Goal: Task Accomplishment & Management: Complete application form

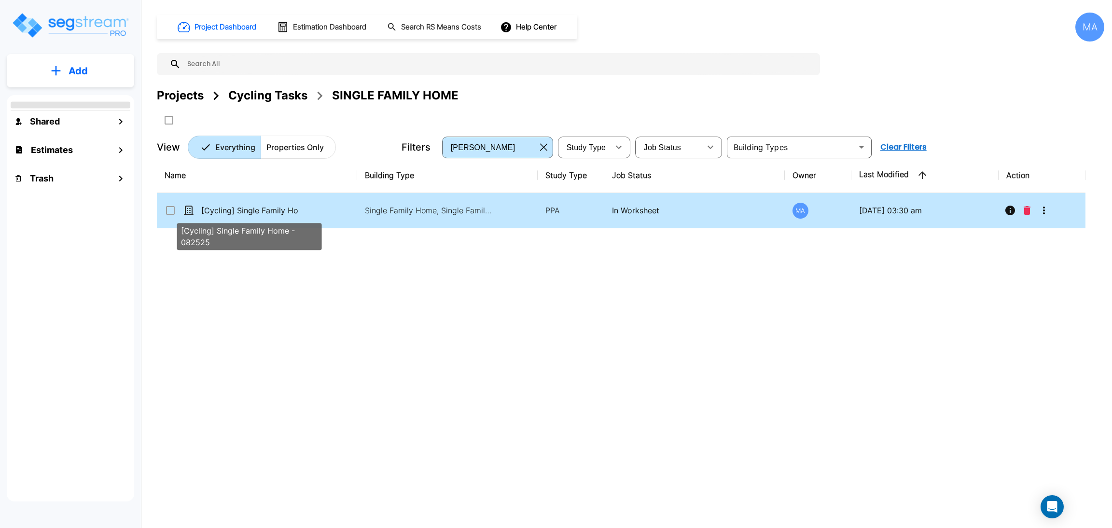
click at [273, 211] on p "[Cycling] Single Family Home - 082525" at bounding box center [249, 211] width 97 height 12
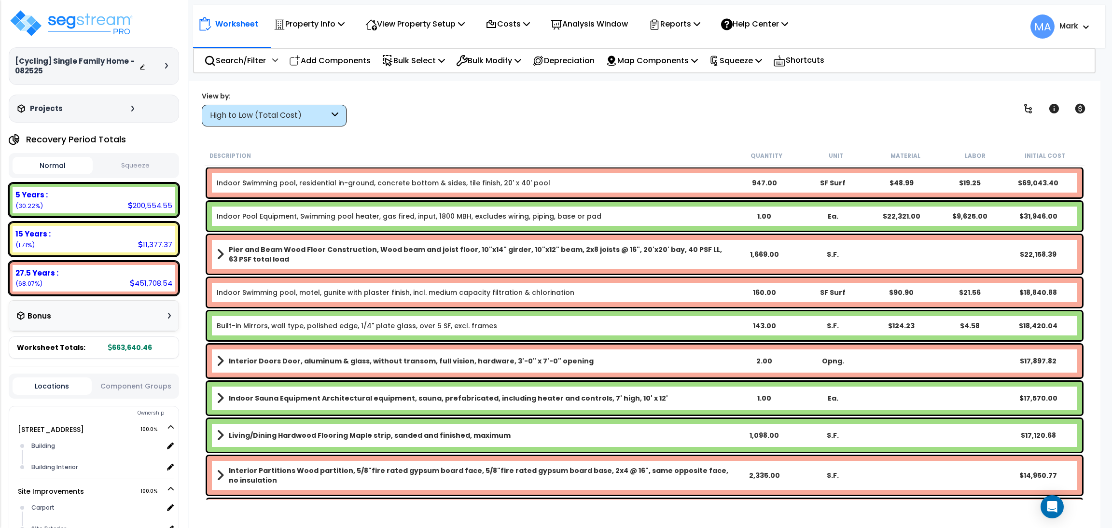
click at [285, 112] on div "High to Low (Total Cost)" at bounding box center [269, 115] width 119 height 11
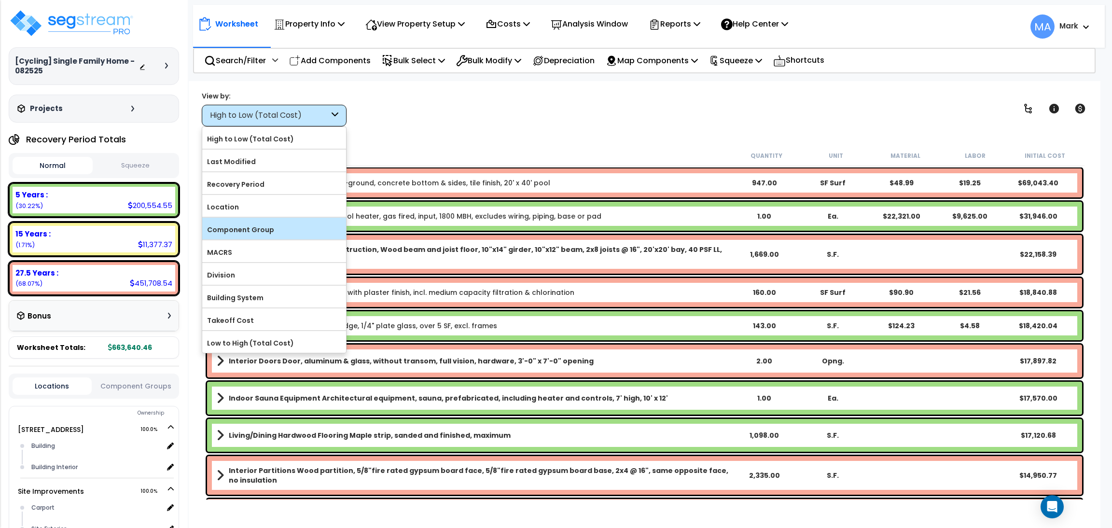
click at [250, 225] on label "Component Group" at bounding box center [274, 229] width 144 height 14
click at [0, 0] on input "Component Group" at bounding box center [0, 0] width 0 height 0
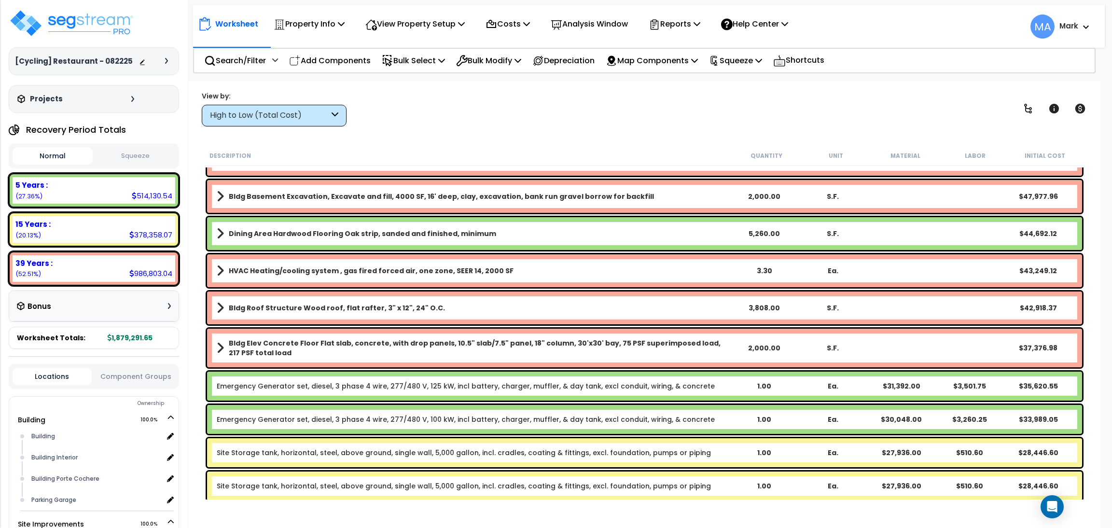
scroll to position [72, 0]
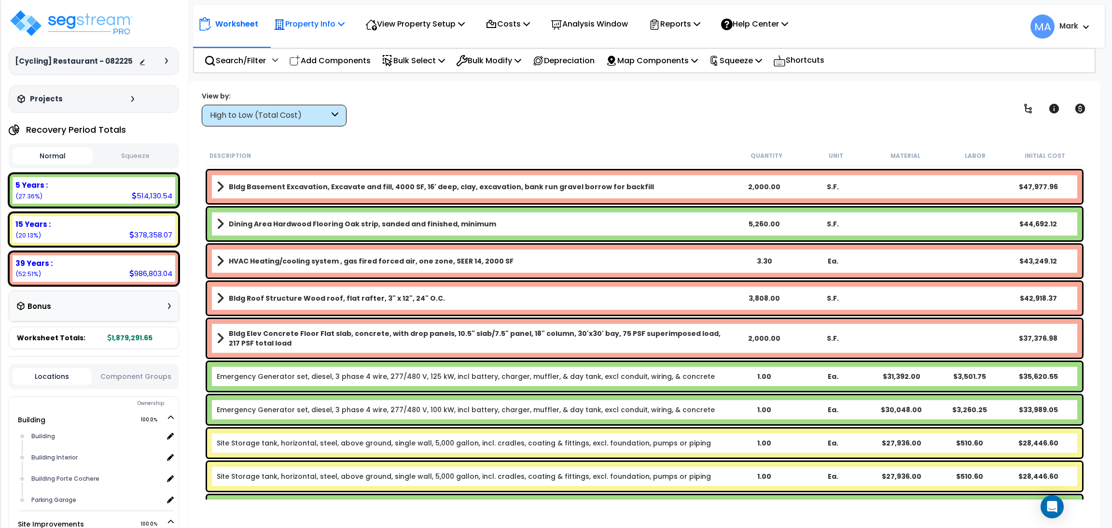
click at [340, 22] on icon at bounding box center [341, 24] width 7 height 8
click at [317, 84] on link "Template property" at bounding box center [317, 86] width 96 height 19
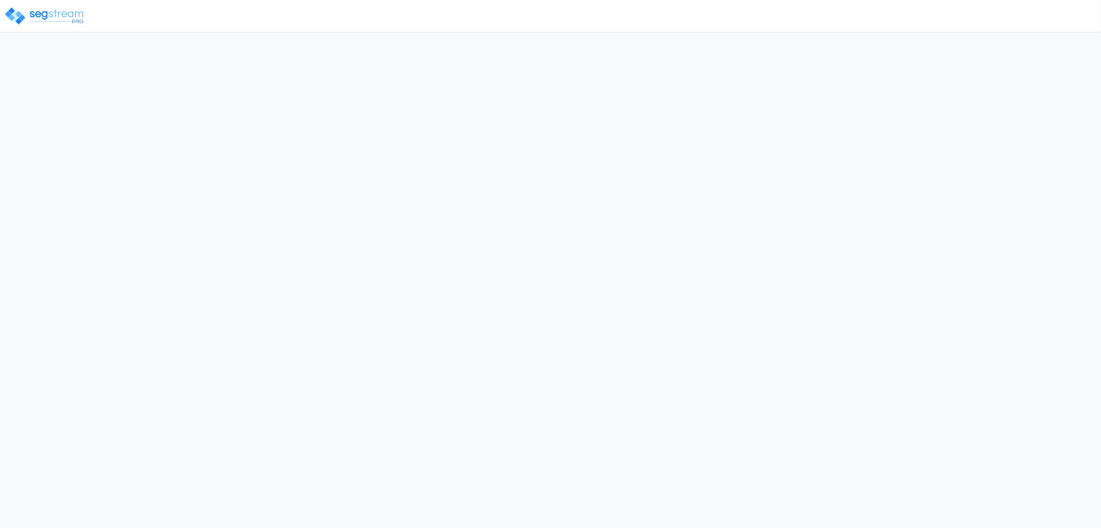
select select "2025"
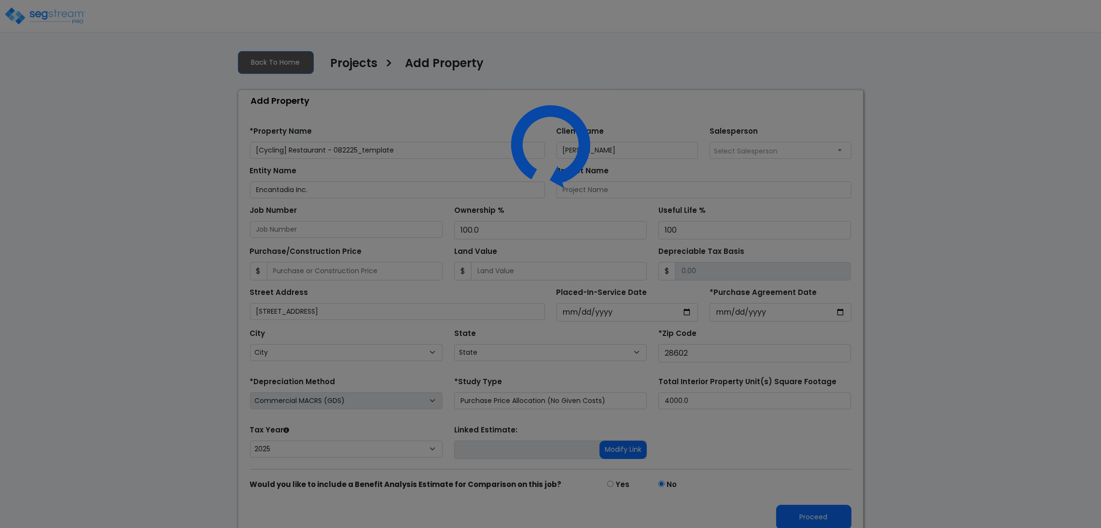
select select "NC"
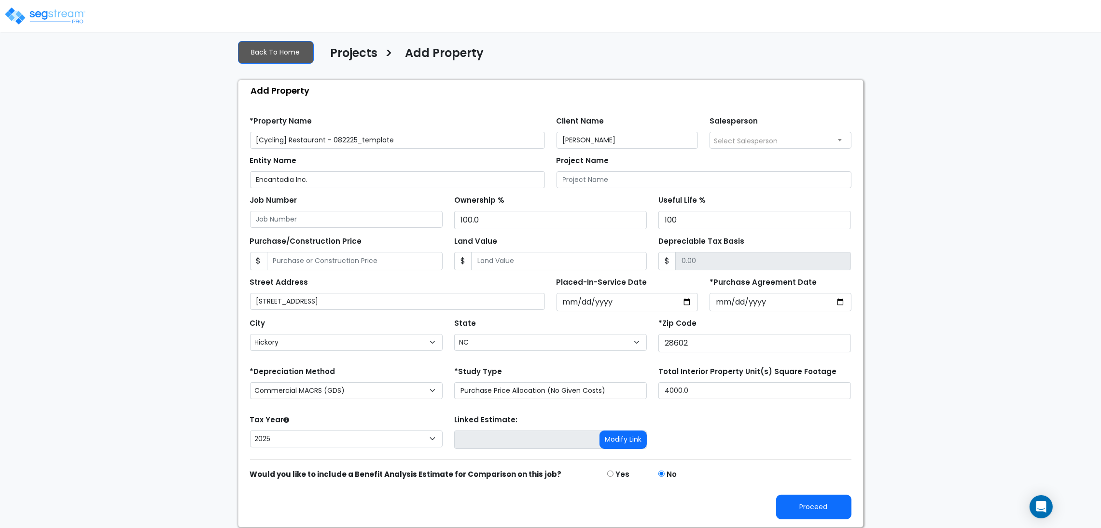
scroll to position [11, 0]
click at [794, 508] on button "Proceed" at bounding box center [813, 506] width 75 height 25
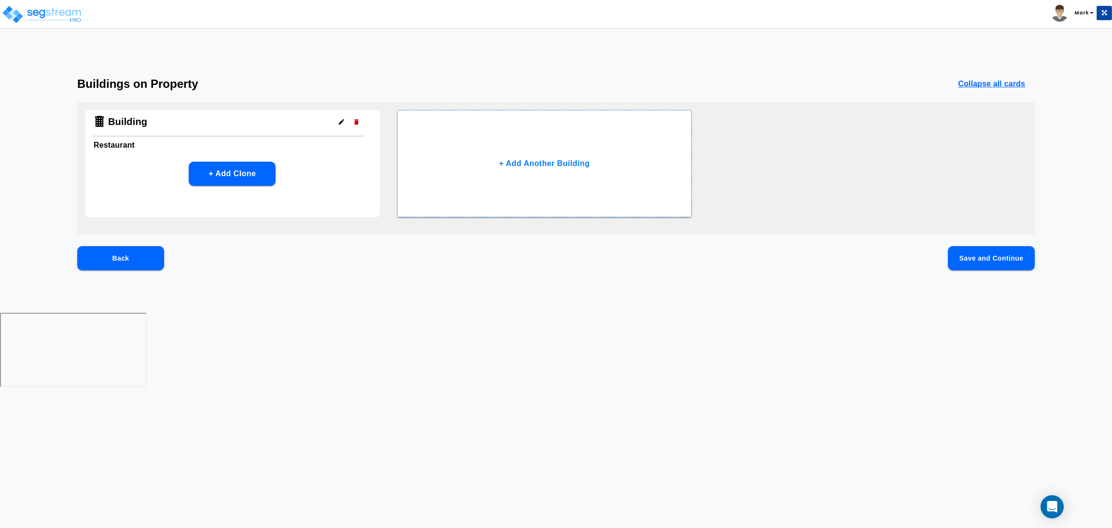
click at [1003, 256] on button "Save and Continue" at bounding box center [991, 258] width 87 height 24
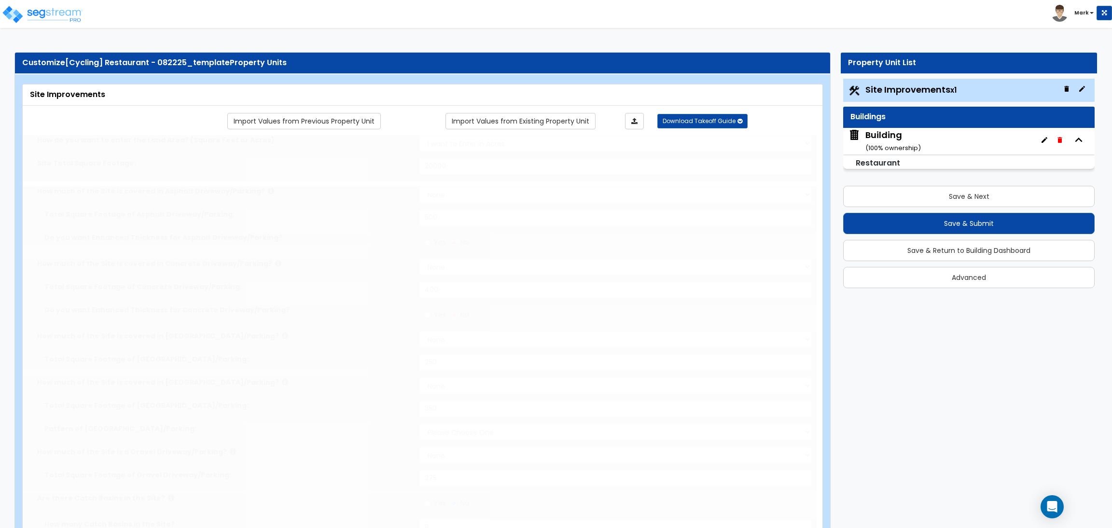
select select "2"
type input "20000"
select select "2"
type input "500"
select select "2"
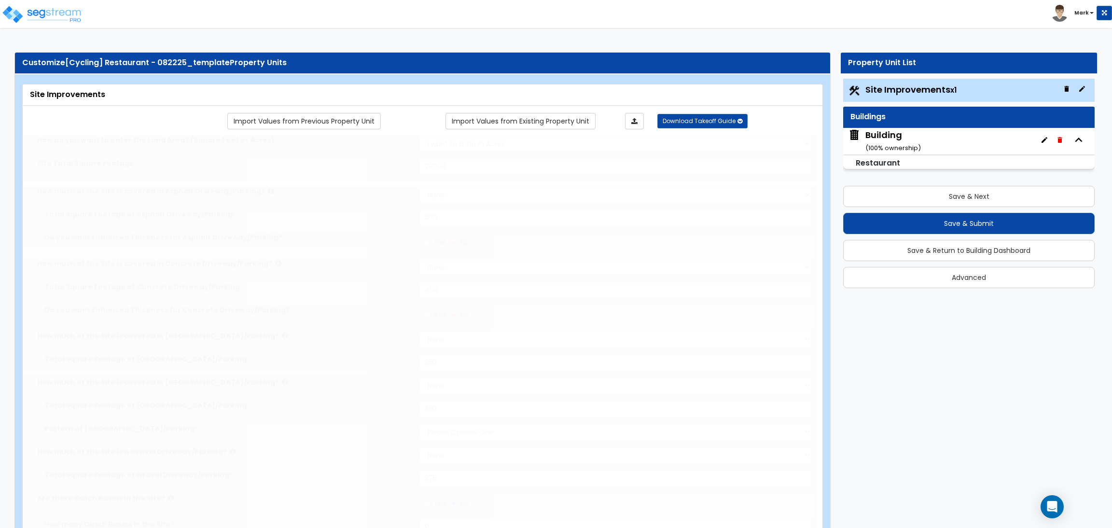
type input "400"
select select "2"
type input "250"
select select "2"
type input "350"
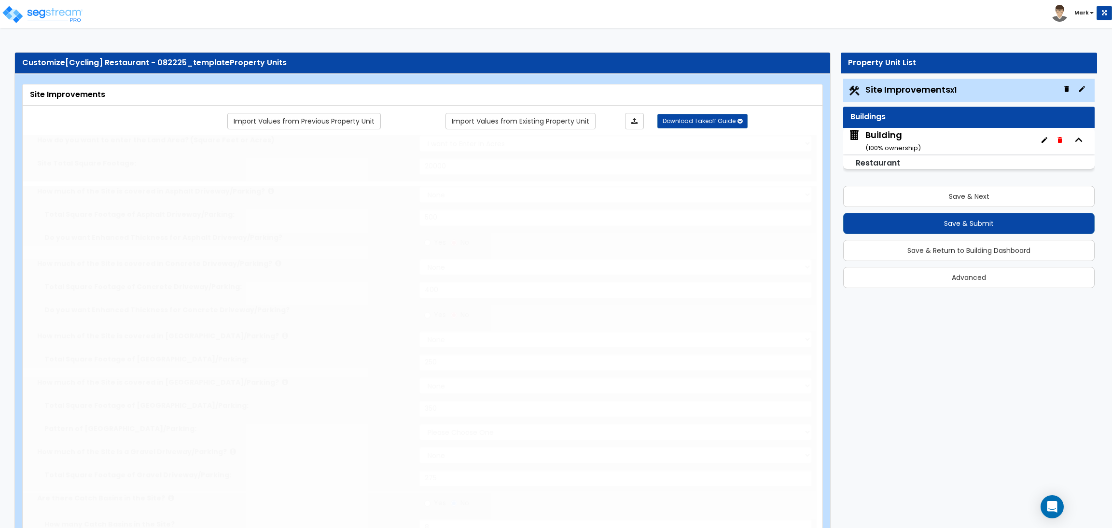
select select "2"
type input "275"
radio input "true"
type input "8"
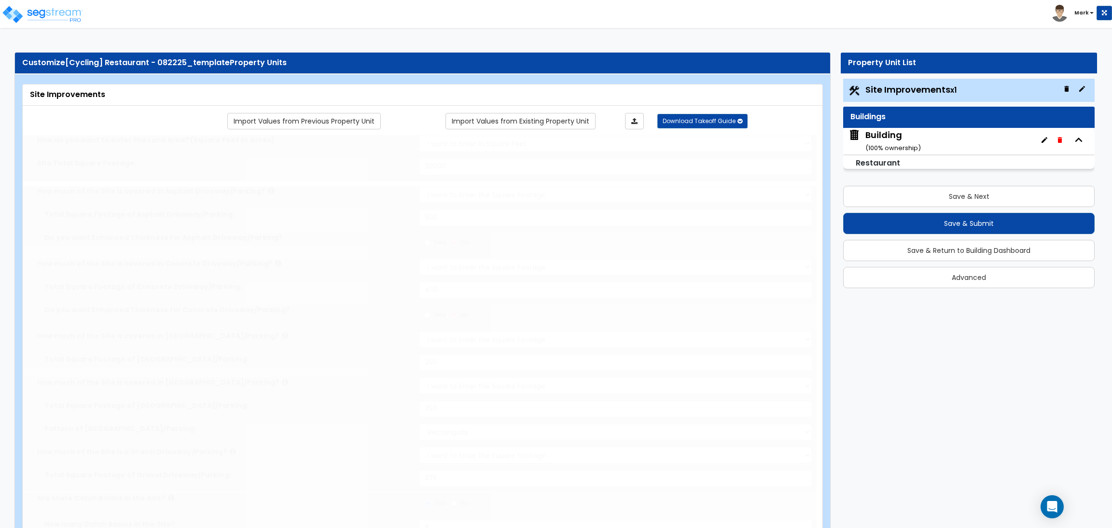
radio input "true"
type input "10"
type input "25"
type input "20"
radio input "true"
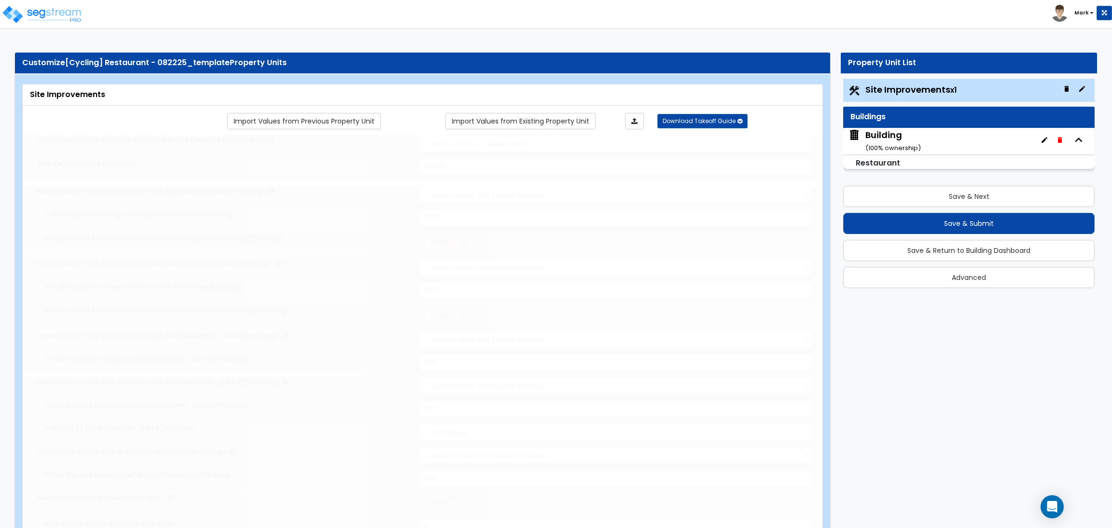
type input "10"
radio input "true"
select select "1"
radio input "true"
select select "2"
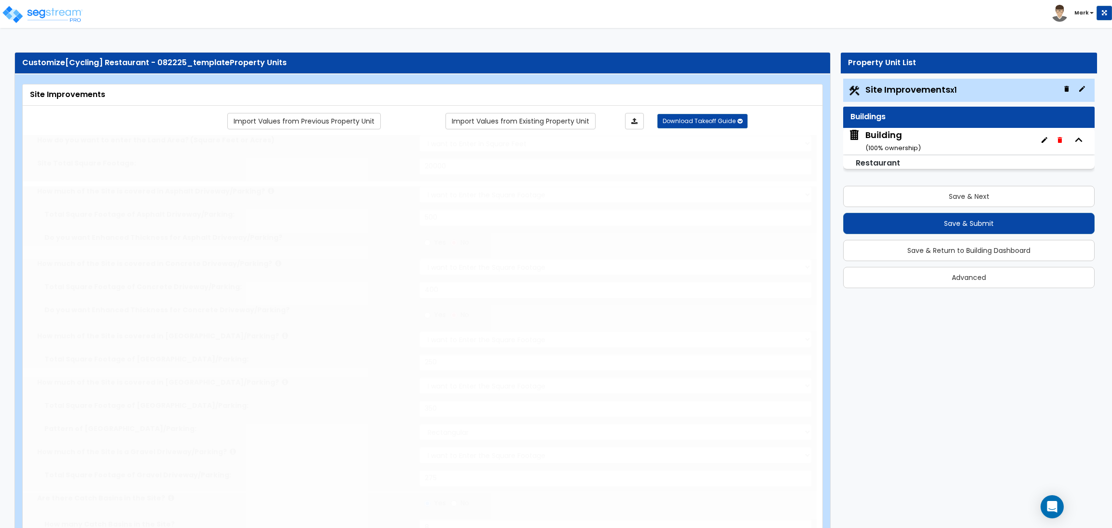
select select "1"
type input "5"
type input "2"
type input "3"
type input "1"
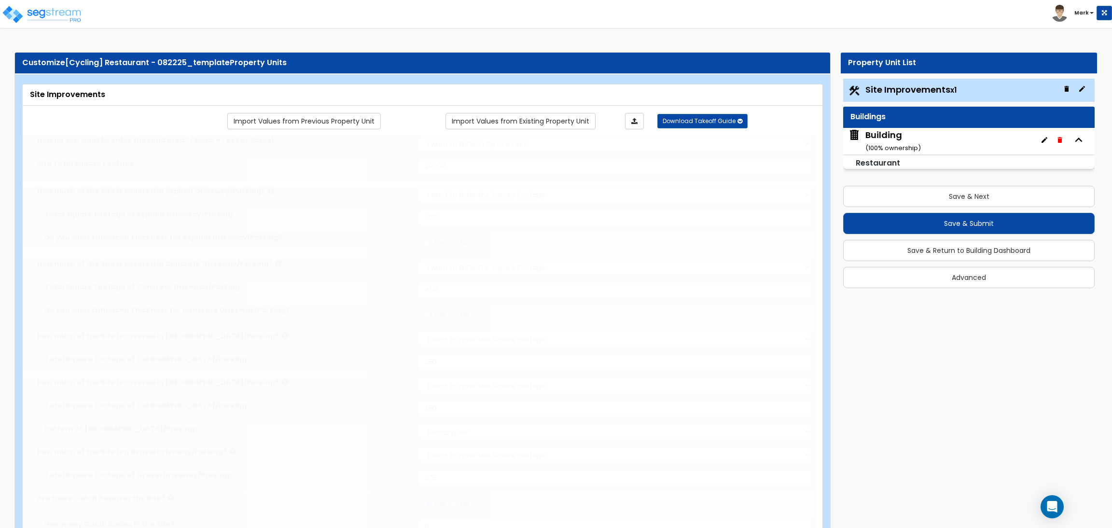
radio input "true"
type input "15"
radio input "true"
select select "1"
type input "20"
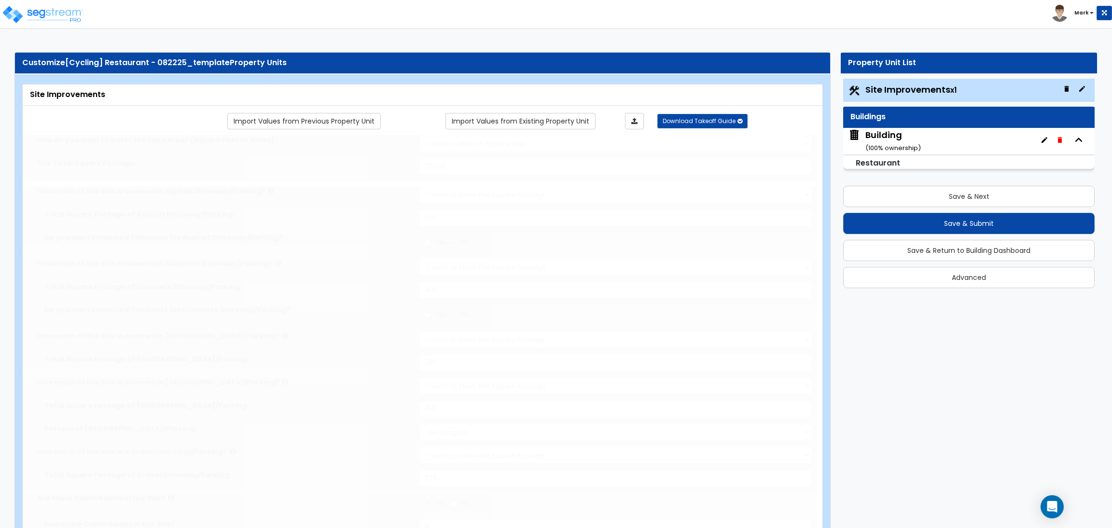
radio input "true"
type input "150"
radio input "true"
select select "1"
type input "20"
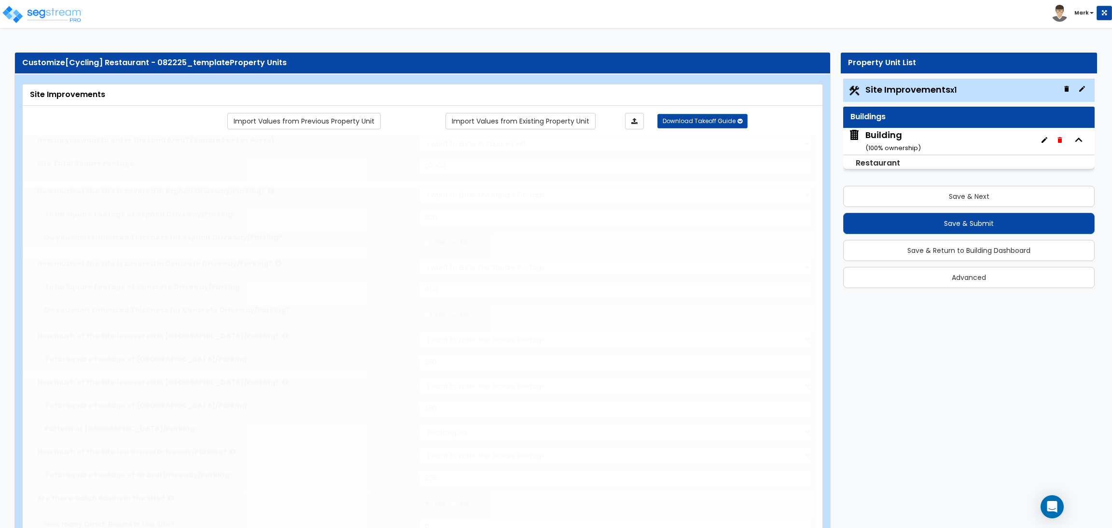
radio input "true"
type input "2"
radio input "true"
type input "5"
select select "1"
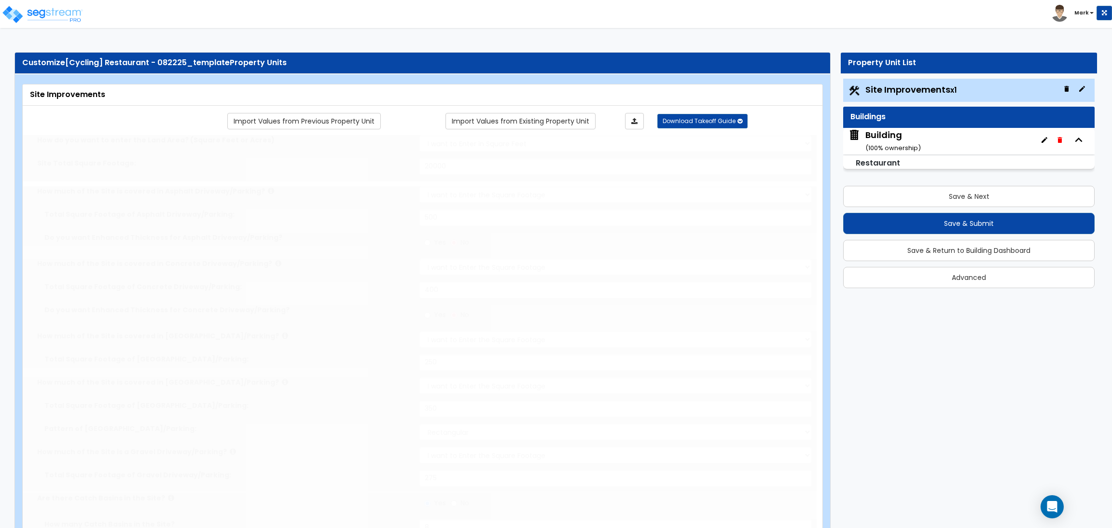
radio input "true"
select select "2"
radio input "true"
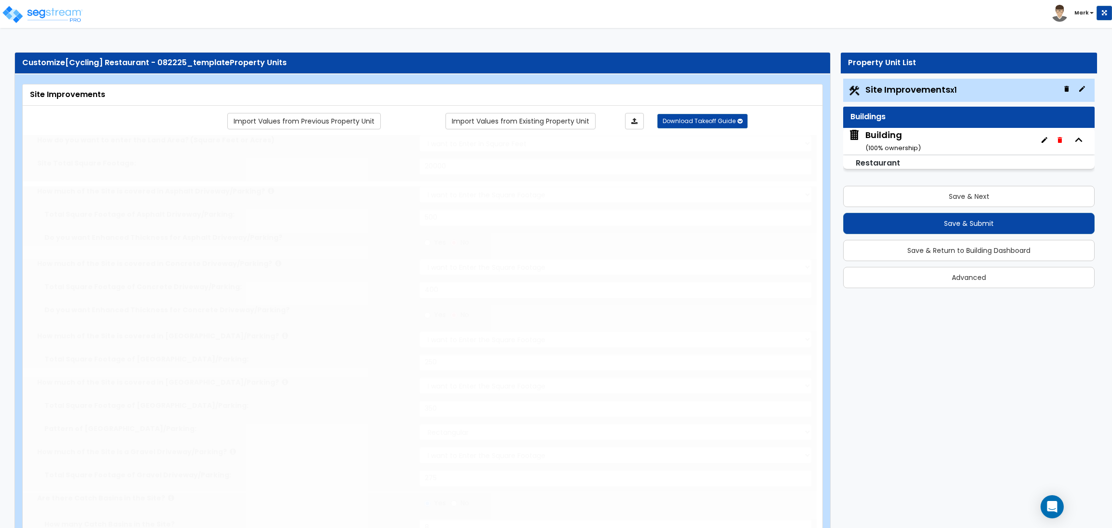
select select "2"
type input "100"
select select "2"
select select "1"
type input "60"
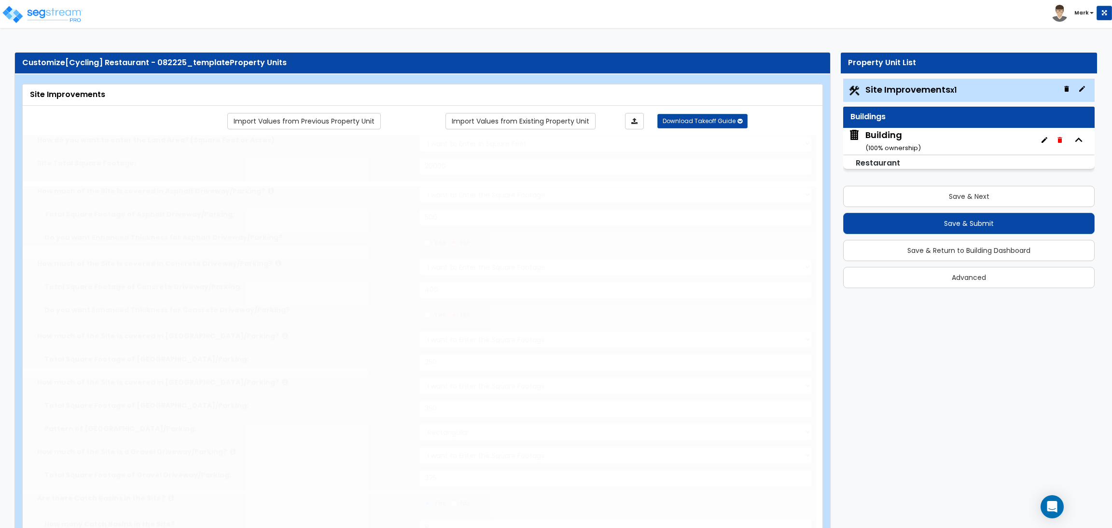
select select "10"
radio input "true"
type input "6"
radio input "true"
select select "1"
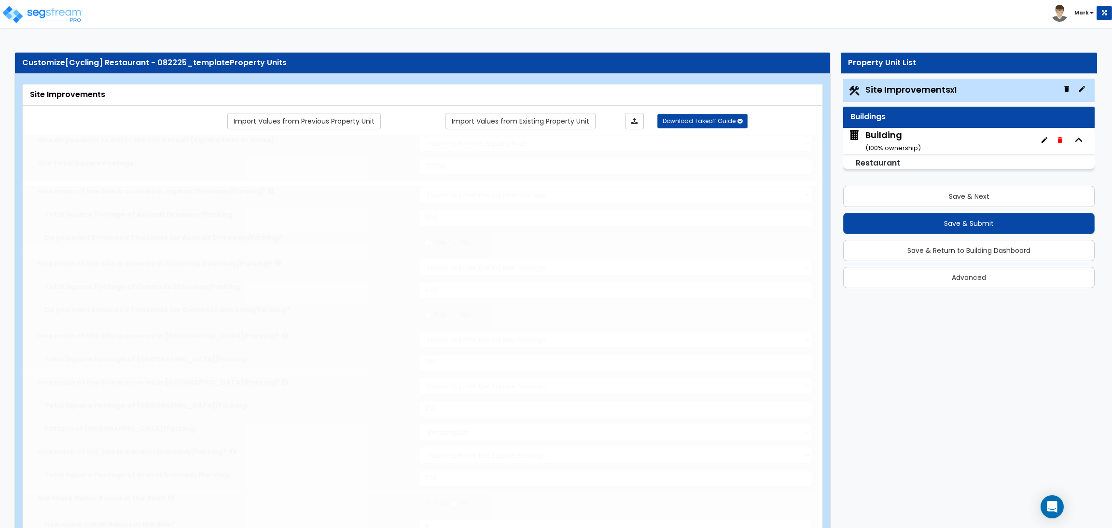
type input "250"
radio input "true"
type input "150"
type input "2"
radio input "true"
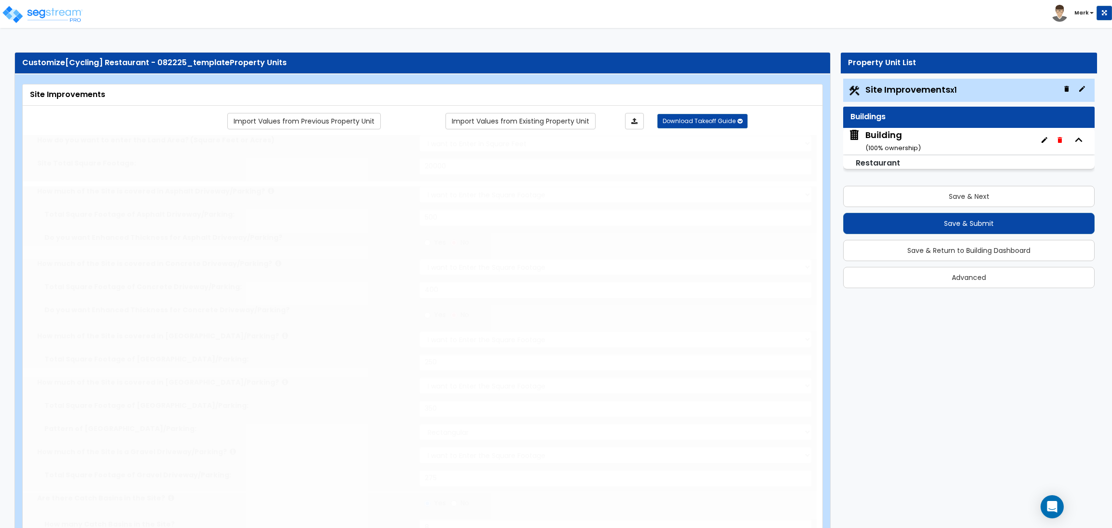
select select "1"
radio input "true"
select select "1"
type input "5"
type input "7"
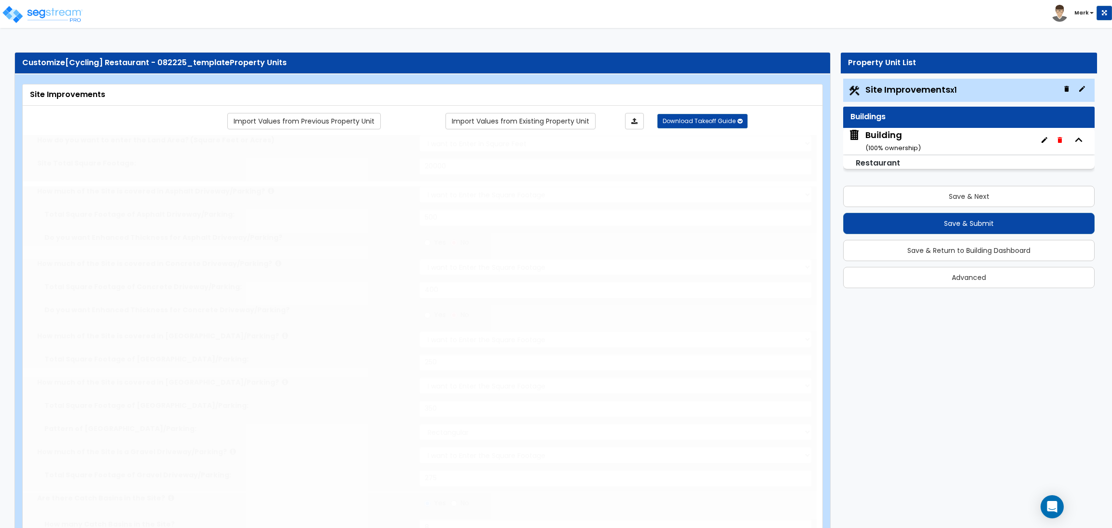
radio input "true"
select select "1"
radio input "true"
type input "4"
type input "5"
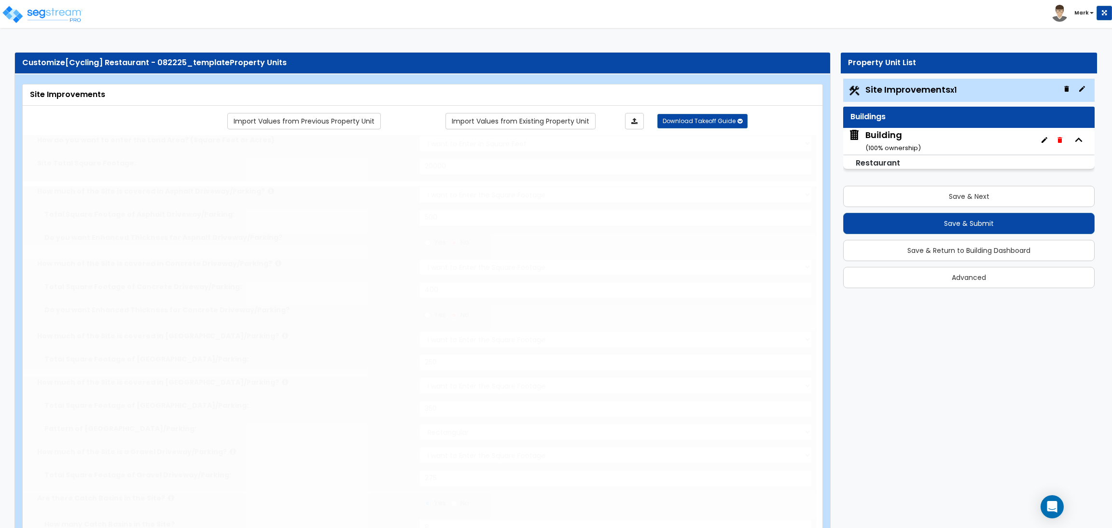
radio input "true"
select select "3"
radio input "true"
select select "2"
type input "15"
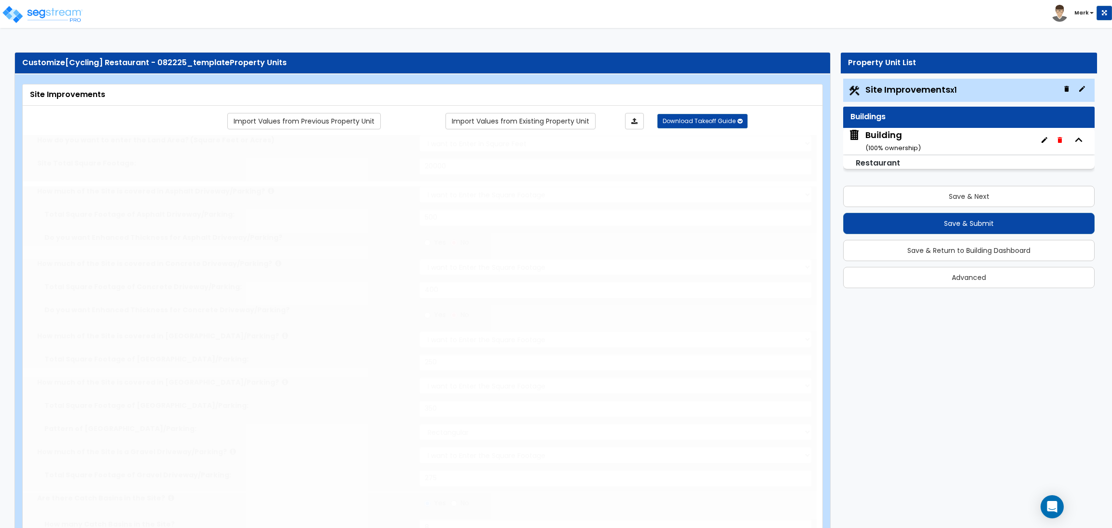
radio input "true"
type input "45"
radio input "true"
type input "85"
radio input "true"
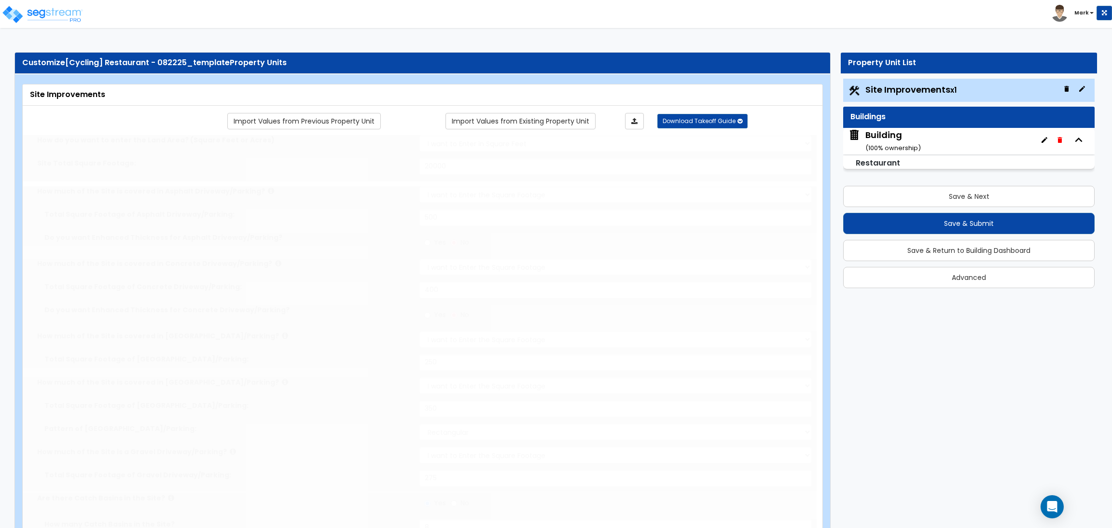
radio input "true"
select select "4"
type input "100"
radio input "true"
type input "50"
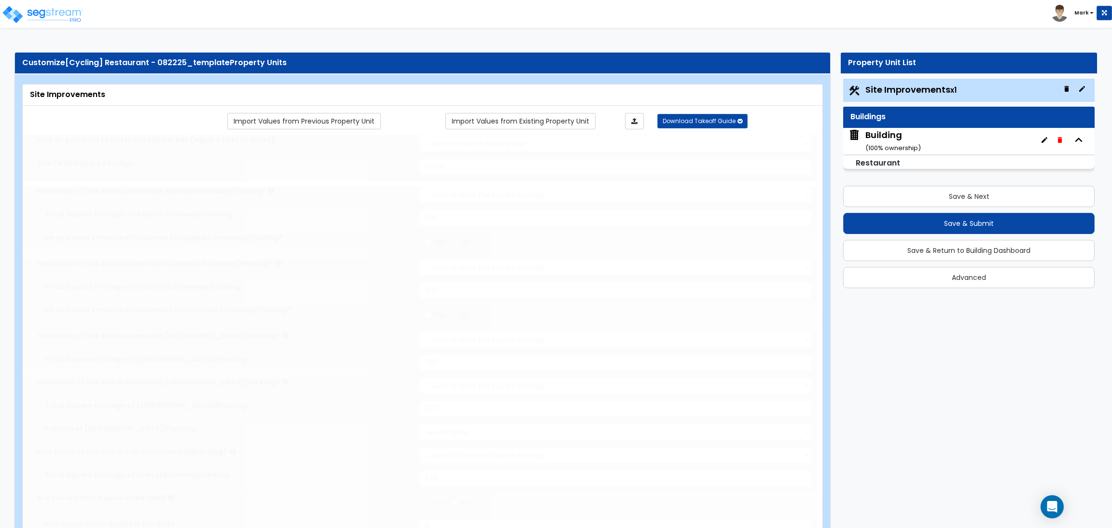
radio input "true"
select select "4"
type input "80"
radio input "true"
type input "75"
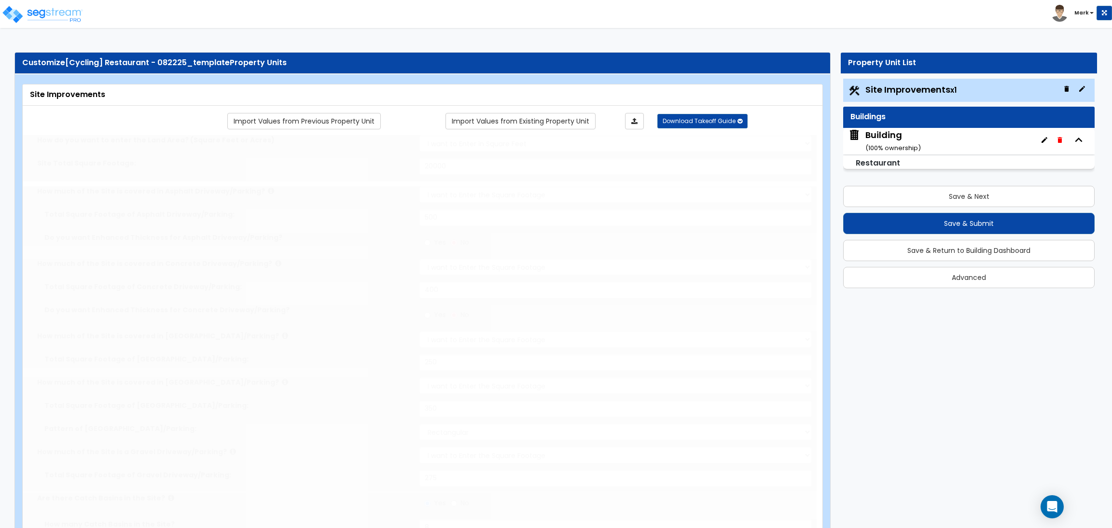
radio input "true"
type input "7"
type input "65"
radio input "true"
type input "7"
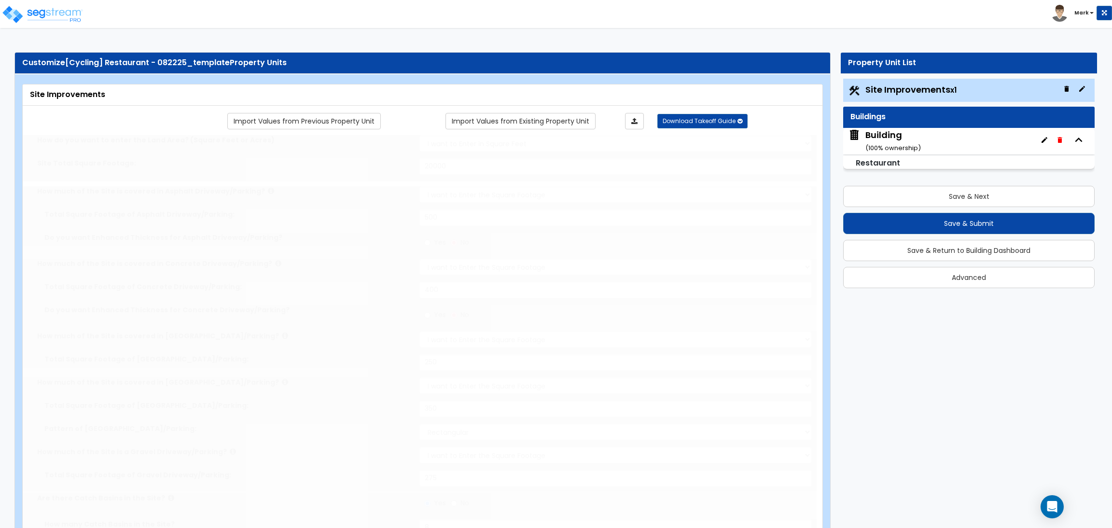
type input "90"
radio input "true"
type input "6"
type input "55"
radio input "true"
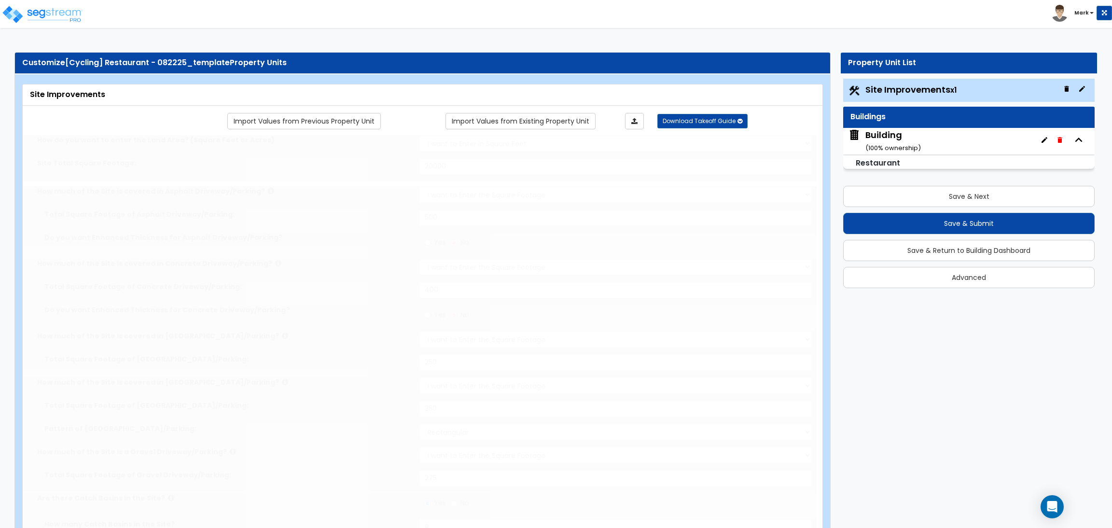
type input "7"
type input "60"
radio input "true"
select select "1"
type input "45"
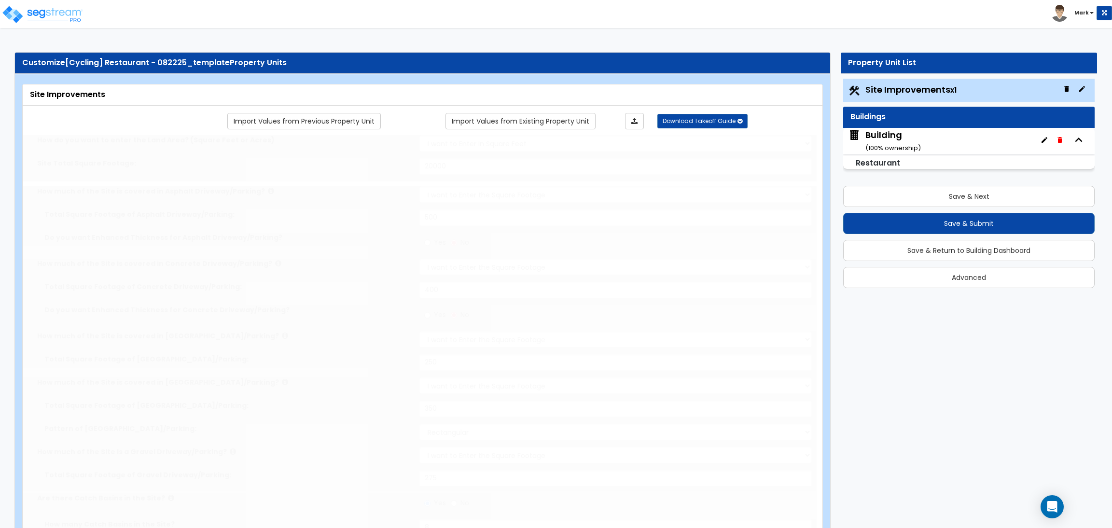
radio input "true"
select select "1"
type input "50"
radio input "true"
select select "1"
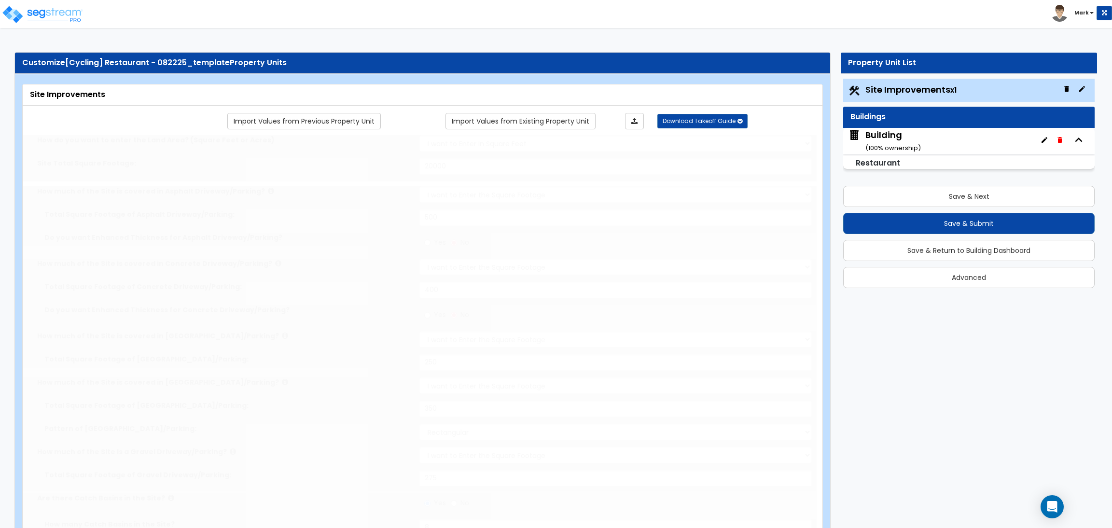
select select "6"
type input "3"
radio input "true"
select select "2"
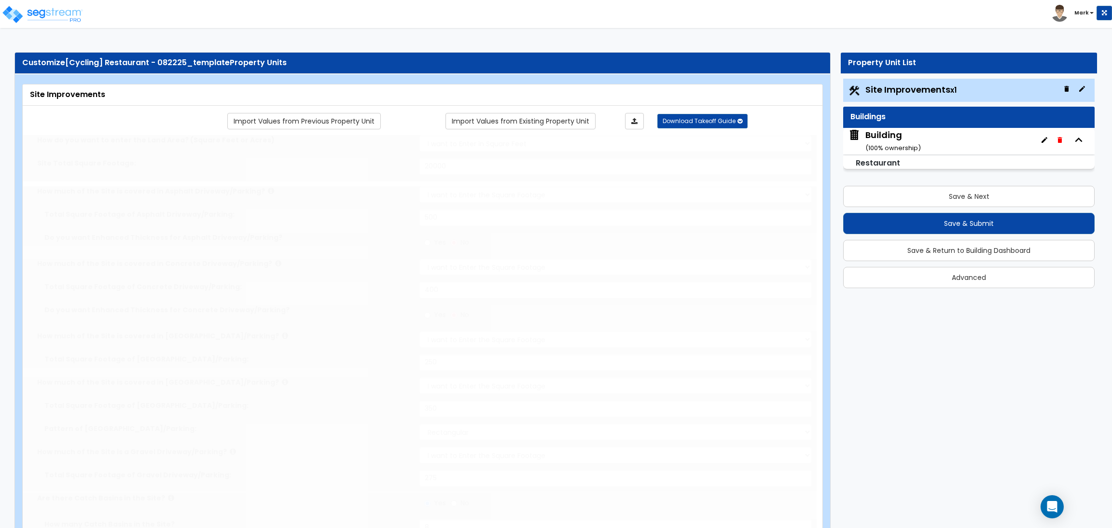
select select "2"
radio input "true"
type input "2"
select select "2"
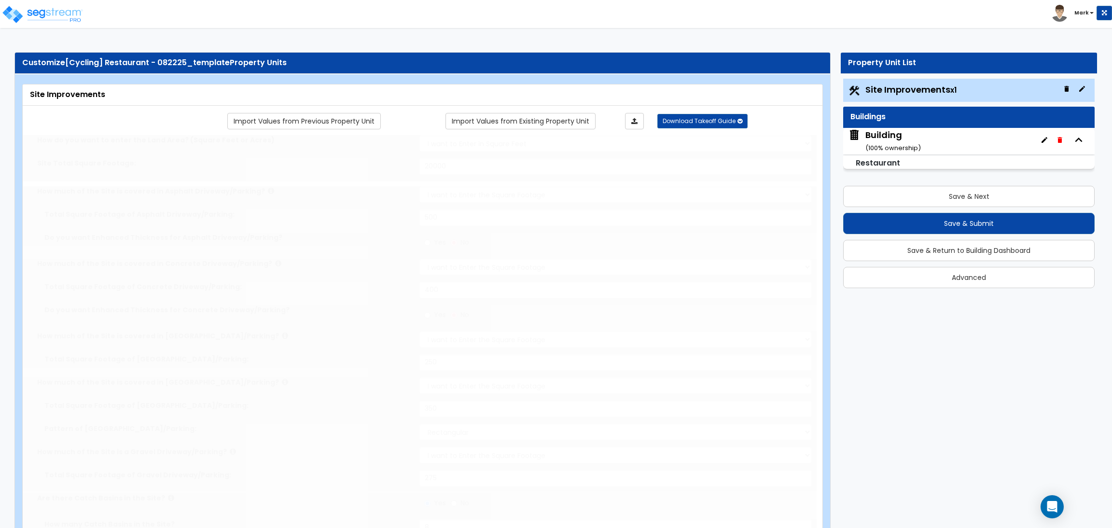
type input "500"
radio input "true"
select select "1"
select select "2"
radio input "true"
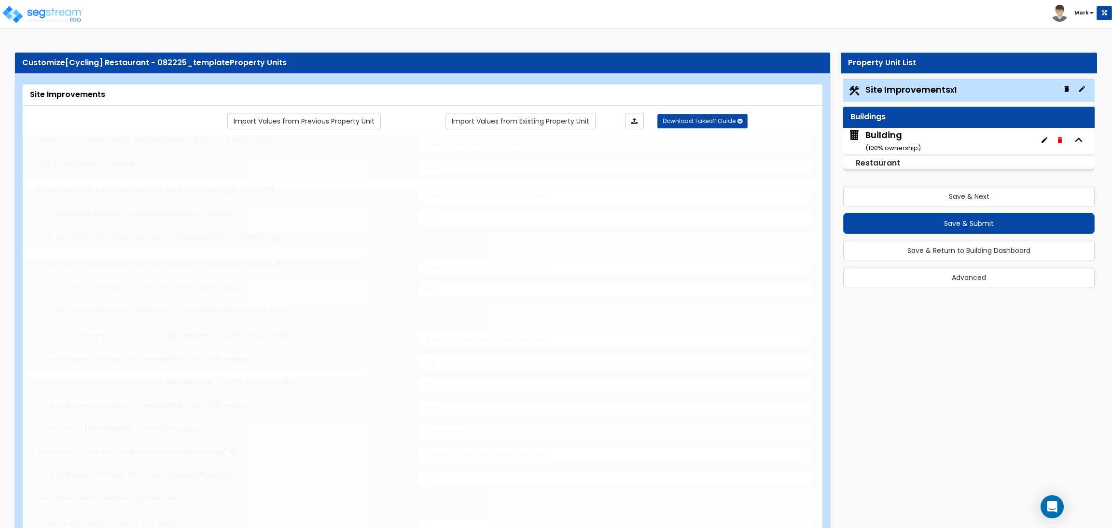
type input "5"
radio input "true"
type input "3"
radio input "true"
type input "4"
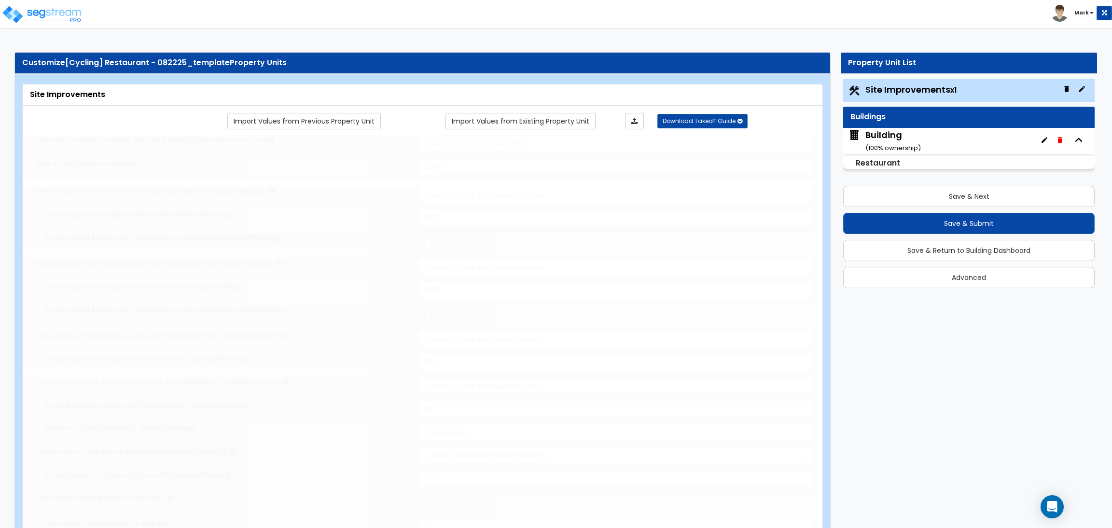
type input "80"
type input "10"
select select "2"
radio input "true"
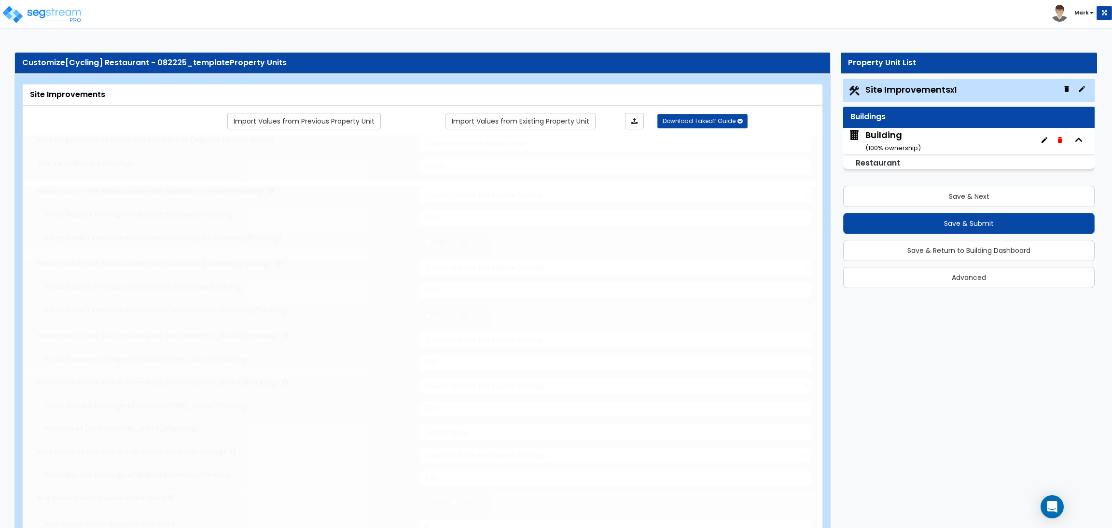
select select "1"
type input "1"
radio input "true"
type input "2"
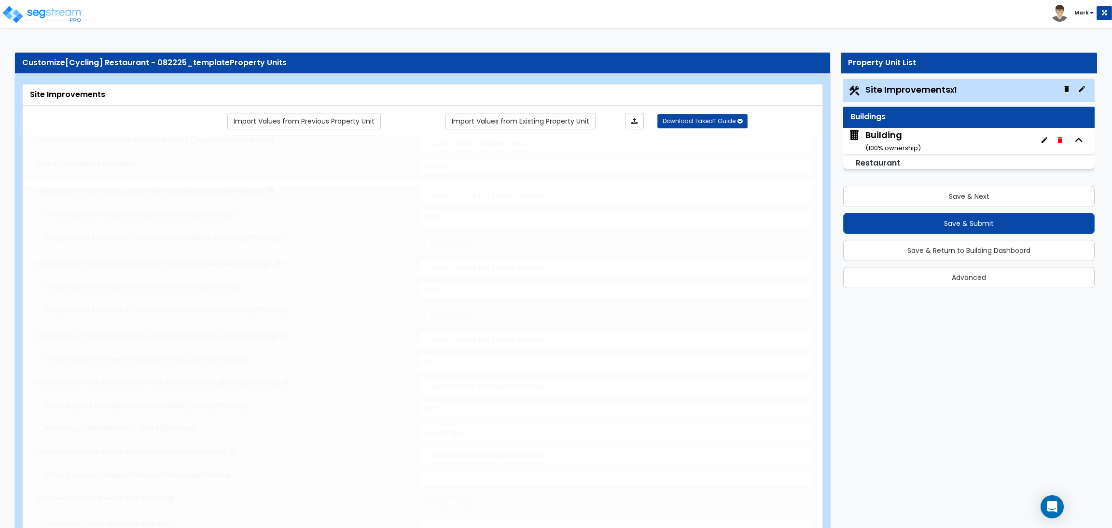
type input "200"
select select "8"
select select "2"
select select "4"
radio input "true"
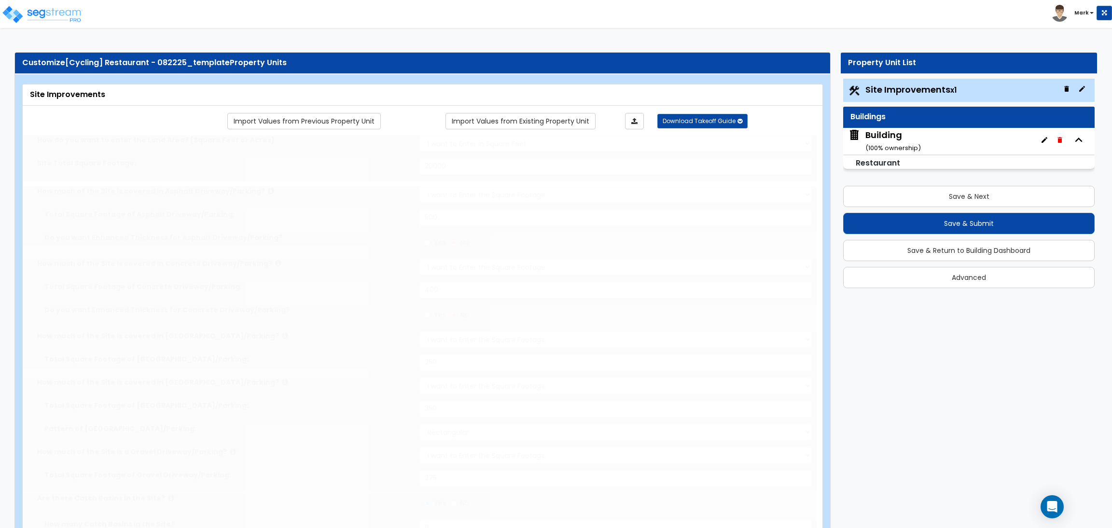
select select "1"
select select "20"
radio input "true"
select select "2"
type input "2"
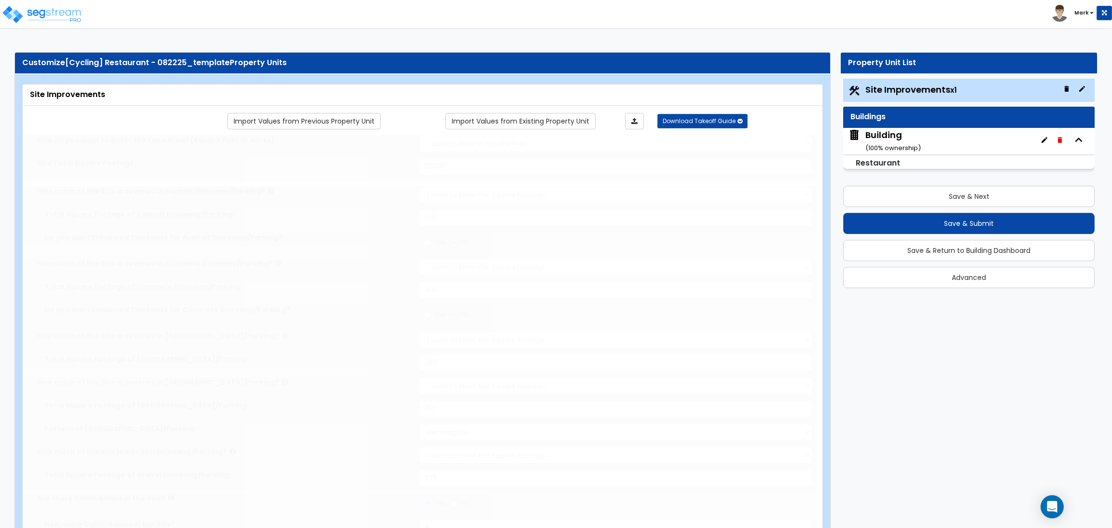
type input "2"
select select "5"
select select "3"
radio input "true"
select select "1"
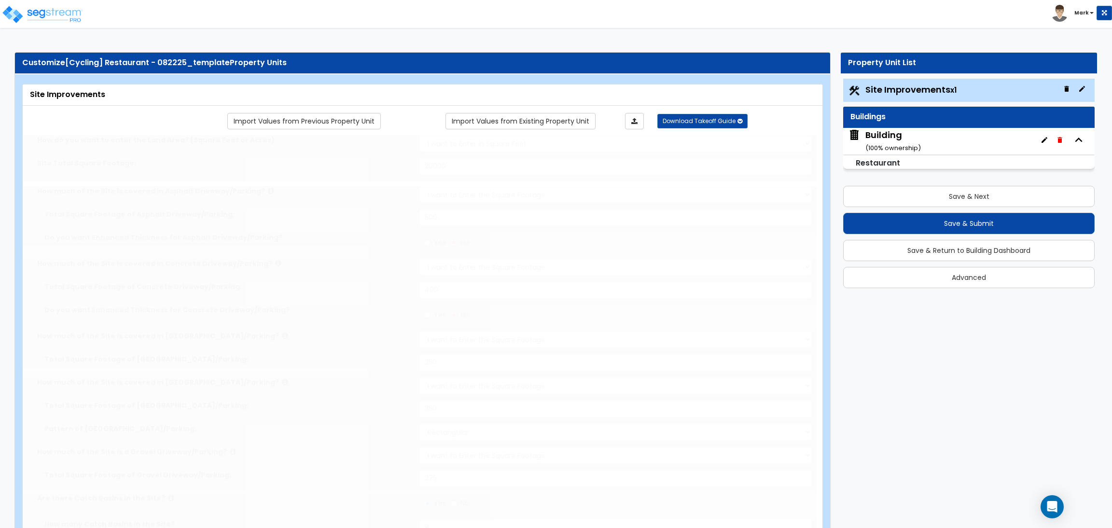
type input "10"
select select "1"
type input "2"
select select "1"
select select "2"
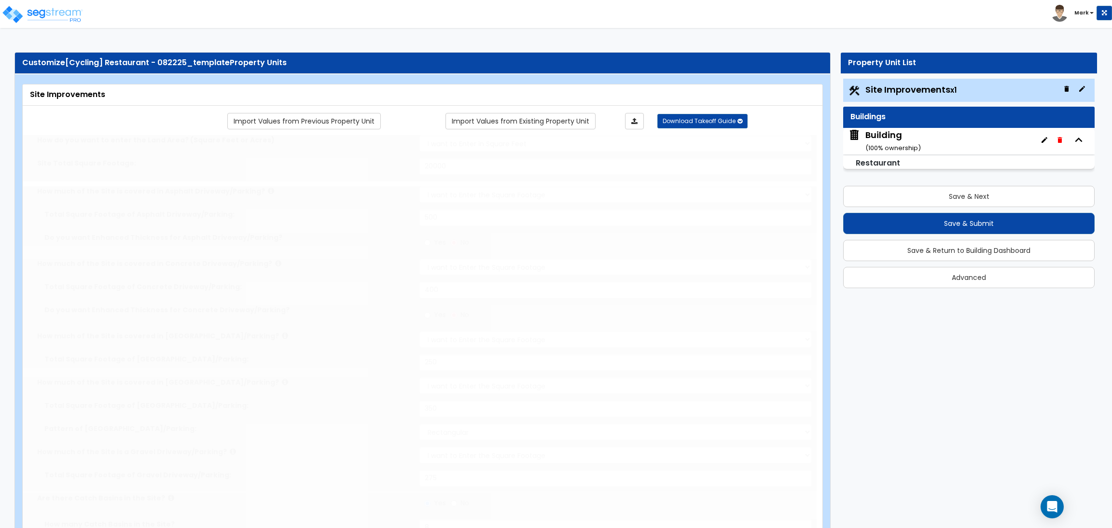
type input "2"
radio input "true"
select select "1"
type input "10"
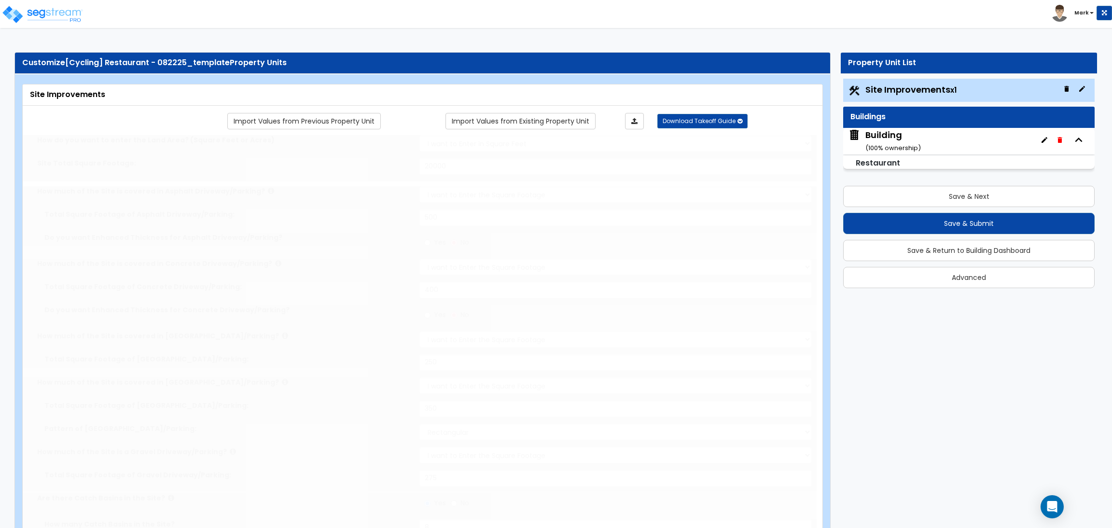
type input "4"
select select "1"
select select "2"
type input "6"
radio input "true"
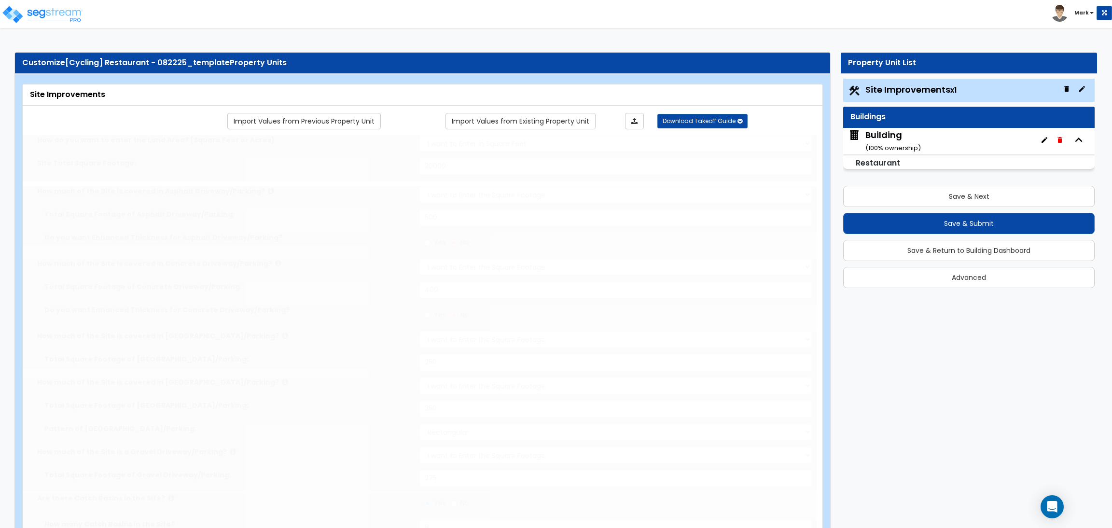
type input "40"
radio input "true"
select select "1"
type input "2"
type input "80"
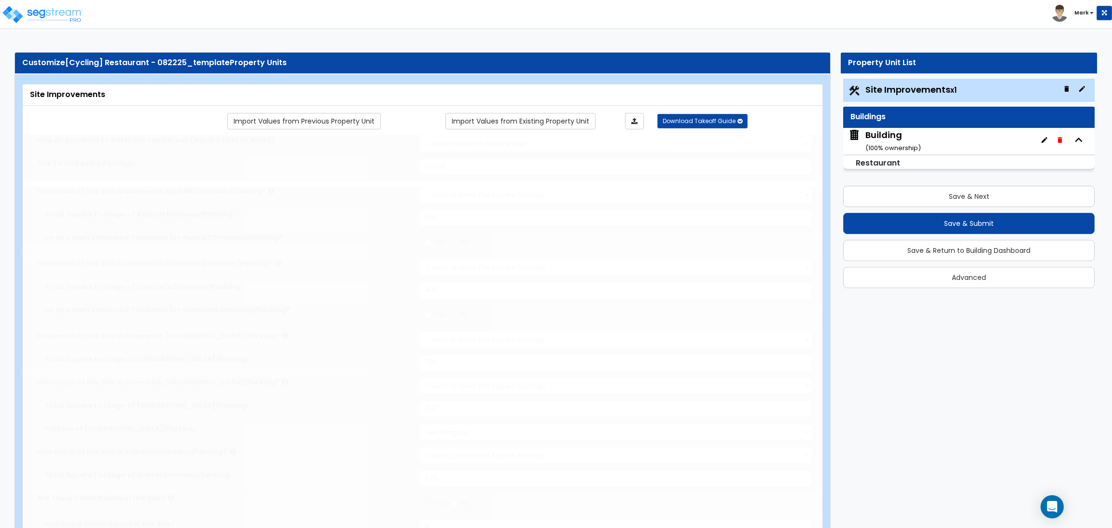
type input "6"
select select "4"
select select "2"
select select "1"
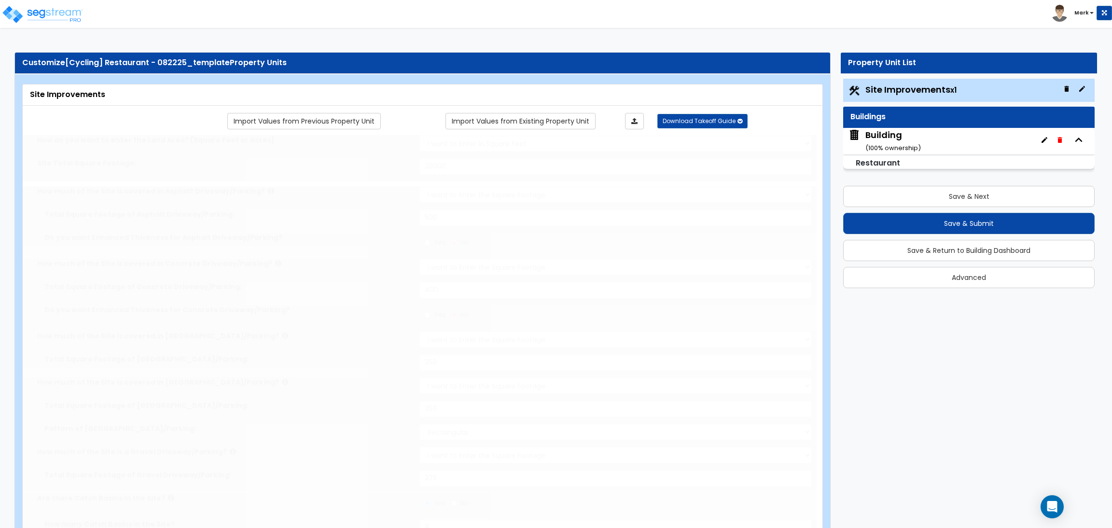
select select "2"
select select "1"
radio input "true"
type input "2"
radio input "true"
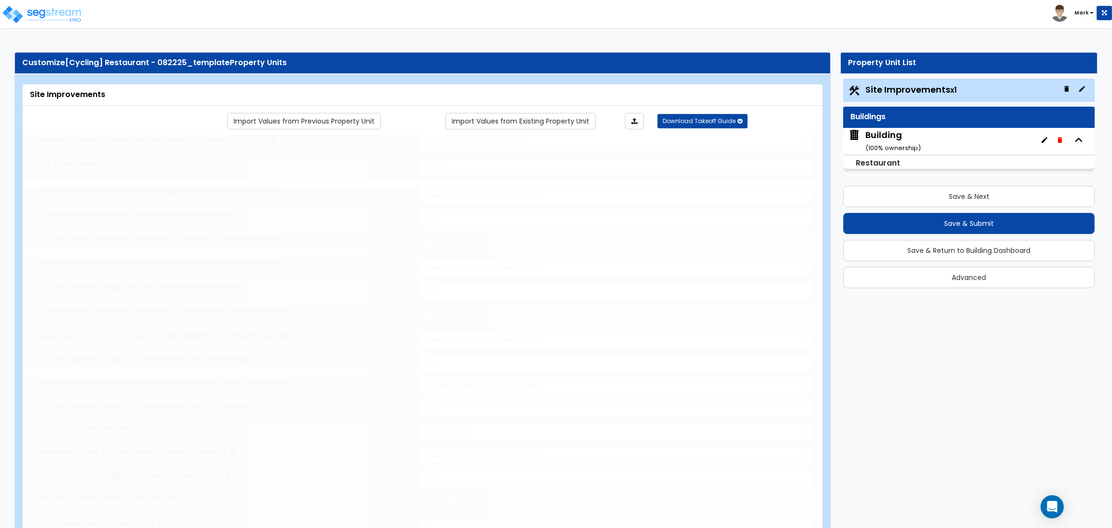
select select "2"
select select "6"
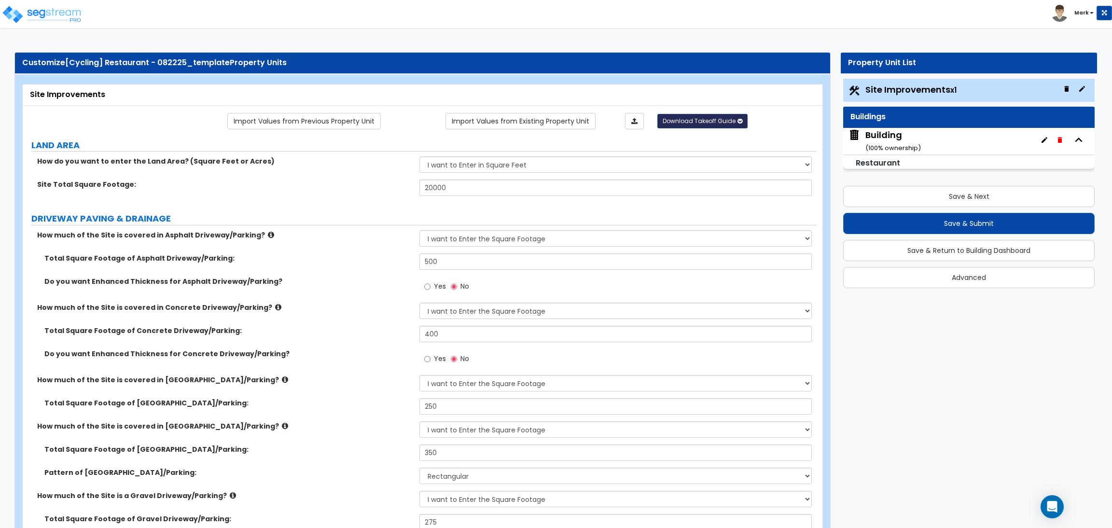
click at [710, 122] on span "Download Takeoff Guide" at bounding box center [699, 121] width 73 height 8
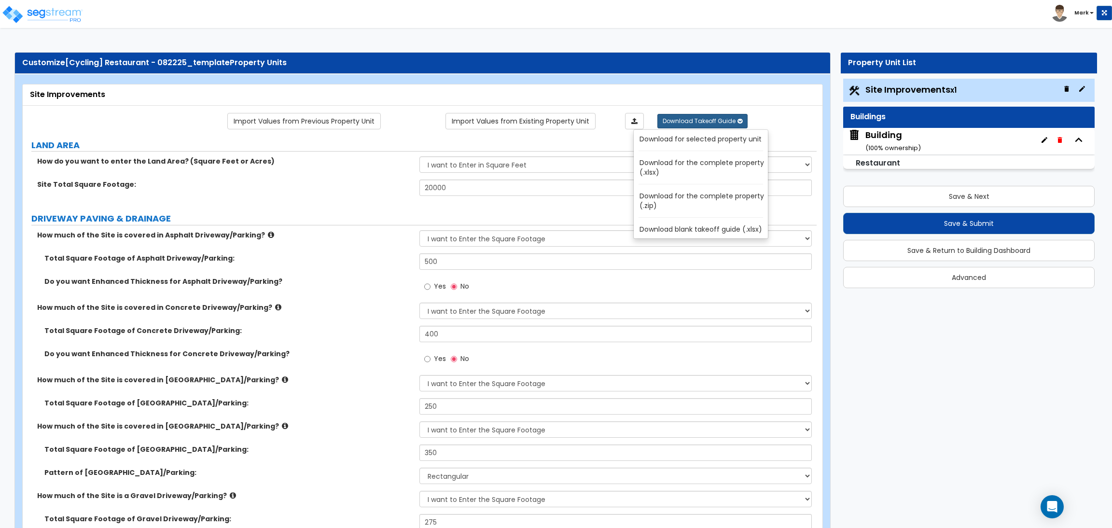
click at [712, 166] on link "Download for the complete property (.xlsx)" at bounding box center [703, 167] width 130 height 23
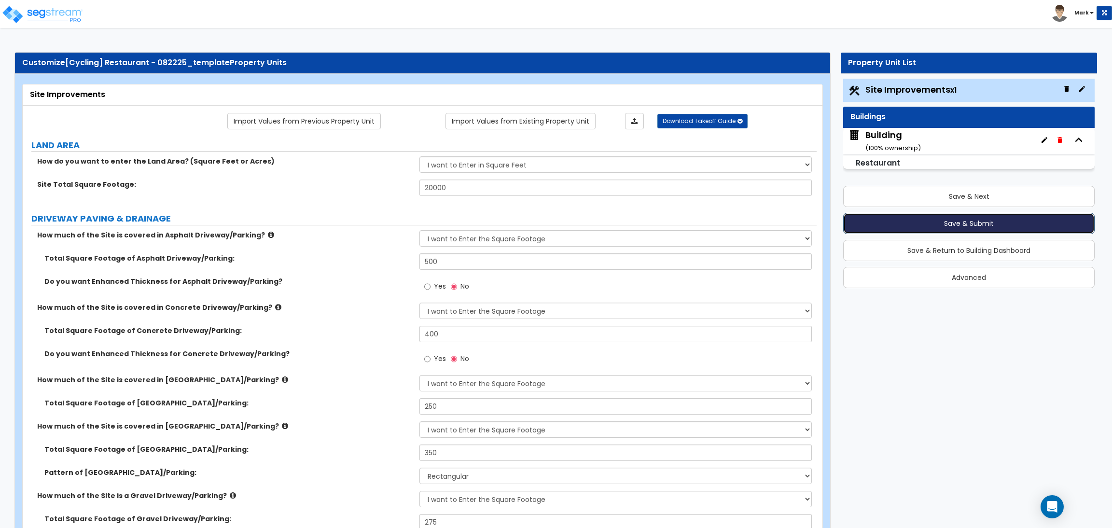
click at [961, 219] on button "Save & Submit" at bounding box center [968, 223] width 251 height 21
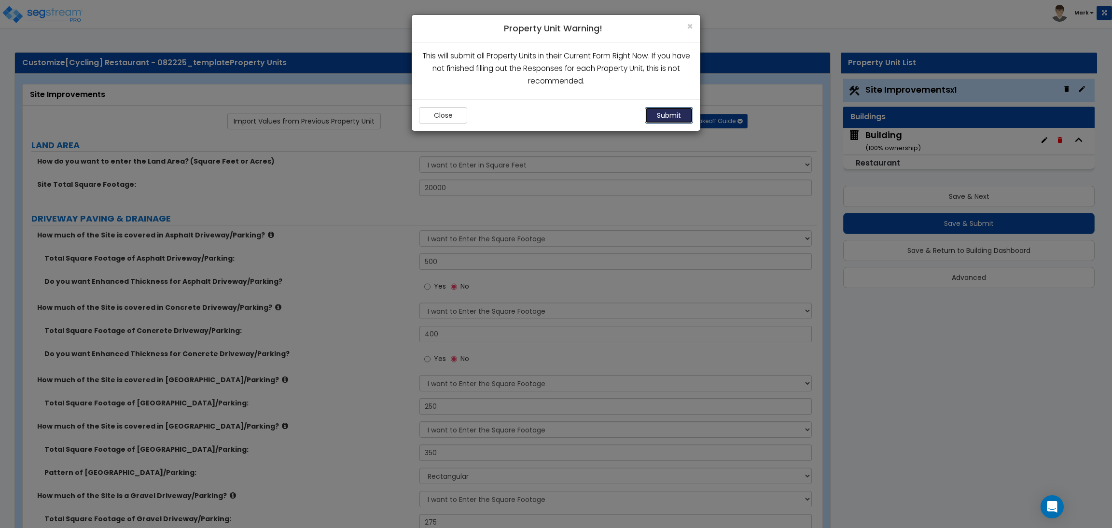
click at [667, 120] on button "Submit" at bounding box center [669, 115] width 48 height 16
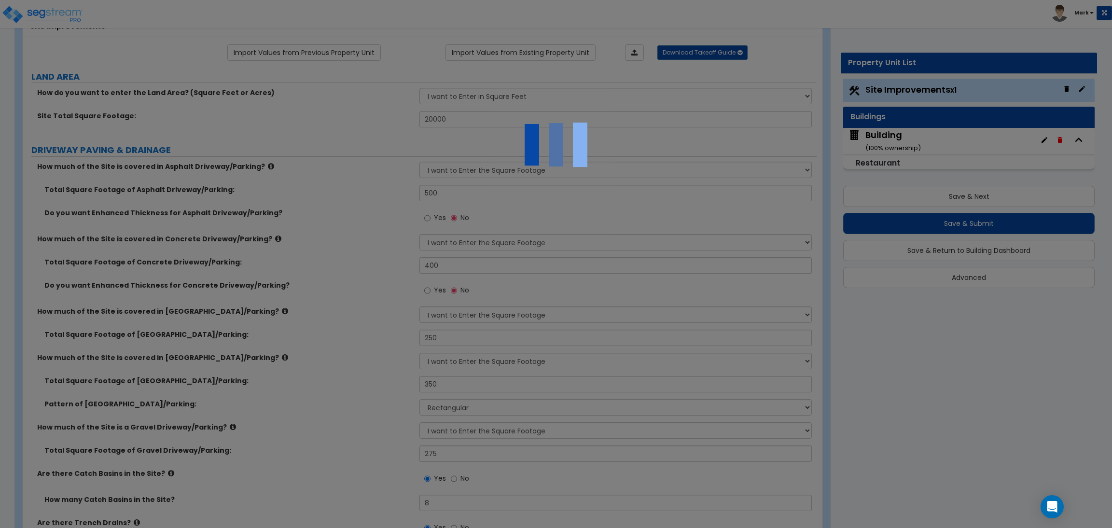
scroll to position [72, 0]
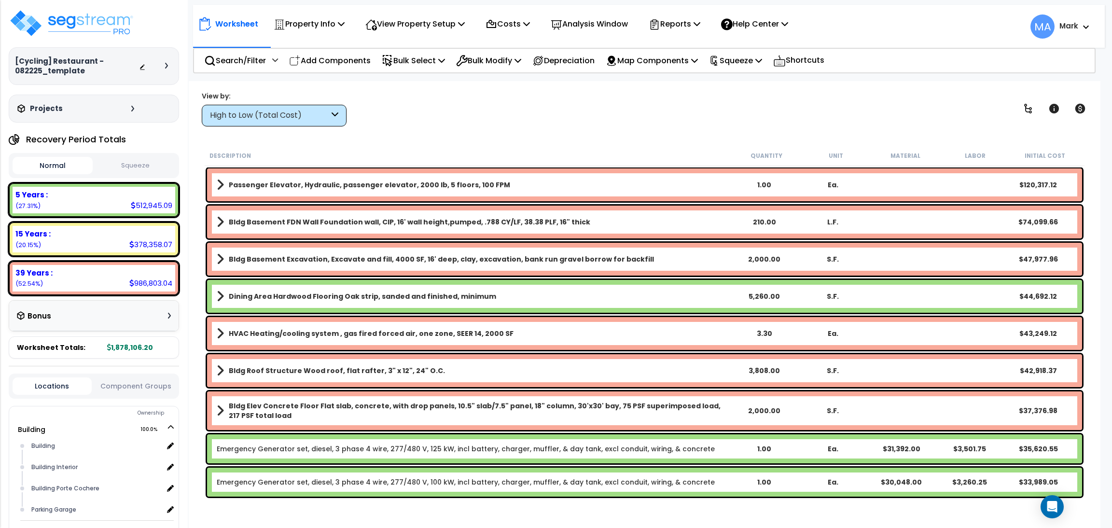
click at [314, 124] on div "High to Low (Total Cost)" at bounding box center [274, 116] width 145 height 22
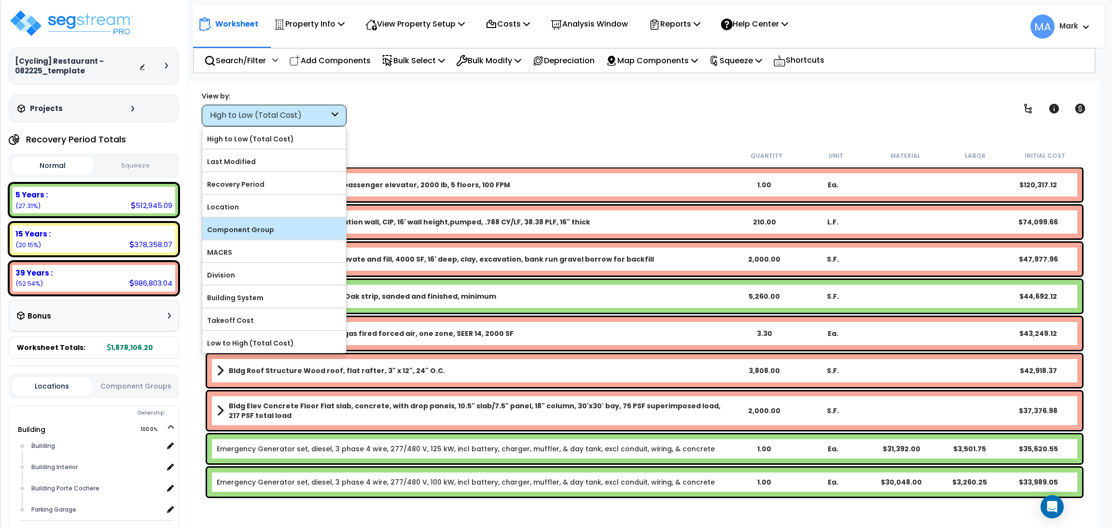
click at [273, 224] on label "Component Group" at bounding box center [274, 229] width 144 height 14
click at [0, 0] on input "Component Group" at bounding box center [0, 0] width 0 height 0
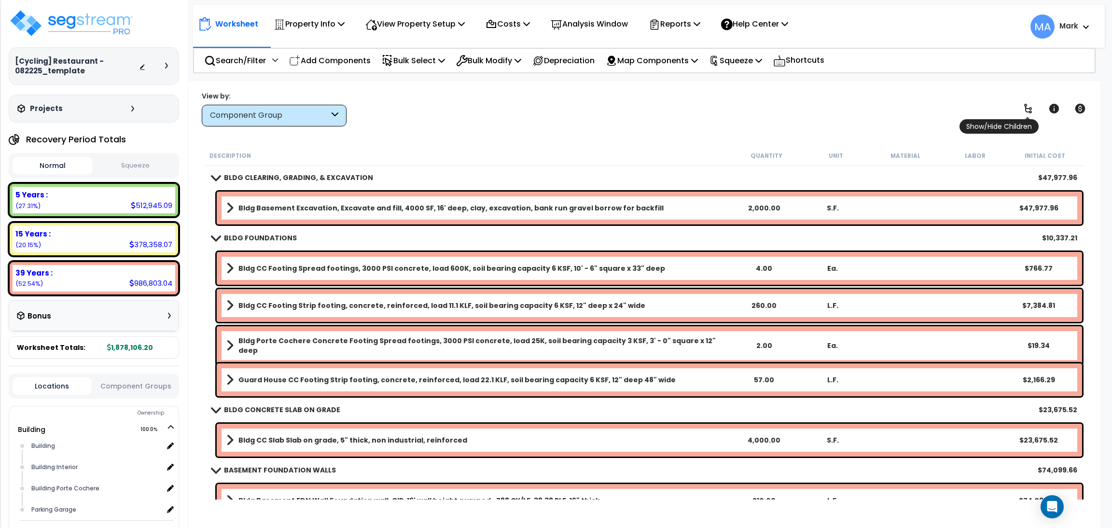
click at [1030, 101] on link at bounding box center [1027, 108] width 21 height 21
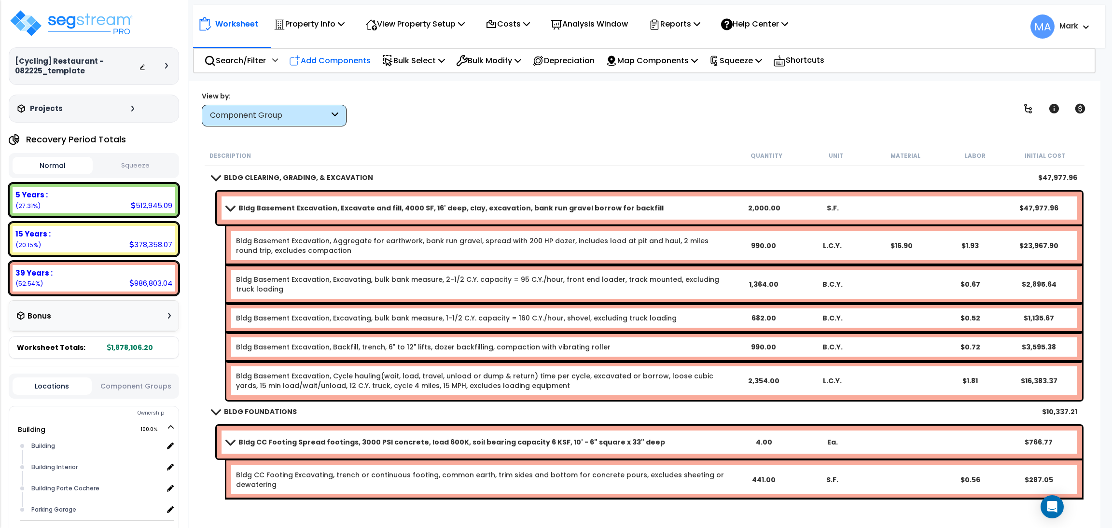
click at [340, 59] on p "Add Components" at bounding box center [330, 60] width 82 height 13
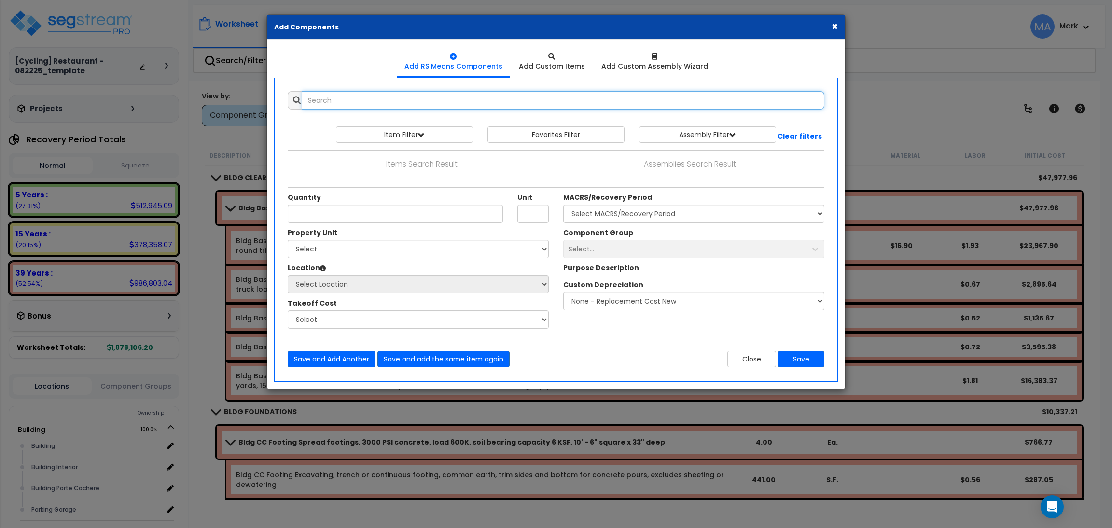
click at [336, 98] on input "text" at bounding box center [563, 100] width 522 height 18
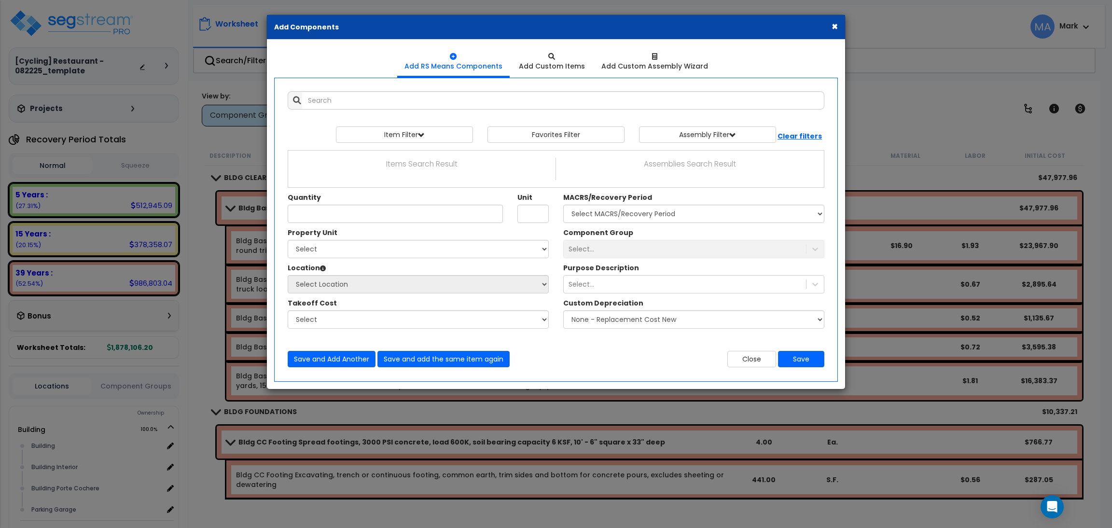
click at [832, 26] on button "×" at bounding box center [835, 26] width 6 height 10
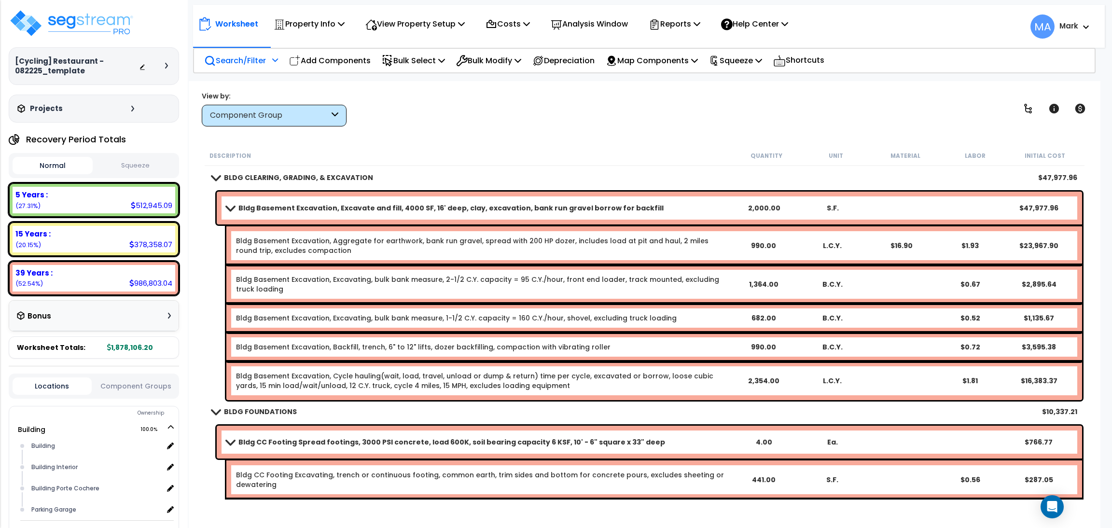
click at [233, 55] on p "Search/Filter" at bounding box center [235, 60] width 62 height 13
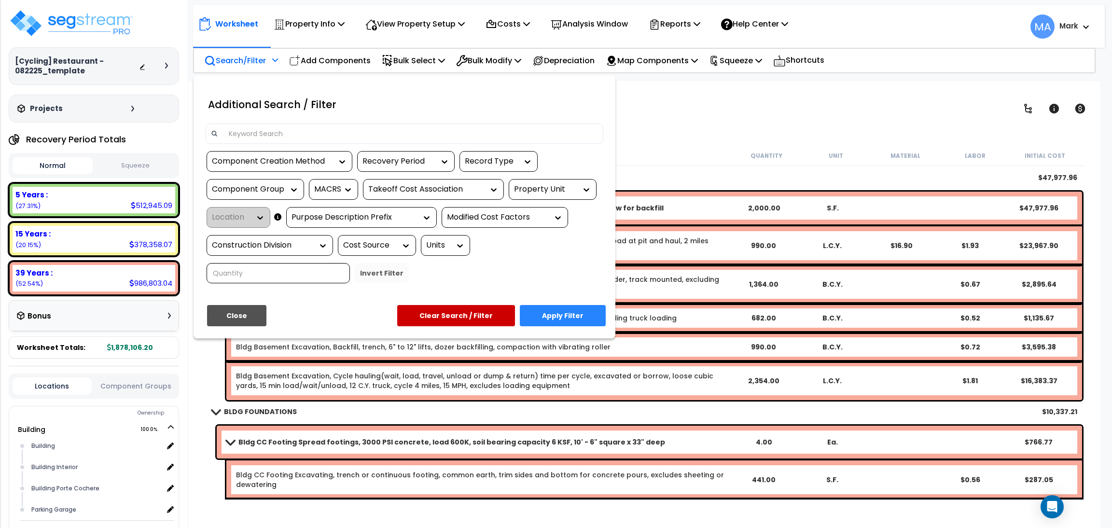
click at [291, 136] on input at bounding box center [410, 133] width 375 height 14
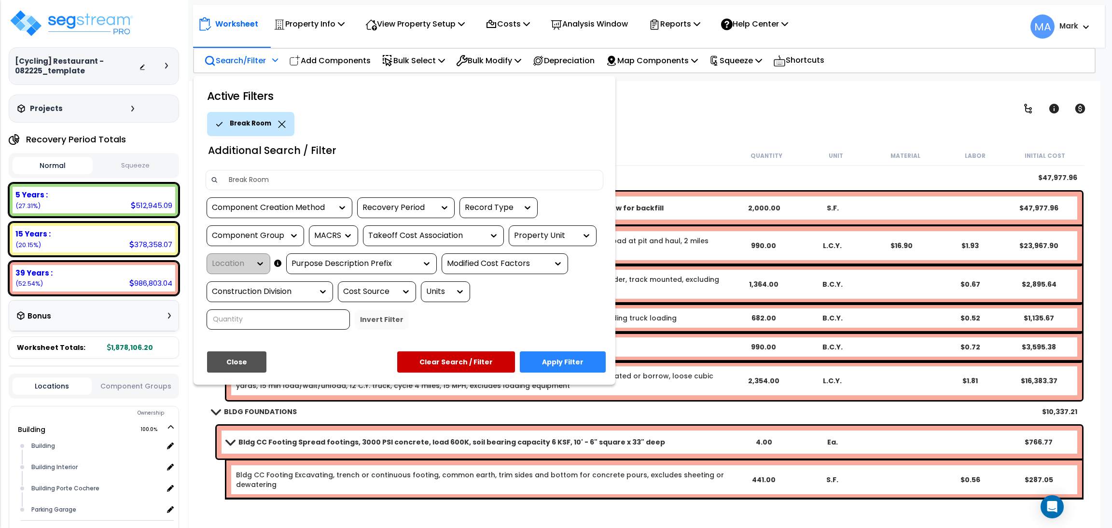
type input "Break Room"
click at [544, 353] on button "Apply Filter" at bounding box center [563, 361] width 86 height 21
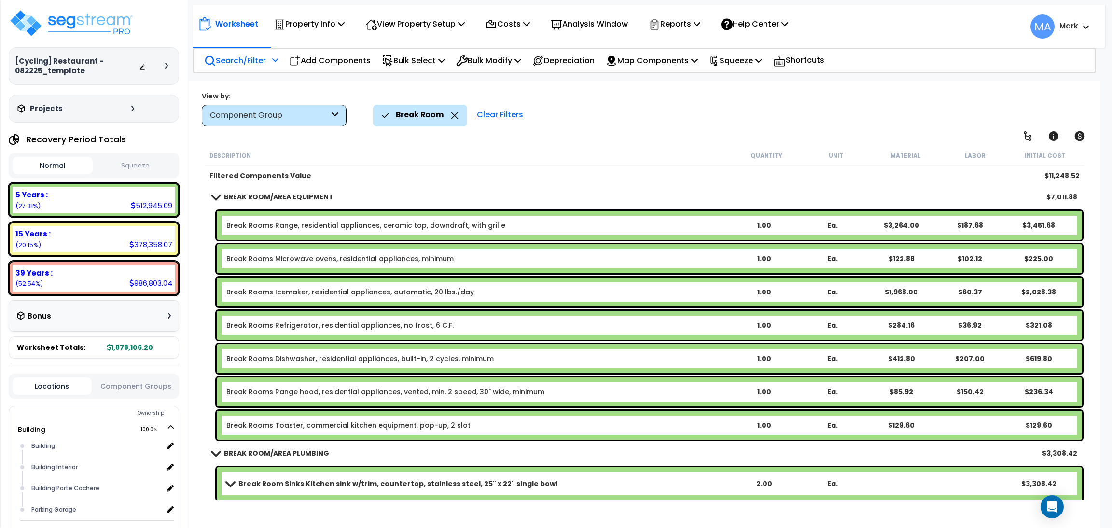
click at [451, 118] on icon at bounding box center [454, 115] width 7 height 7
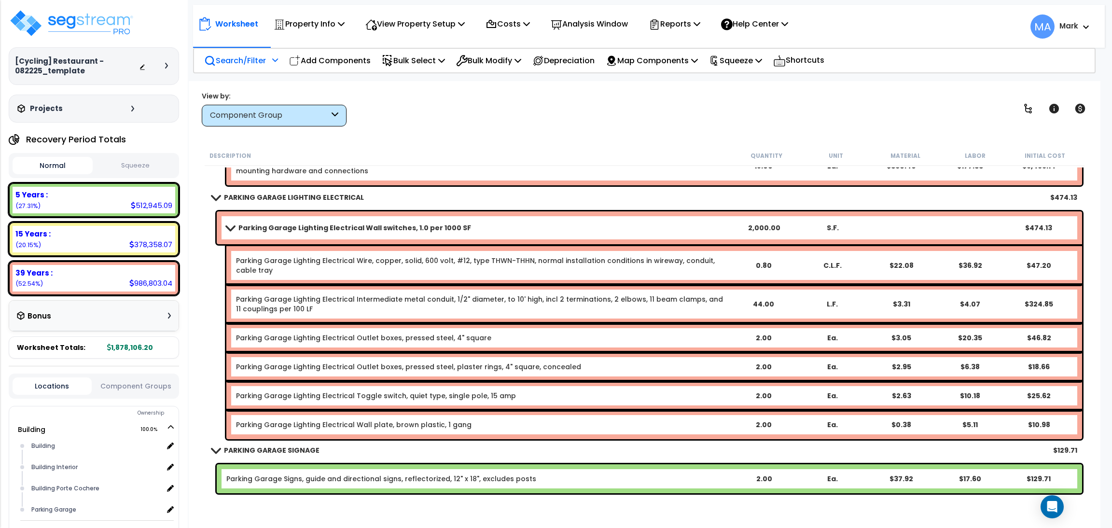
scroll to position [11510, 0]
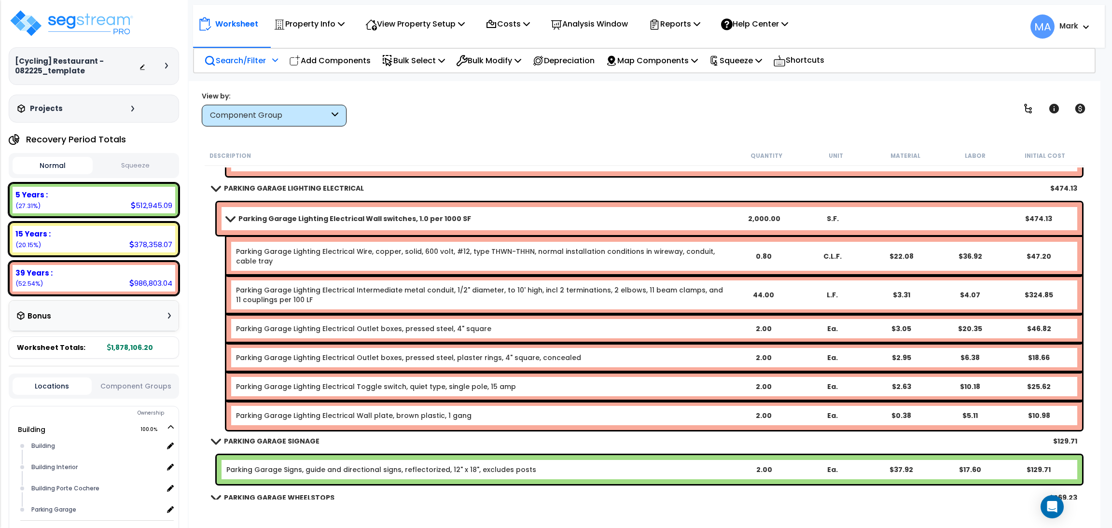
click at [247, 58] on p "Search/Filter" at bounding box center [235, 60] width 62 height 13
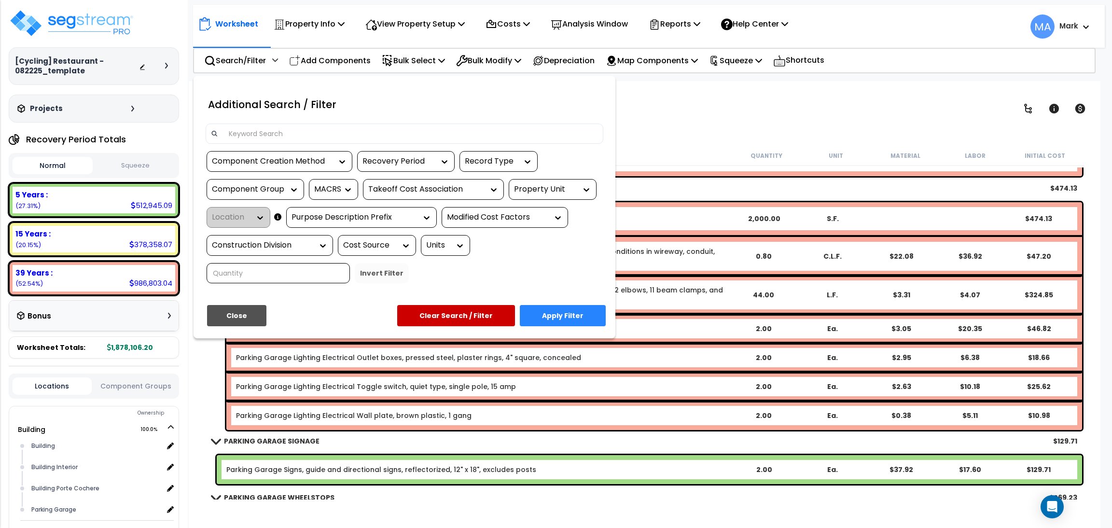
click at [292, 125] on div at bounding box center [405, 134] width 398 height 20
click at [292, 133] on input at bounding box center [410, 133] width 375 height 14
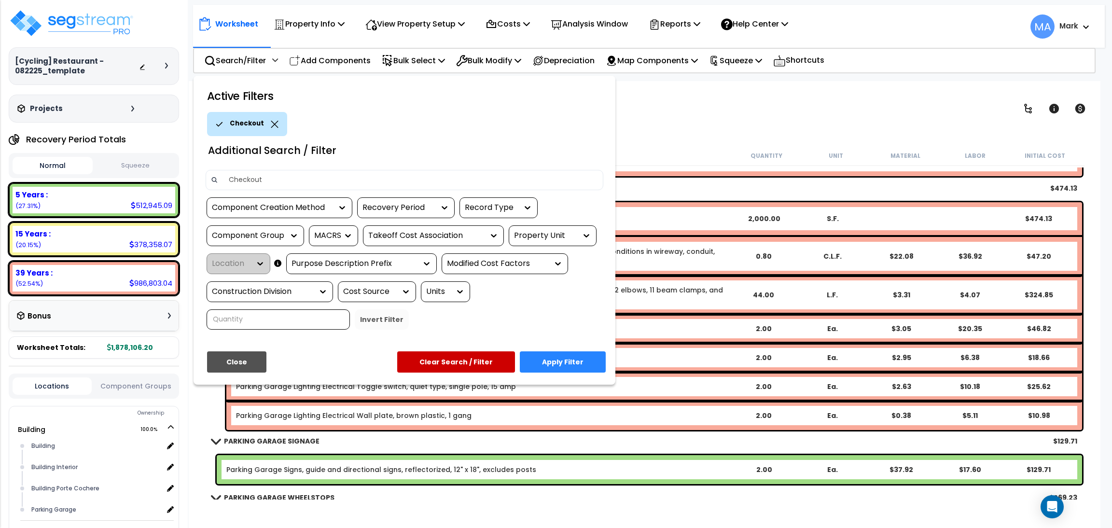
type input "Checkout"
click at [561, 356] on button "Apply Filter" at bounding box center [563, 361] width 86 height 21
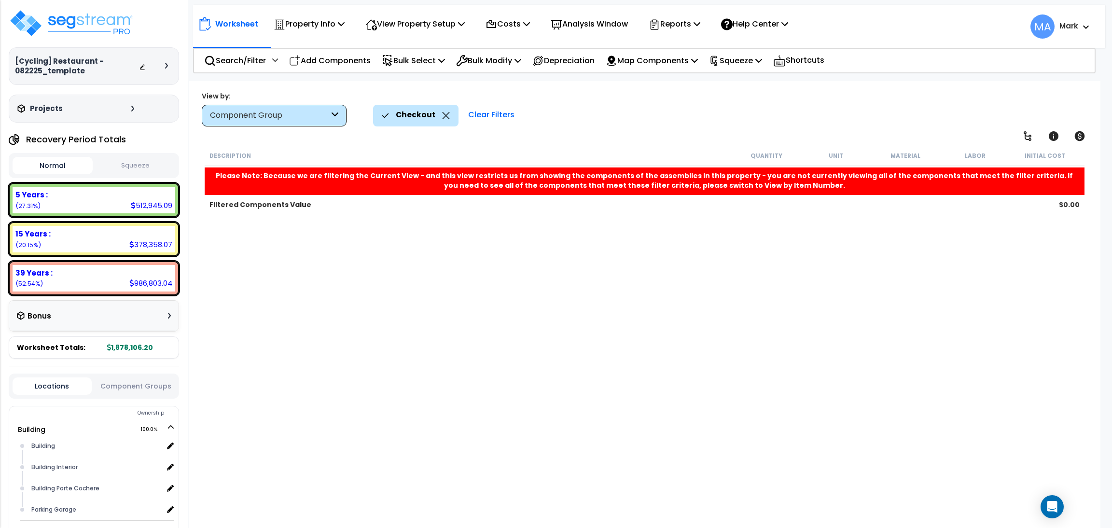
scroll to position [0, 0]
click at [442, 114] on icon at bounding box center [445, 115] width 7 height 7
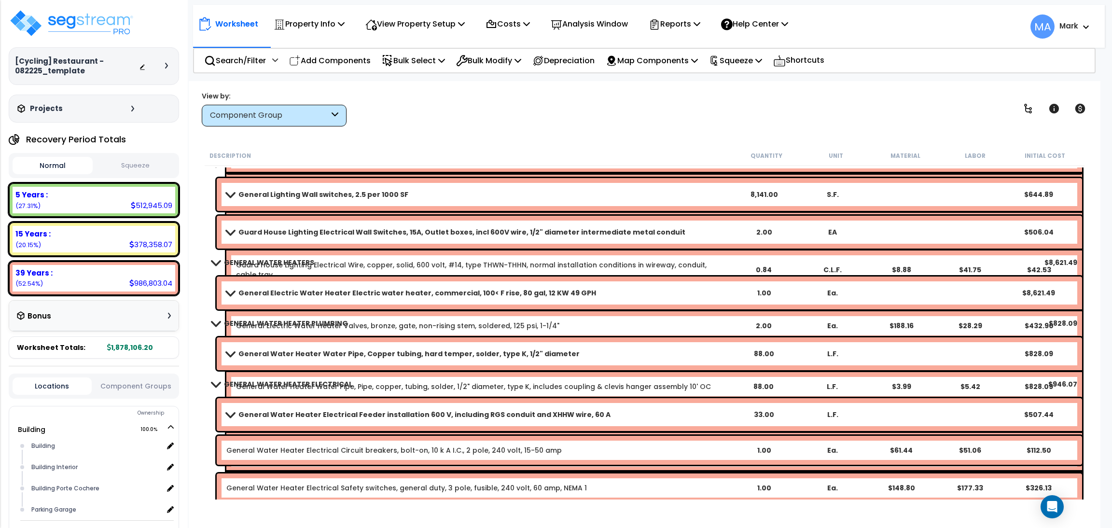
scroll to position [20704, 0]
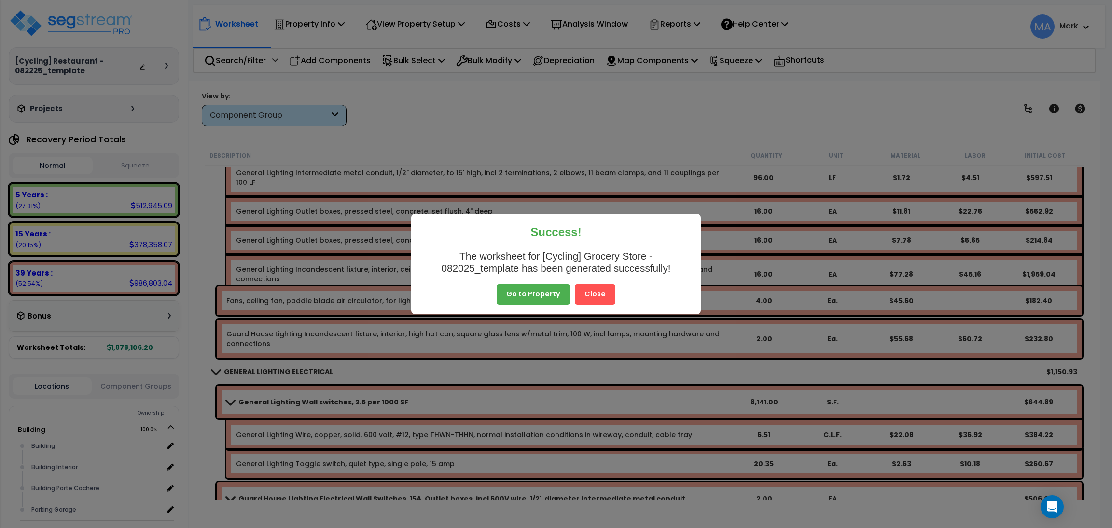
click at [597, 288] on button "Close" at bounding box center [595, 294] width 41 height 20
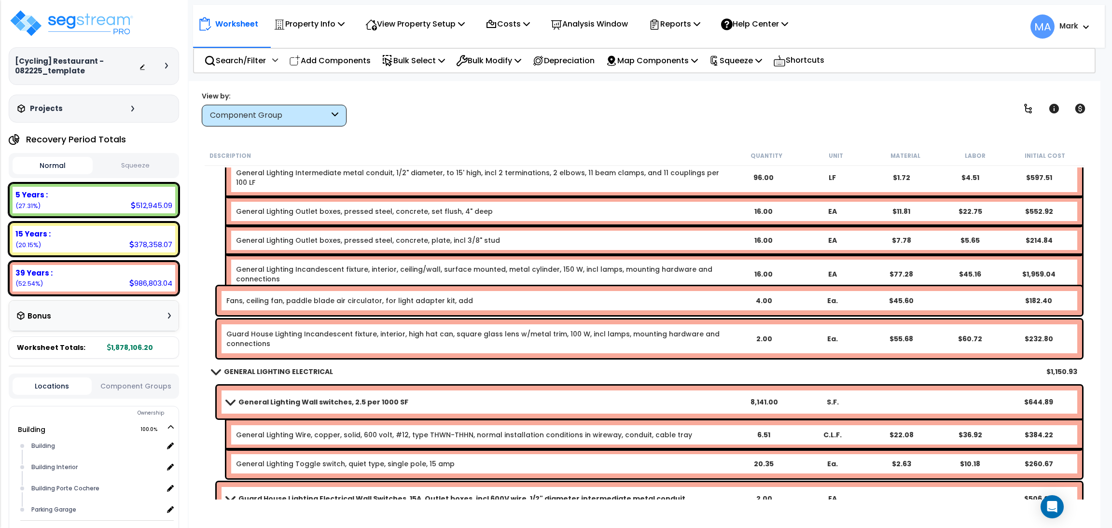
scroll to position [21066, 0]
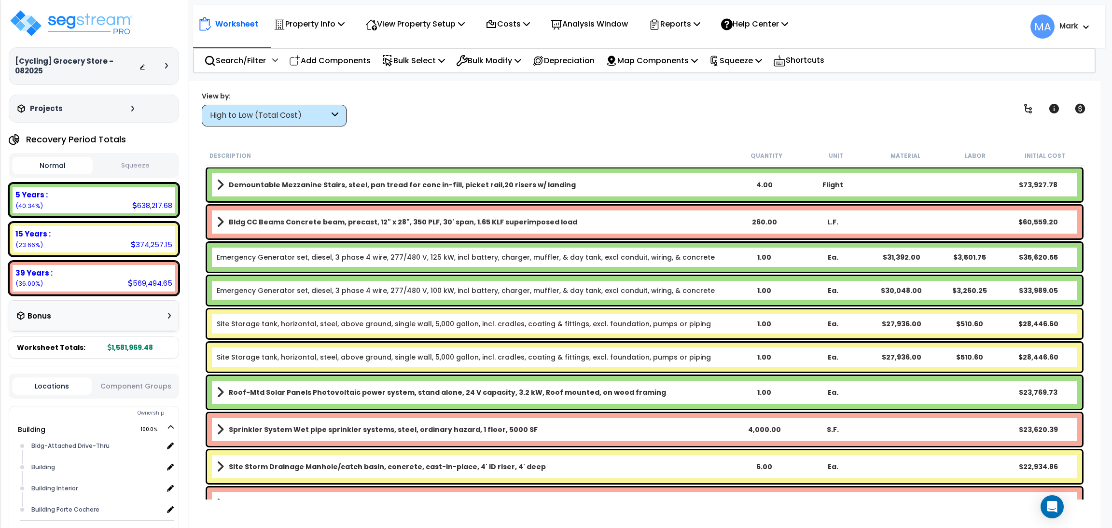
click at [327, 114] on div "High to Low (Total Cost)" at bounding box center [269, 115] width 119 height 11
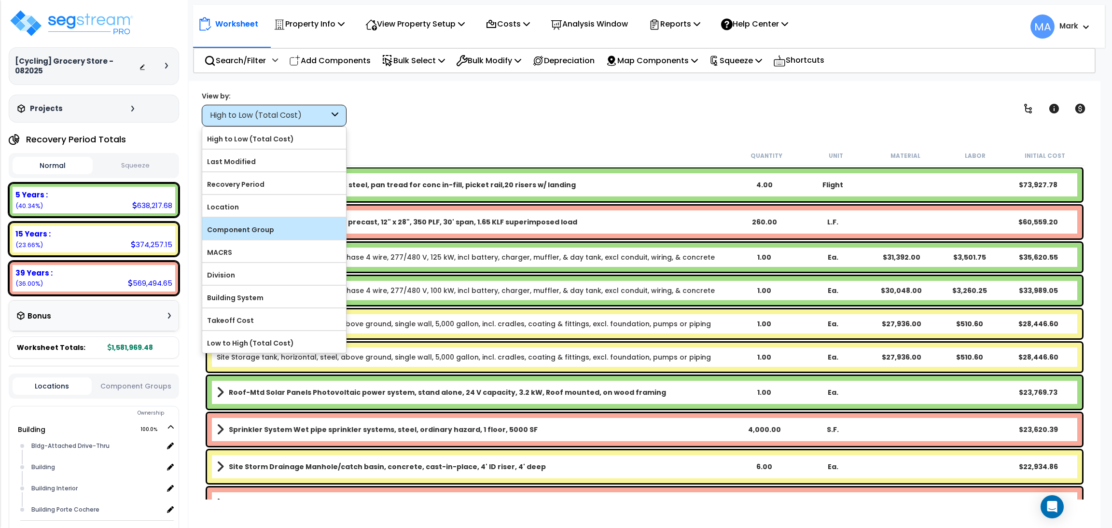
click at [268, 225] on label "Component Group" at bounding box center [274, 229] width 144 height 14
click at [0, 0] on input "Component Group" at bounding box center [0, 0] width 0 height 0
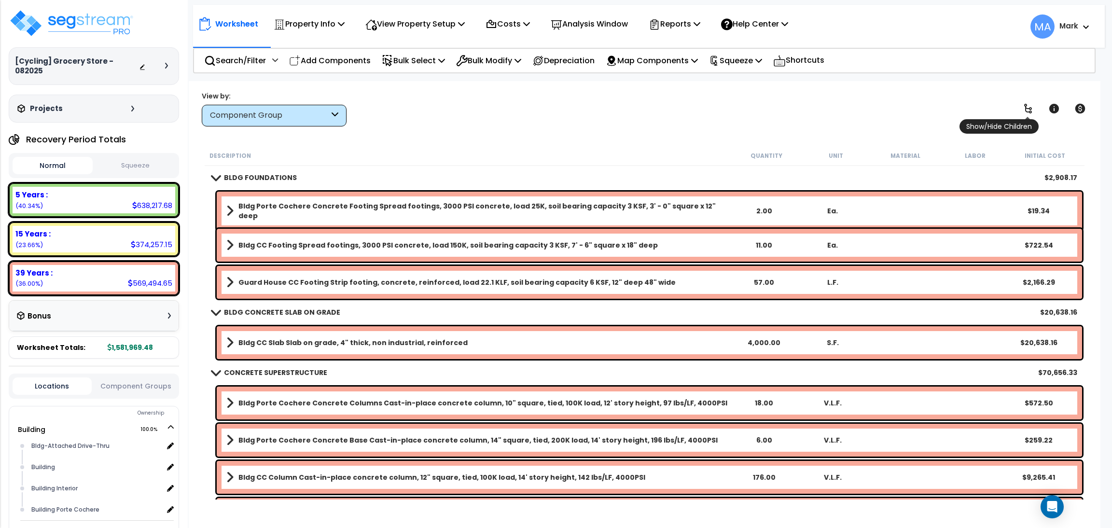
click at [1024, 114] on link at bounding box center [1027, 108] width 21 height 21
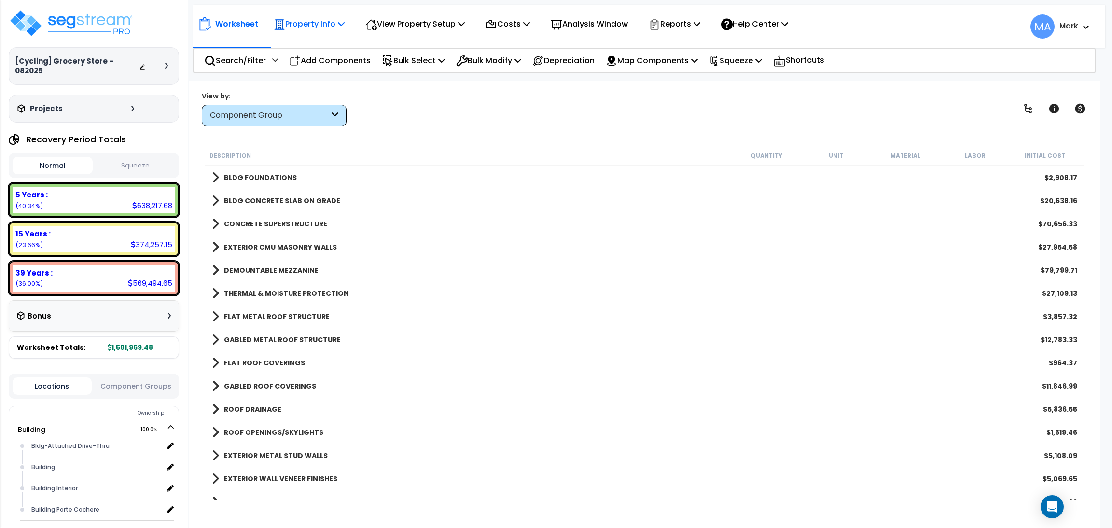
click at [287, 24] on p "Property Info" at bounding box center [309, 23] width 71 height 13
click at [311, 83] on link "Template property" at bounding box center [317, 86] width 96 height 19
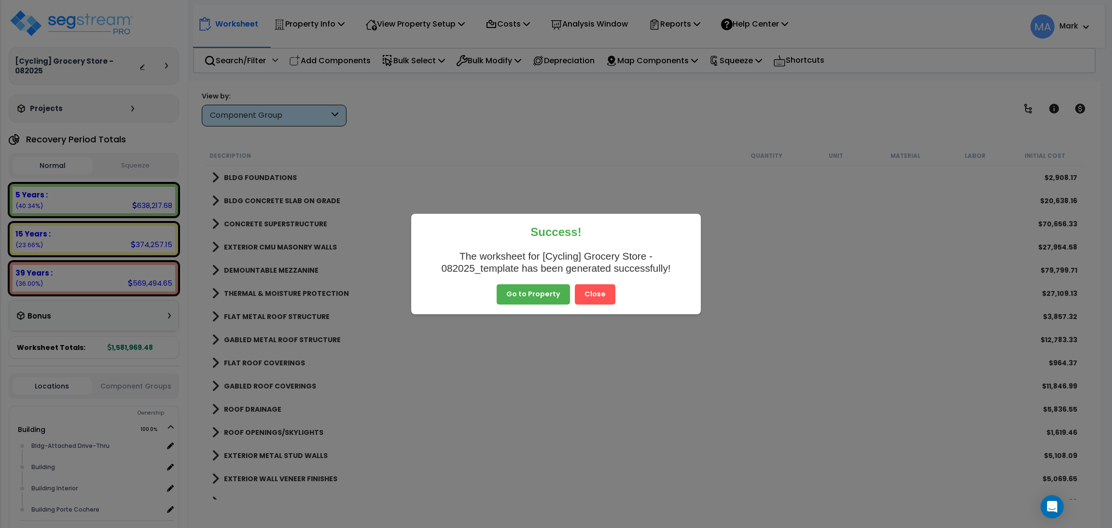
click at [596, 298] on button "Close" at bounding box center [595, 294] width 41 height 20
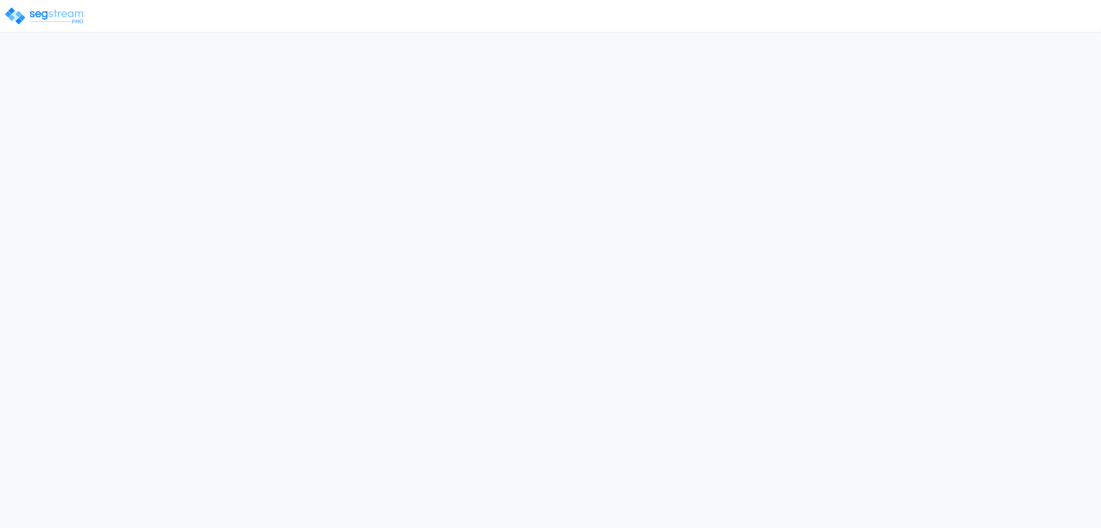
select select "2025"
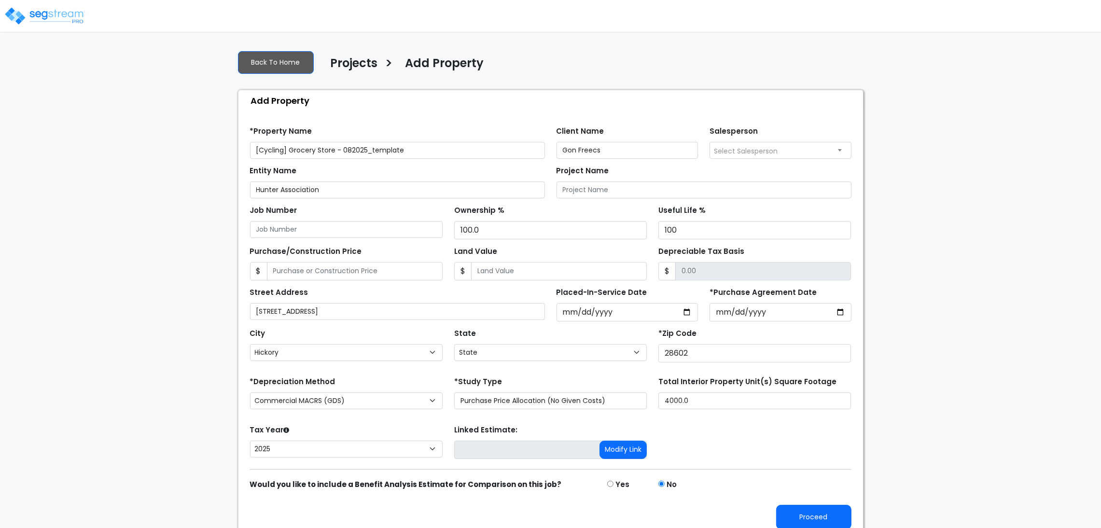
select select "NC"
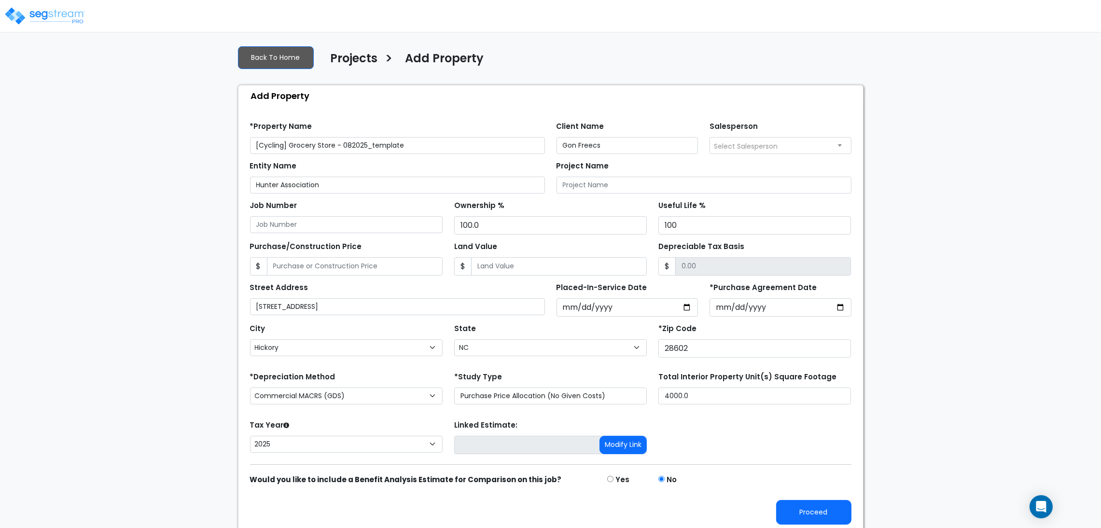
scroll to position [11, 0]
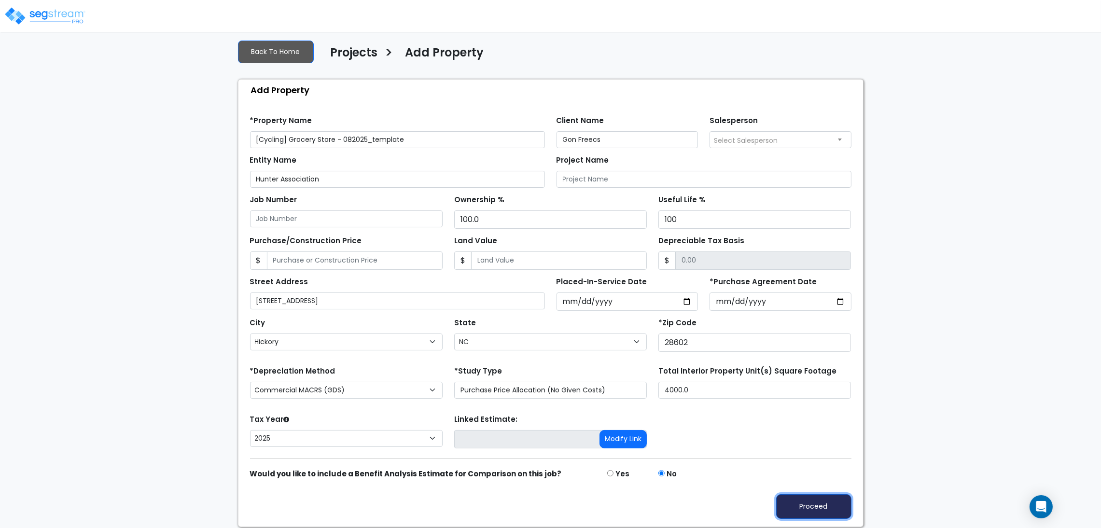
click at [810, 505] on button "Proceed" at bounding box center [813, 506] width 75 height 25
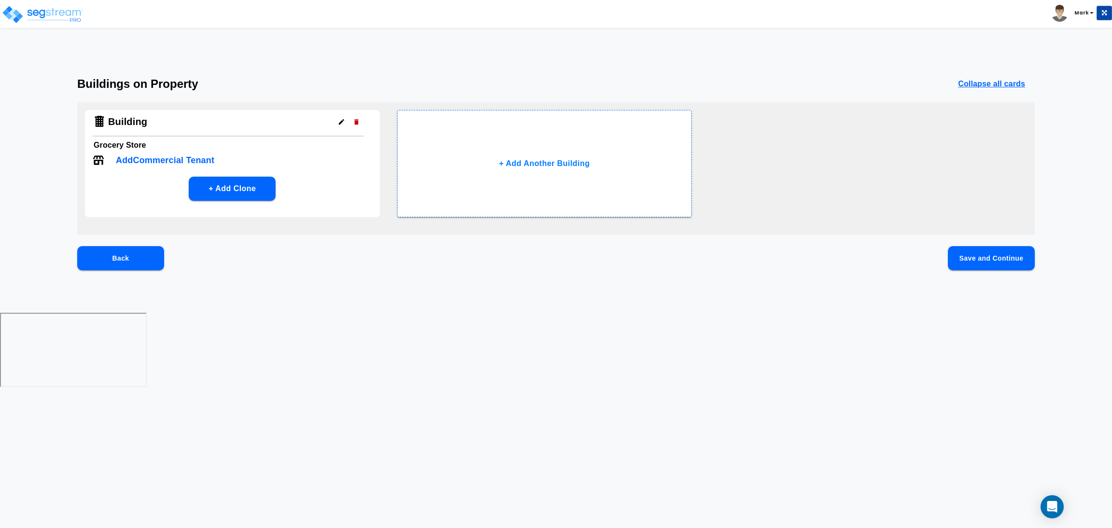
click at [981, 264] on button "Save and Continue" at bounding box center [991, 258] width 87 height 24
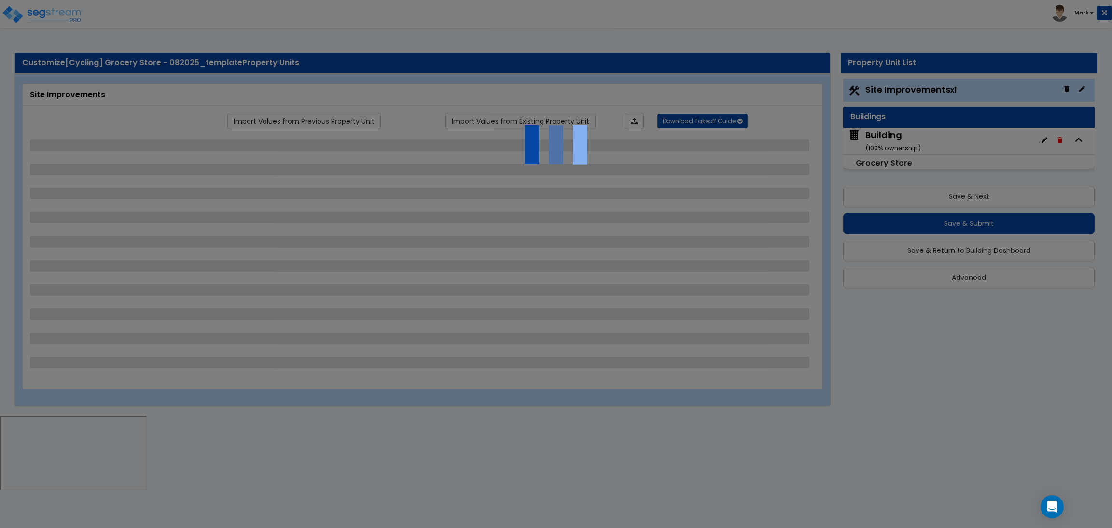
select select "2"
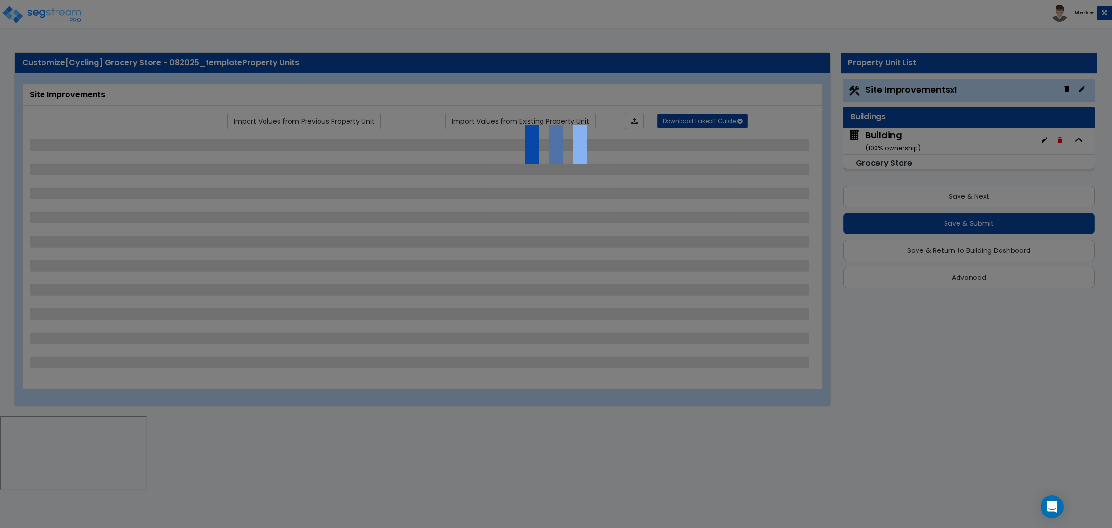
select select "2"
select select "1"
select select "2"
select select "1"
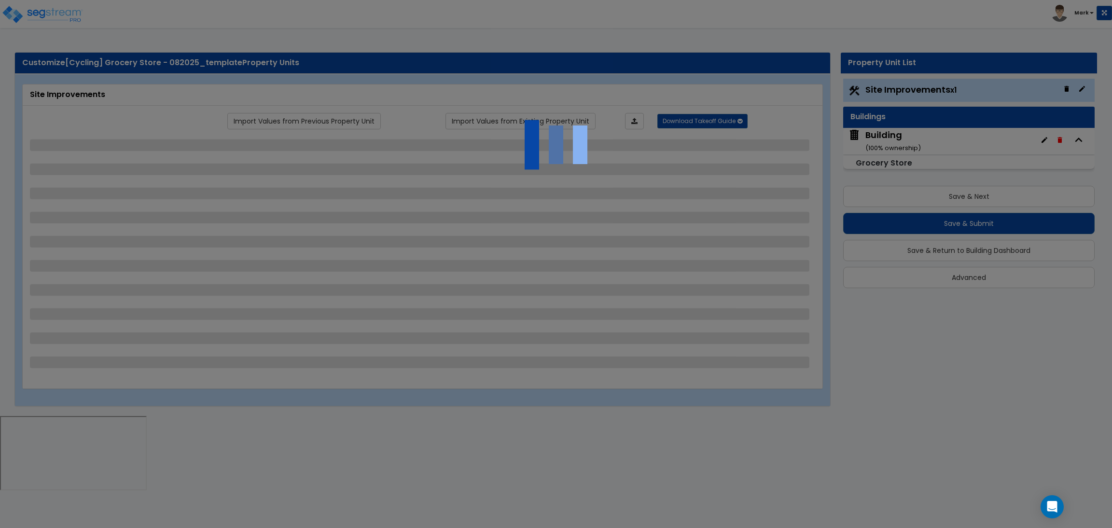
select select "1"
select select "2"
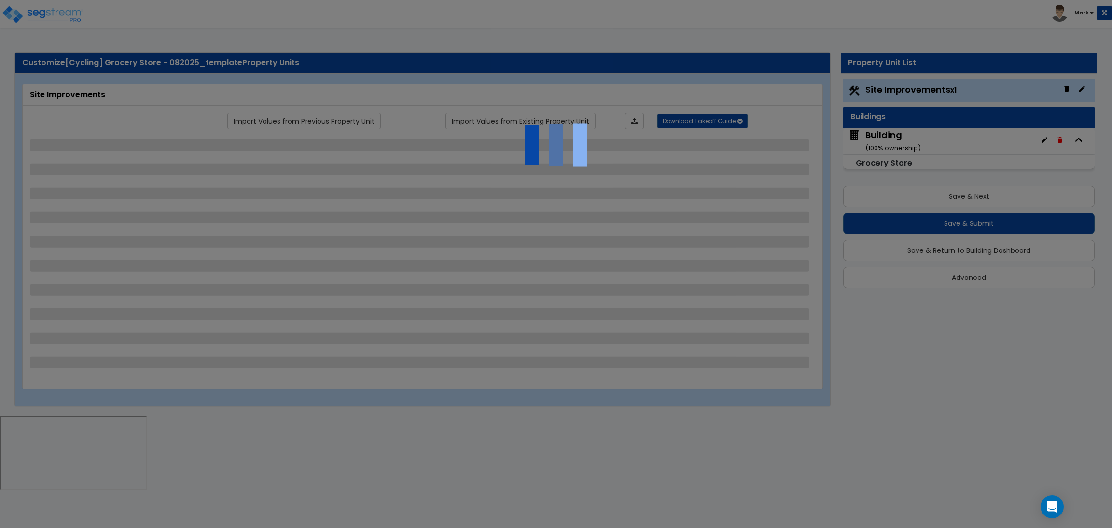
select select "2"
select select "1"
select select "10"
select select "1"
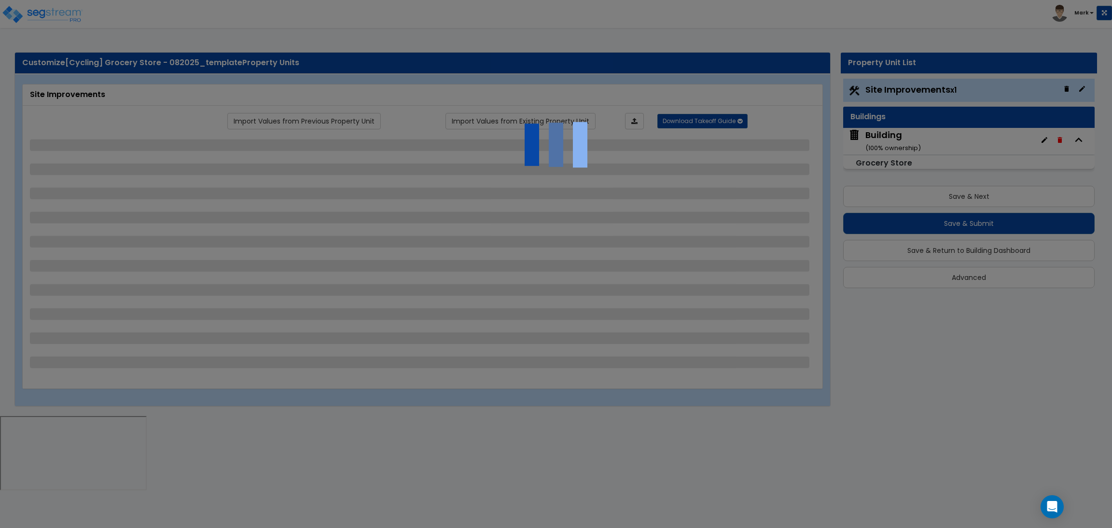
select select "1"
select select "3"
select select "2"
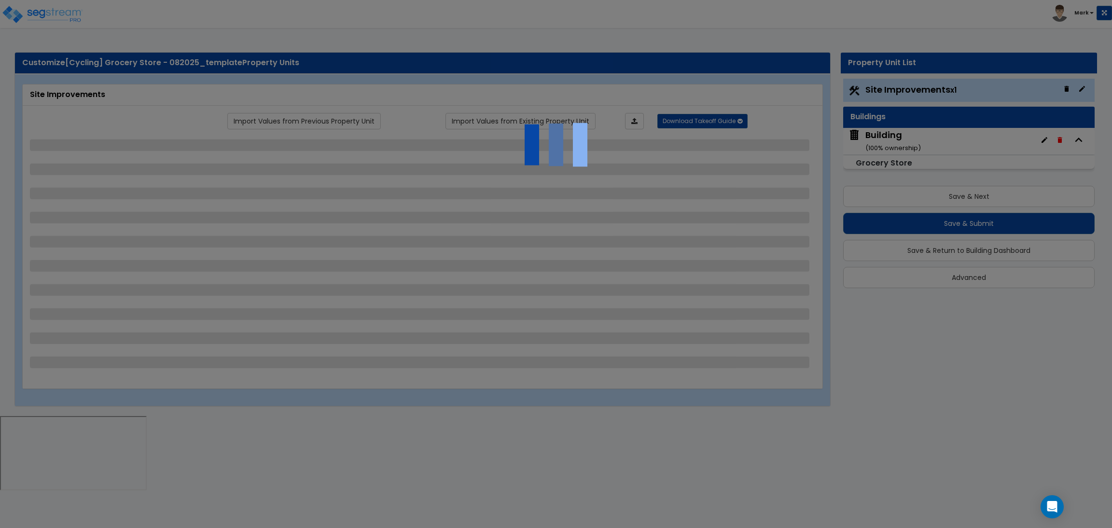
select select "4"
select select "1"
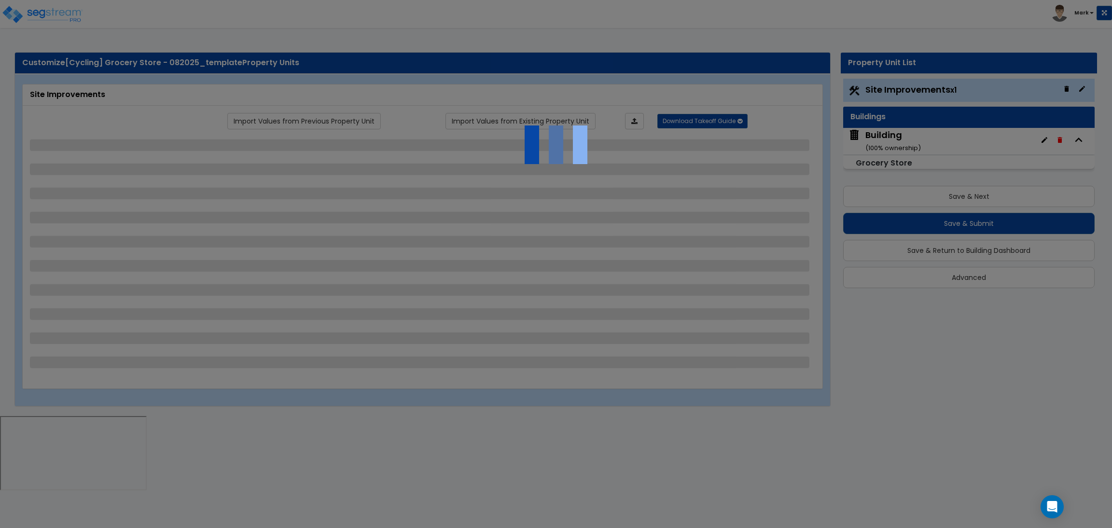
select select "6"
select select "2"
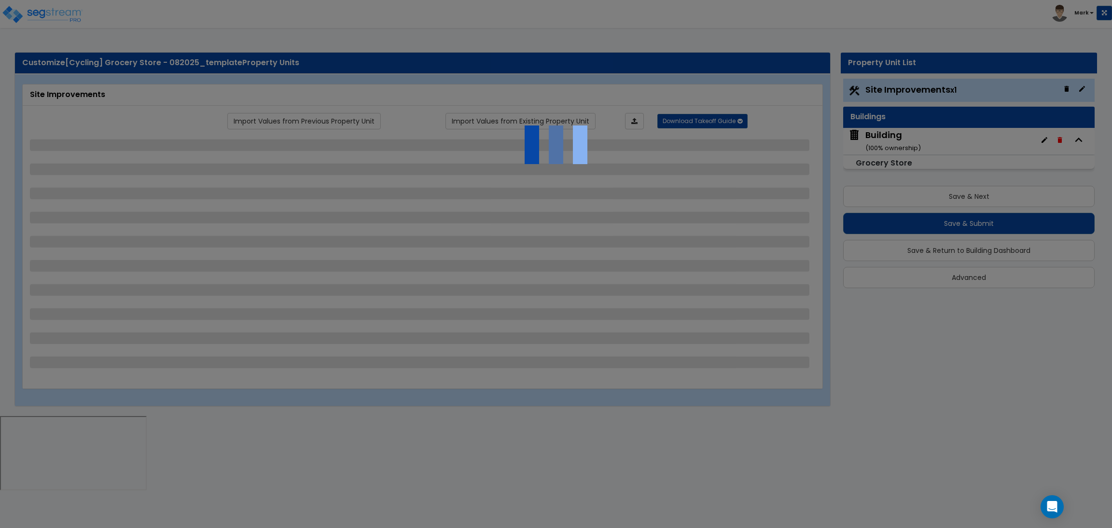
select select "2"
select select "1"
select select "2"
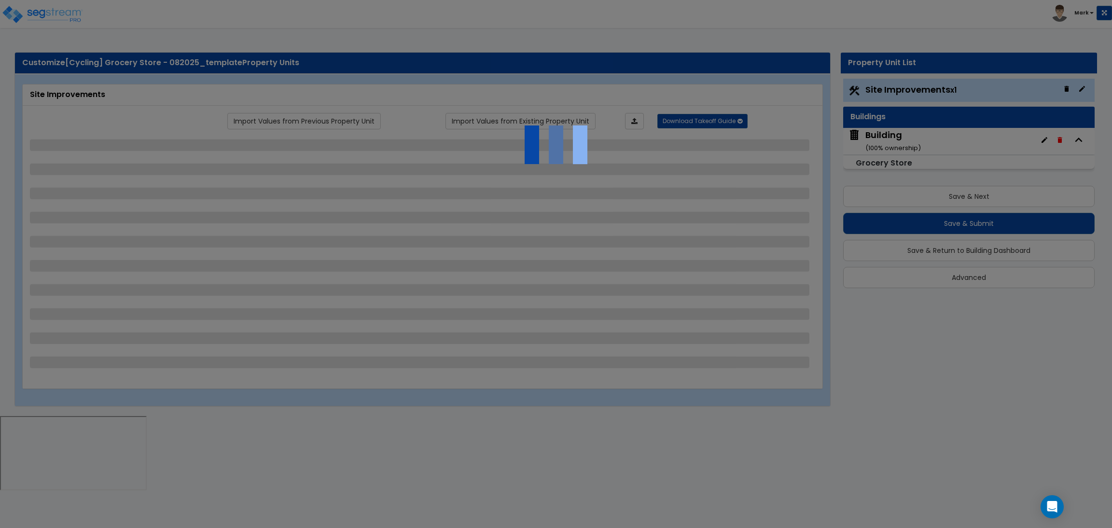
select select "1"
select select "8"
select select "2"
select select "4"
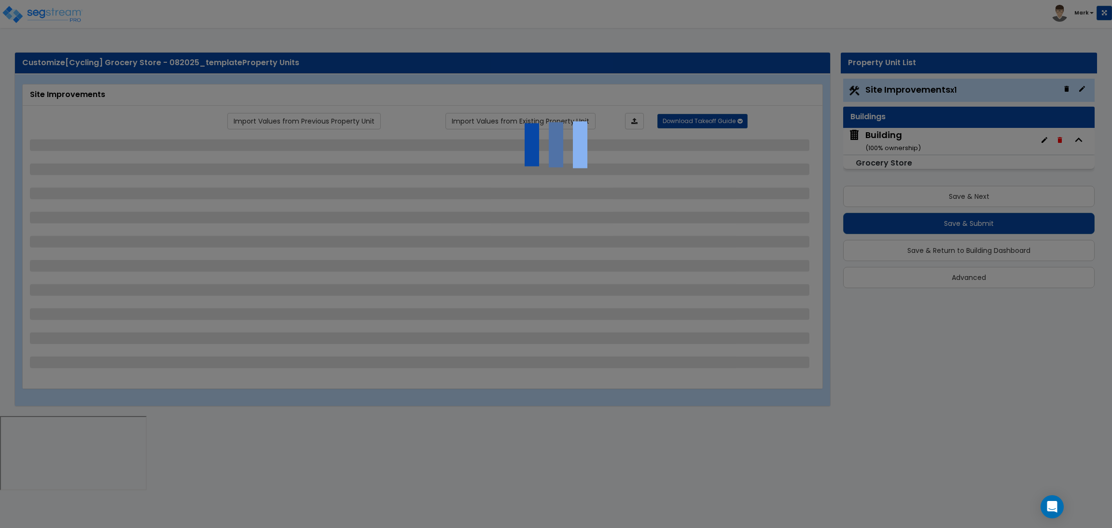
select select "1"
select select "20"
select select "2"
select select "5"
select select "3"
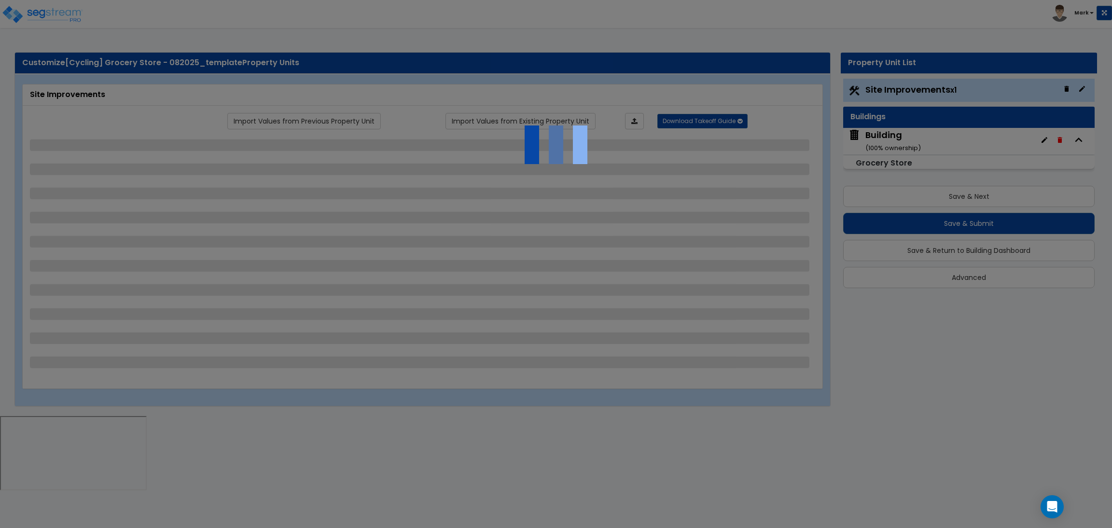
select select "1"
select select "2"
select select "1"
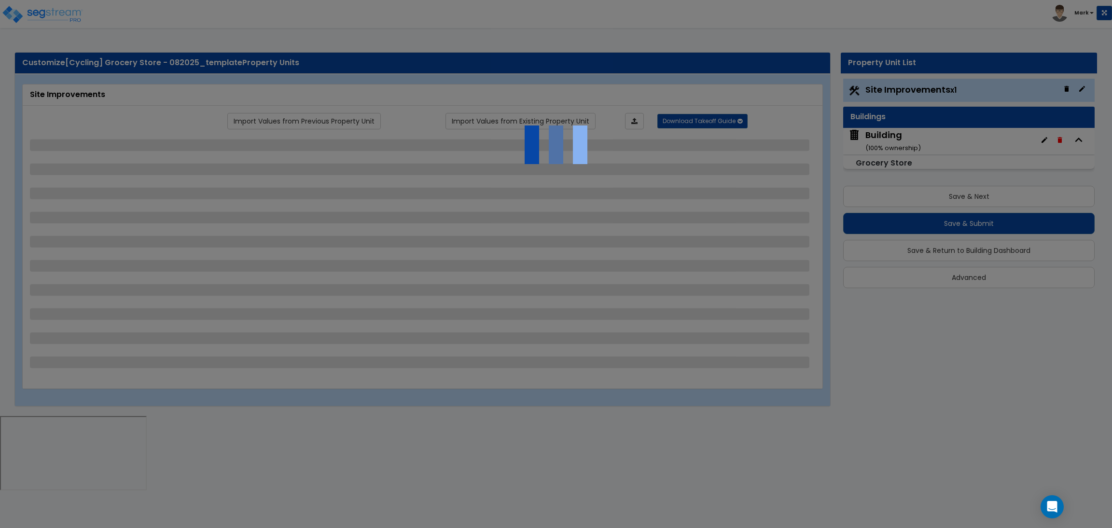
select select "4"
select select "2"
select select "1"
select select "2"
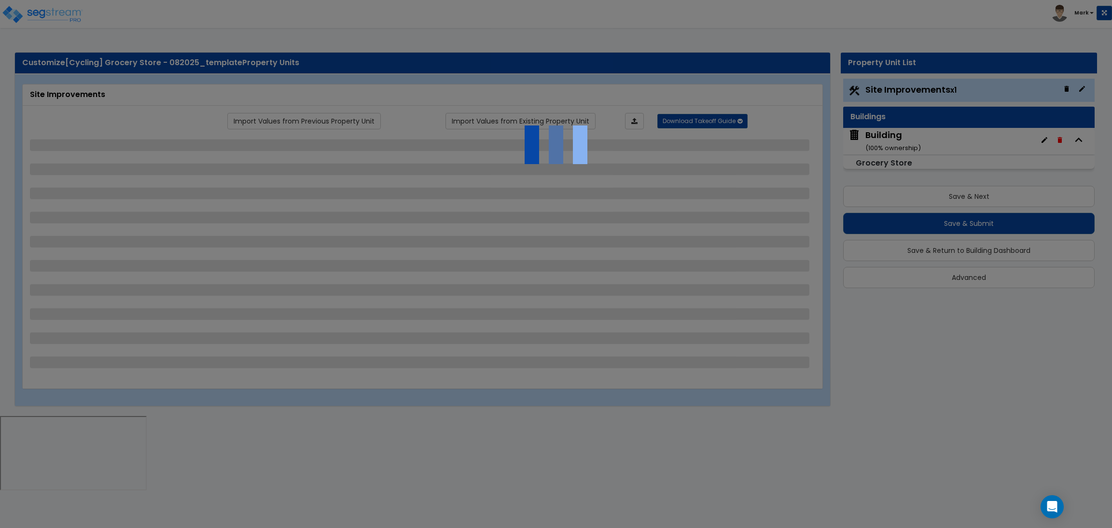
select select "1"
select select "2"
select select "6"
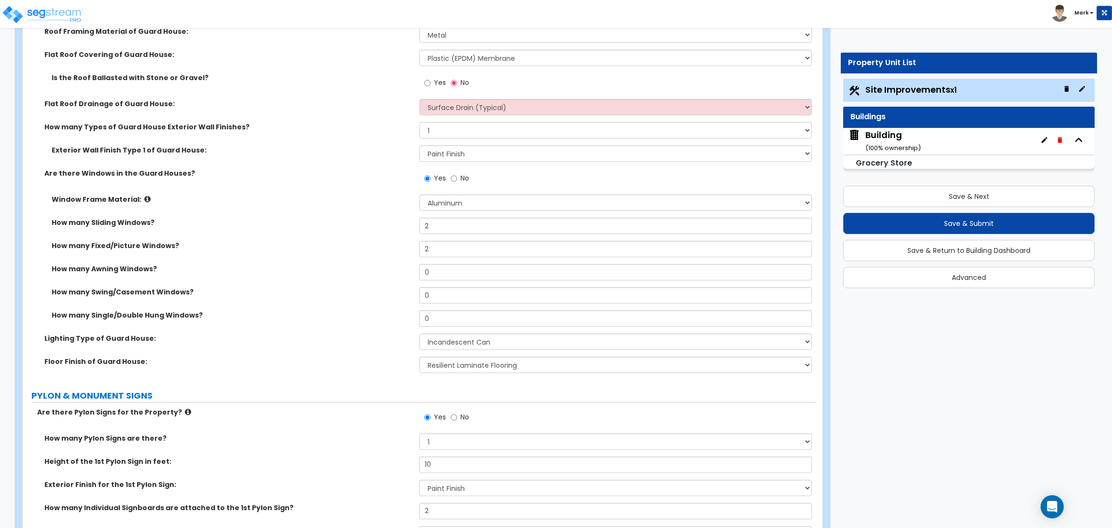
scroll to position [4126, 0]
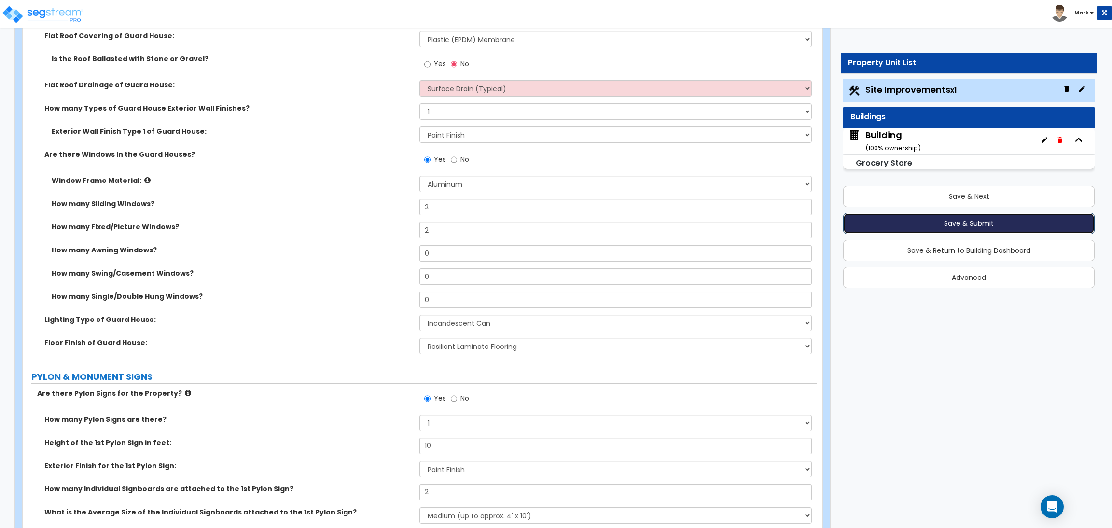
click at [958, 220] on button "Save & Submit" at bounding box center [968, 223] width 251 height 21
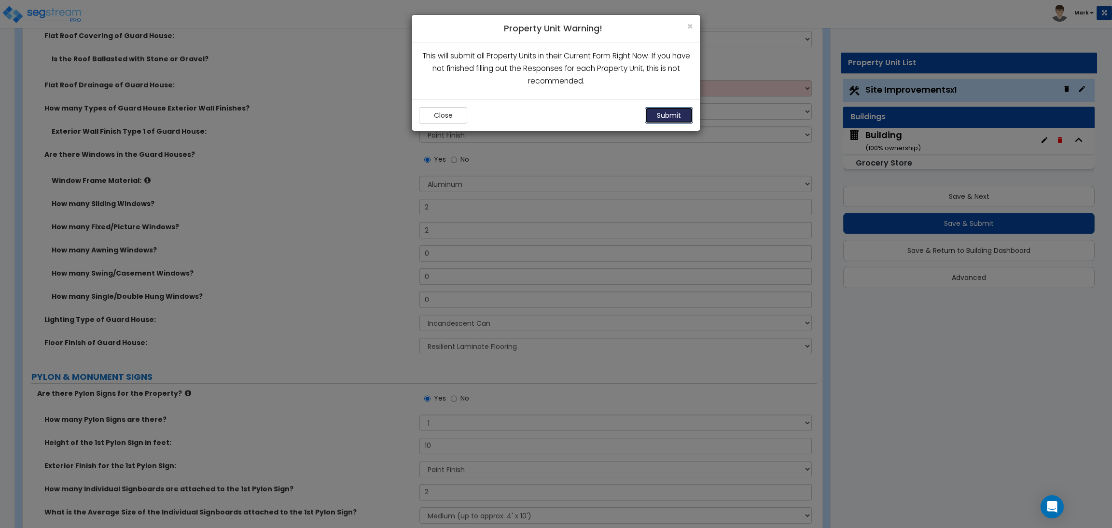
click at [676, 110] on button "Submit" at bounding box center [669, 115] width 48 height 16
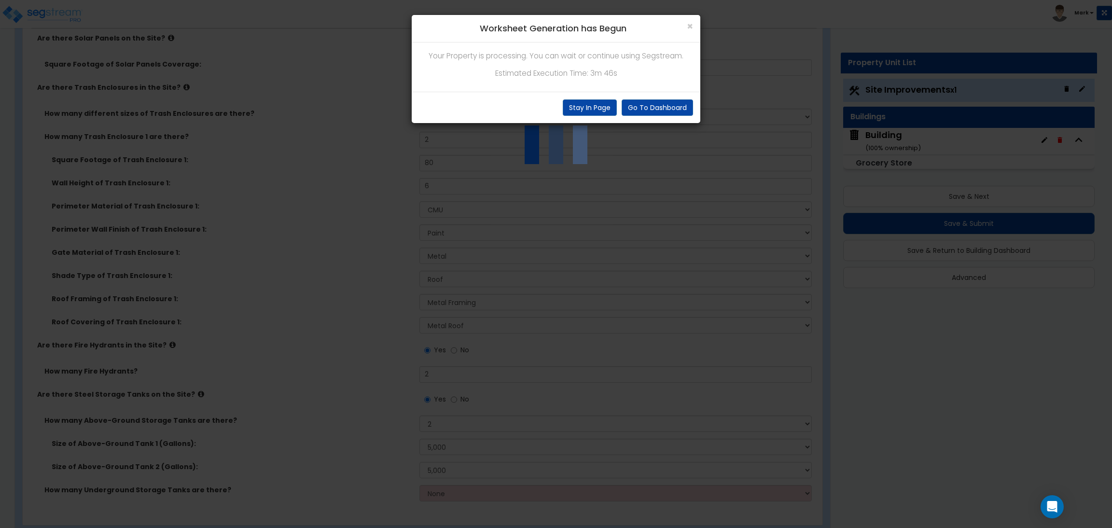
scroll to position [4881, 0]
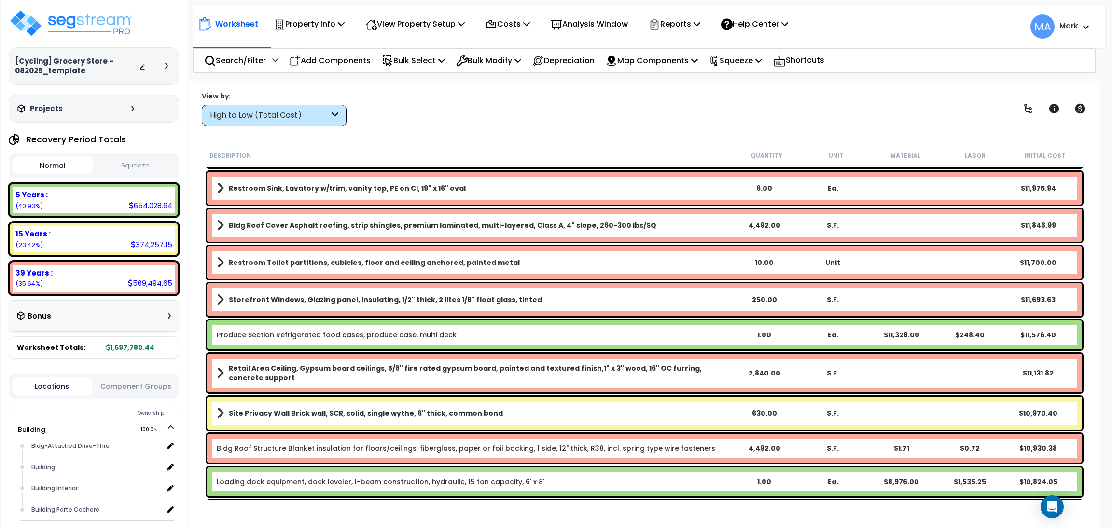
scroll to position [1086, 0]
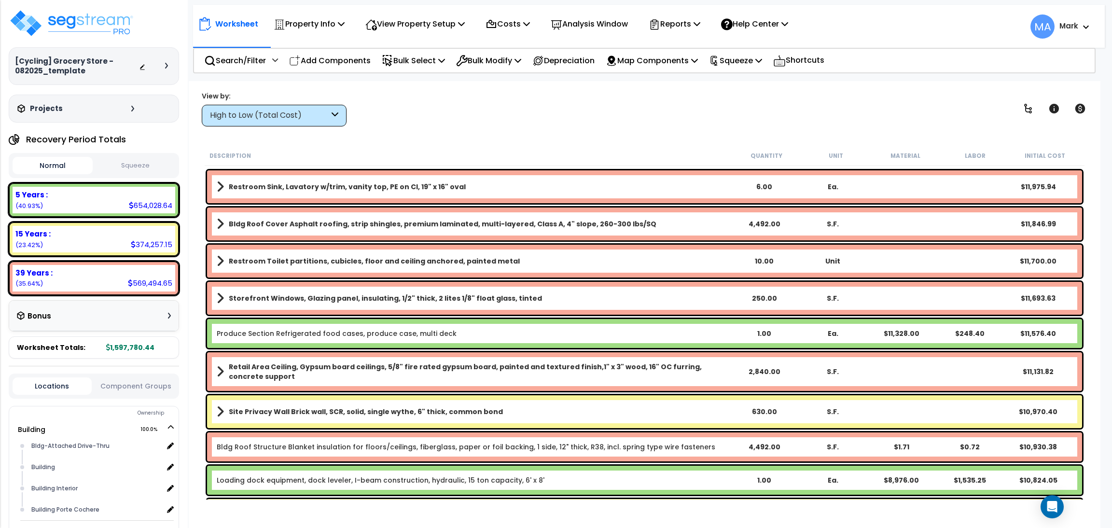
click at [335, 115] on icon at bounding box center [335, 115] width 7 height 11
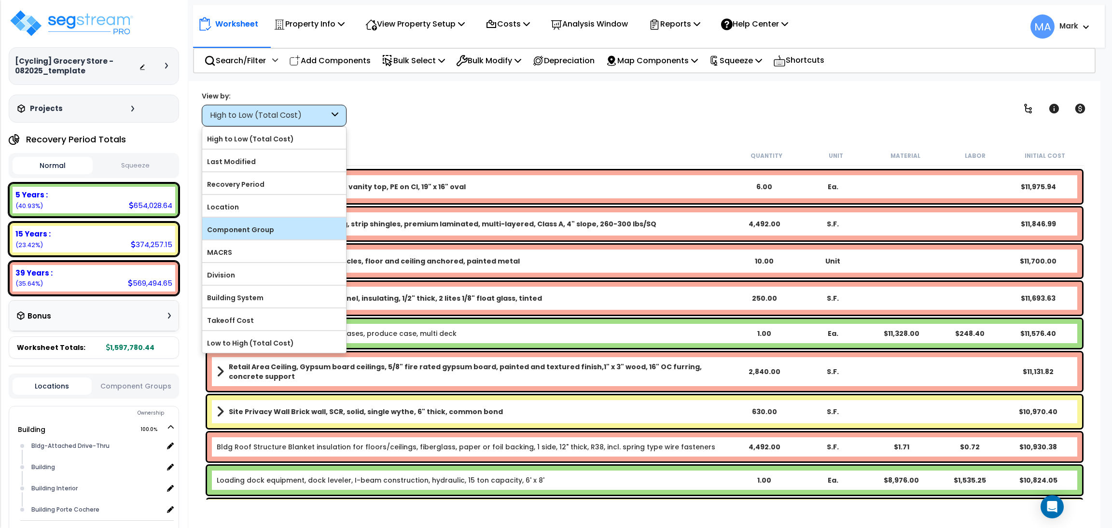
click at [263, 238] on div "Component Group" at bounding box center [274, 229] width 144 height 22
click at [264, 229] on label "Component Group" at bounding box center [274, 229] width 144 height 14
click at [0, 0] on input "Component Group" at bounding box center [0, 0] width 0 height 0
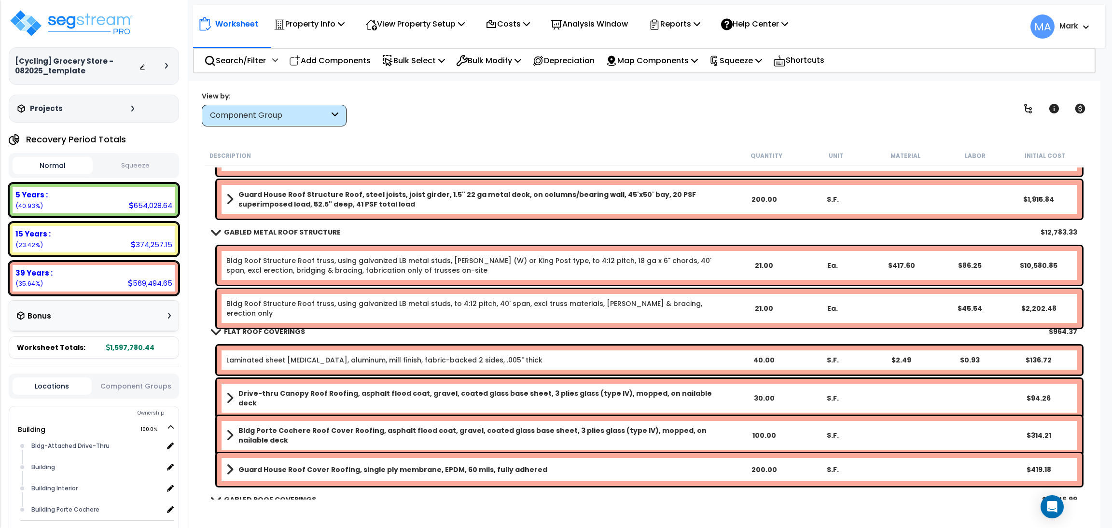
scroll to position [1375, 0]
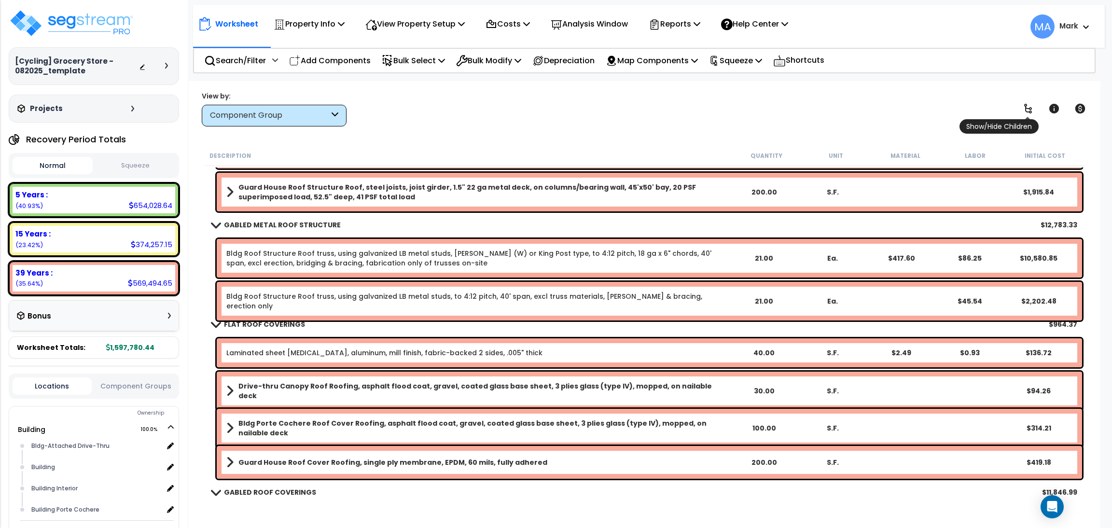
click at [1024, 109] on icon at bounding box center [1028, 109] width 12 height 12
click at [1025, 111] on icon at bounding box center [1028, 109] width 12 height 12
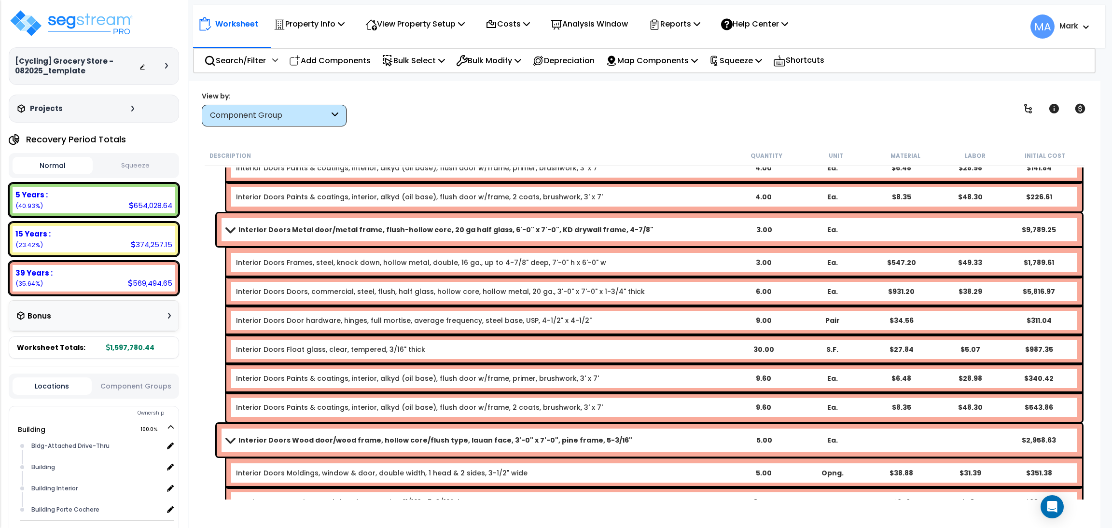
scroll to position [6805, 0]
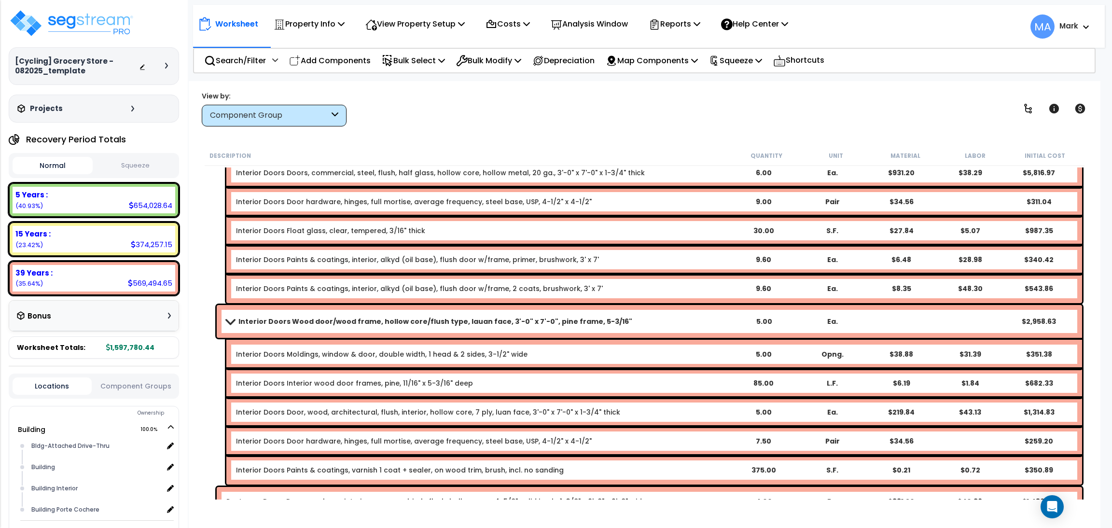
click at [299, 112] on div "Component Group" at bounding box center [269, 115] width 119 height 11
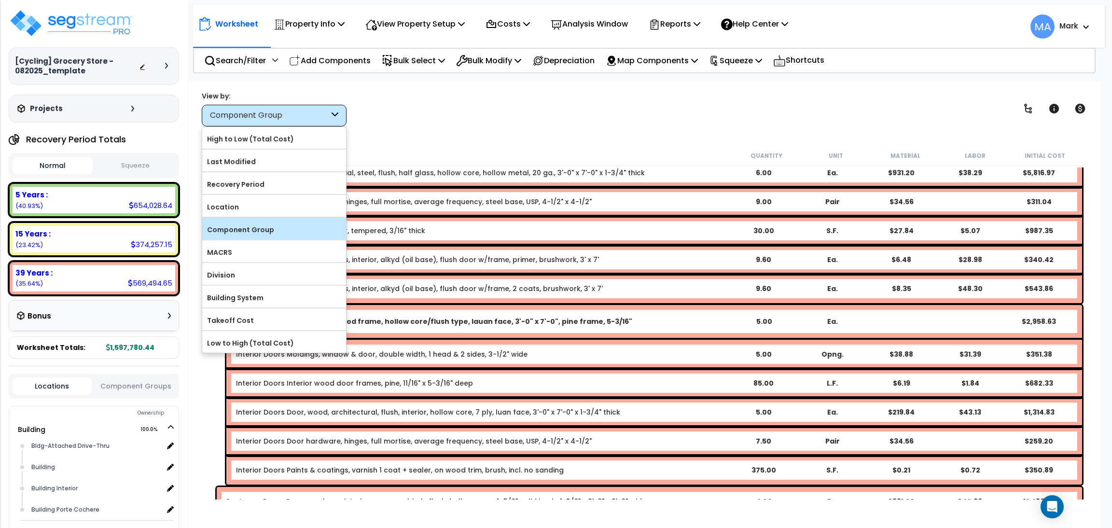
click at [236, 227] on label "Component Group" at bounding box center [274, 229] width 144 height 14
click at [0, 0] on input "Component Group" at bounding box center [0, 0] width 0 height 0
click at [254, 219] on div "Component Group" at bounding box center [274, 229] width 144 height 22
click at [235, 59] on p "Search/Filter" at bounding box center [235, 60] width 62 height 13
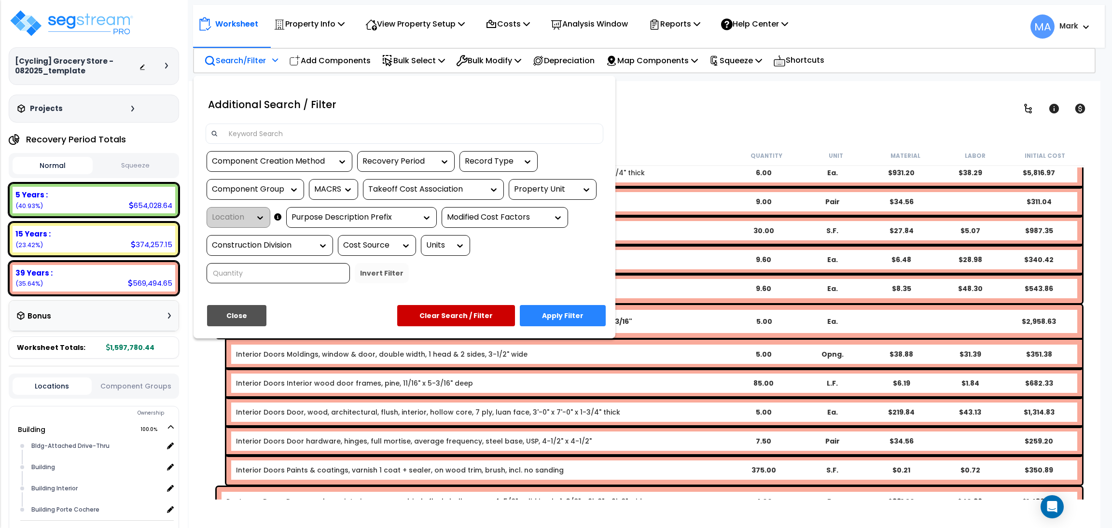
click at [236, 131] on input at bounding box center [410, 133] width 375 height 14
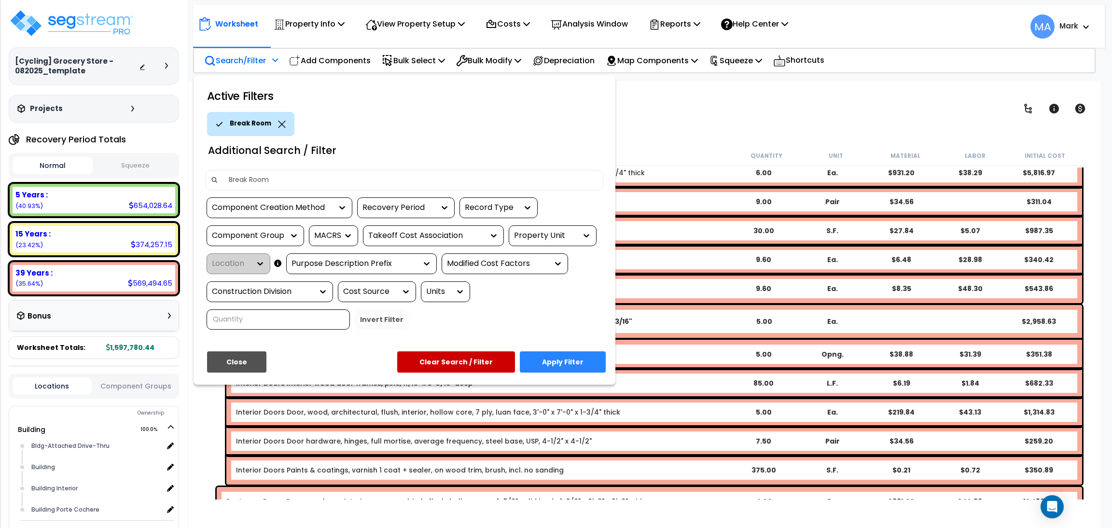
type input "Break Room"
click at [548, 362] on button "Apply Filter" at bounding box center [563, 361] width 86 height 21
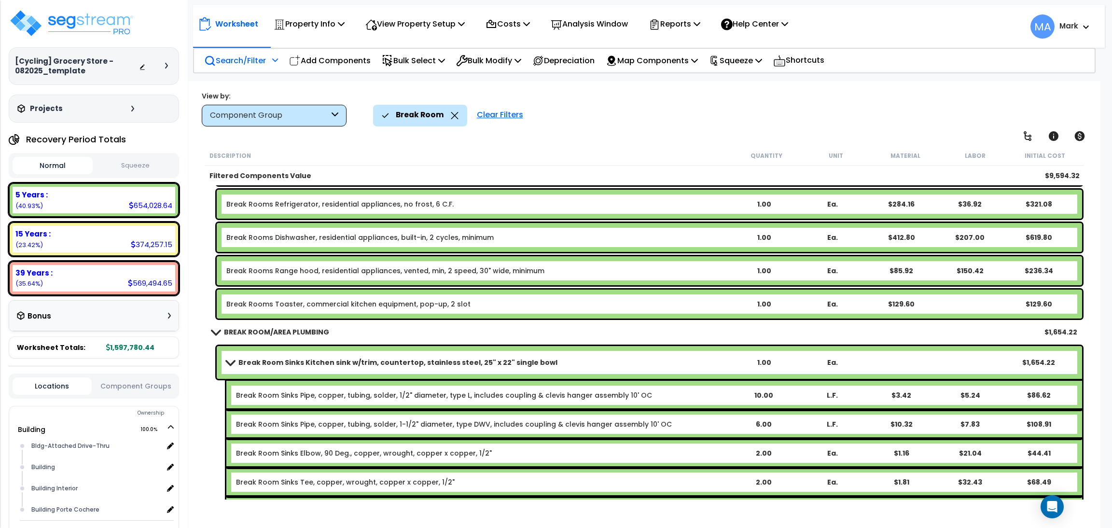
scroll to position [0, 0]
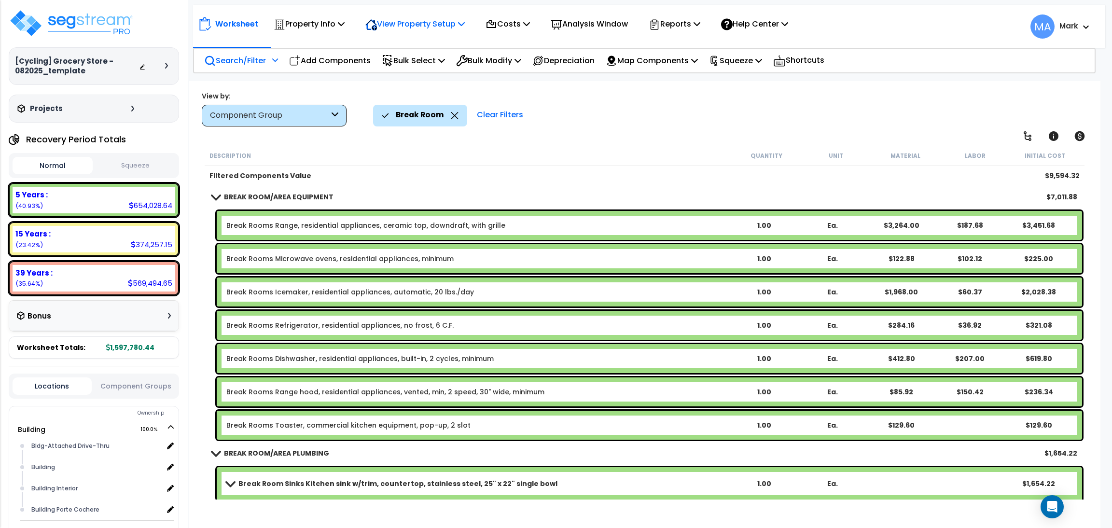
click at [385, 26] on p "View Property Setup" at bounding box center [414, 23] width 99 height 13
click at [410, 63] on link "View Questionnaire" at bounding box center [409, 65] width 96 height 19
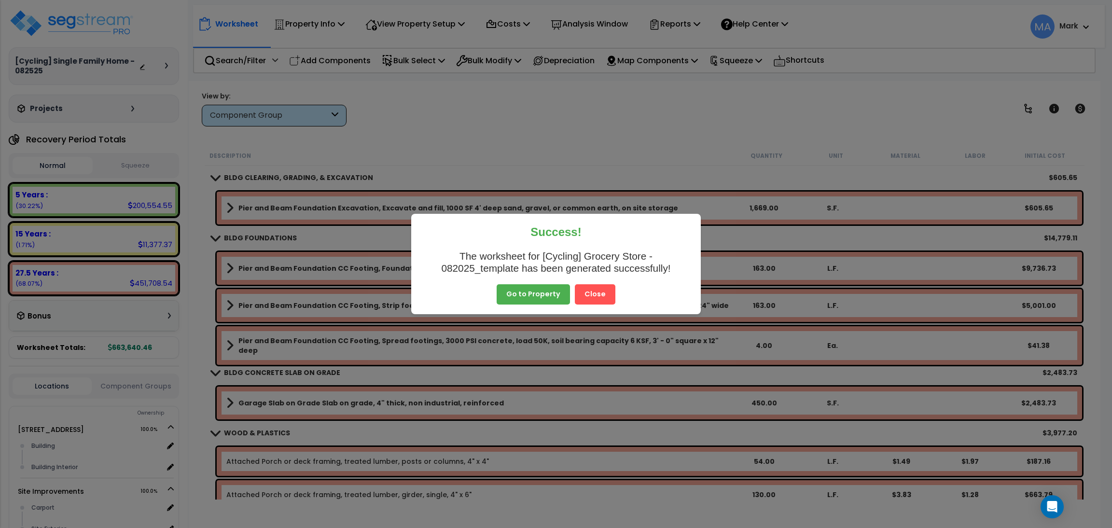
click at [604, 292] on button "Close" at bounding box center [595, 294] width 41 height 20
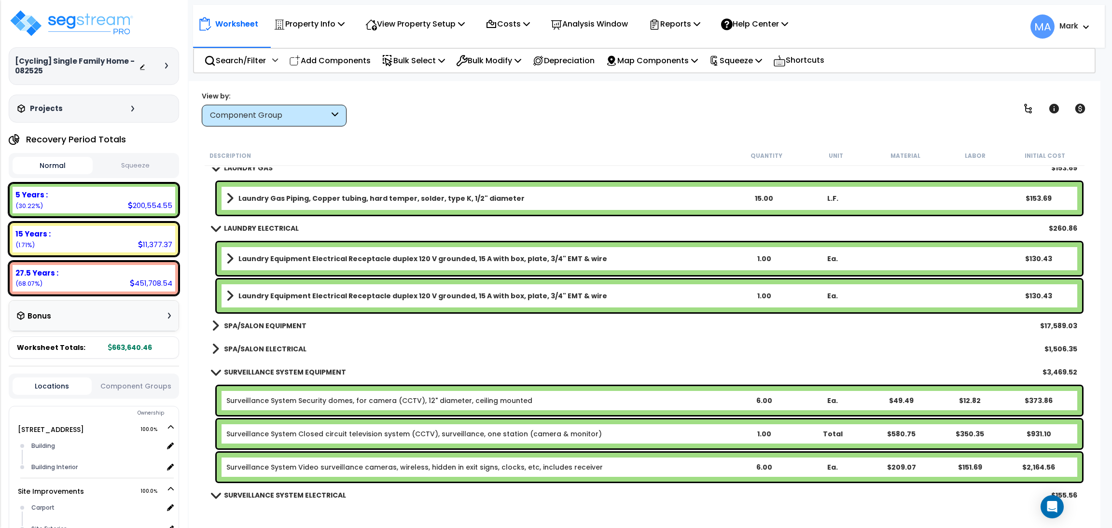
scroll to position [10207, 0]
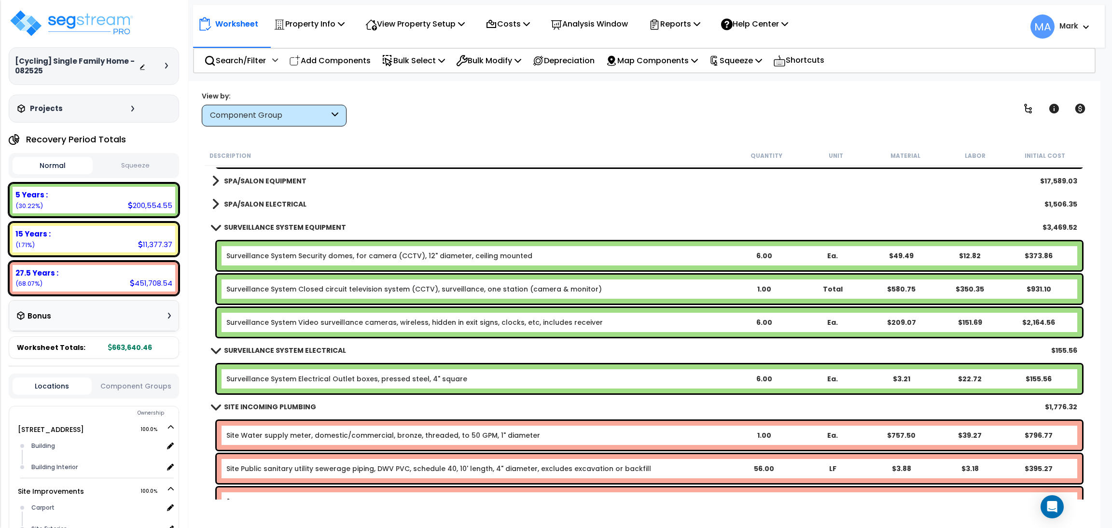
click at [282, 199] on b "SPA/SALON ELECTRICAL" at bounding box center [265, 204] width 83 height 10
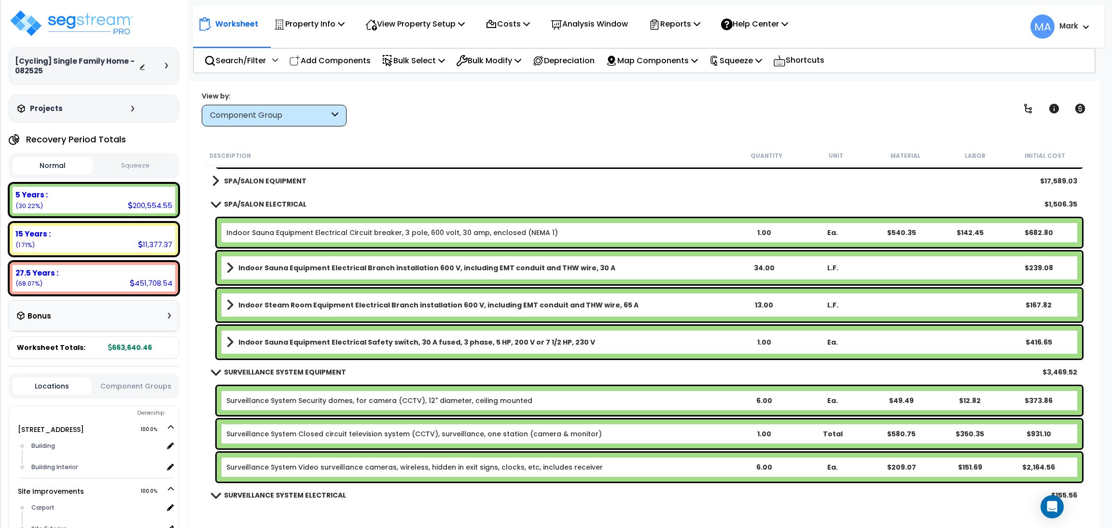
click at [278, 182] on b "SPA/SALON EQUIPMENT" at bounding box center [265, 181] width 83 height 10
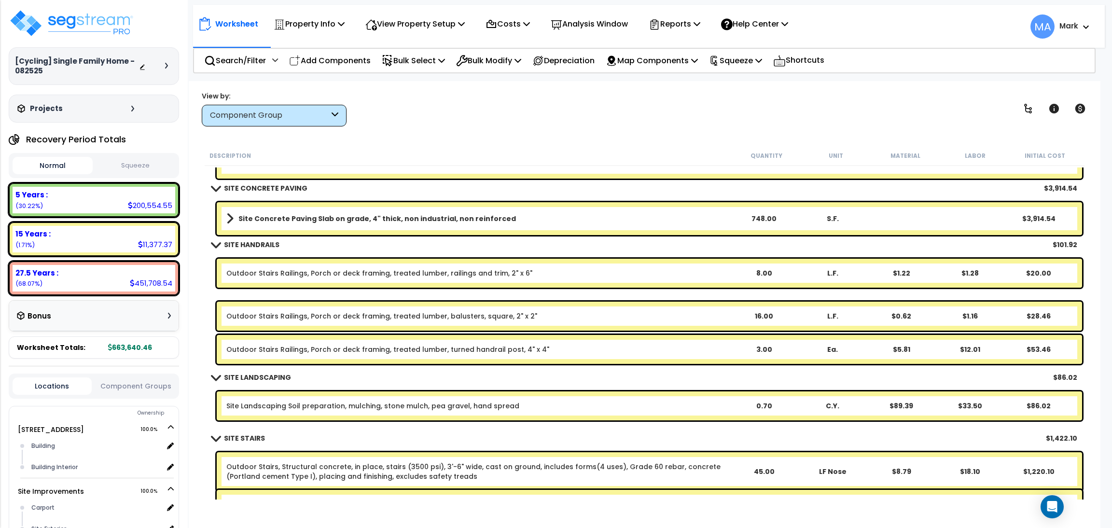
scroll to position [11136, 0]
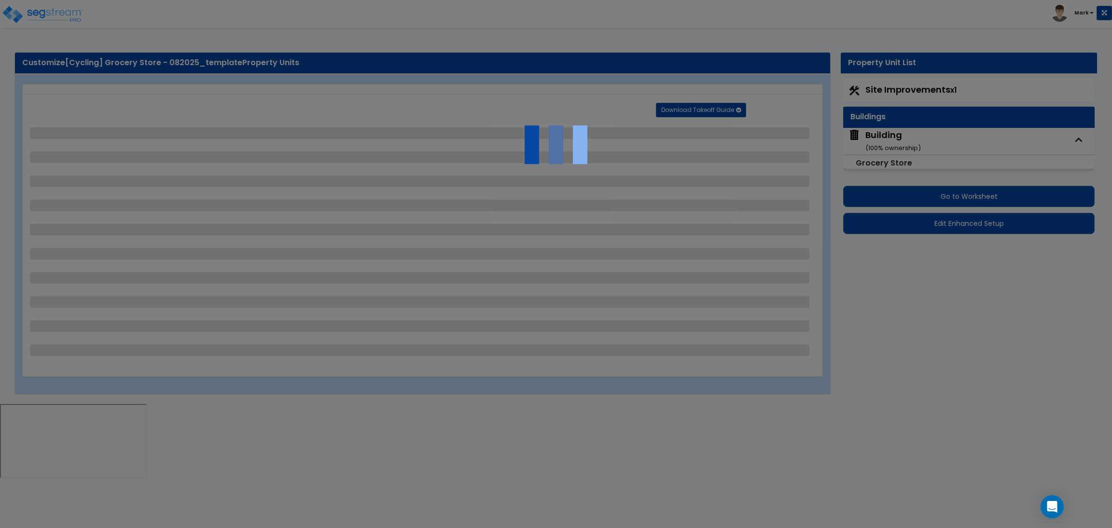
select select "2"
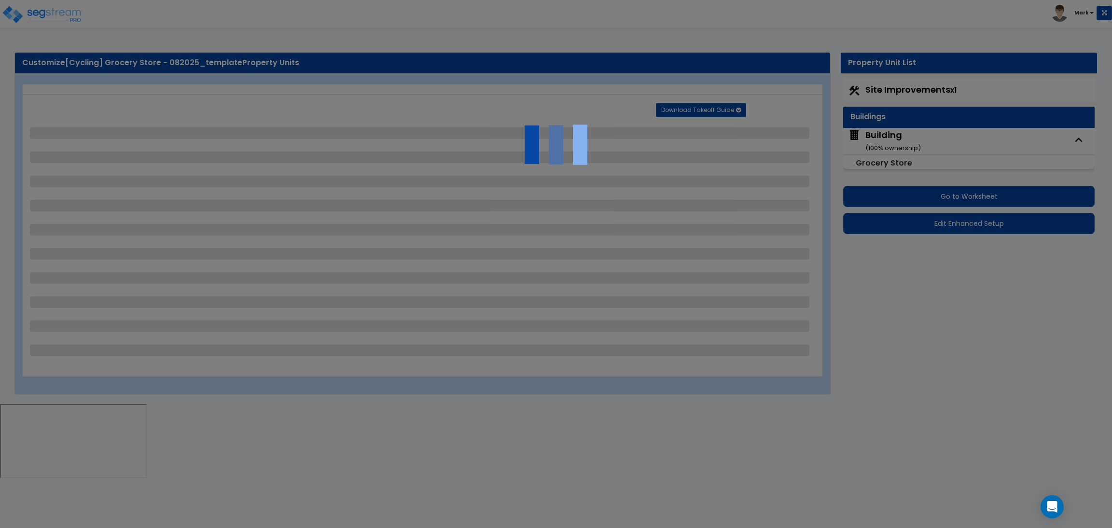
select select "2"
select select "1"
select select "2"
select select "1"
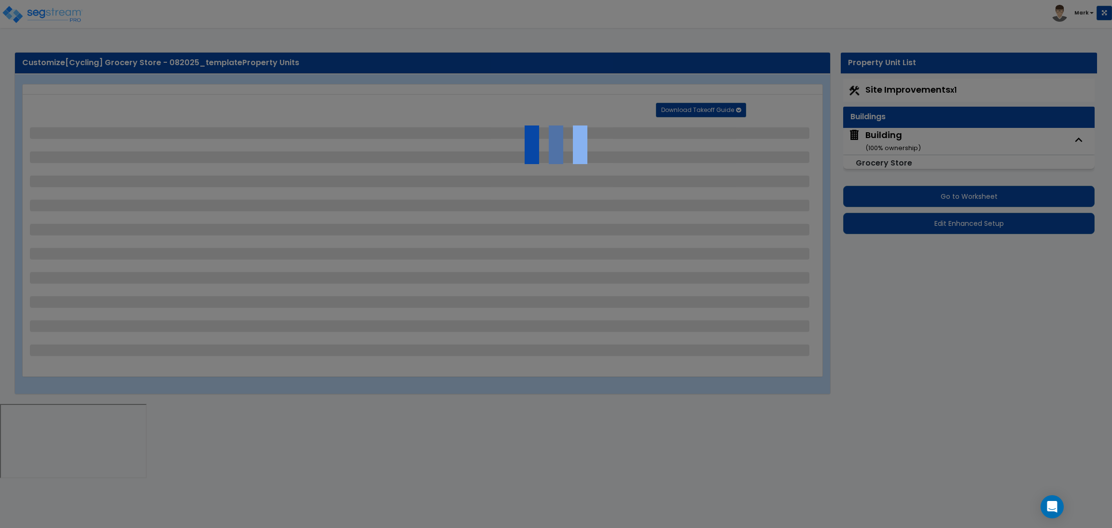
select select "1"
select select "2"
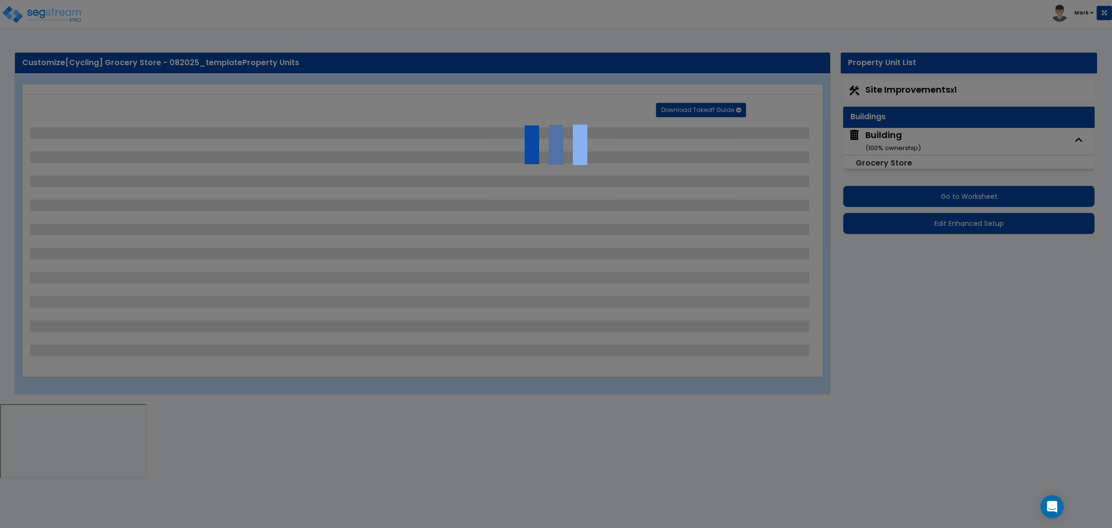
select select "2"
select select "1"
select select "10"
select select "1"
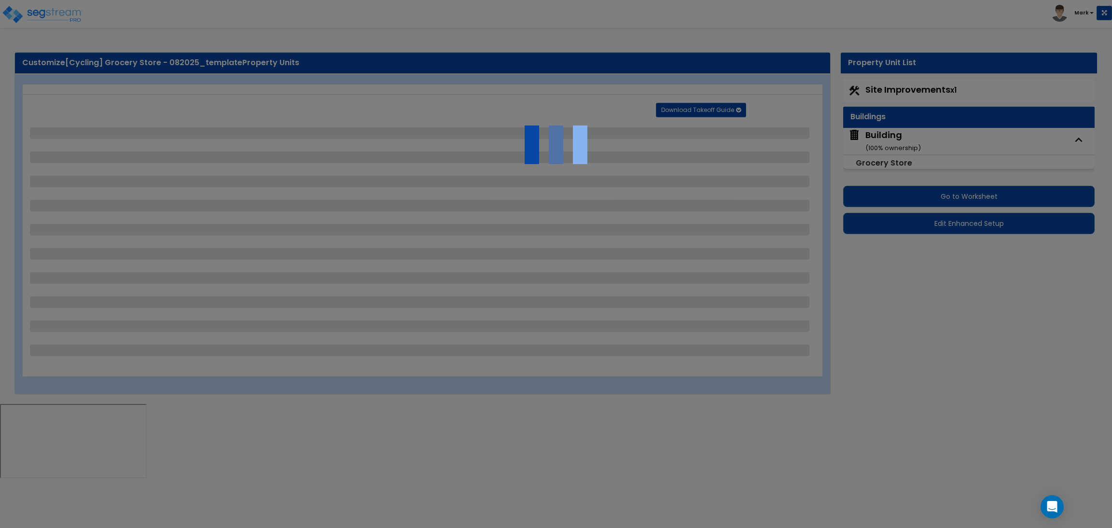
select select "1"
select select "3"
select select "2"
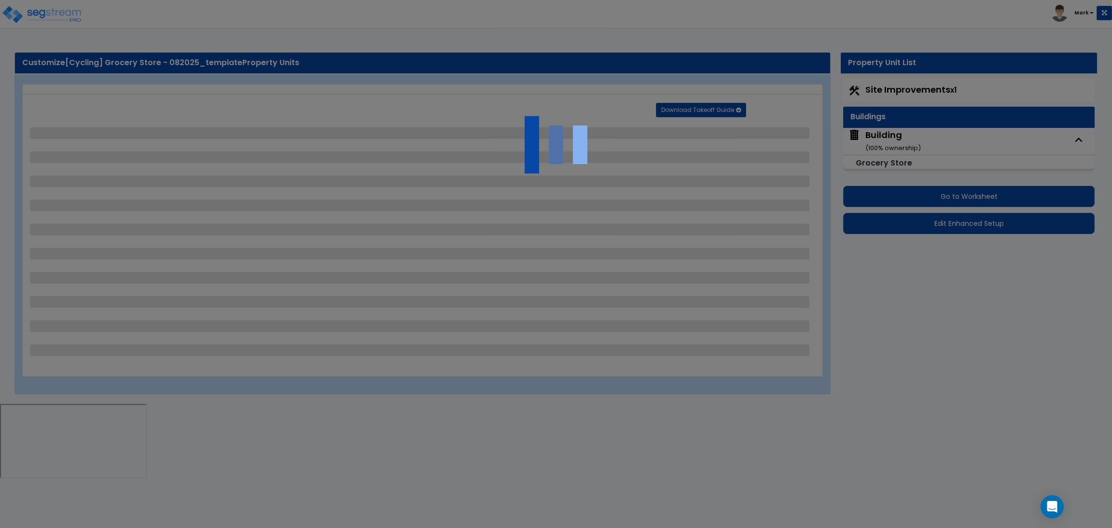
select select "4"
select select "1"
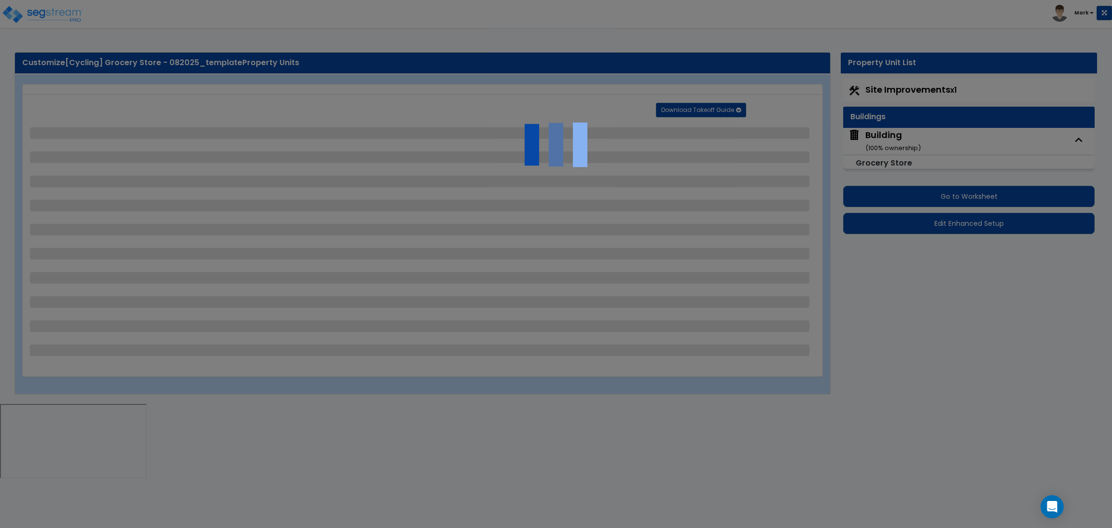
select select "6"
select select "2"
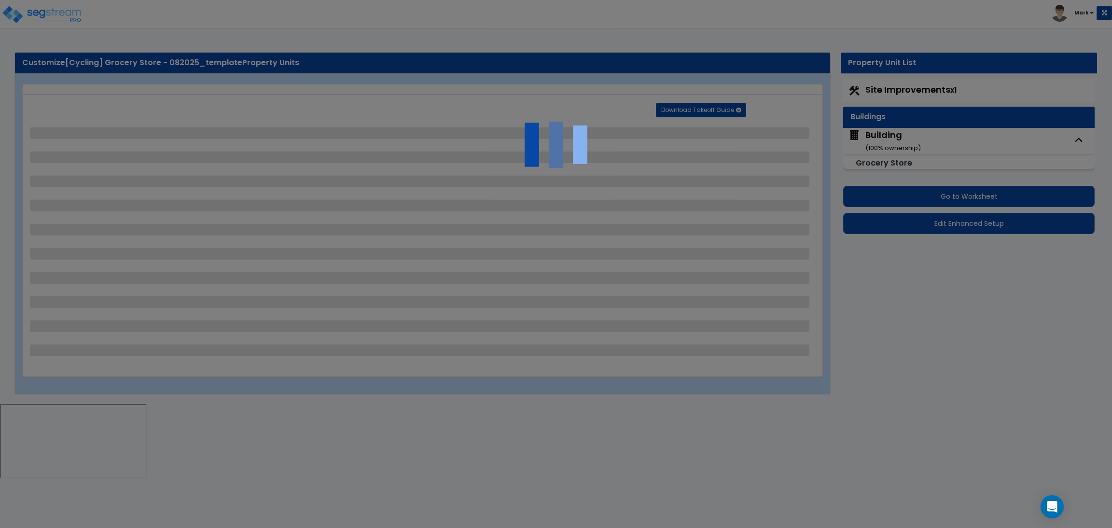
select select "2"
select select "1"
select select "2"
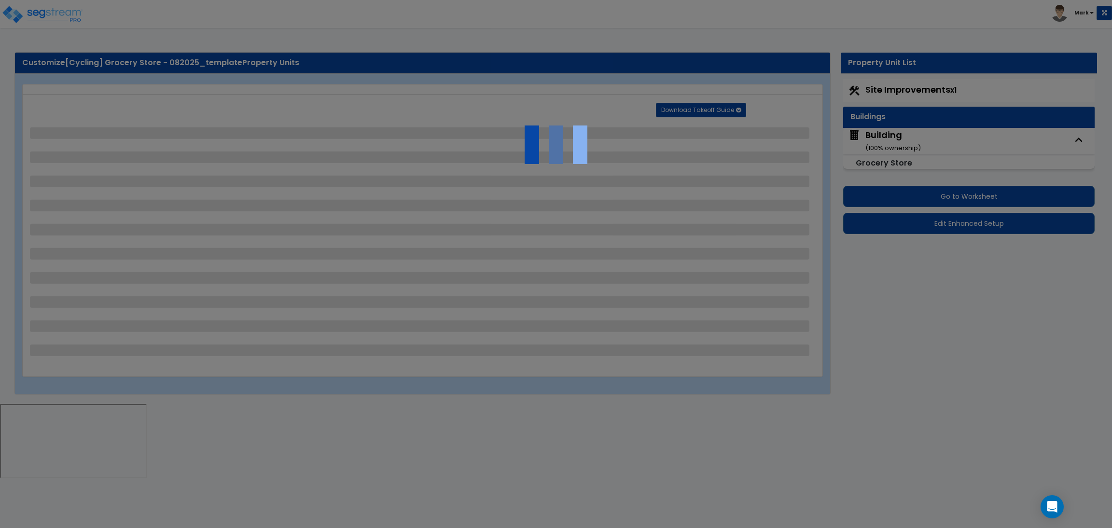
select select "1"
select select "8"
select select "2"
select select "4"
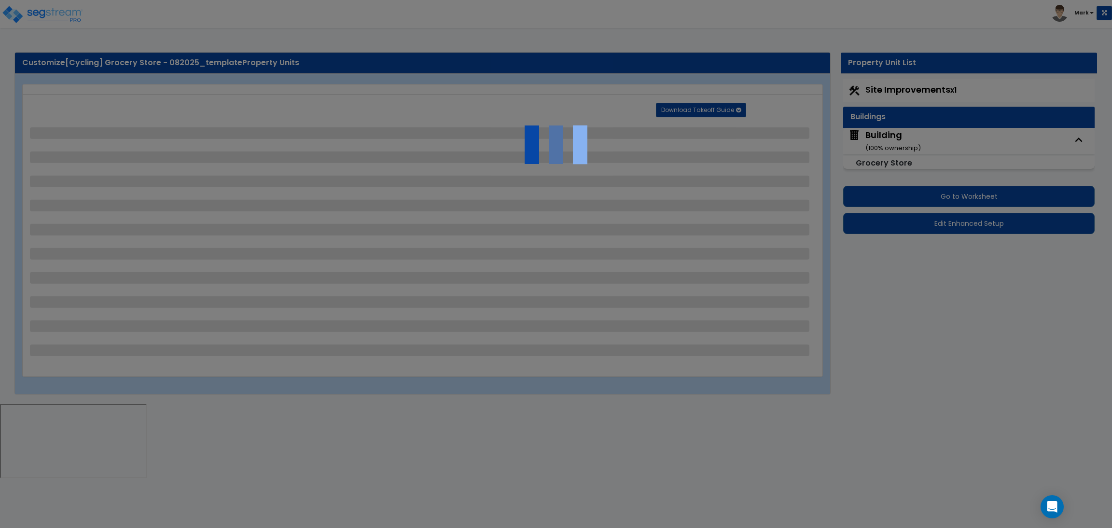
select select "1"
select select "20"
select select "2"
select select "5"
select select "3"
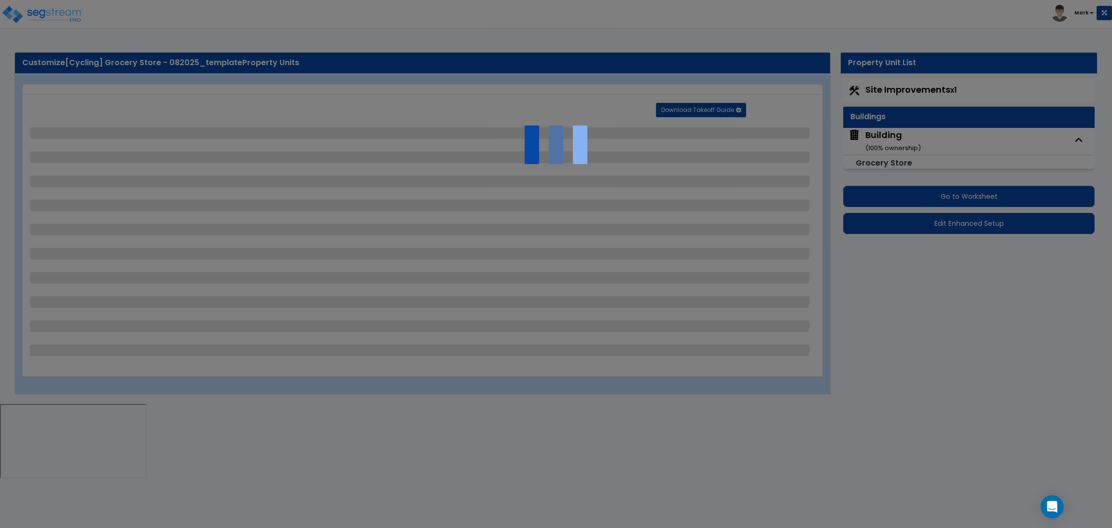
select select "1"
select select "2"
select select "1"
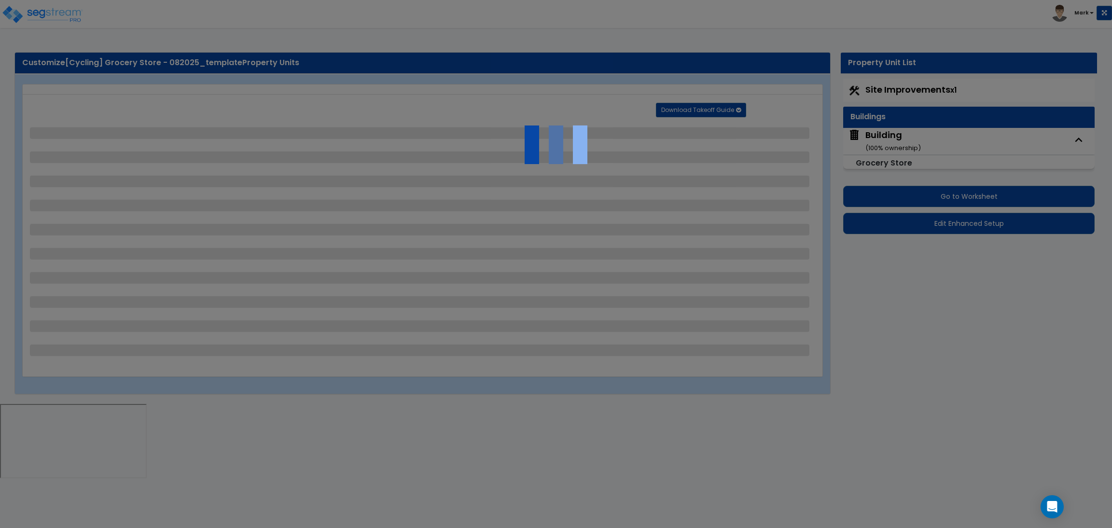
select select "4"
select select "2"
select select "1"
select select "2"
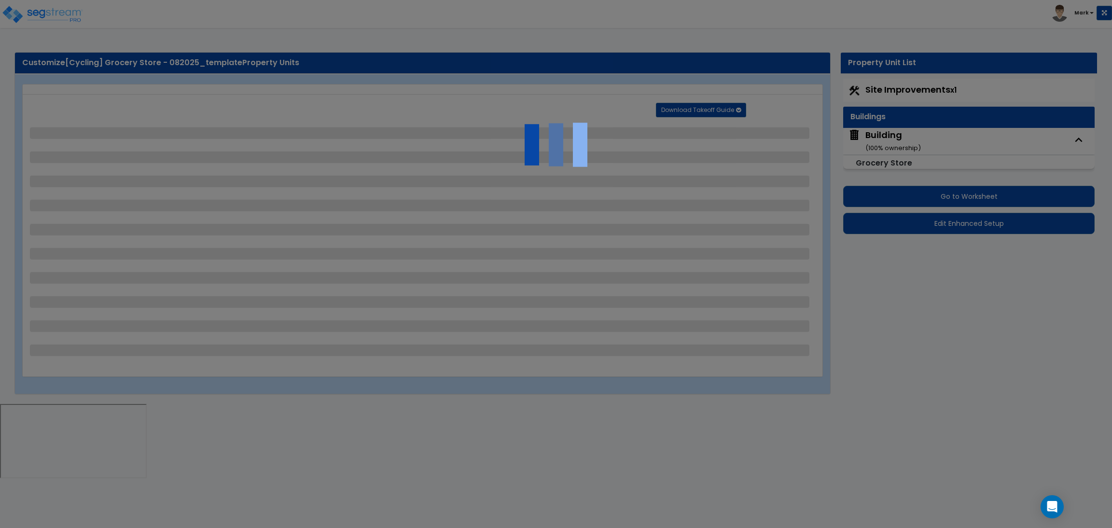
select select "1"
select select "2"
select select "6"
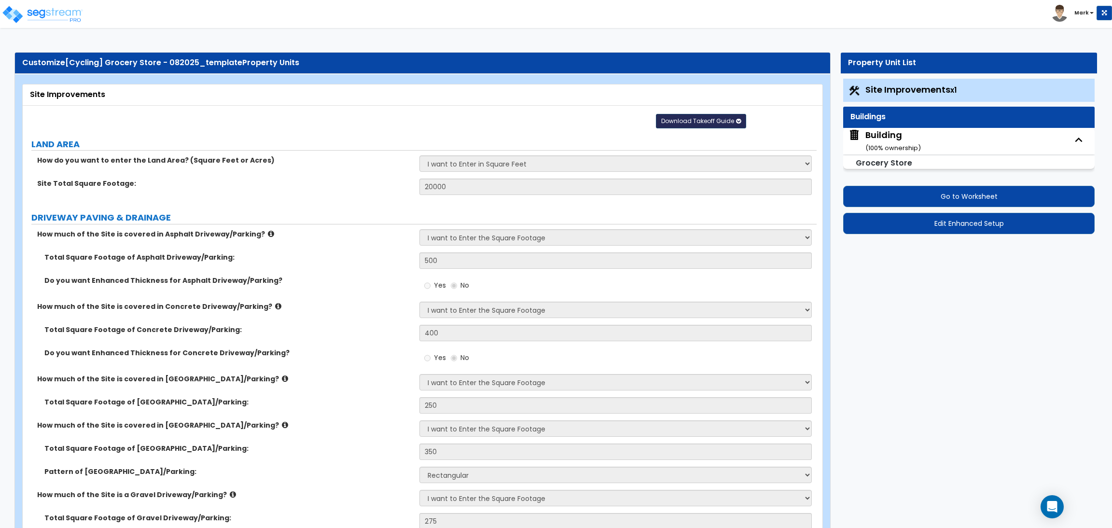
click at [732, 123] on button "Download Takeoff Guide" at bounding box center [701, 121] width 90 height 14
click at [709, 169] on link "Download for the complete property (.xlsx)" at bounding box center [701, 167] width 130 height 23
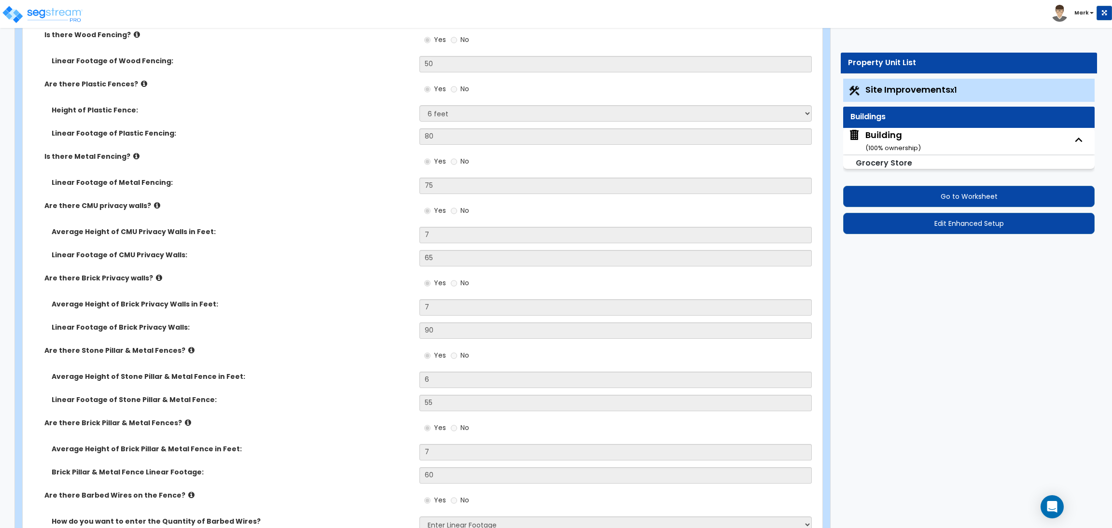
scroll to position [2533, 0]
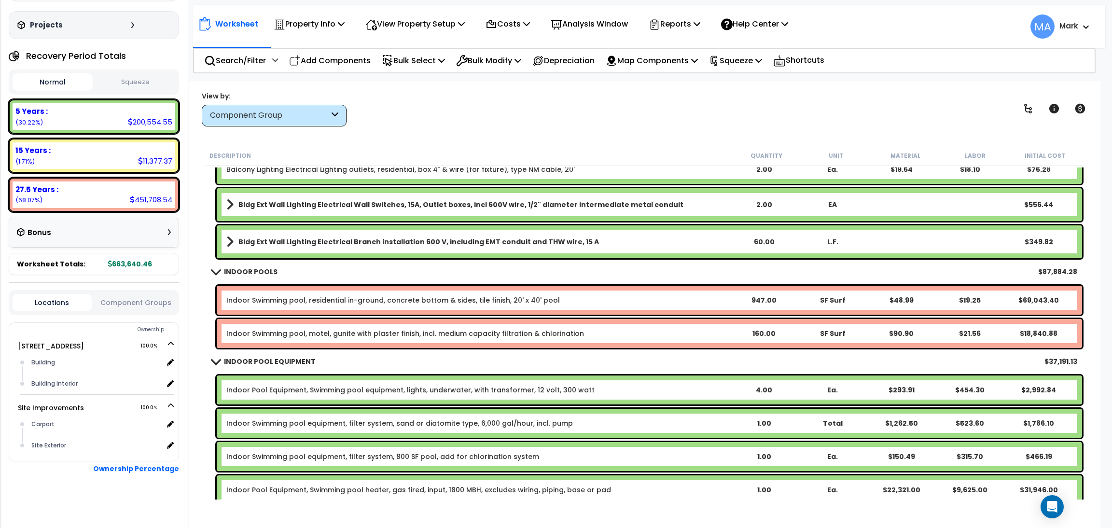
scroll to position [8964, 0]
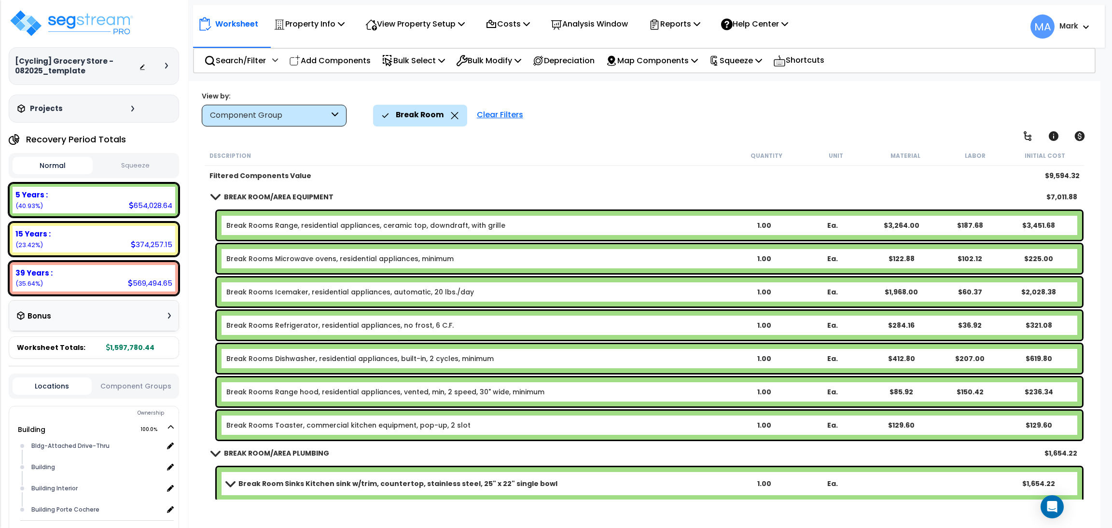
scroll to position [42, 0]
click at [451, 114] on icon at bounding box center [455, 115] width 8 height 7
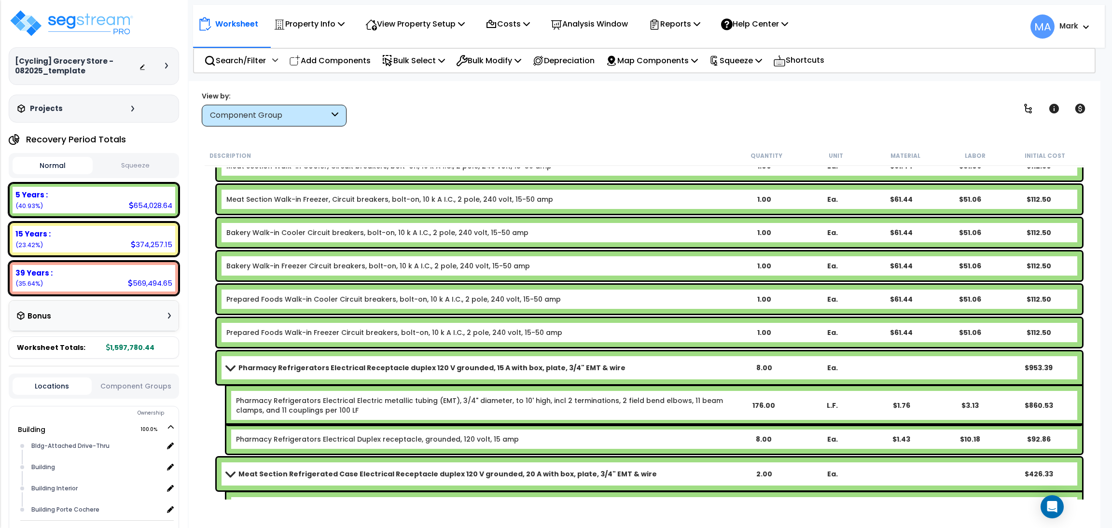
scroll to position [35111, 0]
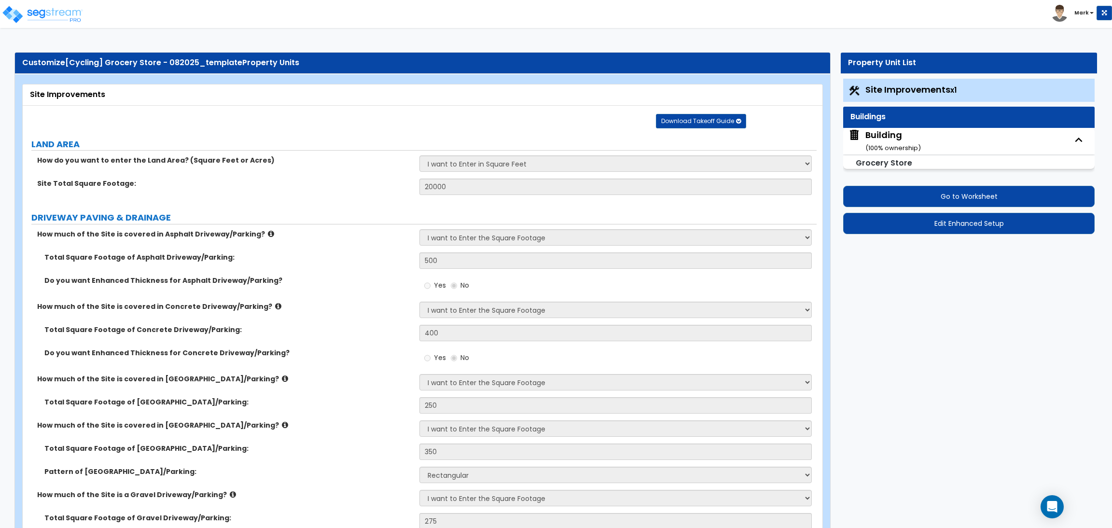
select select "2"
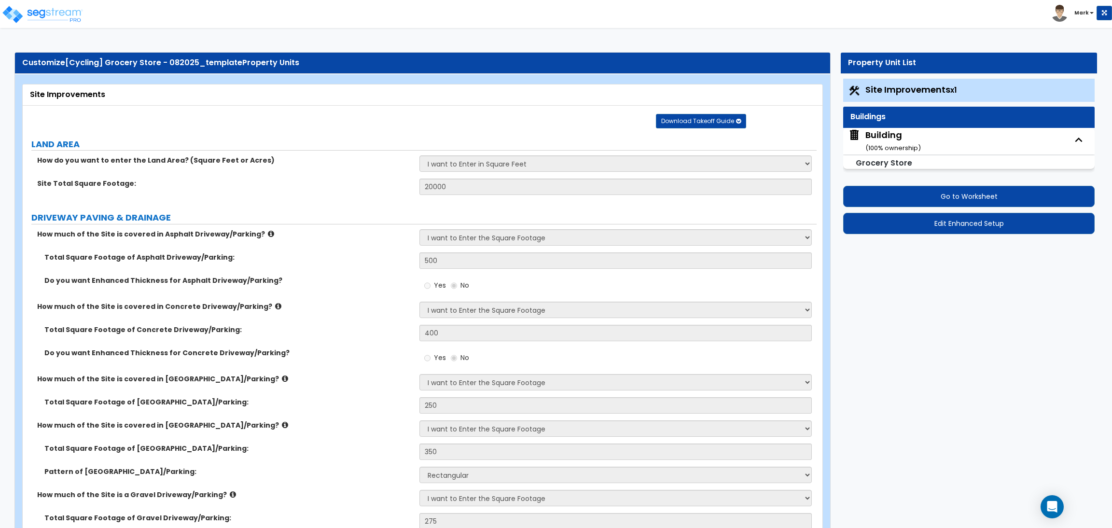
select select "2"
select select "1"
select select "2"
select select "1"
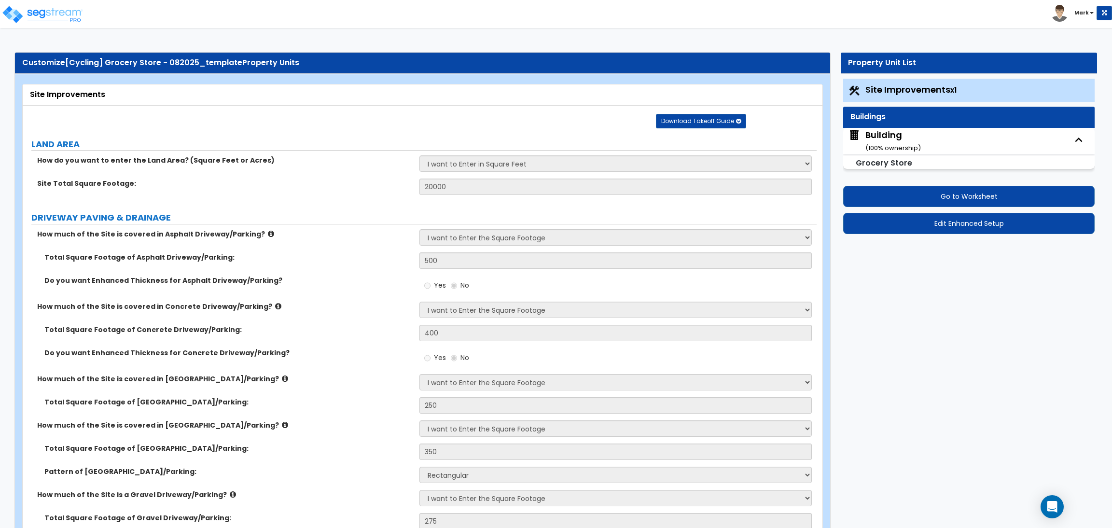
select select "1"
select select "2"
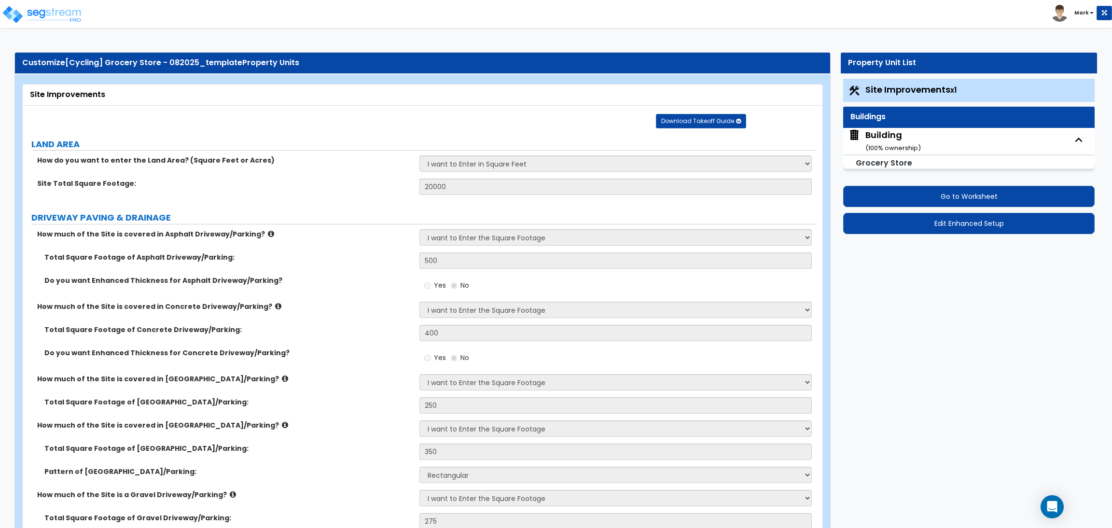
select select "2"
select select "1"
select select "10"
select select "1"
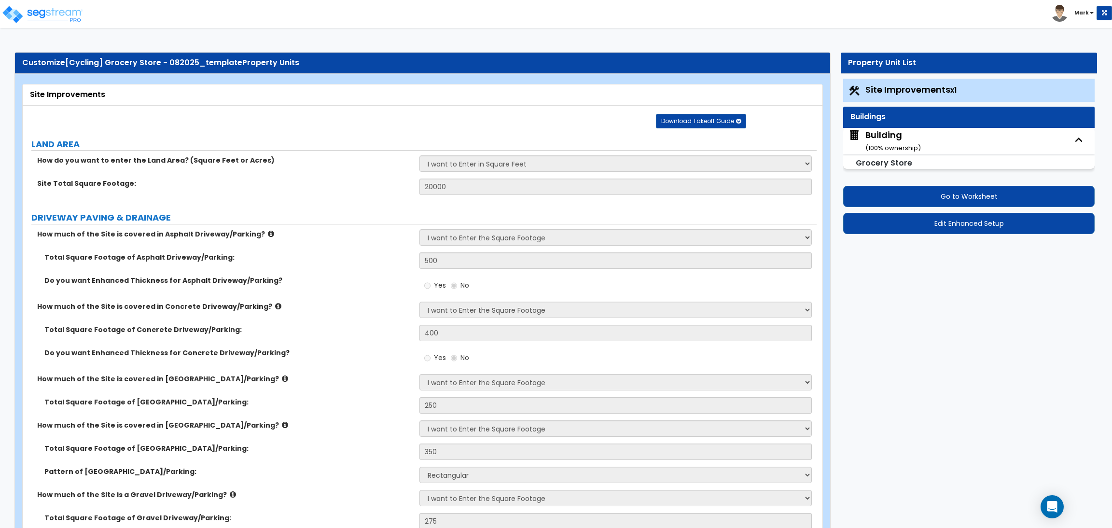
select select "1"
select select "3"
select select "2"
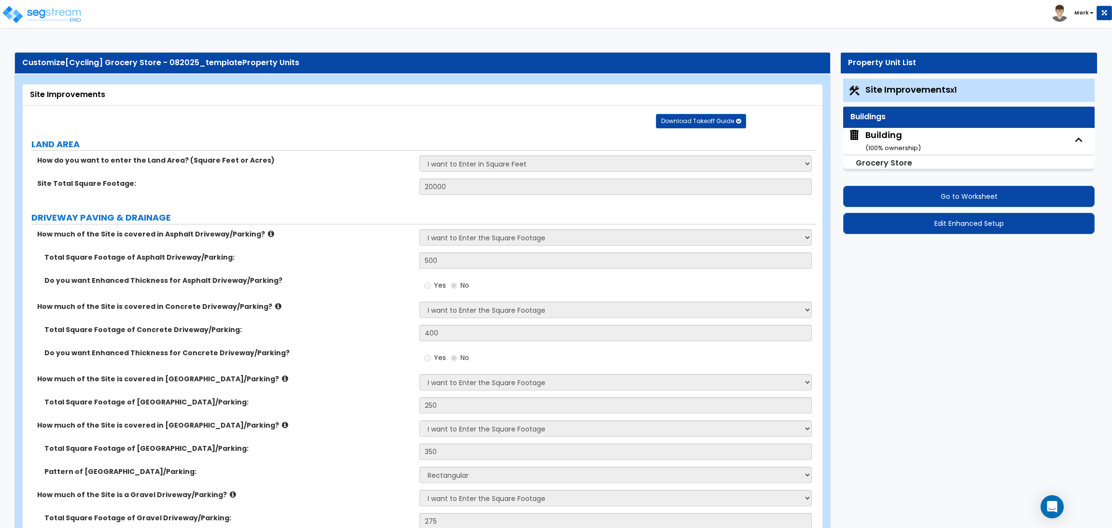
select select "4"
select select "1"
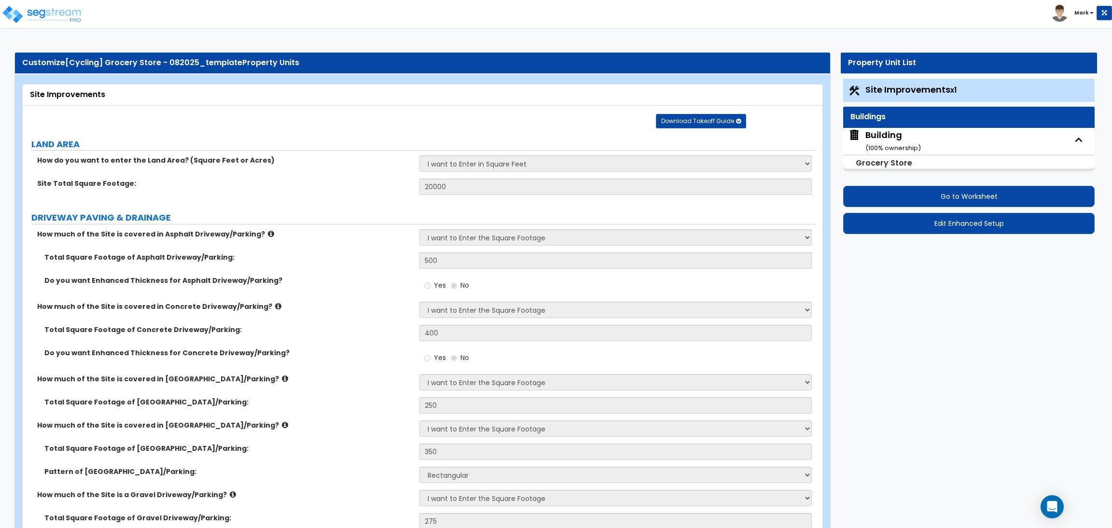
select select "6"
select select "2"
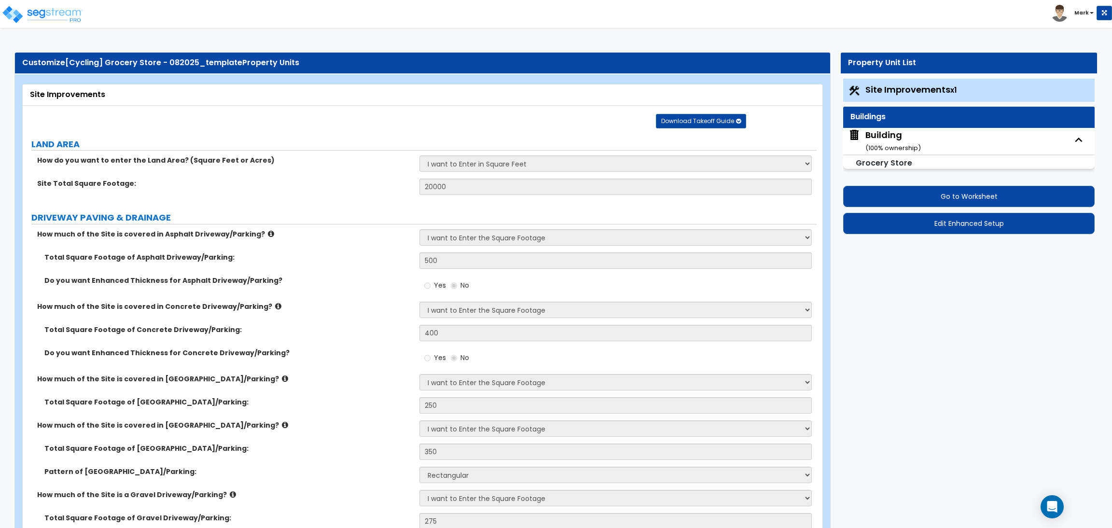
select select "2"
select select "1"
select select "2"
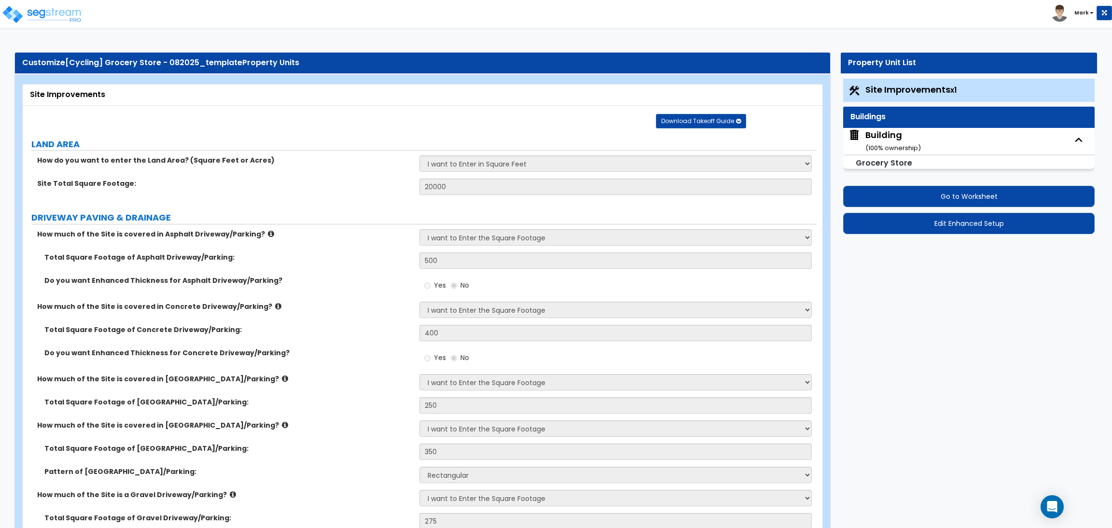
select select "1"
select select "8"
select select "2"
select select "4"
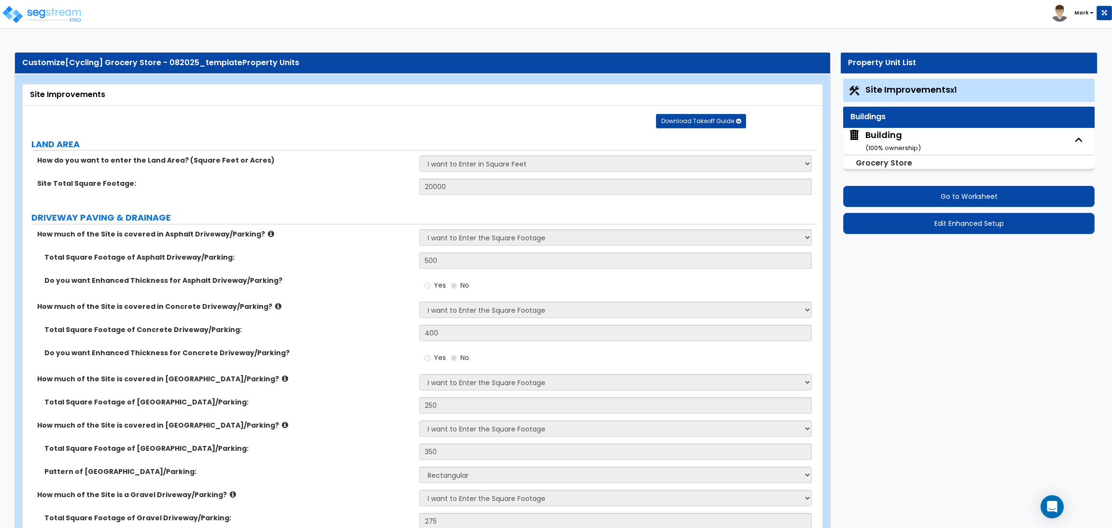
select select "1"
select select "20"
select select "2"
select select "5"
select select "3"
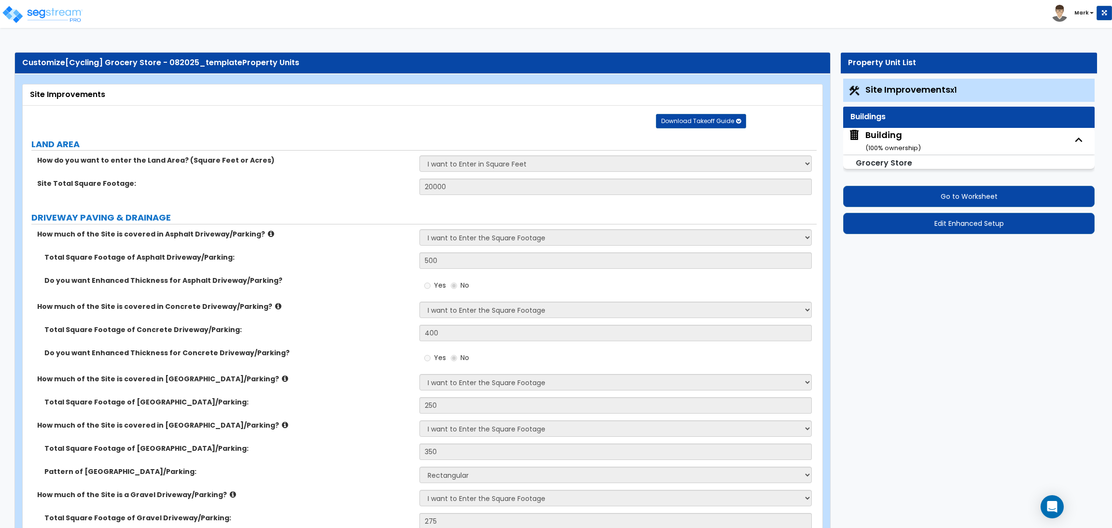
select select "1"
select select "2"
select select "1"
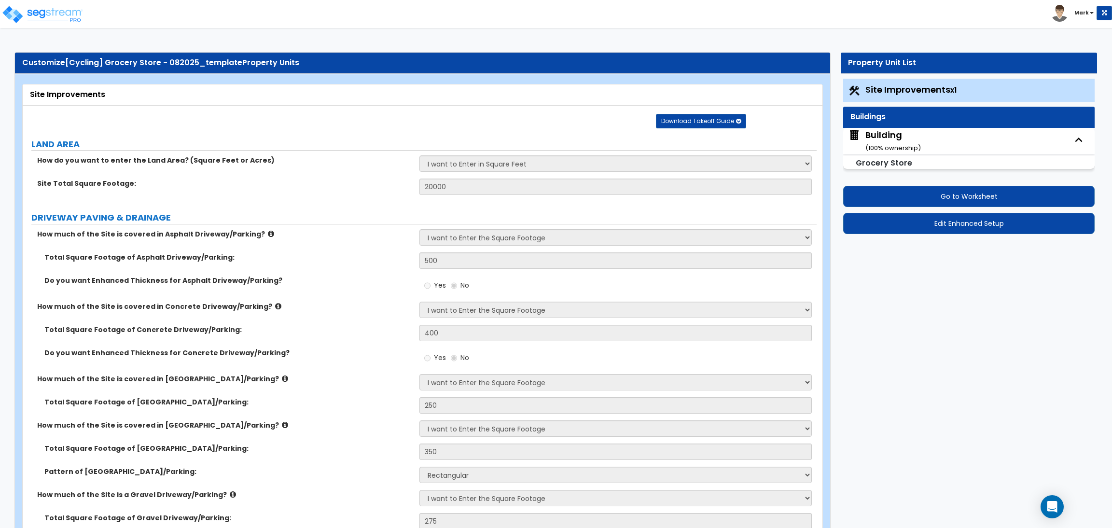
select select "4"
select select "2"
select select "1"
select select "2"
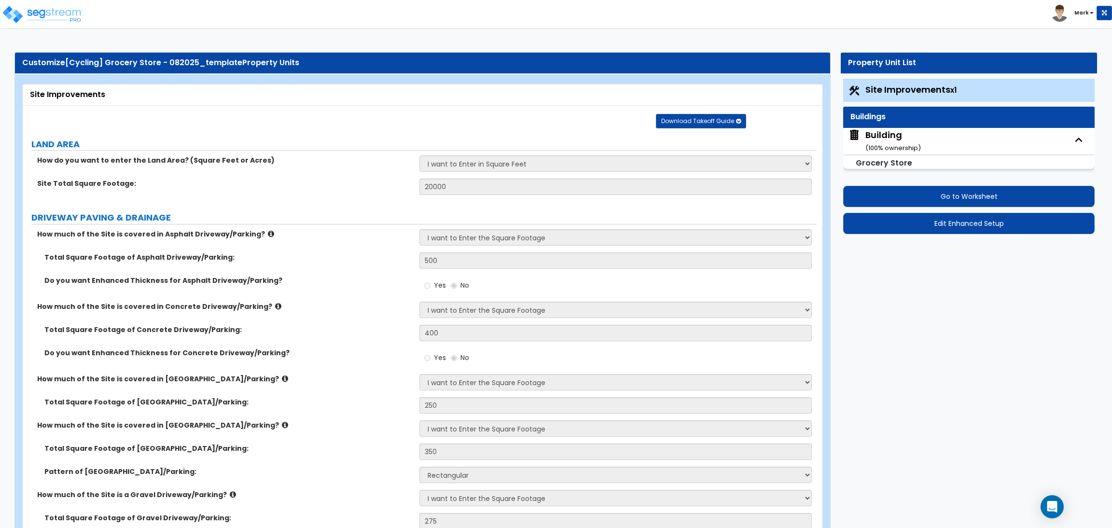
select select "1"
select select "2"
select select "6"
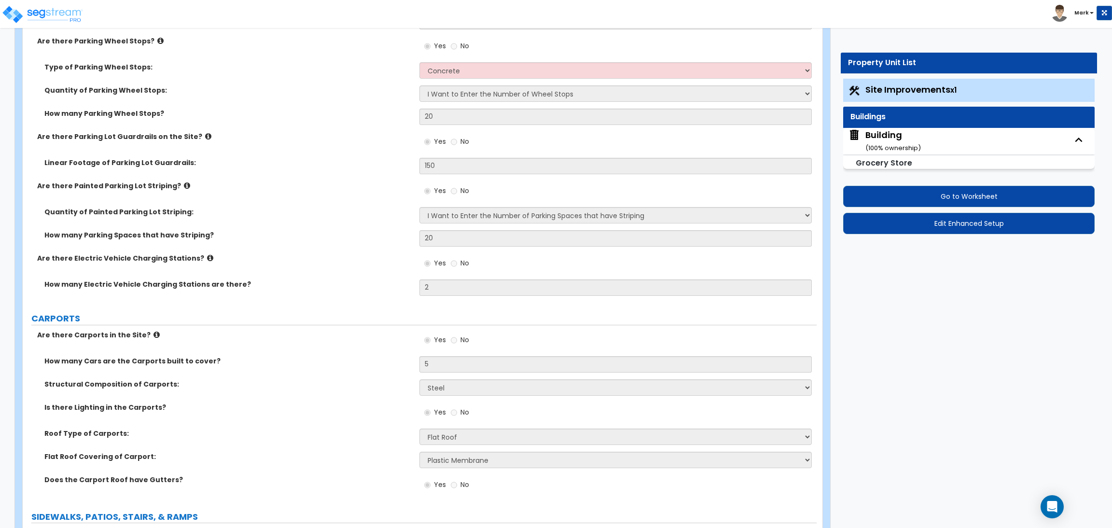
scroll to position [868, 0]
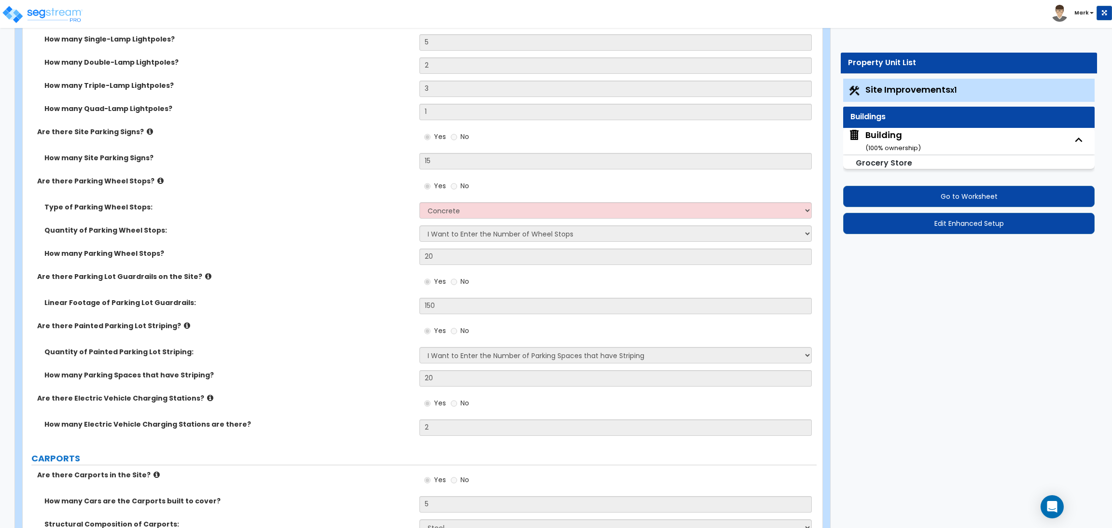
click at [884, 142] on div "Building ( 100 % ownership)" at bounding box center [893, 141] width 56 height 25
select select "3"
select select "2"
select select "1"
select select "2"
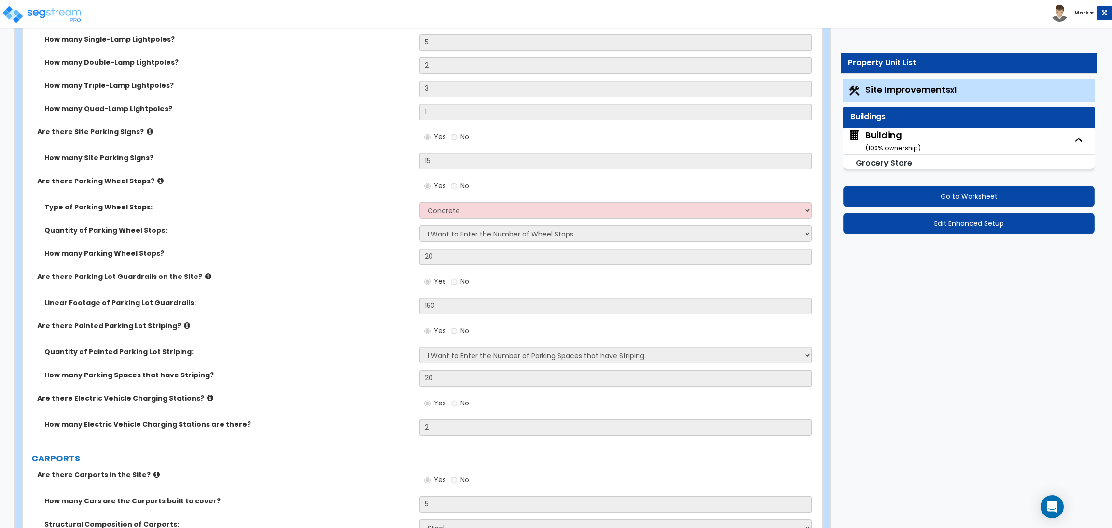
select select "2"
select select "3"
select select "1"
select select "2"
select select "1"
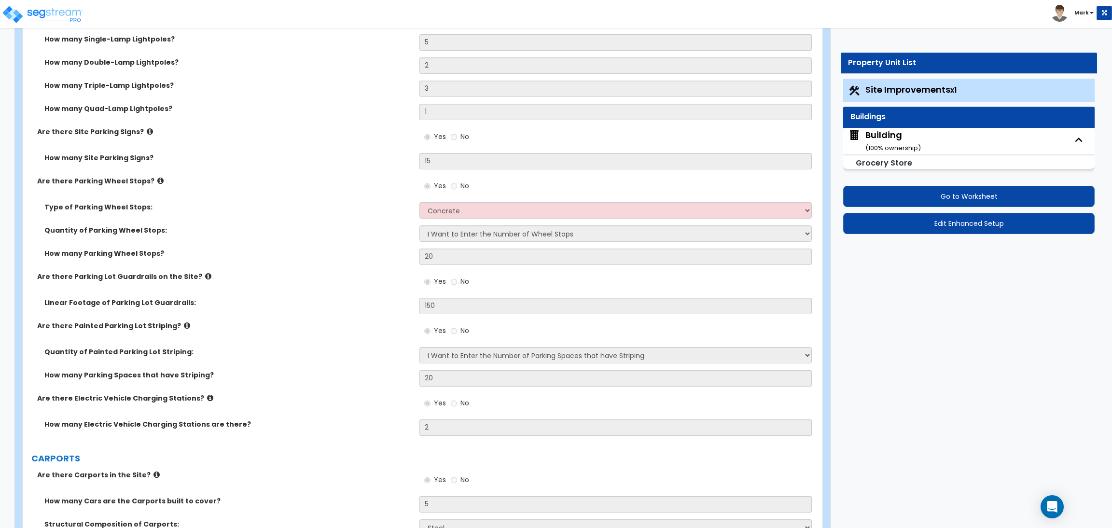
select select "4"
select select "1"
select select "4"
select select "3"
select select "2"
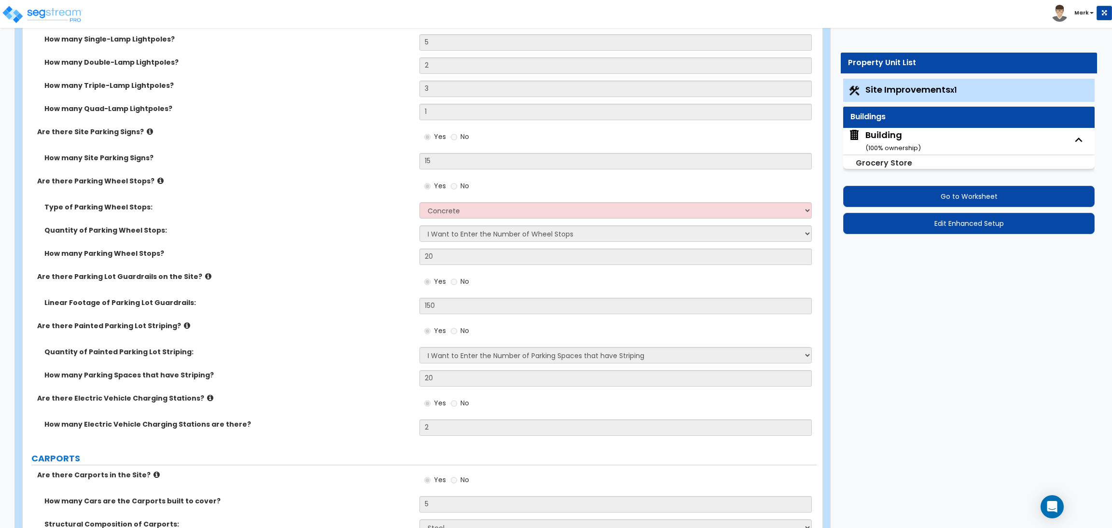
select select "1"
select select "10"
select select "5"
select select "1"
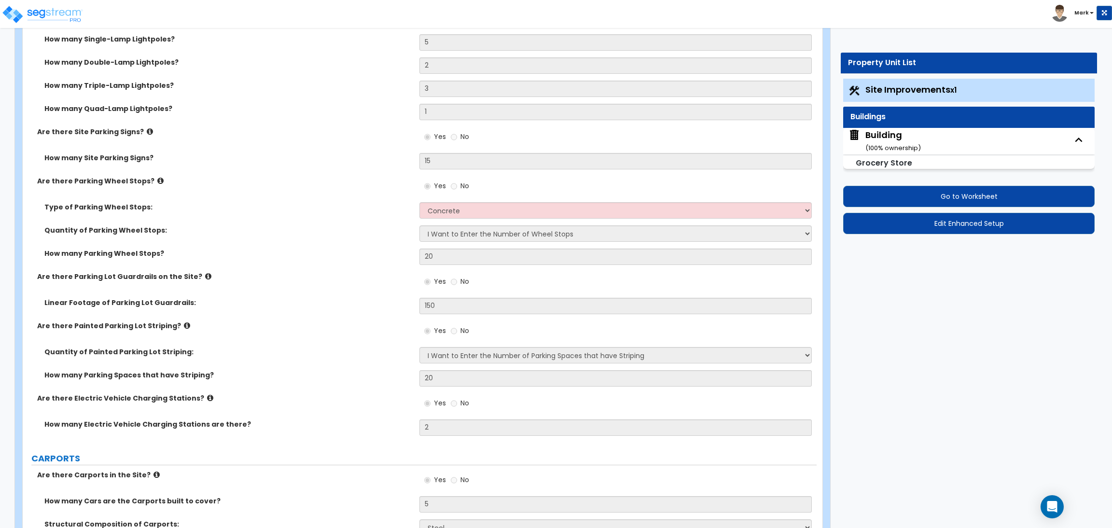
select select "1"
select select "2"
select select "4"
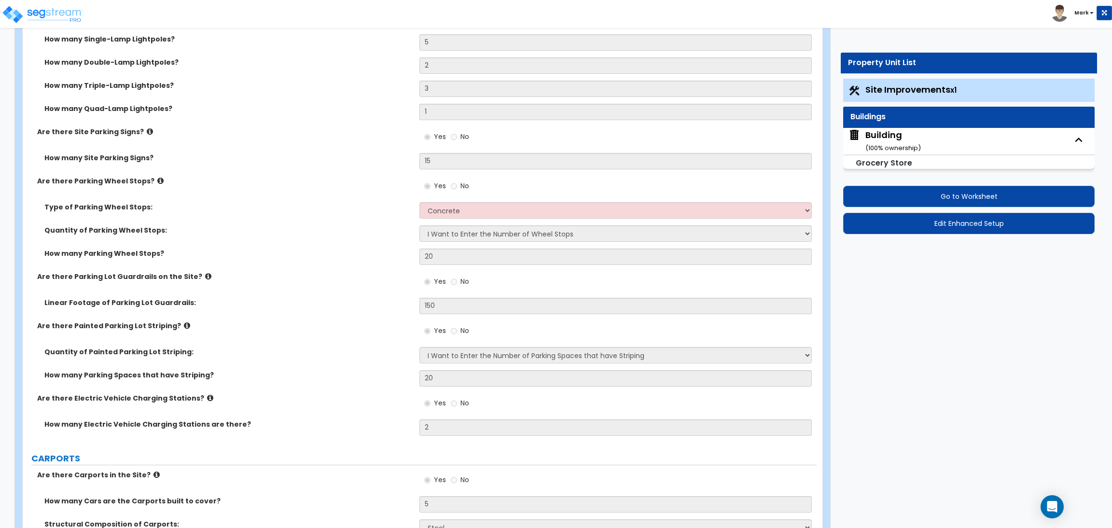
select select "2"
select select "1"
select select "3"
select select "1"
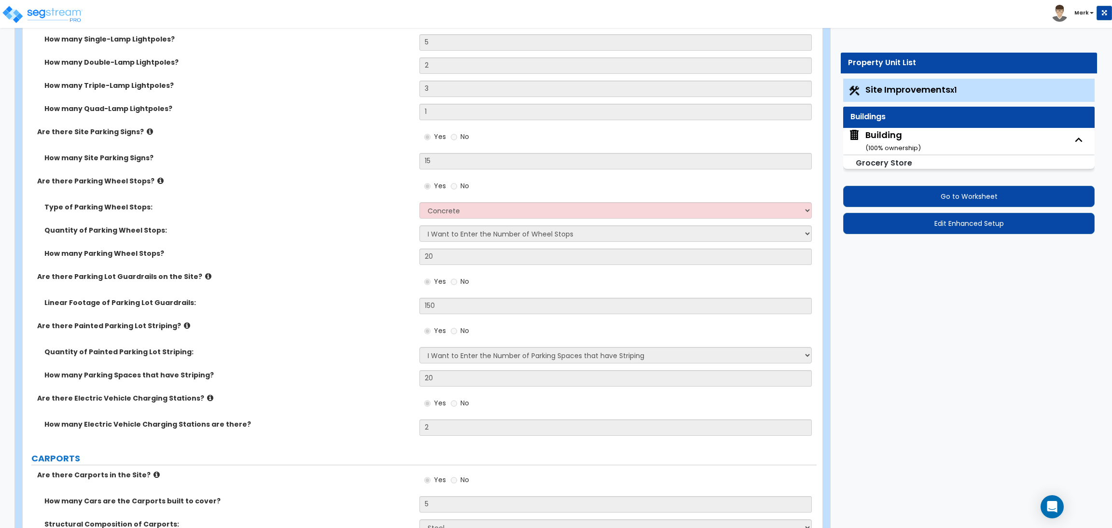
select select "2"
select select "1"
select select "2"
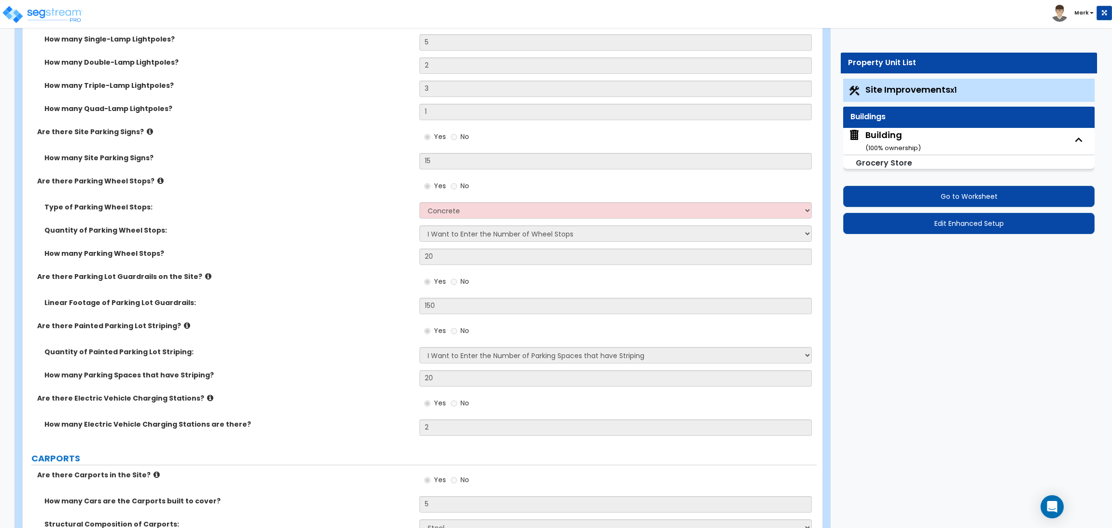
select select "2"
select select "1"
select select "2"
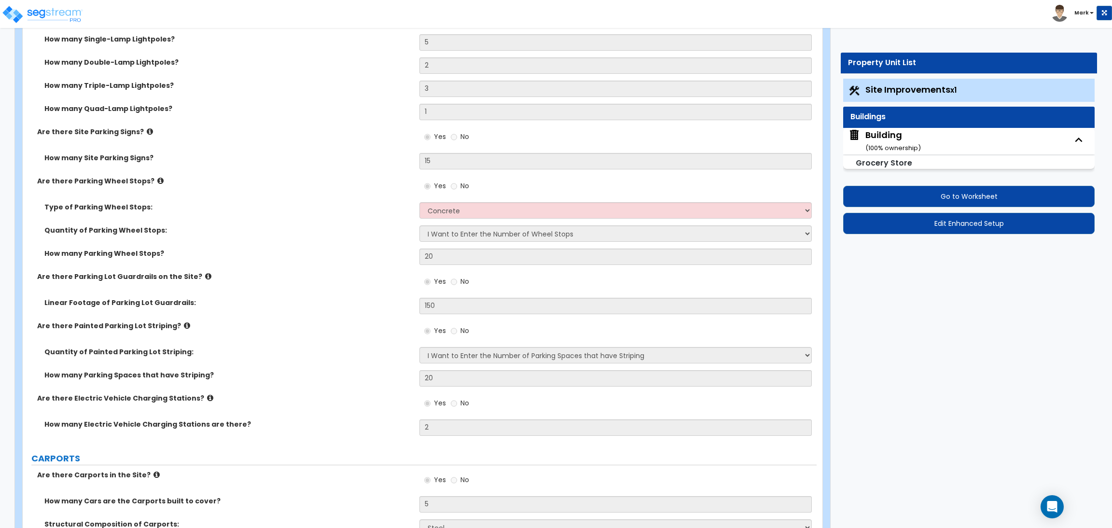
select select "2"
select select "1"
select select "2"
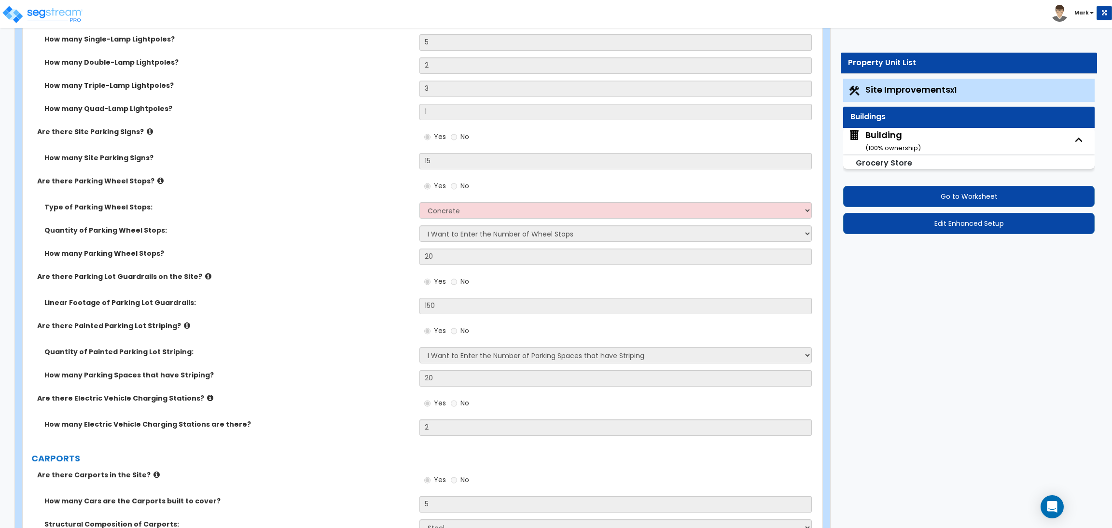
select select "4"
select select "1"
select select "3"
select select "5"
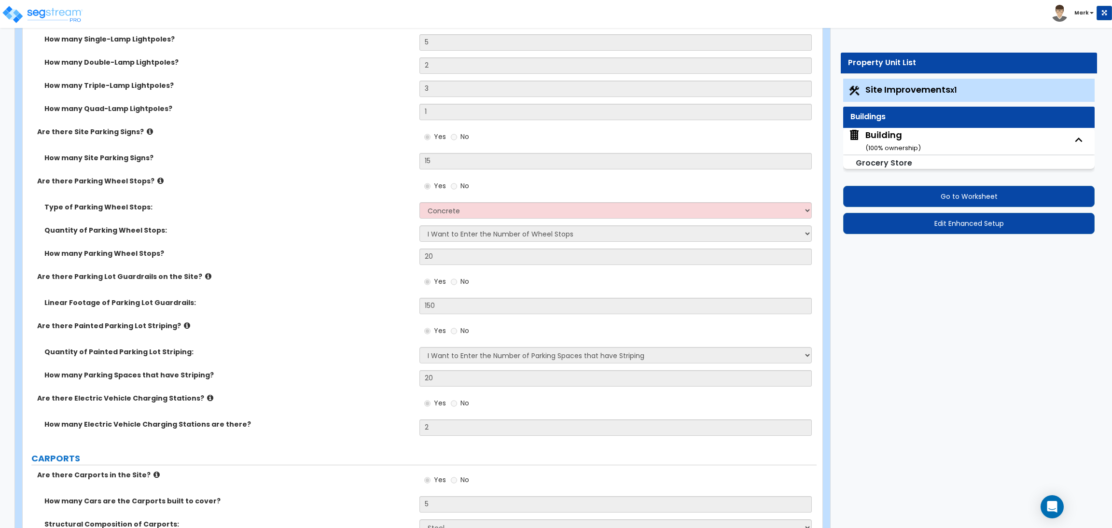
select select "5"
select select "2"
select select "1"
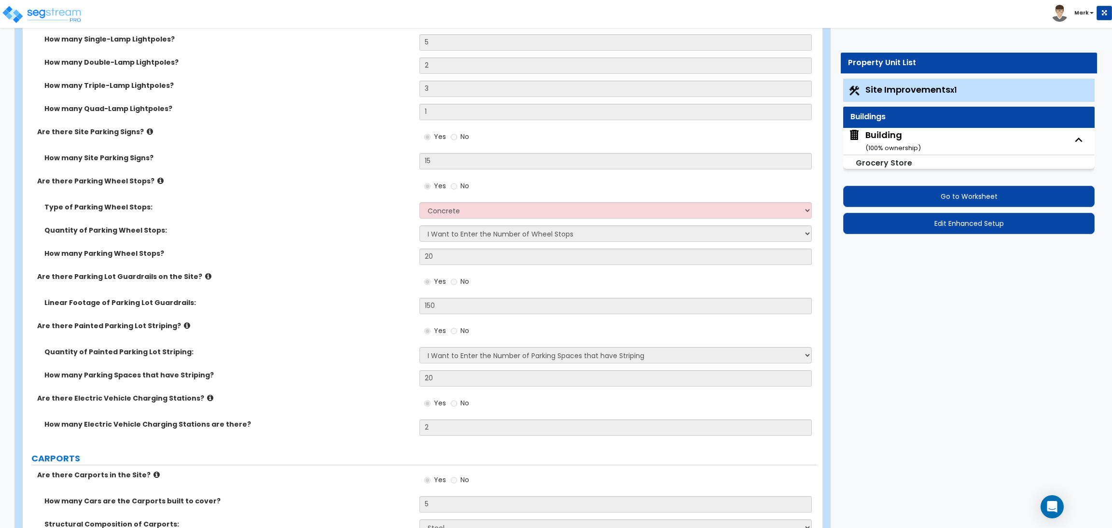
select select "3"
select select "1"
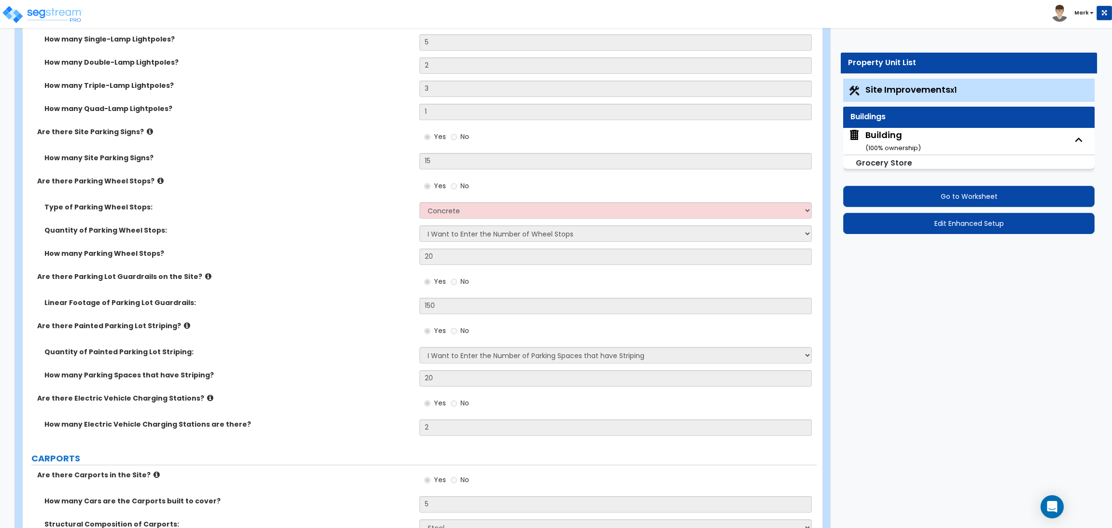
select select "2"
select select "4"
select select "1"
select select "3"
select select "1"
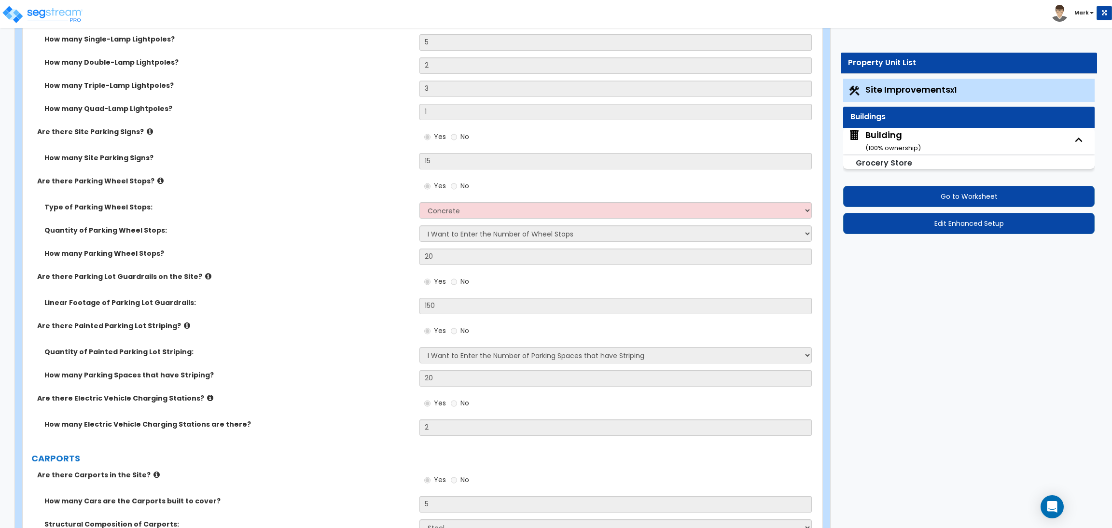
select select "1"
select select "2"
select select "3"
select select "2"
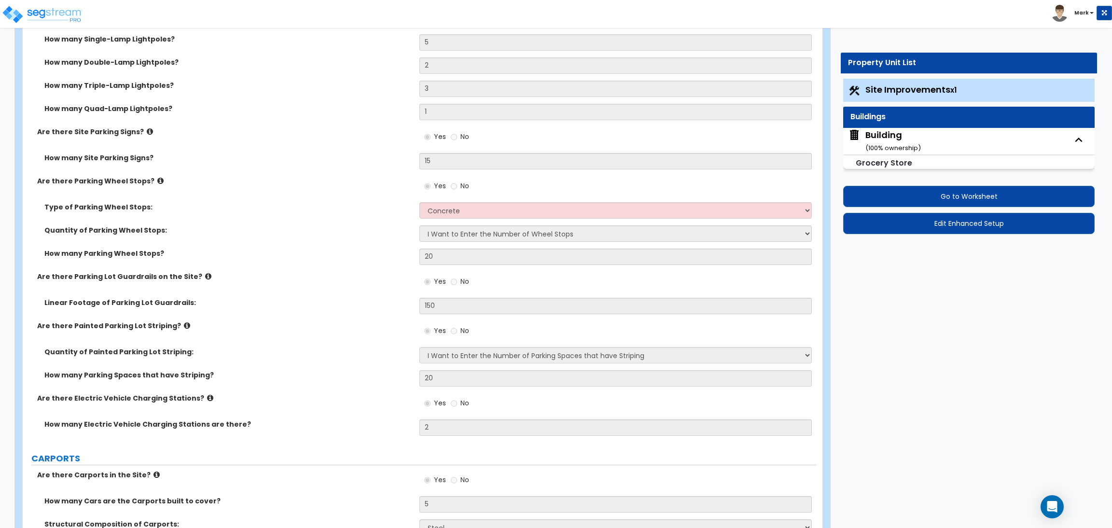
select select "1"
select select "2"
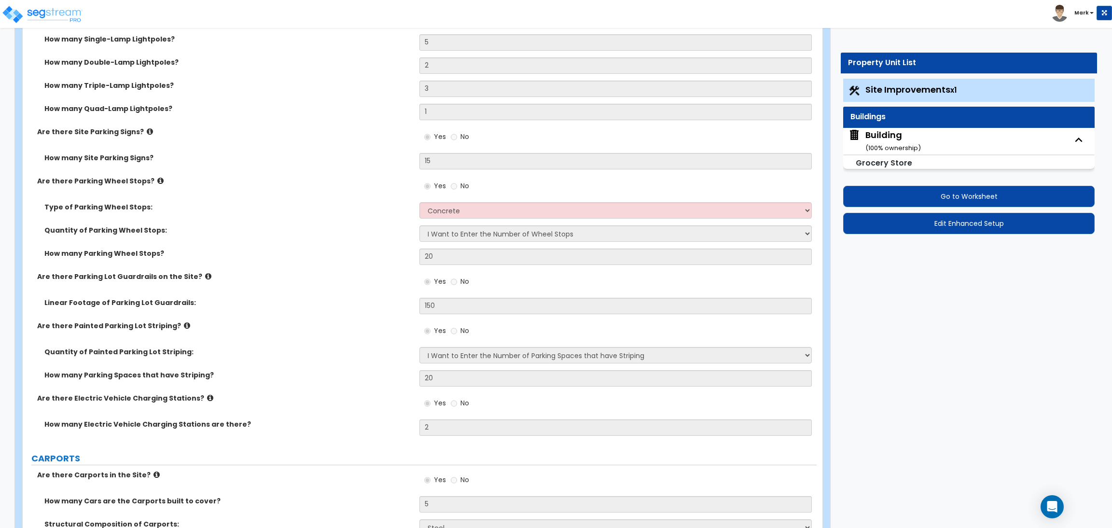
select select "4"
select select "5"
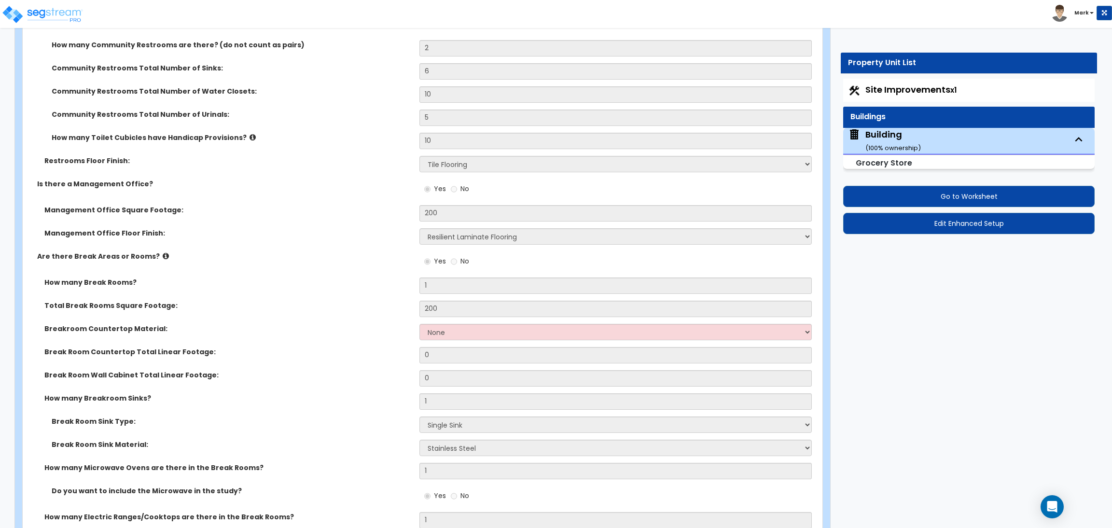
scroll to position [7767, 0]
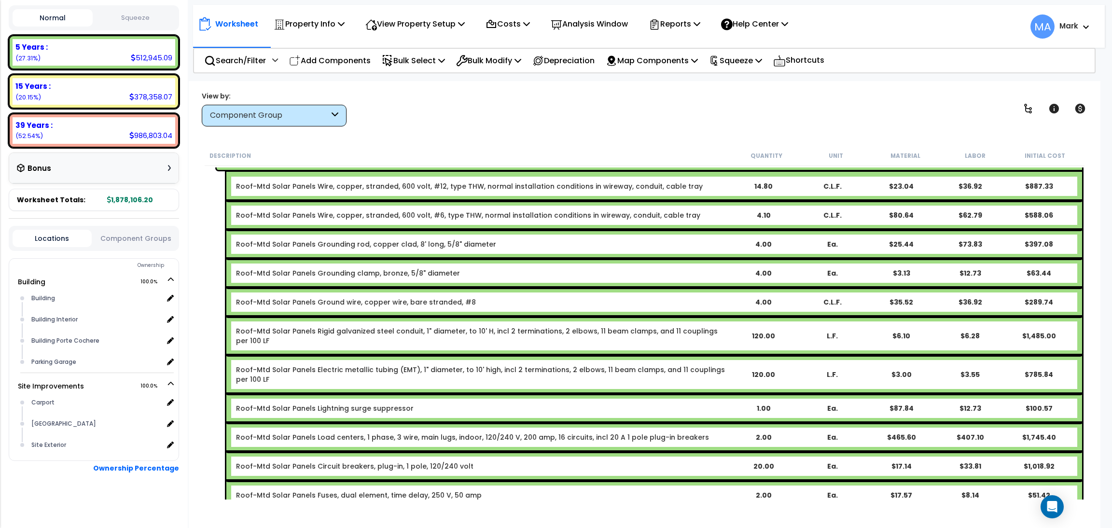
scroll to position [33229, 0]
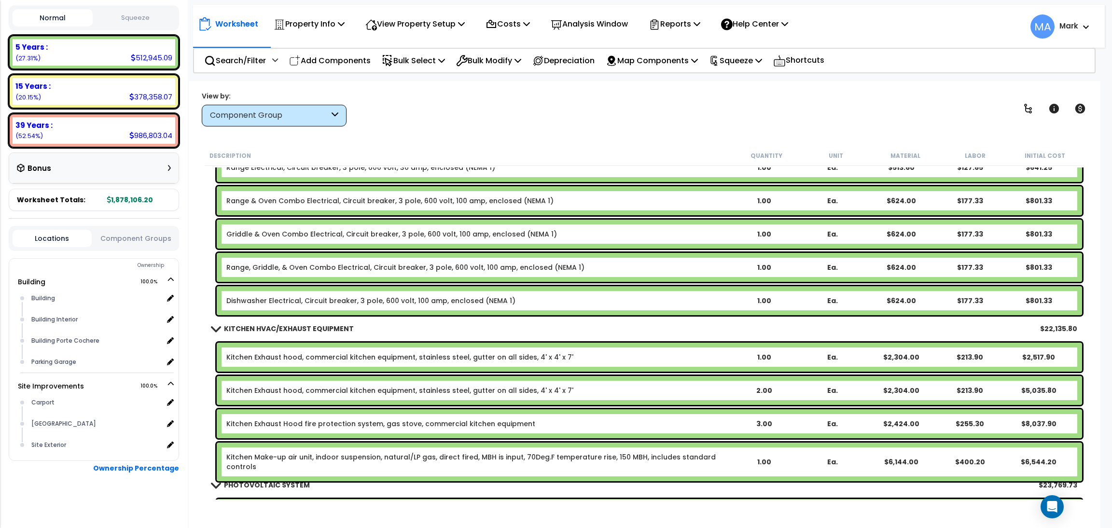
click at [299, 109] on div "Component Group" at bounding box center [274, 116] width 145 height 22
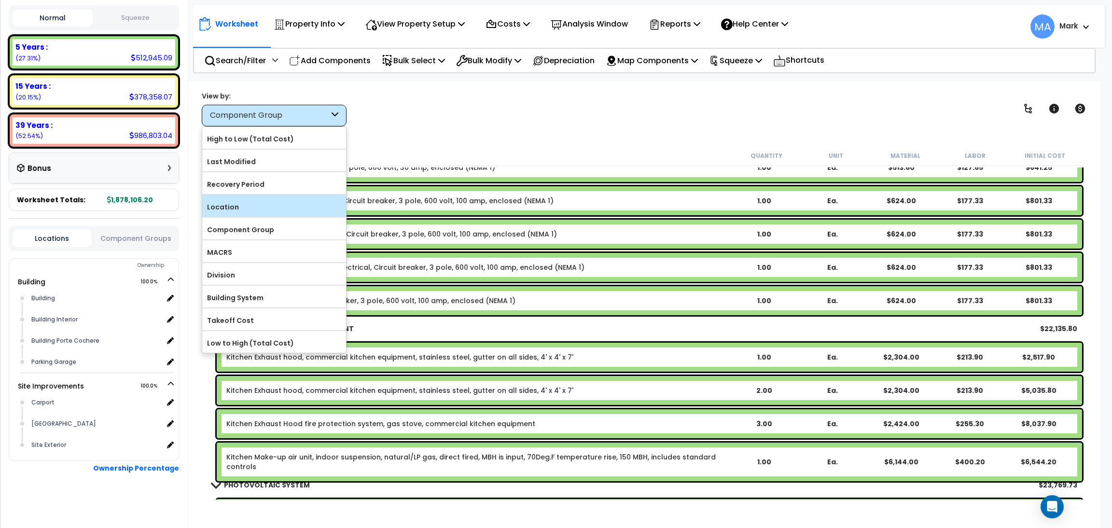
click at [284, 199] on div "Location" at bounding box center [274, 206] width 144 height 22
click at [279, 203] on label "Location" at bounding box center [274, 207] width 144 height 14
click at [0, 0] on input "Location" at bounding box center [0, 0] width 0 height 0
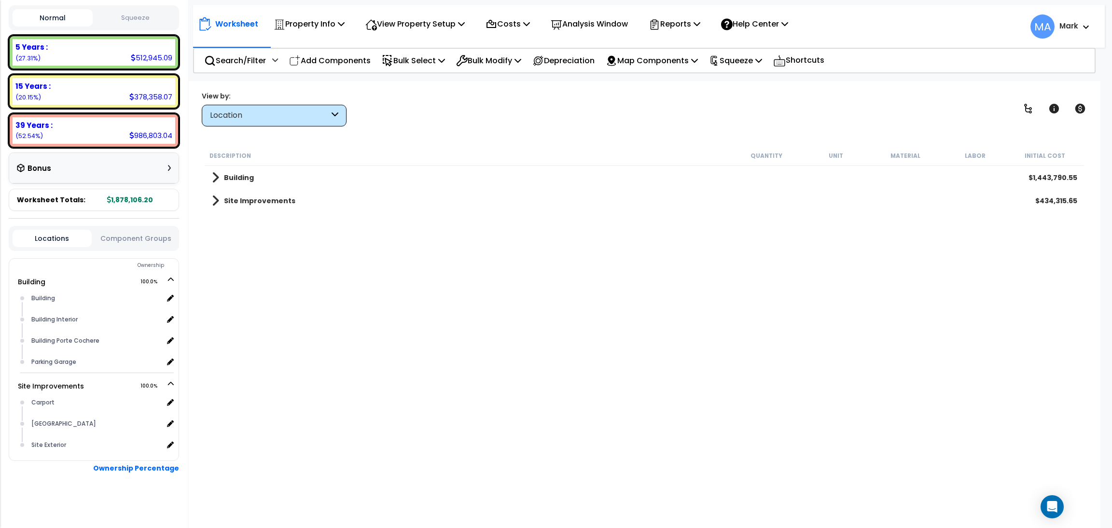
scroll to position [0, 0]
click at [254, 207] on div "Site Improvements $434,315.65" at bounding box center [644, 200] width 875 height 23
click at [248, 202] on b "Site Improvements" at bounding box center [259, 201] width 71 height 10
click at [241, 174] on b "Building" at bounding box center [239, 178] width 30 height 10
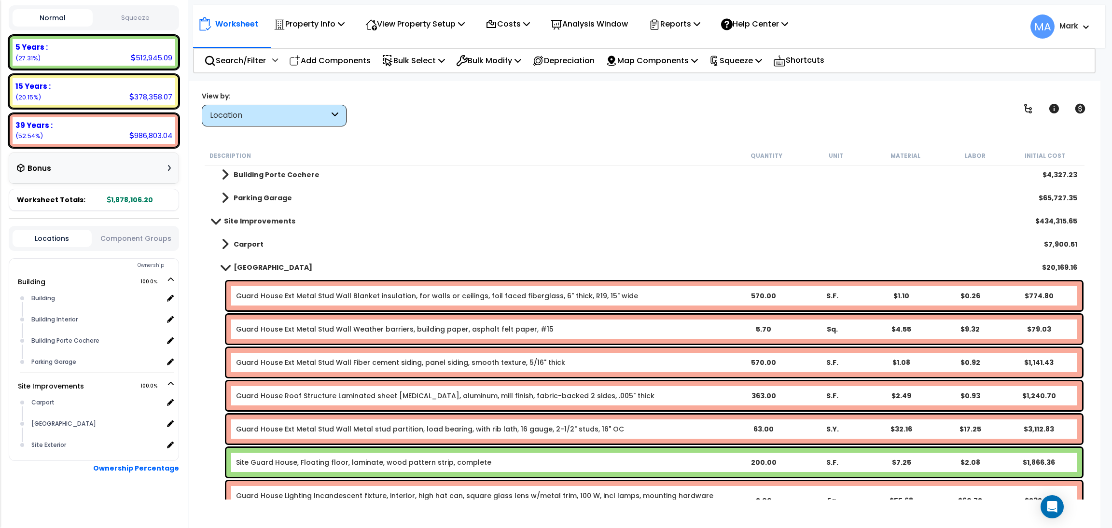
click at [258, 238] on link "Carport" at bounding box center [238, 244] width 52 height 14
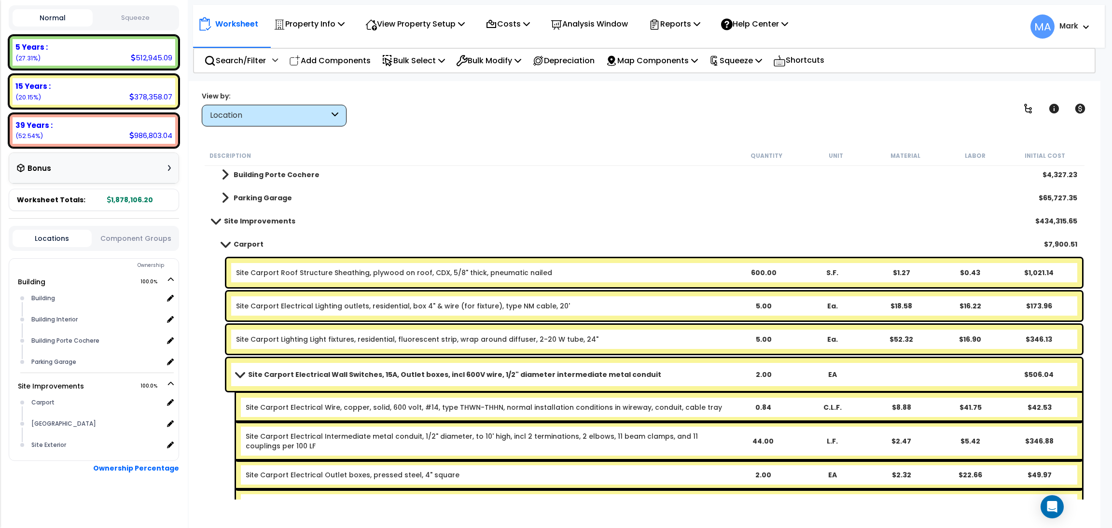
click at [265, 201] on b "Parking Garage" at bounding box center [263, 198] width 58 height 10
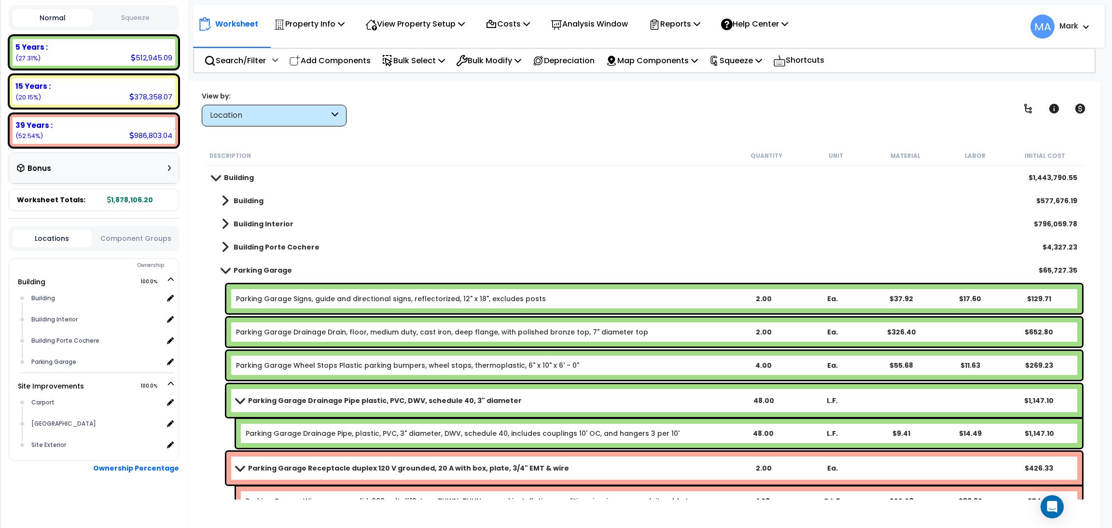
scroll to position [0, 0]
click at [306, 244] on b "Building Porte Cochere" at bounding box center [277, 247] width 86 height 10
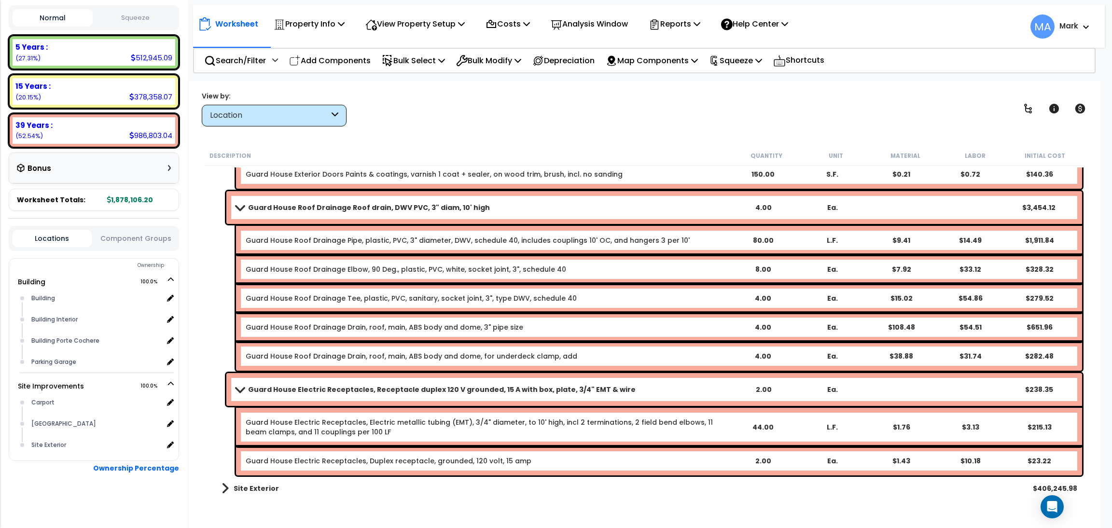
scroll to position [42, 0]
click at [256, 489] on b "Site Exterior" at bounding box center [256, 489] width 45 height 10
click at [256, 491] on b "Site Exterior" at bounding box center [256, 489] width 45 height 10
click at [252, 486] on b "Site Exterior" at bounding box center [256, 489] width 45 height 10
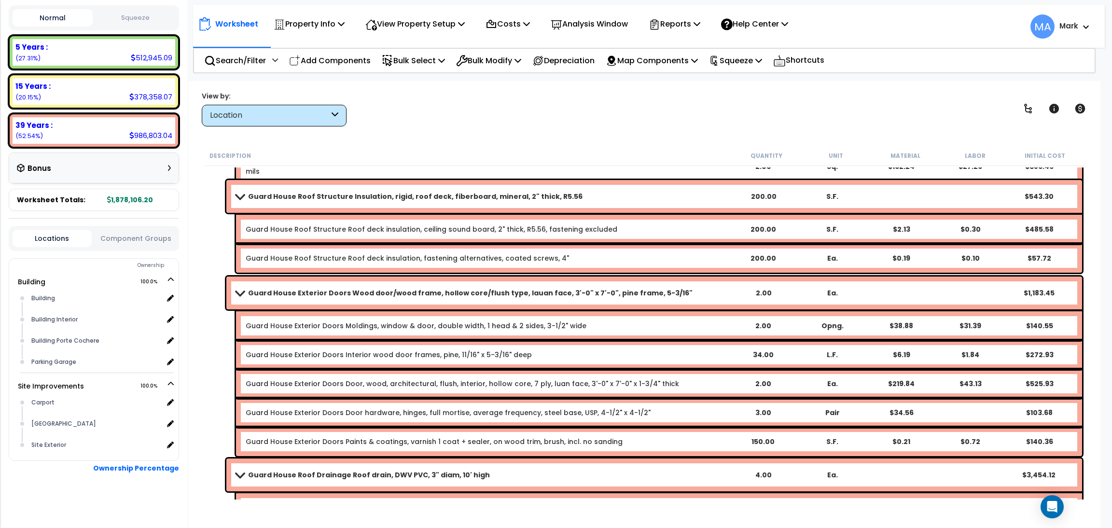
scroll to position [4225, 0]
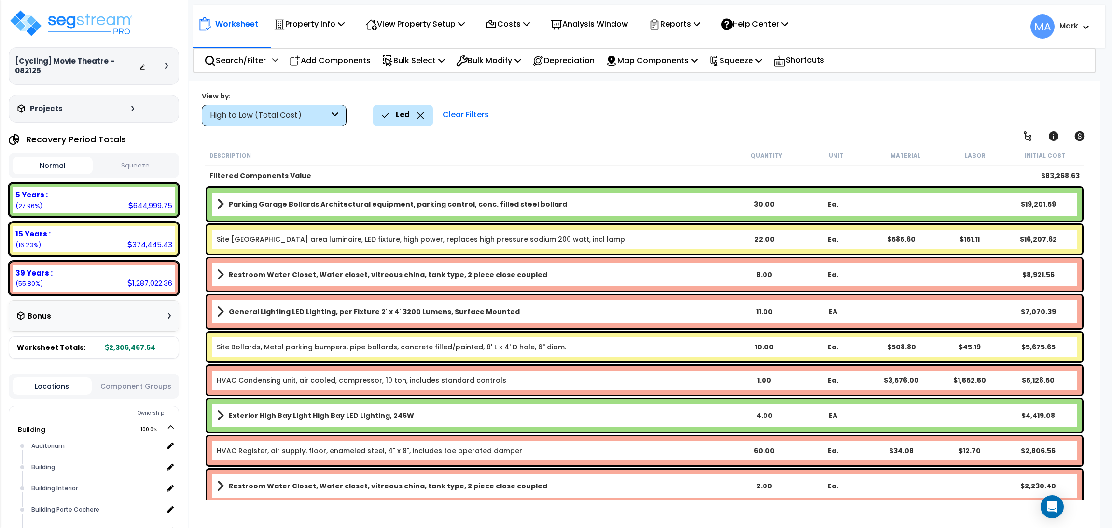
click at [417, 114] on icon at bounding box center [421, 115] width 8 height 7
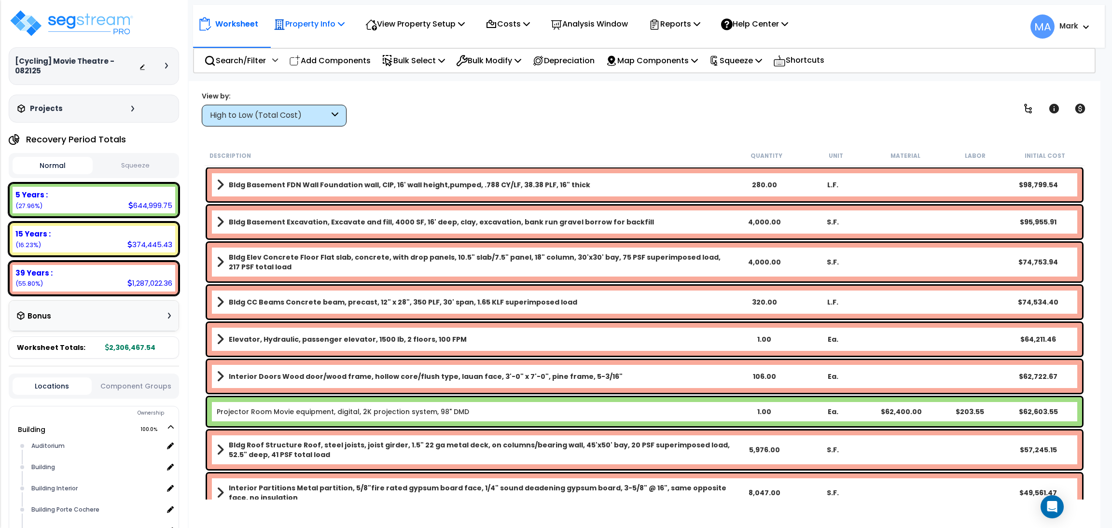
click at [326, 26] on p "Property Info" at bounding box center [309, 23] width 71 height 13
click at [317, 81] on link "Template property" at bounding box center [317, 86] width 96 height 19
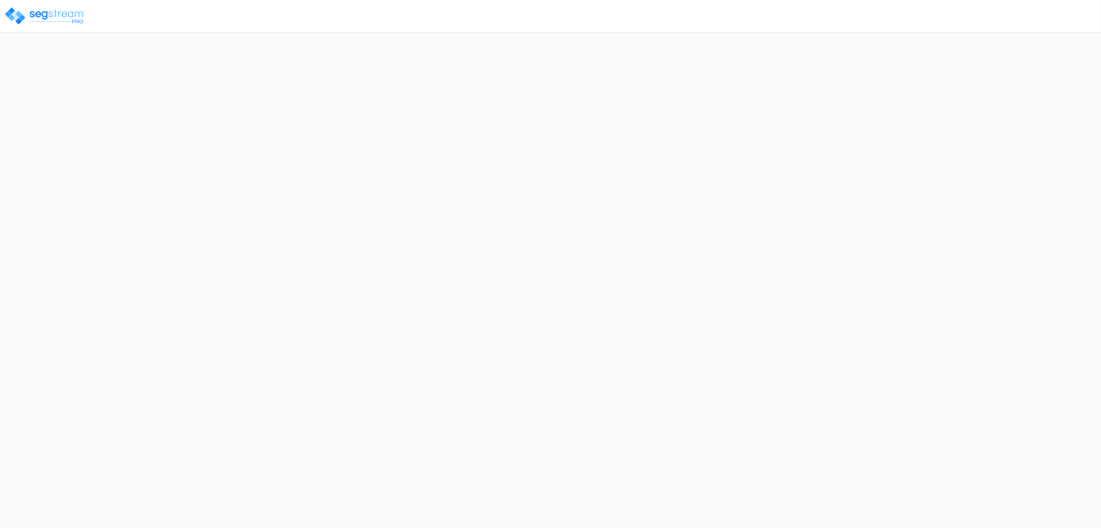
select select "2025"
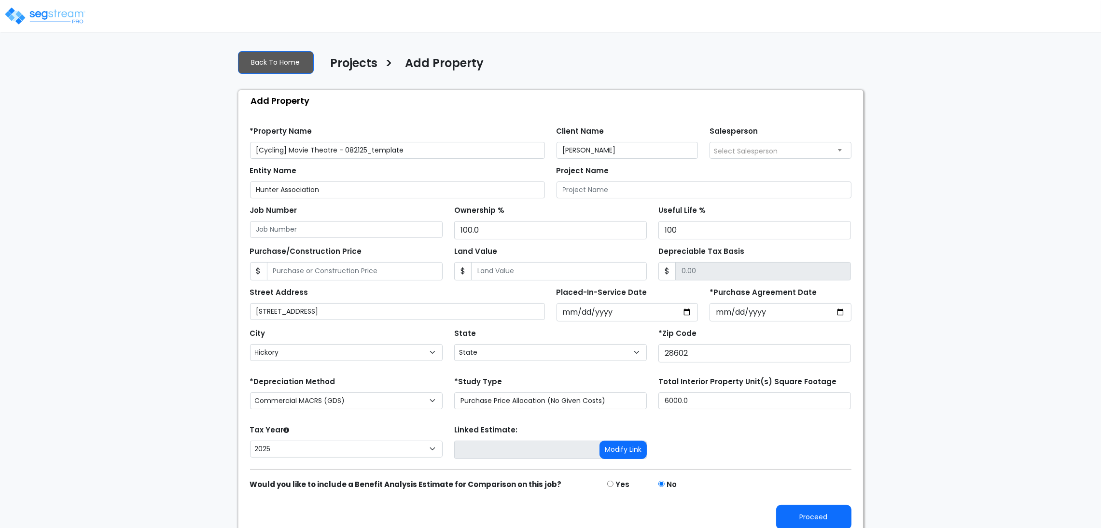
select select "NC"
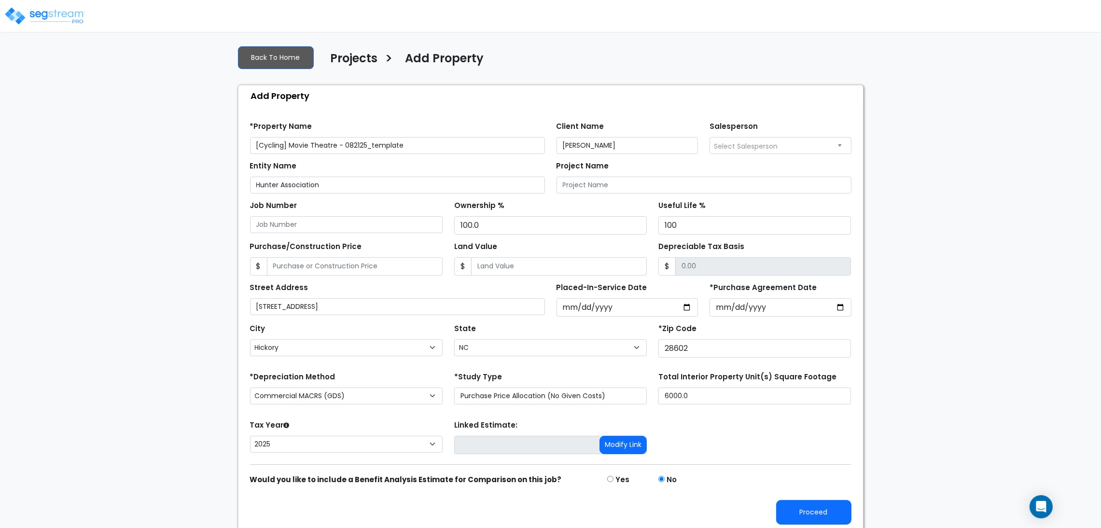
scroll to position [11, 0]
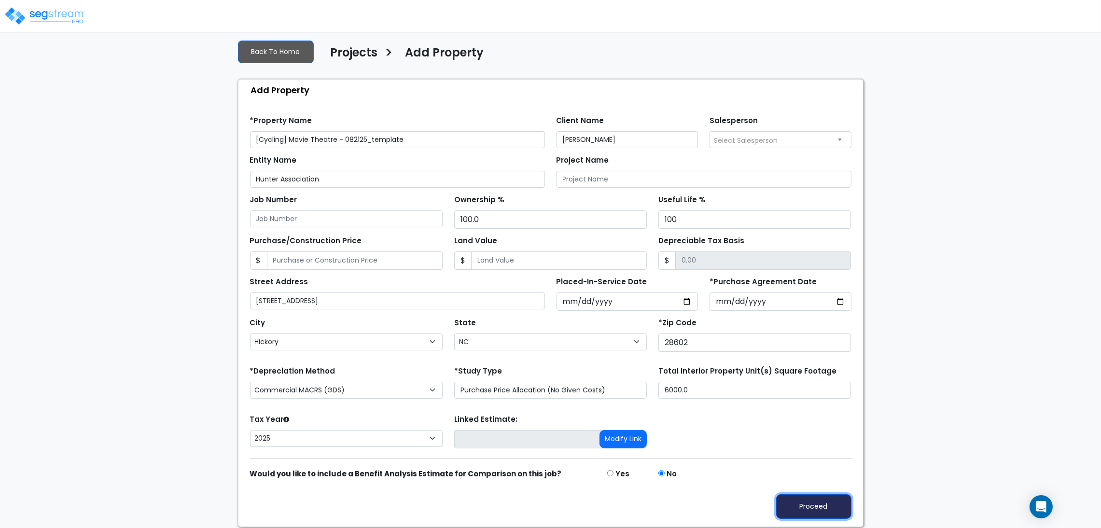
click at [792, 499] on button "Proceed" at bounding box center [813, 506] width 75 height 25
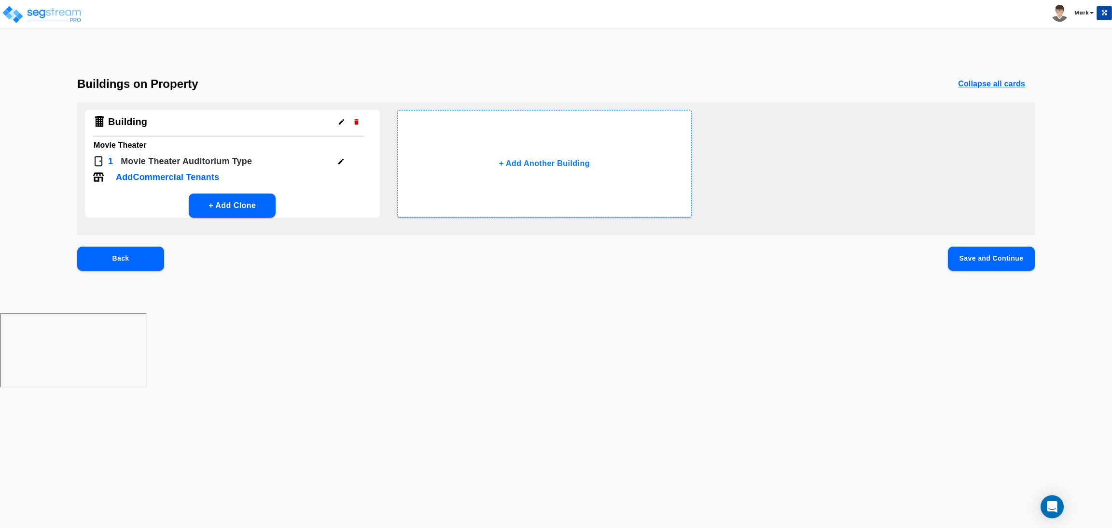
click at [981, 253] on button "Save and Continue" at bounding box center [991, 259] width 87 height 24
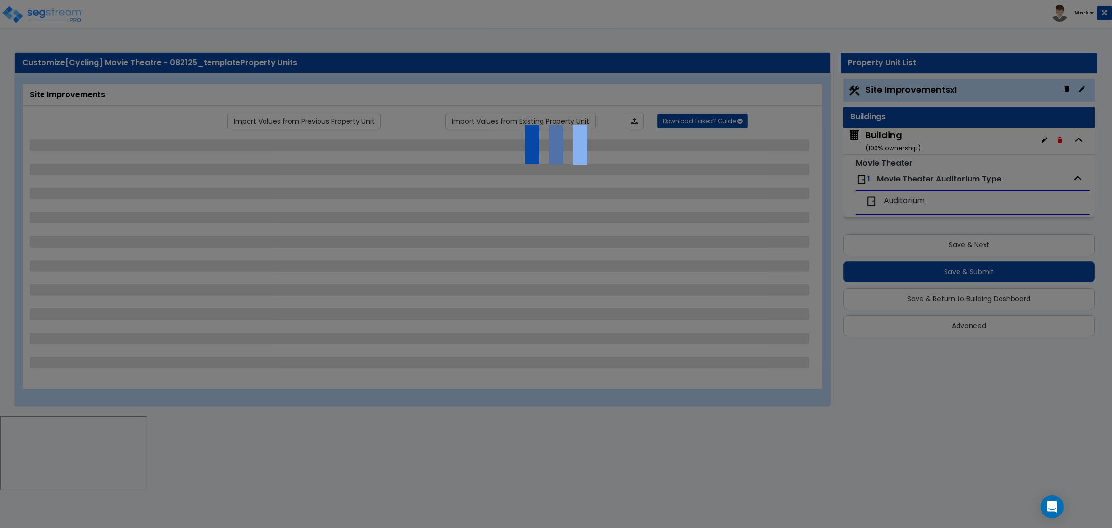
select select "2"
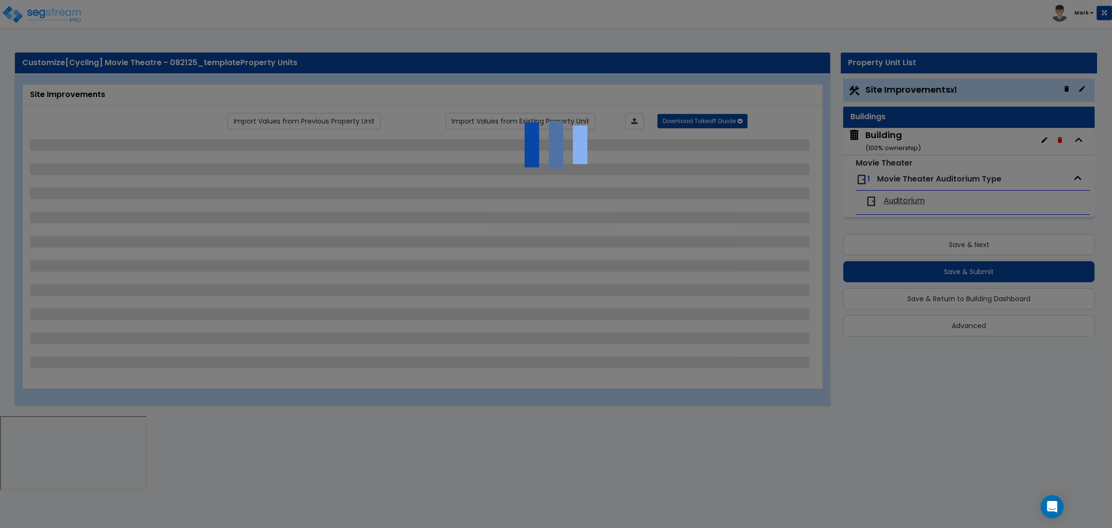
select select "2"
select select "1"
select select "2"
select select "1"
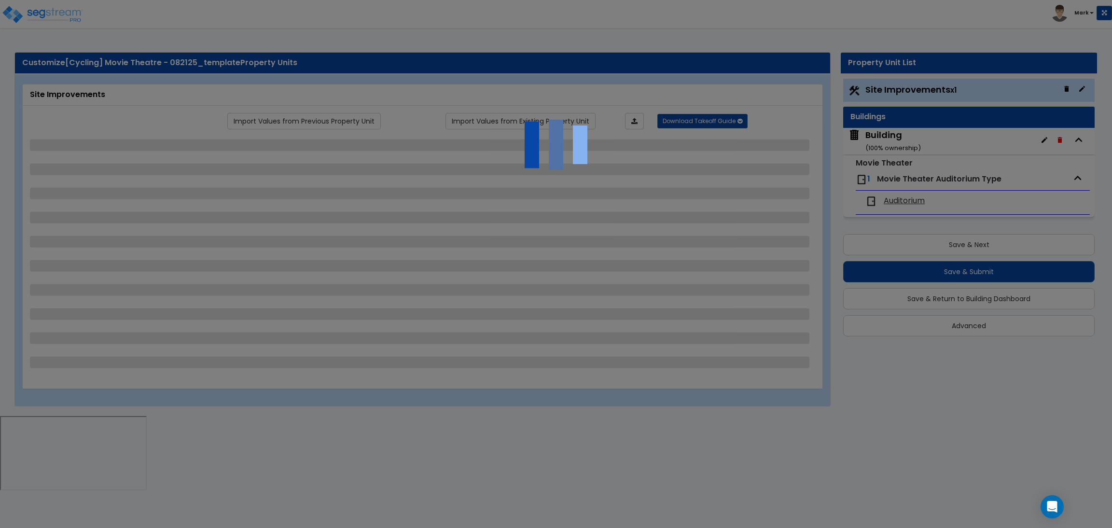
select select "1"
select select "2"
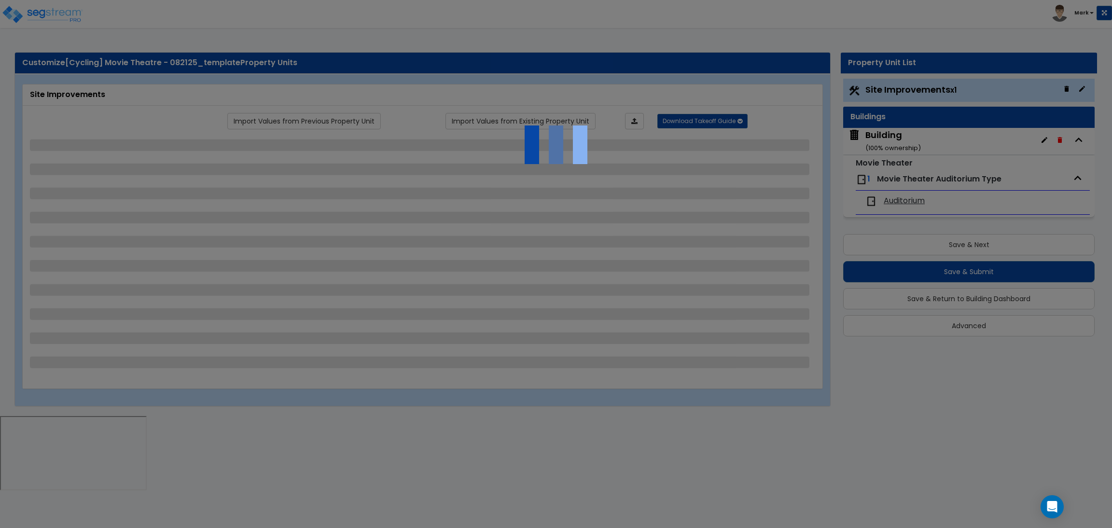
select select "2"
select select "1"
select select "10"
select select "1"
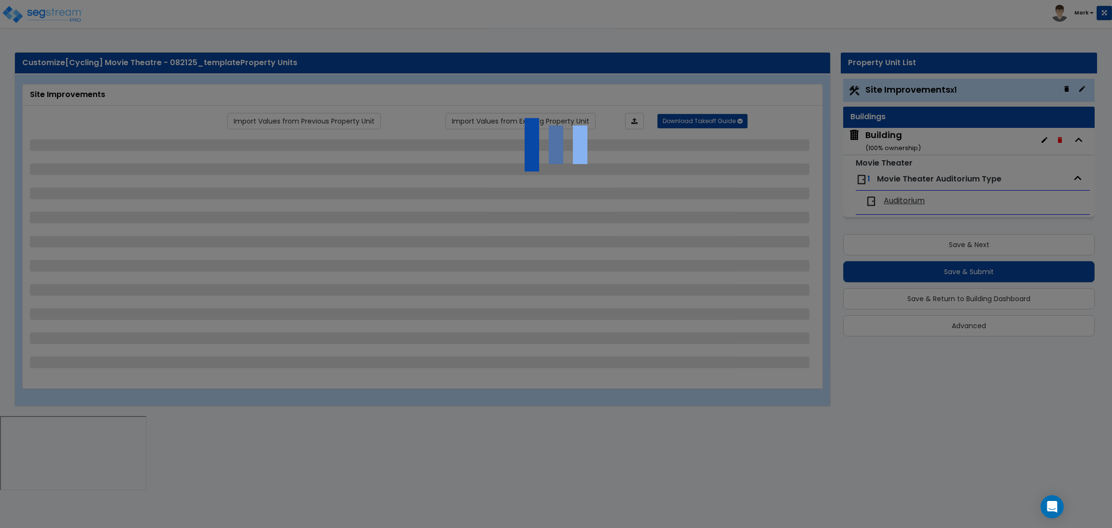
select select "1"
select select "3"
select select "2"
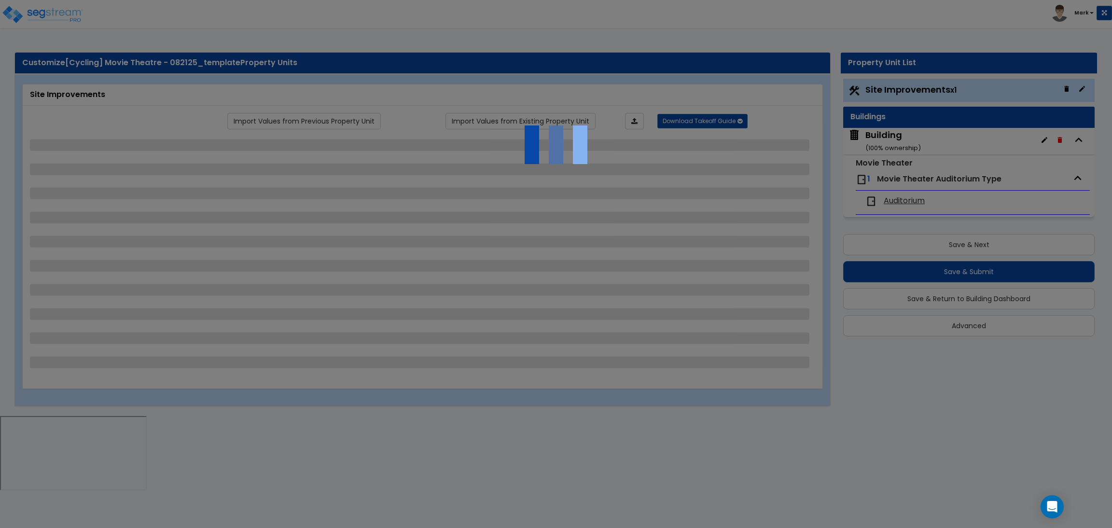
select select "4"
select select "1"
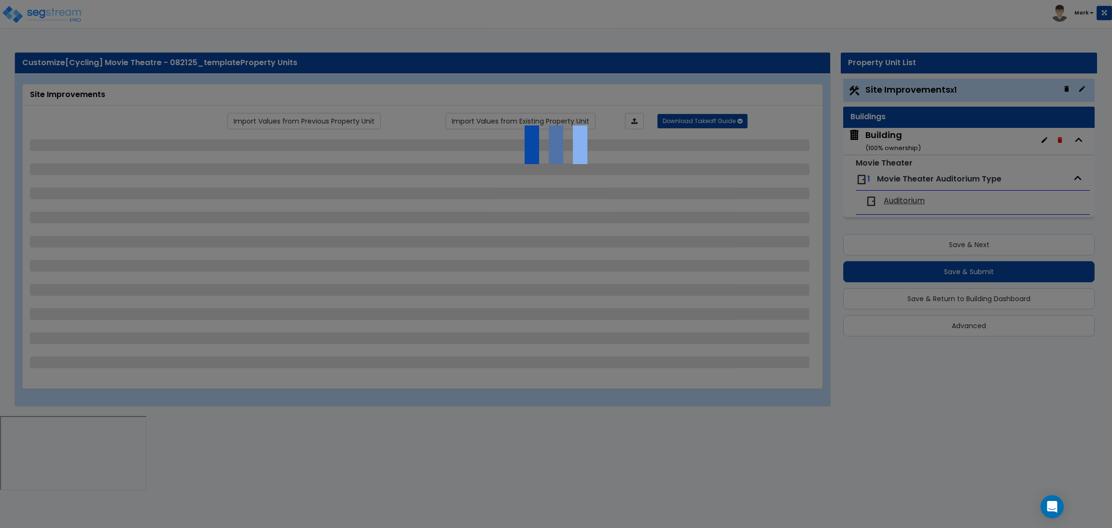
select select "6"
select select "2"
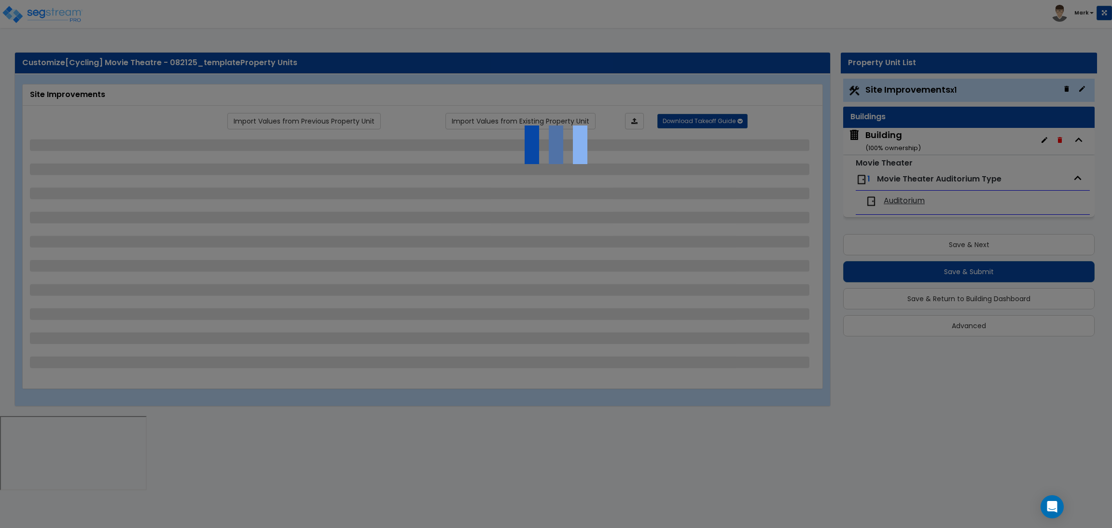
select select "2"
select select "1"
select select "2"
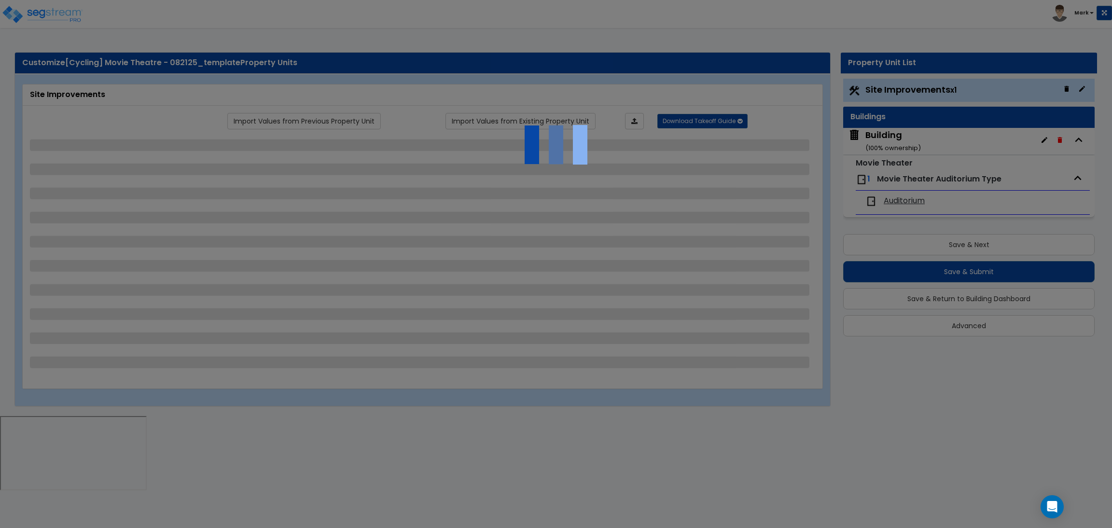
select select "1"
select select "8"
select select "2"
select select "4"
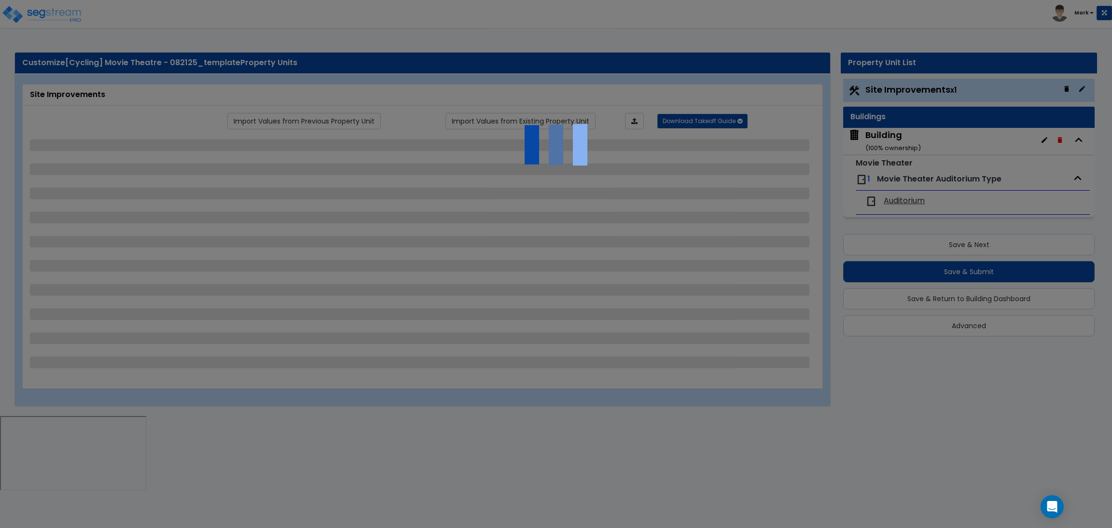
select select "1"
select select "20"
select select "2"
select select "5"
select select "3"
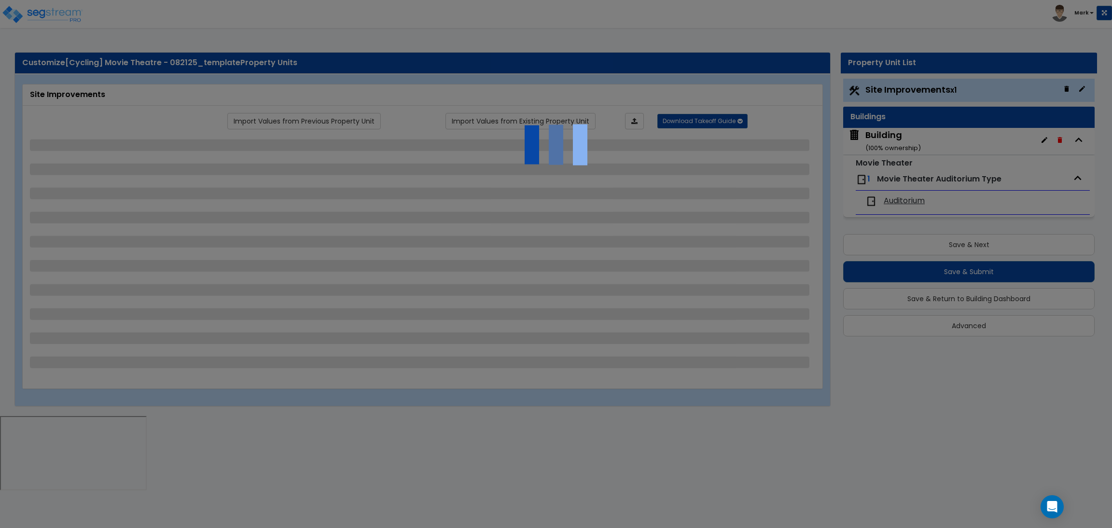
select select "1"
select select "2"
select select "1"
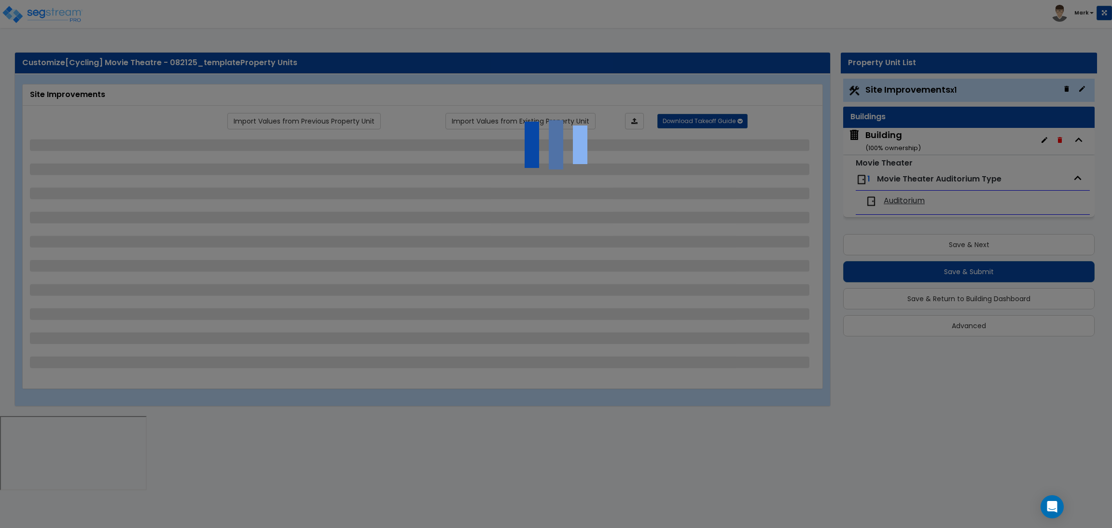
select select "4"
select select "2"
select select "1"
select select "2"
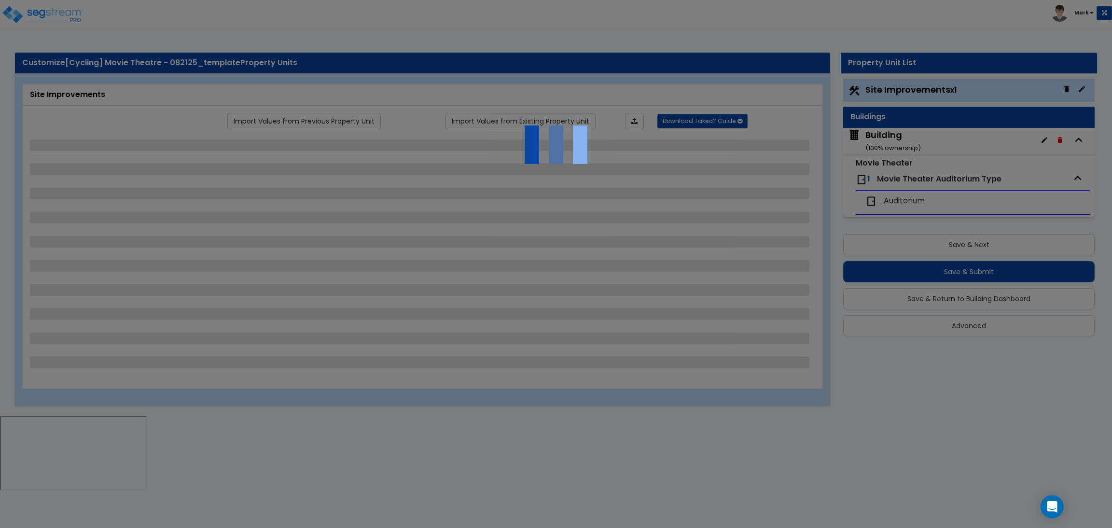
select select "1"
select select "2"
select select "6"
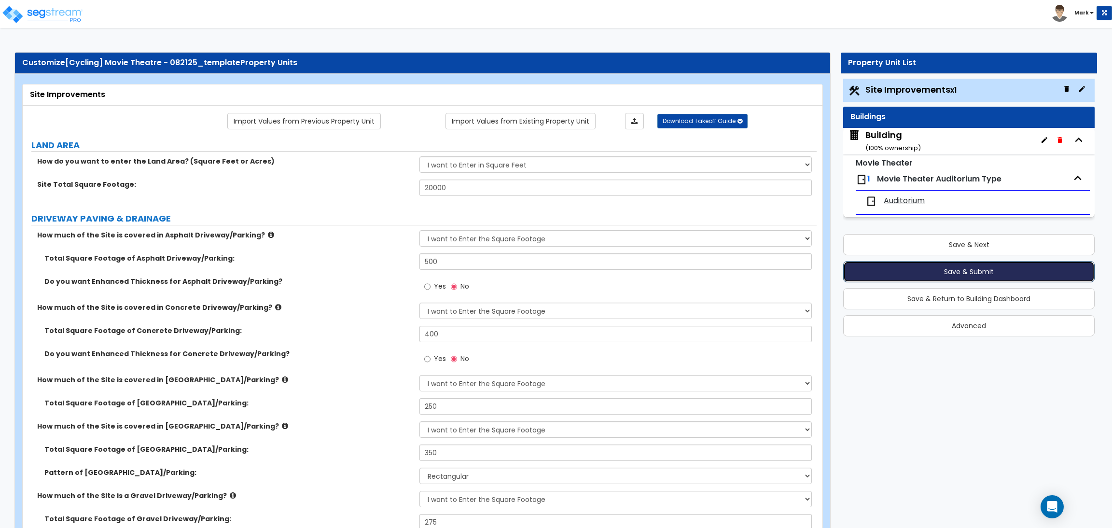
click at [908, 273] on button "Save & Submit" at bounding box center [968, 271] width 251 height 21
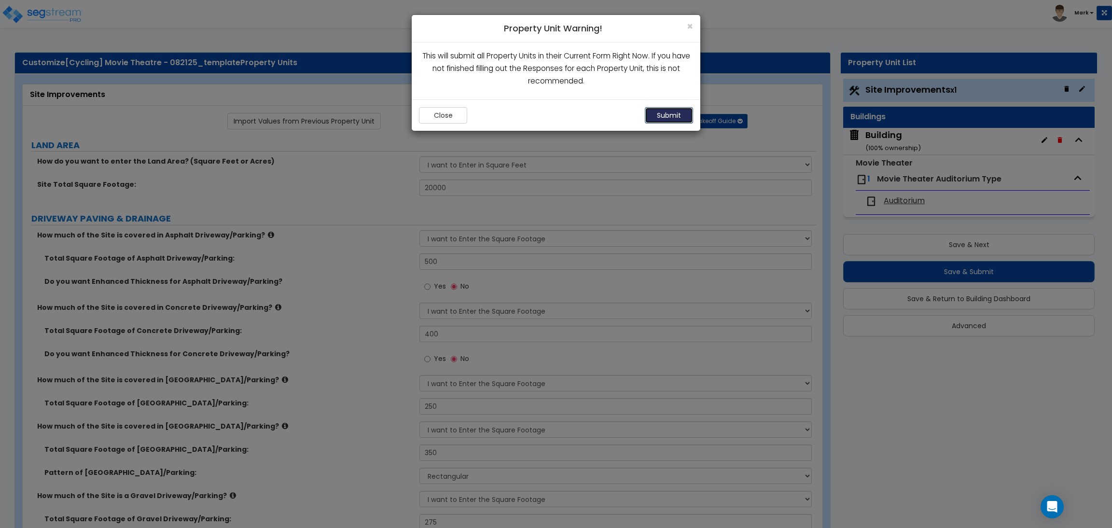
click at [662, 120] on button "Submit" at bounding box center [669, 115] width 48 height 16
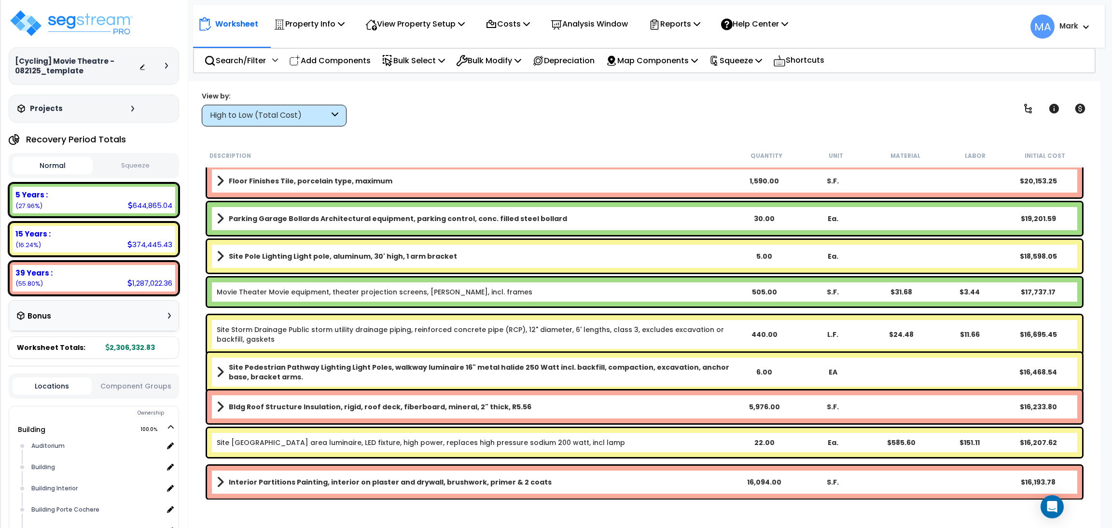
scroll to position [941, 0]
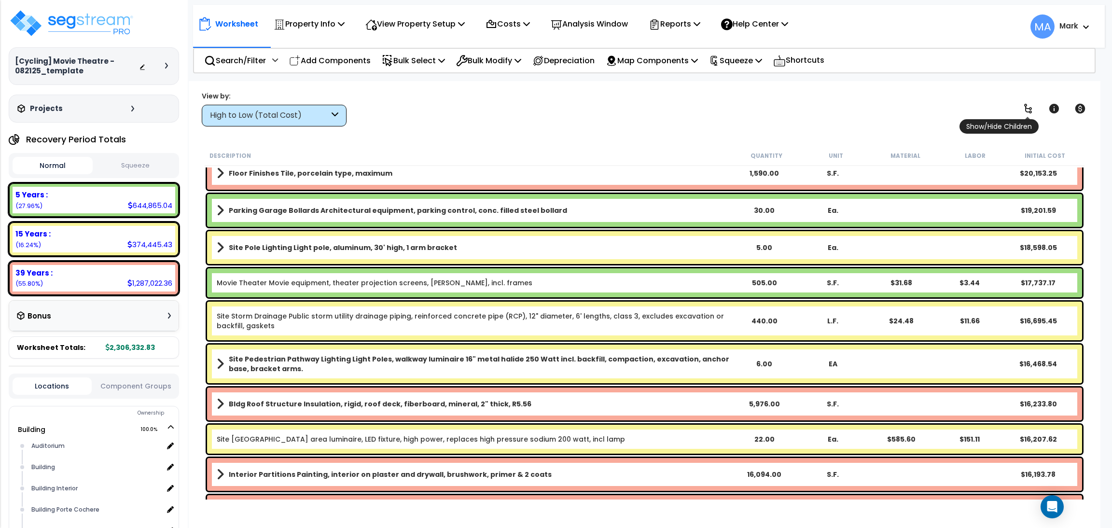
click at [1028, 109] on icon at bounding box center [1028, 109] width 8 height 10
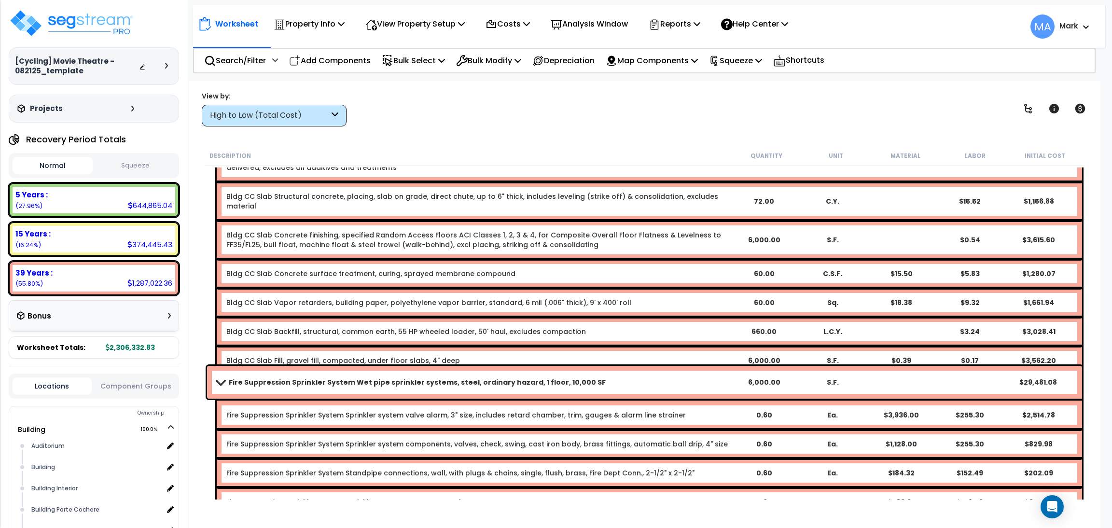
click at [307, 118] on div "High to Low (Total Cost)" at bounding box center [269, 115] width 119 height 11
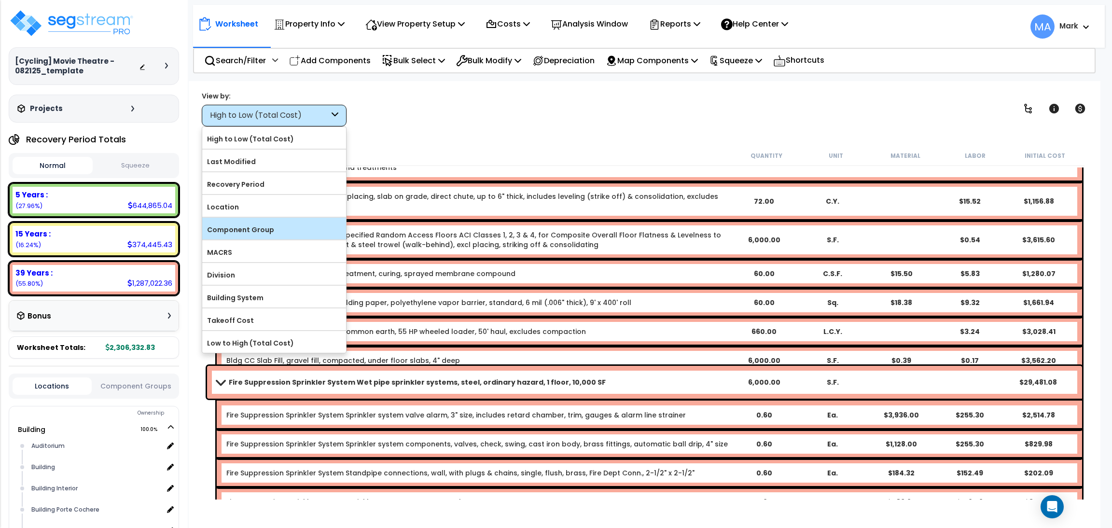
click at [267, 229] on label "Component Group" at bounding box center [274, 229] width 144 height 14
click at [0, 0] on input "Component Group" at bounding box center [0, 0] width 0 height 0
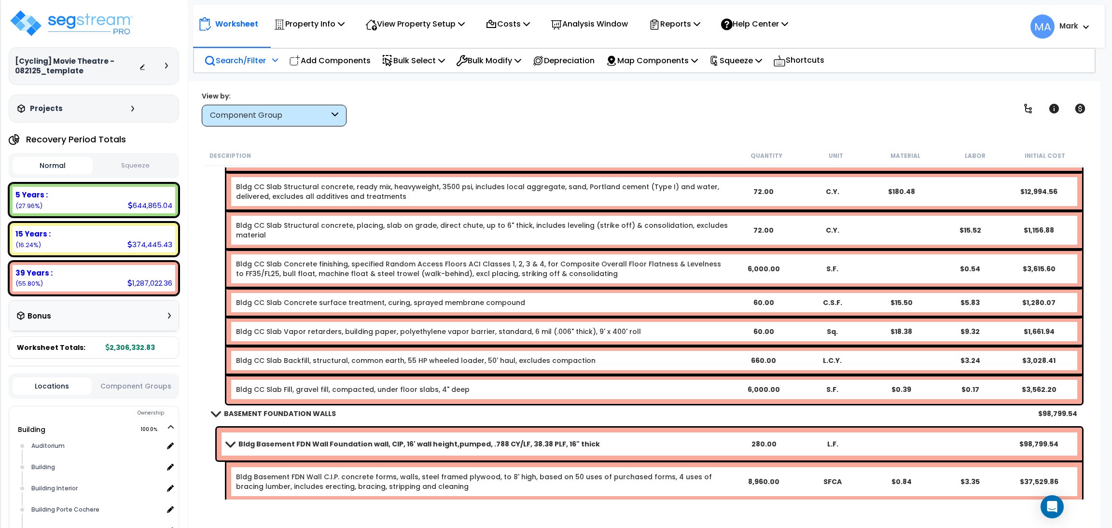
click at [245, 62] on p "Search/Filter" at bounding box center [235, 60] width 62 height 13
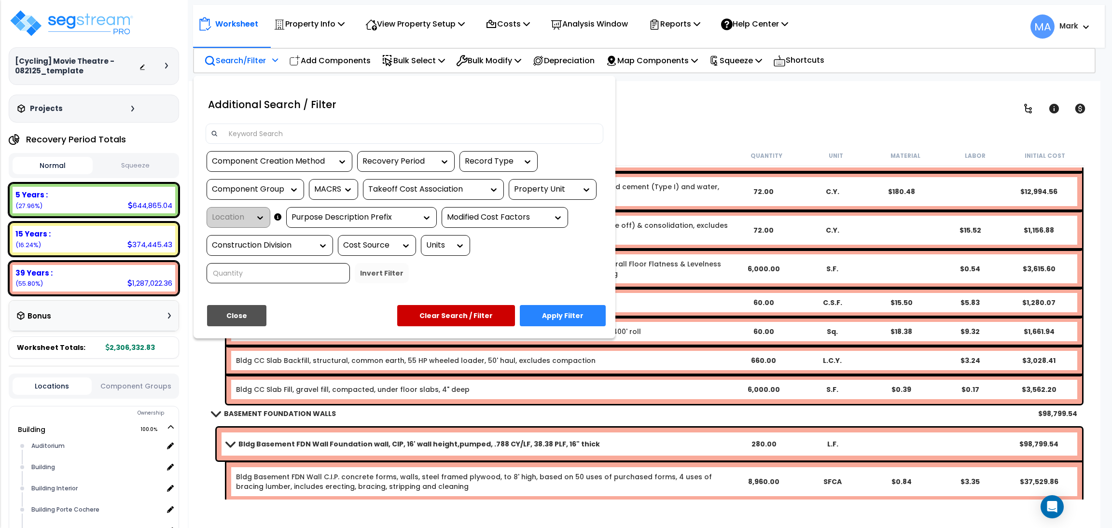
click at [273, 130] on input at bounding box center [410, 133] width 375 height 14
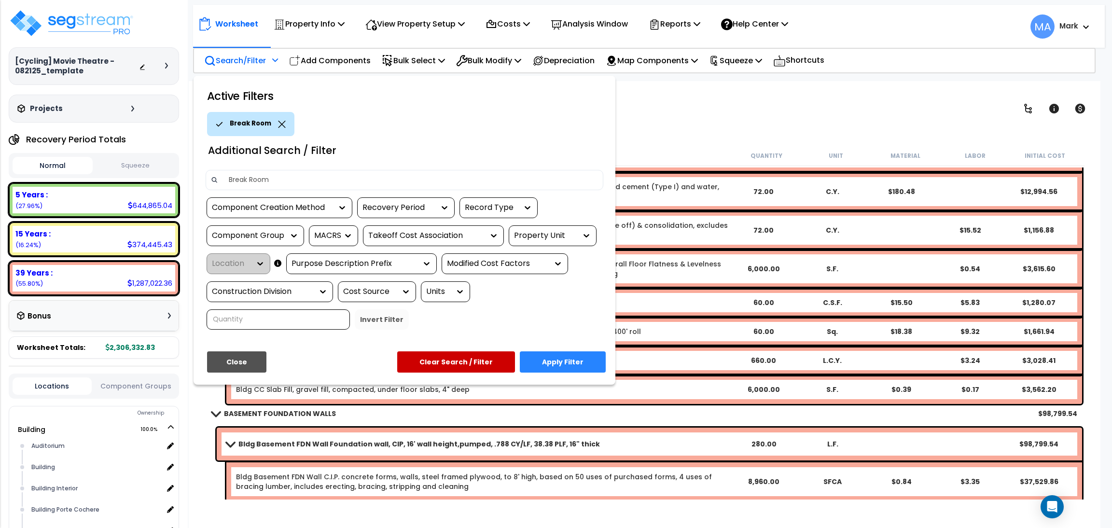
type input "Break Room"
click at [575, 359] on button "Apply Filter" at bounding box center [563, 361] width 86 height 21
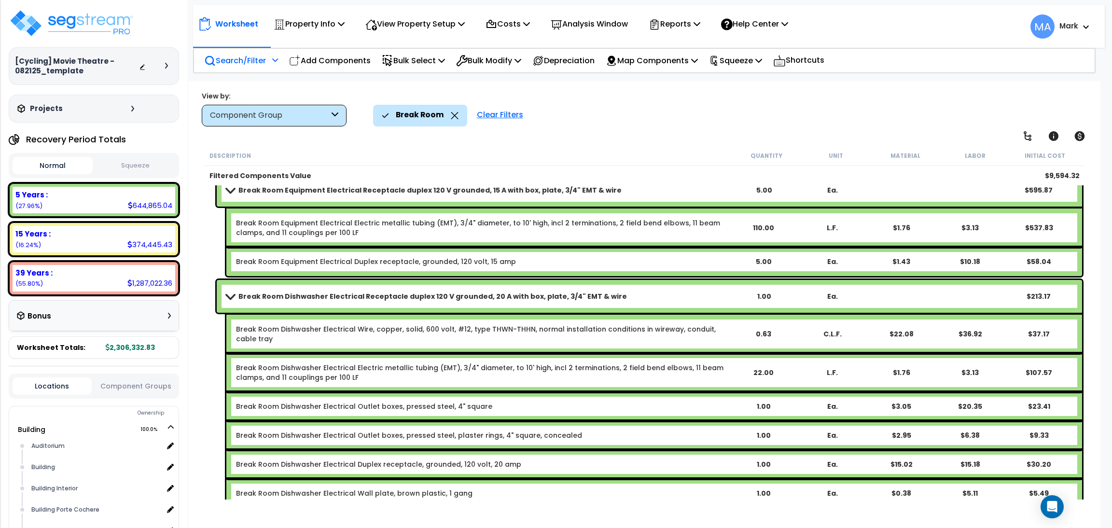
scroll to position [736, 0]
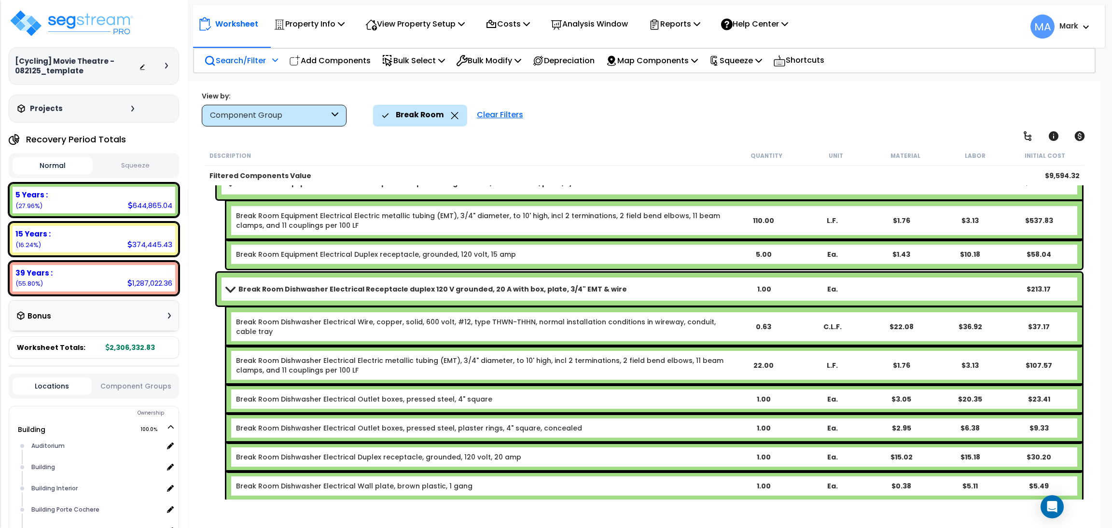
click at [451, 111] on div "Break Room" at bounding box center [420, 115] width 77 height 21
click at [451, 113] on icon at bounding box center [455, 115] width 8 height 7
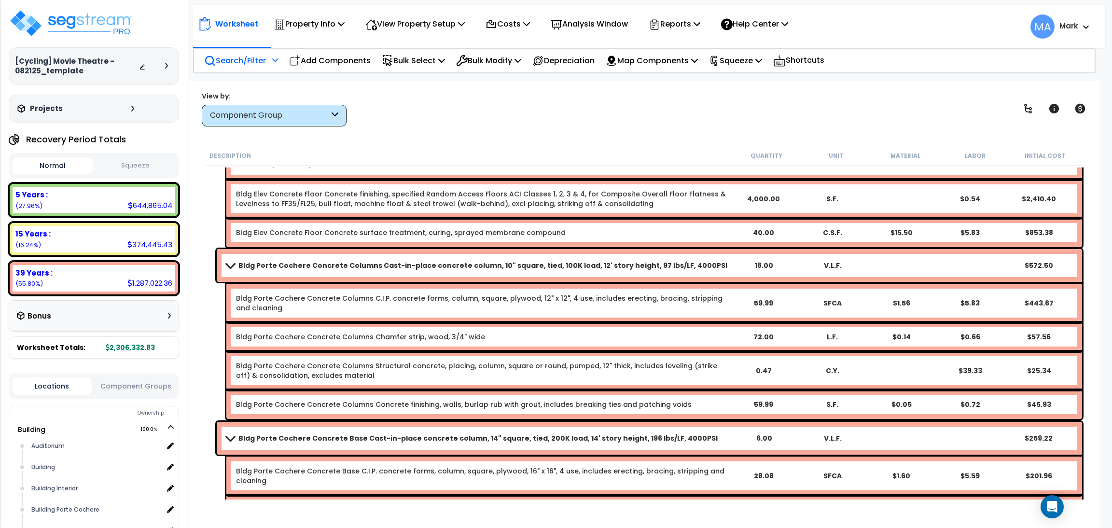
scroll to position [2763, 0]
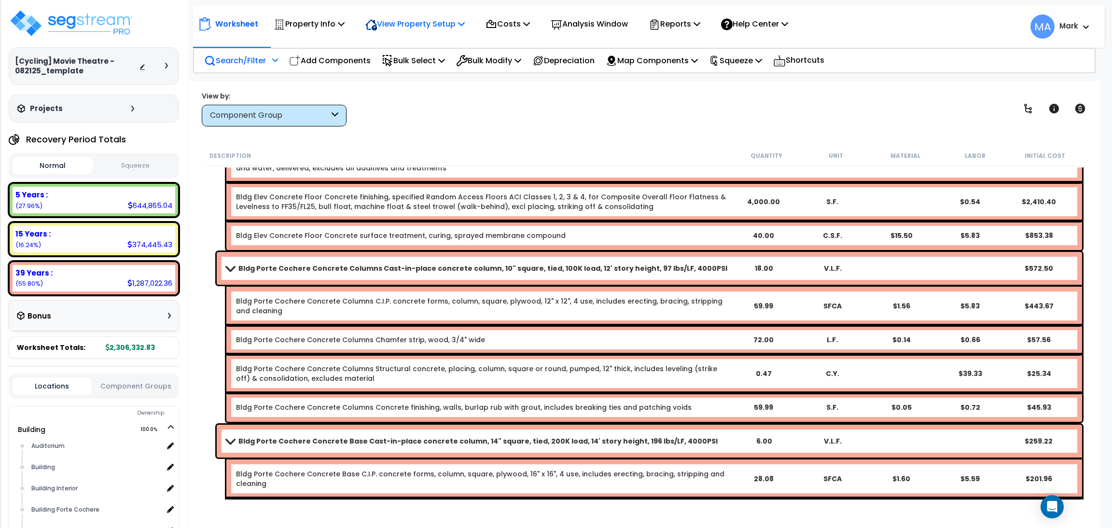
click at [416, 27] on p "View Property Setup" at bounding box center [414, 23] width 99 height 13
click at [419, 60] on link "View Questionnaire" at bounding box center [409, 65] width 96 height 19
click at [248, 64] on p "Search/Filter" at bounding box center [235, 60] width 62 height 13
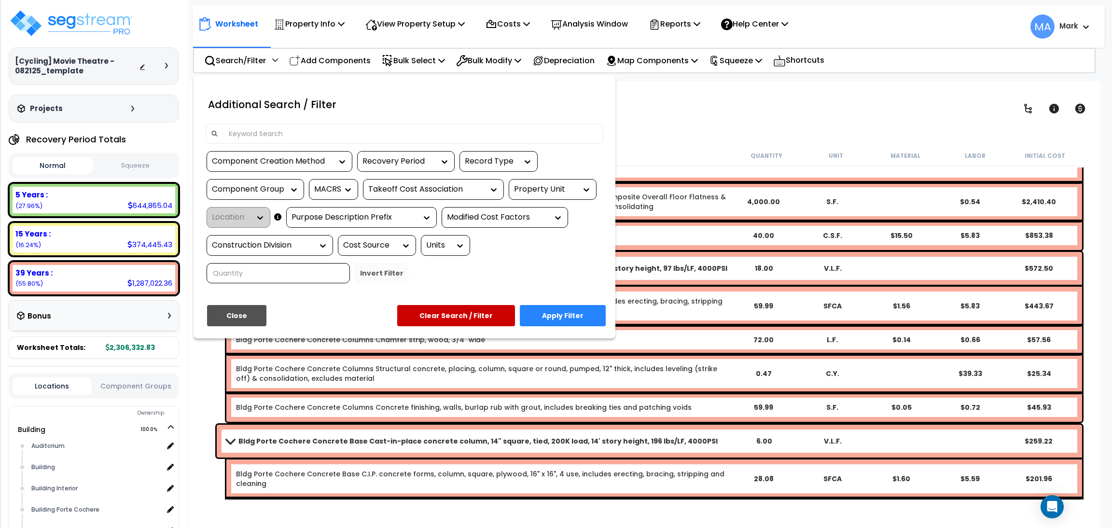
click at [250, 129] on input at bounding box center [410, 133] width 375 height 14
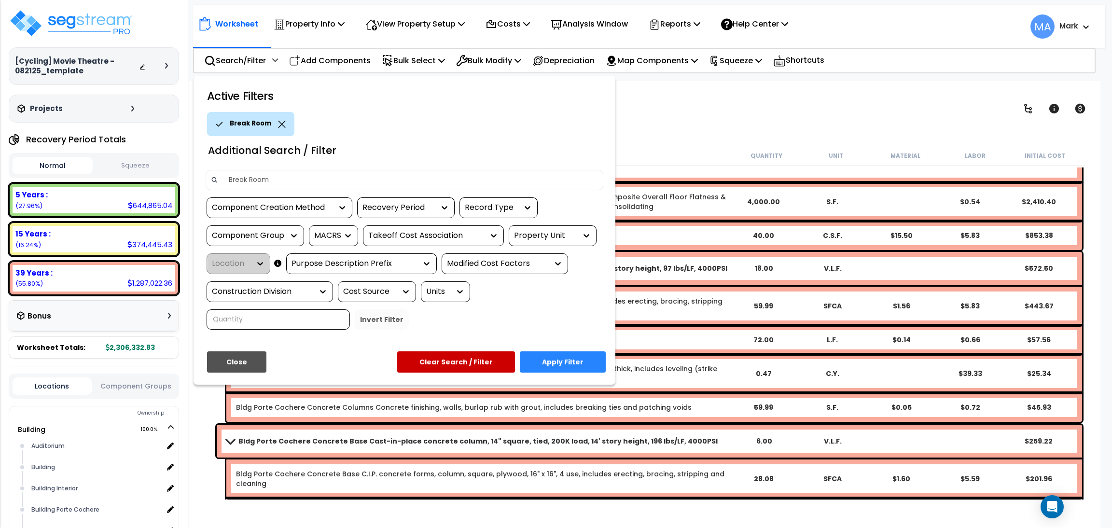
type input "Break Room"
click at [571, 357] on button "Apply Filter" at bounding box center [563, 361] width 86 height 21
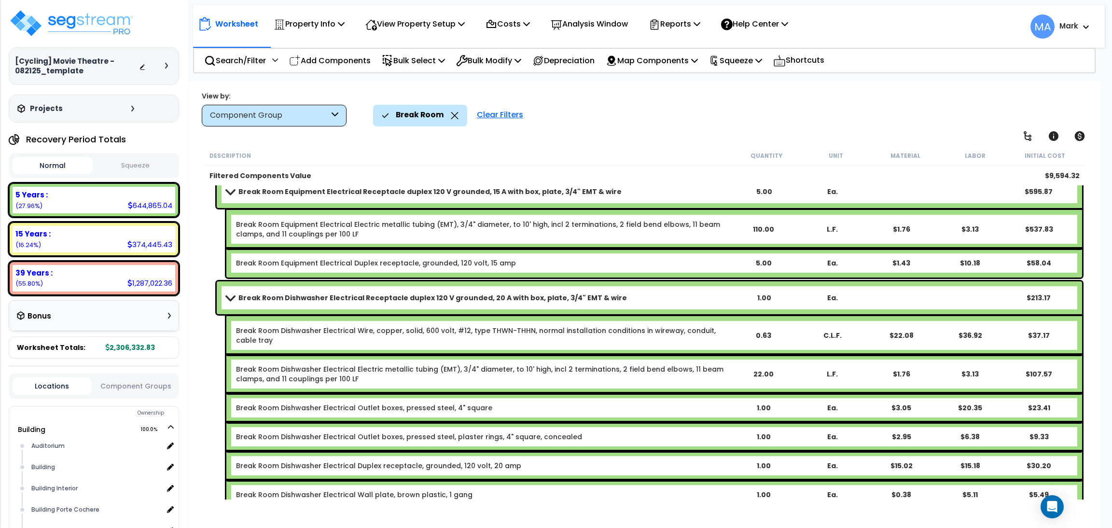
scroll to position [736, 0]
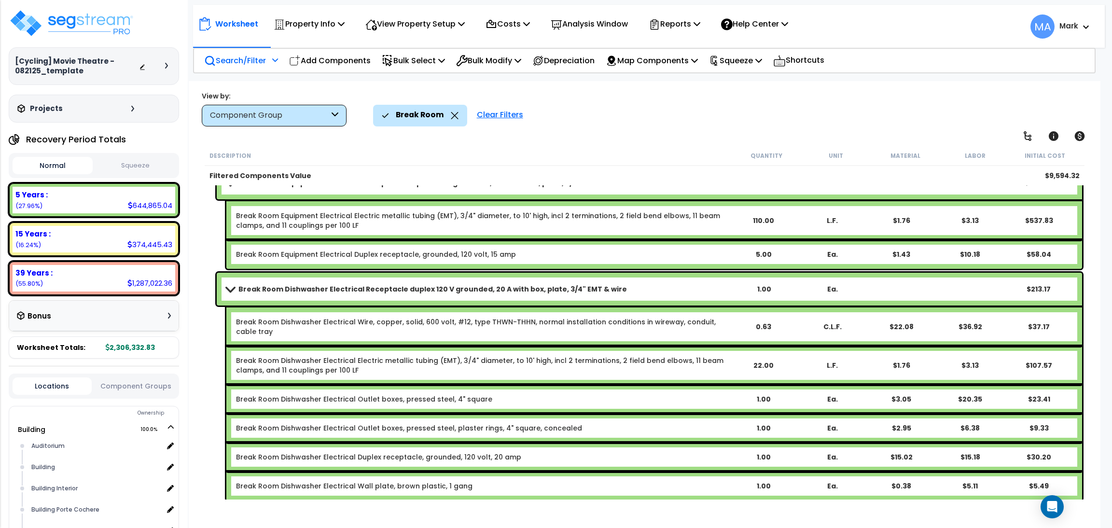
click at [253, 61] on p "Search/Filter" at bounding box center [235, 60] width 62 height 13
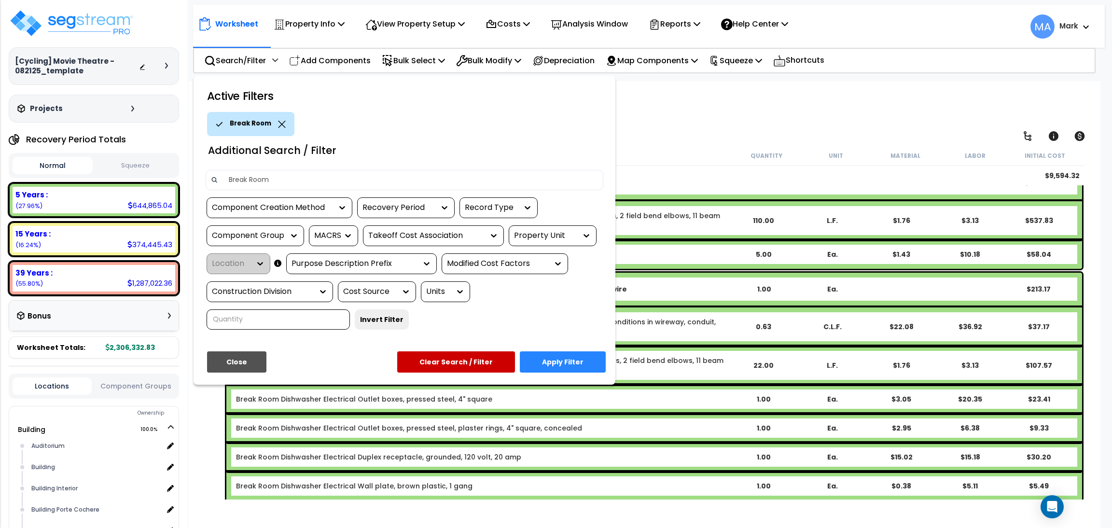
click at [263, 176] on input "Break Room" at bounding box center [410, 180] width 375 height 14
click at [278, 122] on icon at bounding box center [282, 124] width 8 height 7
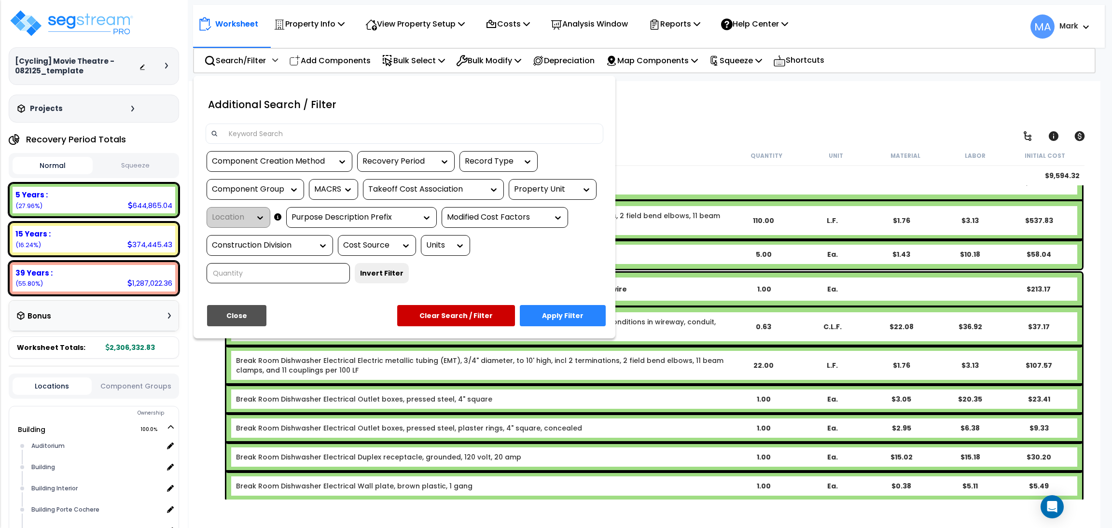
click at [270, 143] on div at bounding box center [404, 138] width 412 height 28
click at [270, 136] on input at bounding box center [410, 133] width 375 height 14
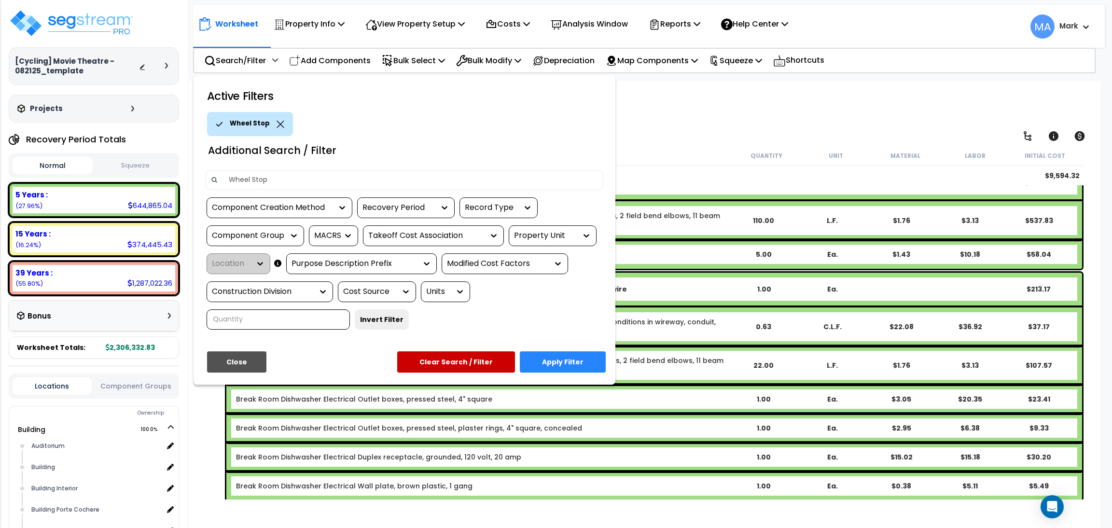
type input "Wheel Stop"
click at [576, 361] on button "Apply Filter" at bounding box center [563, 361] width 86 height 21
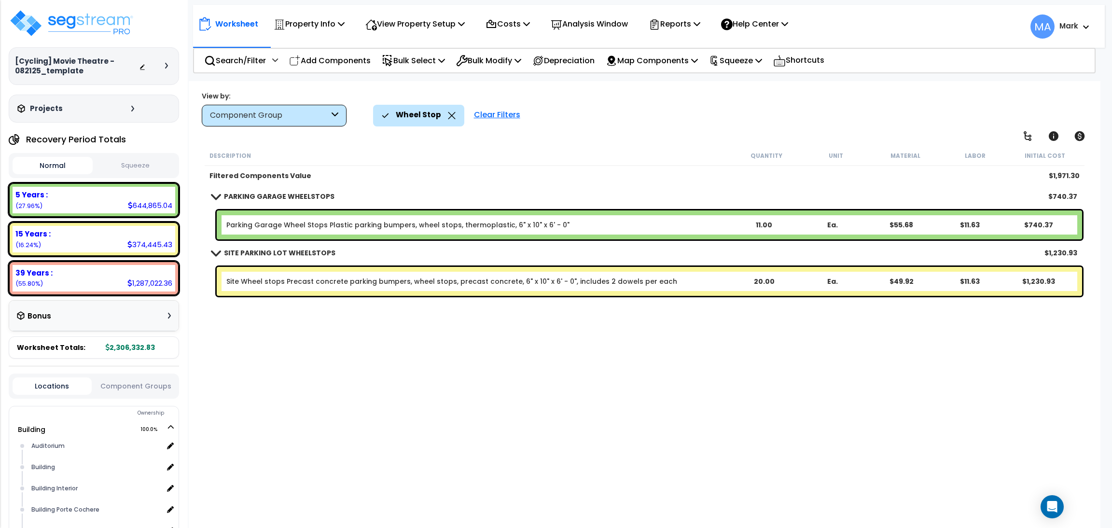
scroll to position [0, 0]
click at [450, 112] on icon at bounding box center [452, 115] width 8 height 7
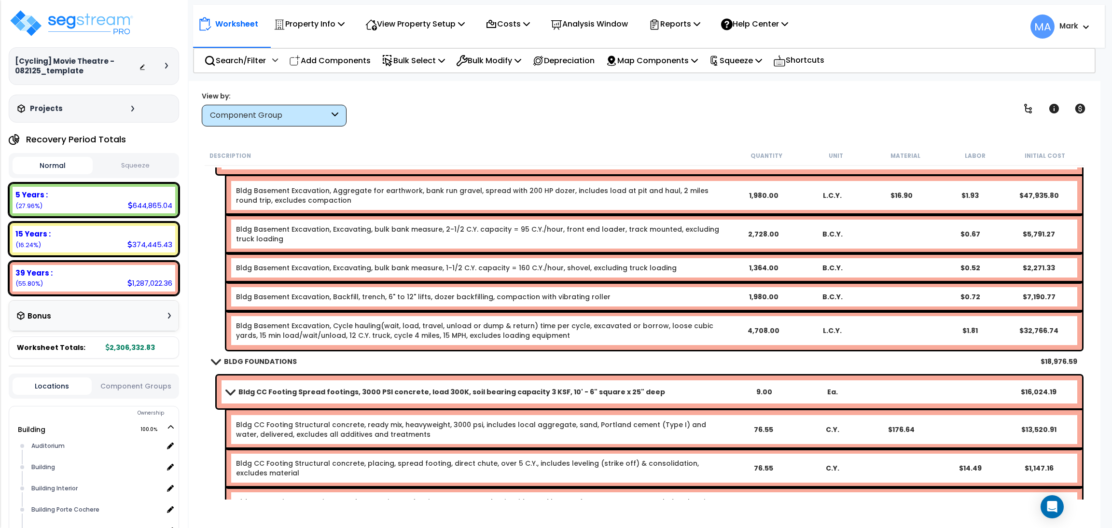
scroll to position [217, 0]
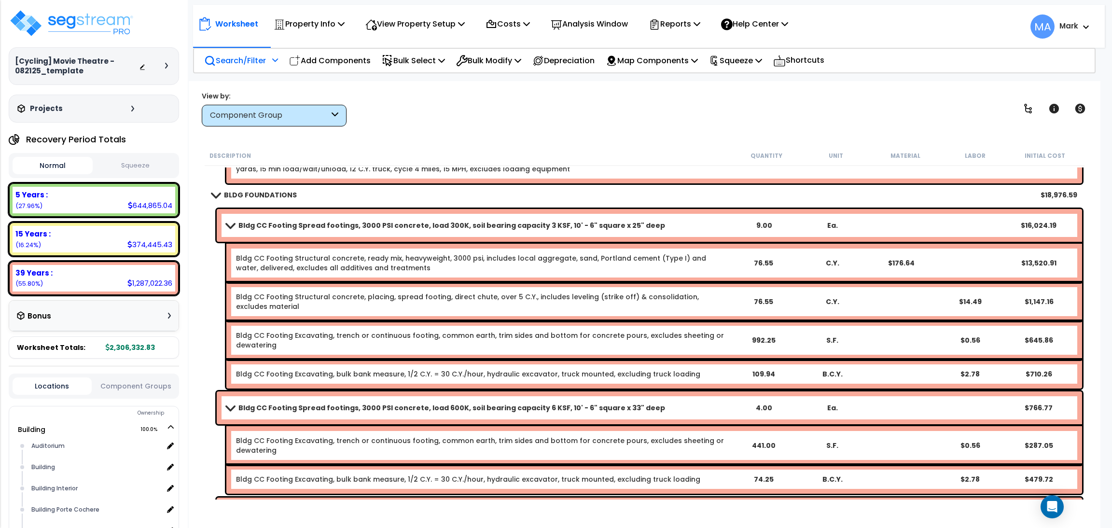
click at [268, 55] on div "Search/Filter Additional Search / Filter" at bounding box center [241, 60] width 74 height 23
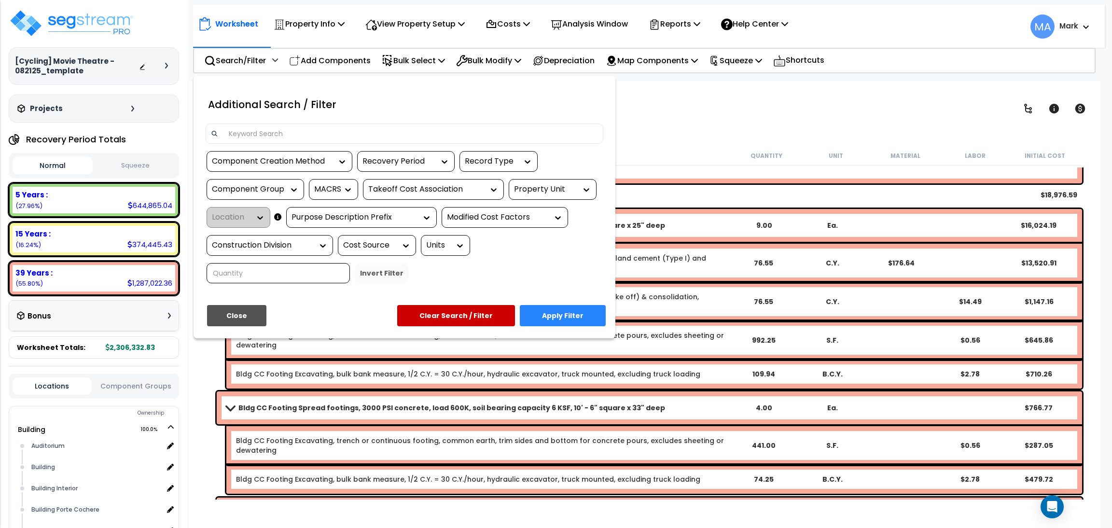
click at [260, 133] on input at bounding box center [410, 133] width 375 height 14
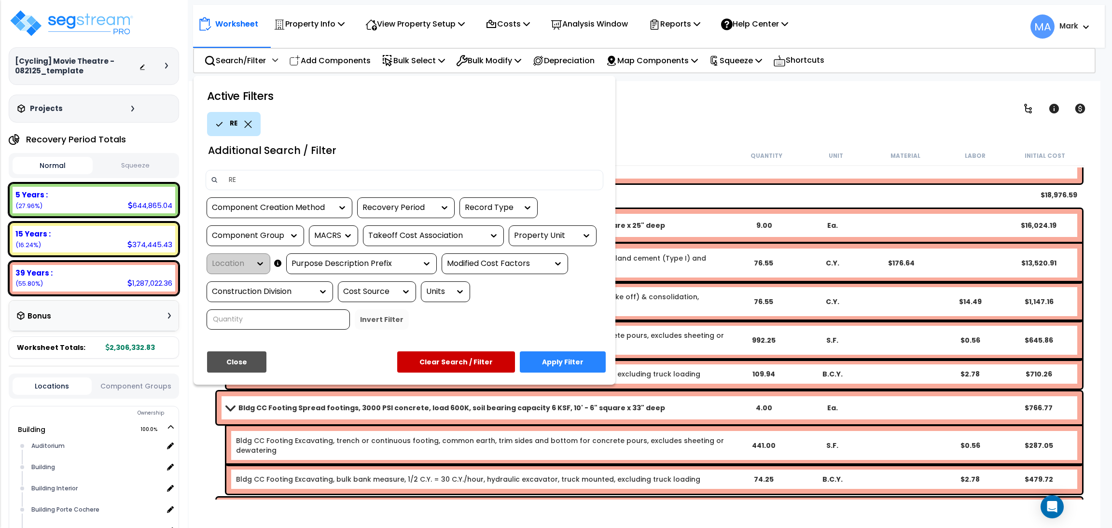
type input "R"
type input "Break Room"
click at [565, 359] on button "Apply Filter" at bounding box center [563, 361] width 86 height 21
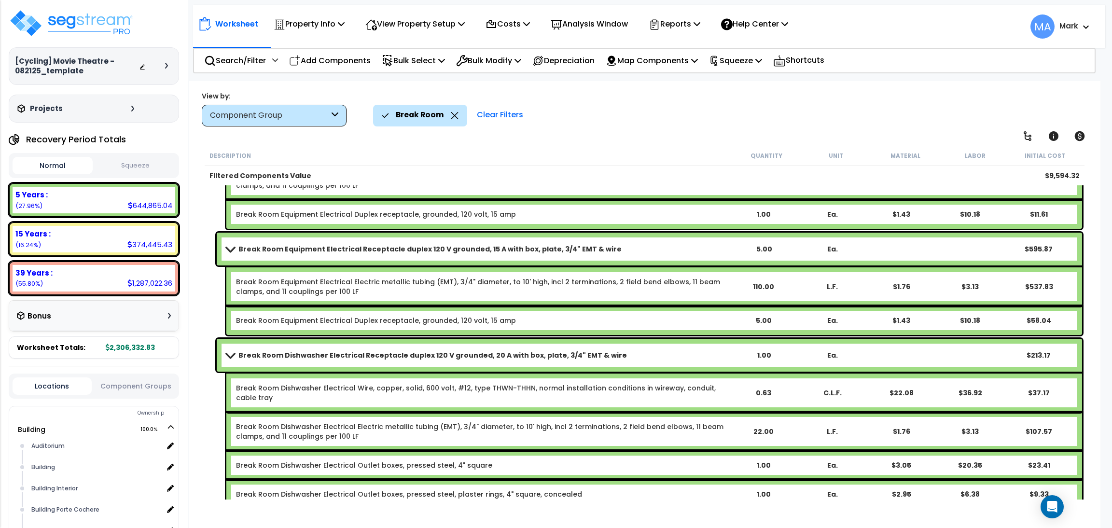
scroll to position [736, 0]
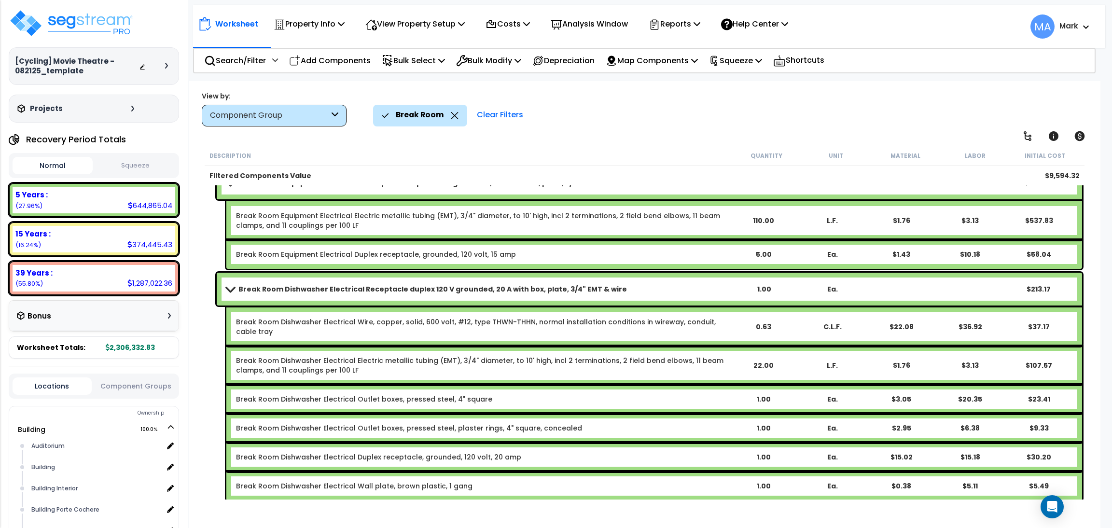
click at [451, 108] on div "Break Room" at bounding box center [420, 115] width 77 height 21
click at [451, 113] on icon at bounding box center [455, 115] width 8 height 7
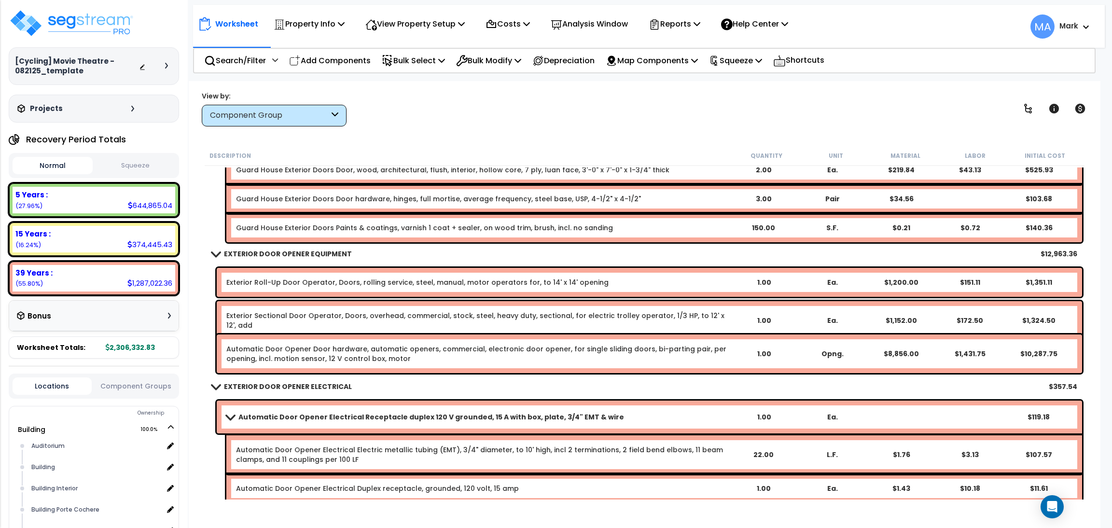
scroll to position [7324, 0]
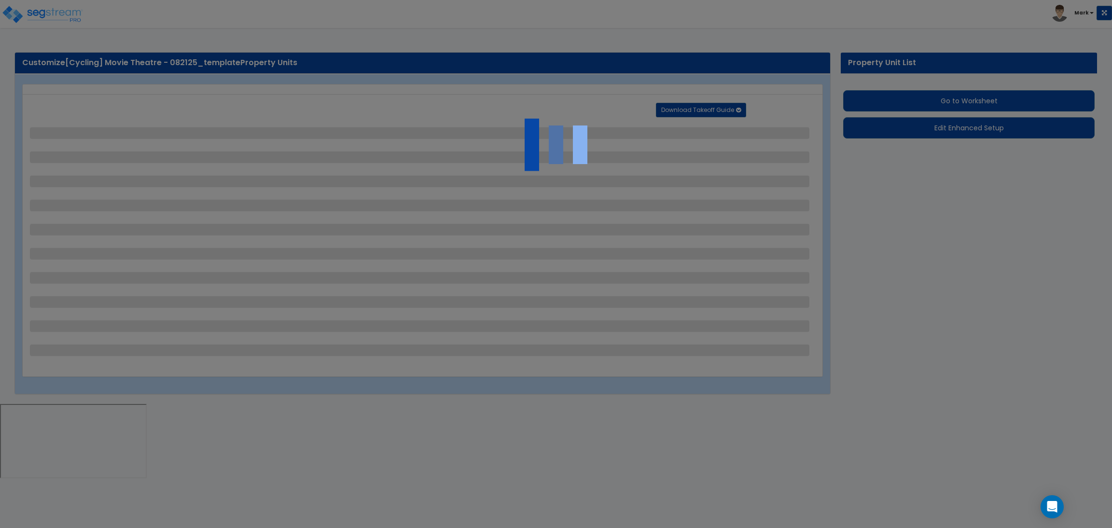
select select "2"
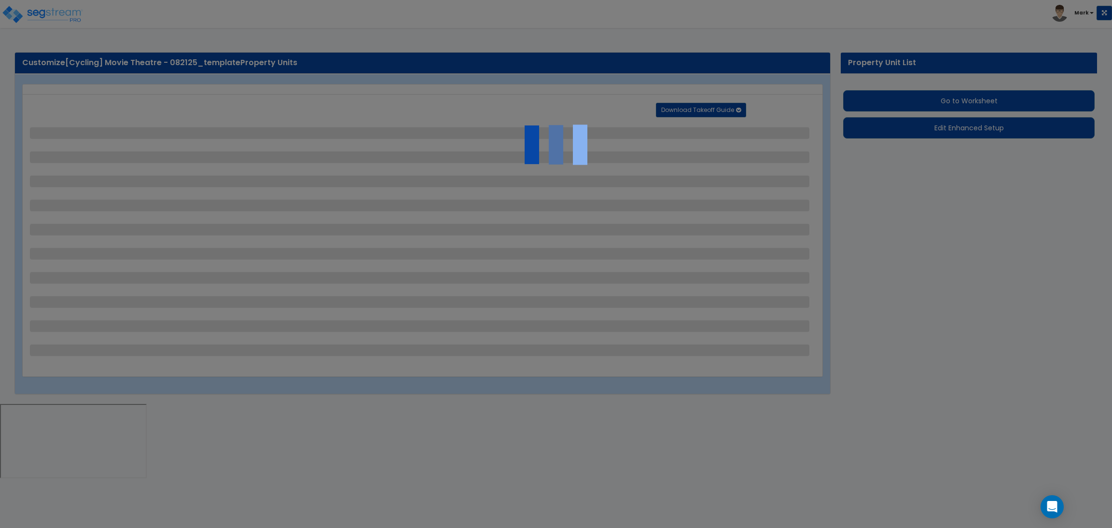
select select "2"
select select "1"
select select "2"
select select "1"
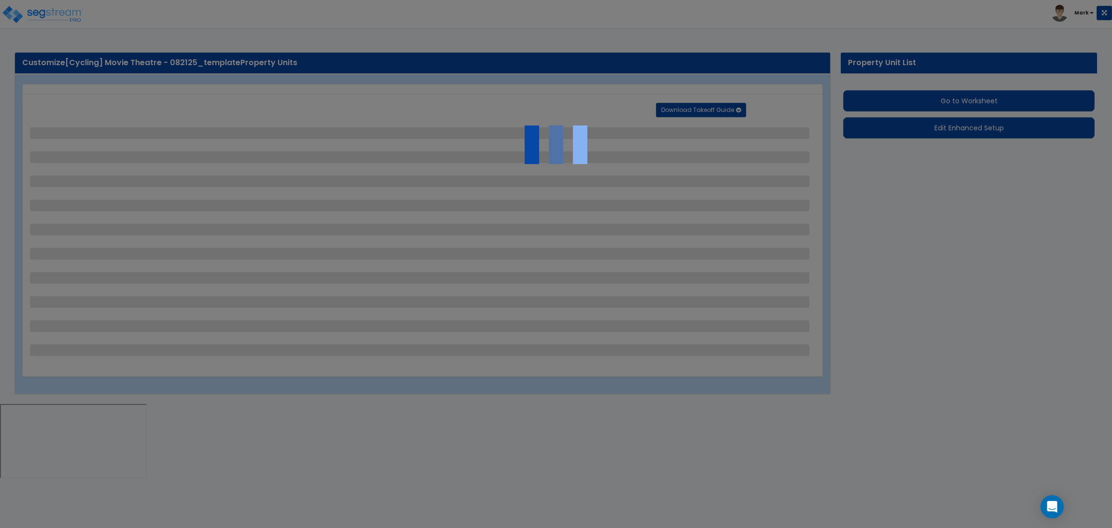
select select "1"
select select "2"
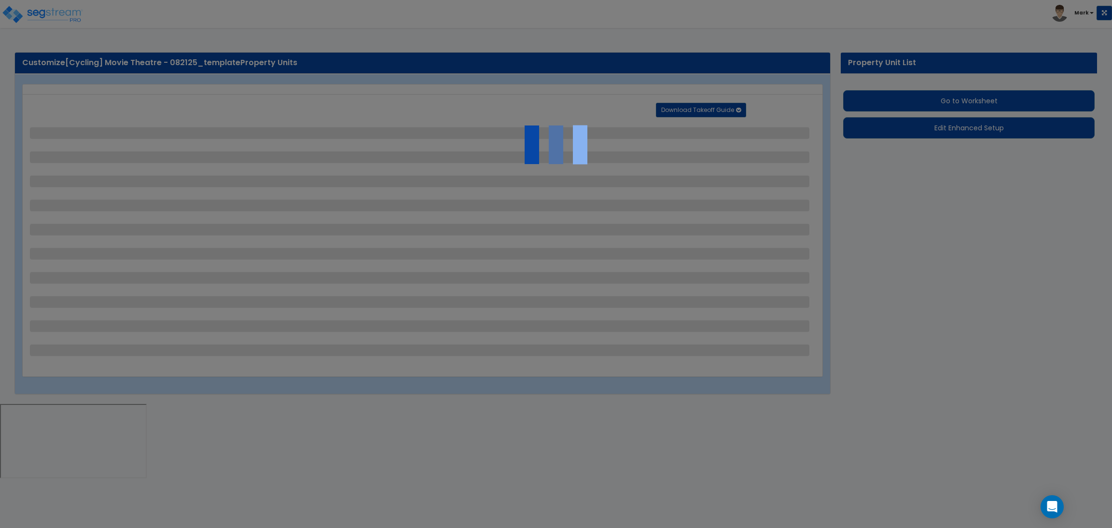
select select "2"
select select "1"
select select "10"
select select "1"
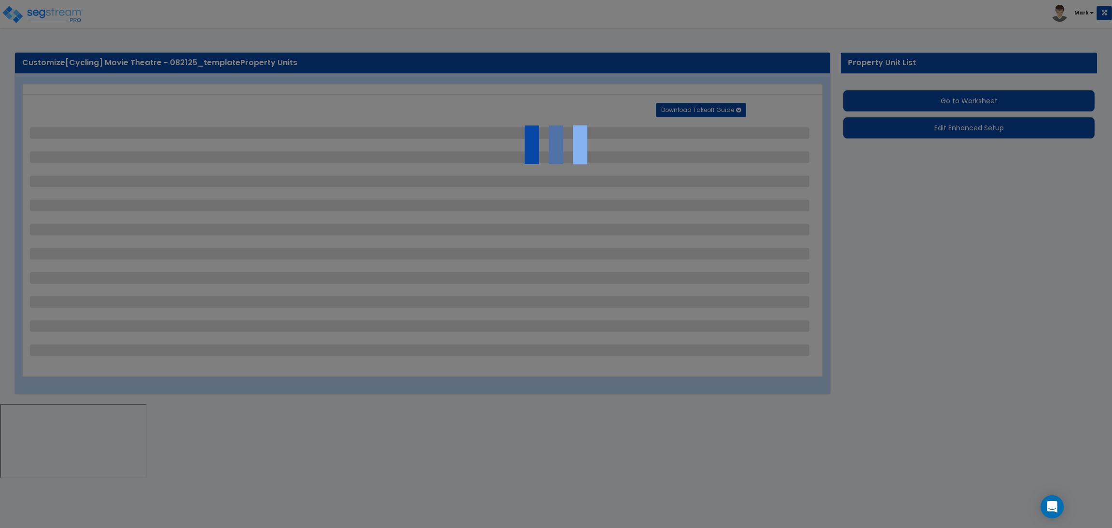
select select "1"
select select "3"
select select "2"
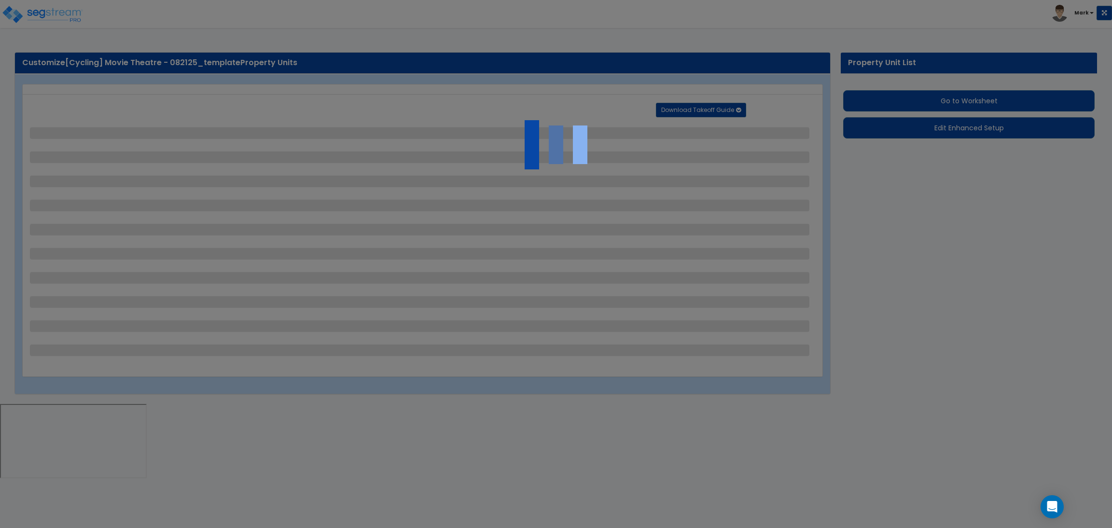
select select "4"
select select "1"
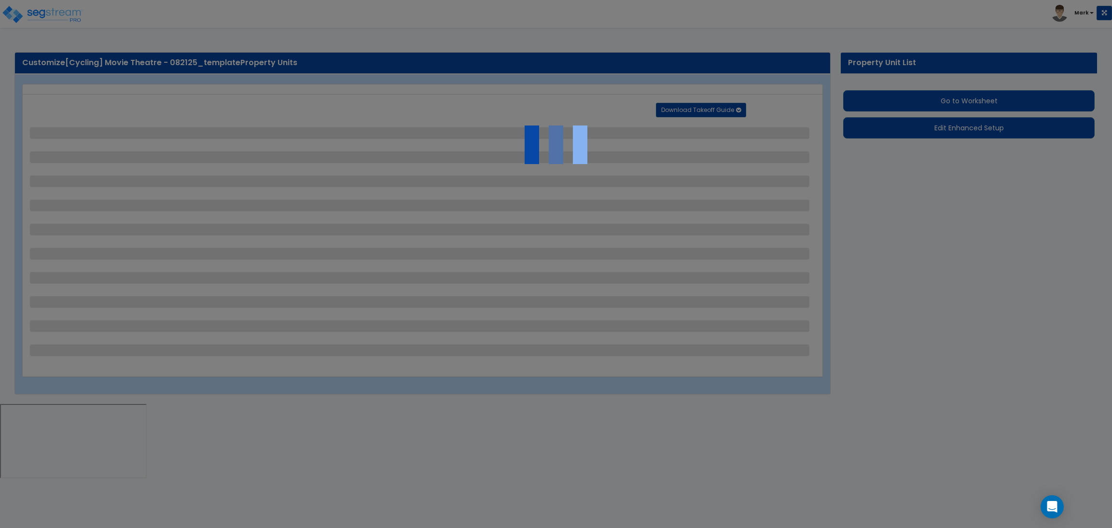
select select "6"
select select "2"
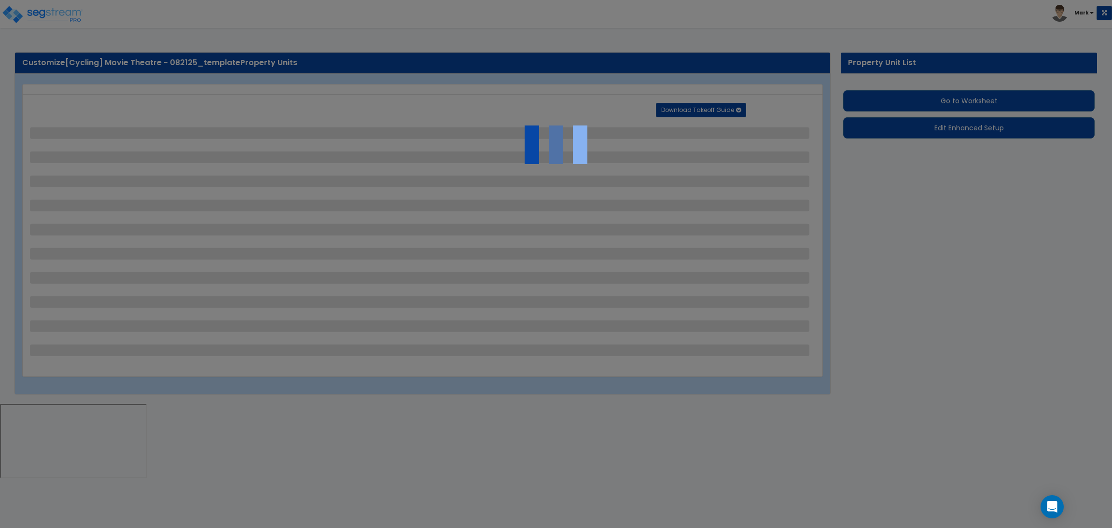
select select "2"
select select "1"
select select "2"
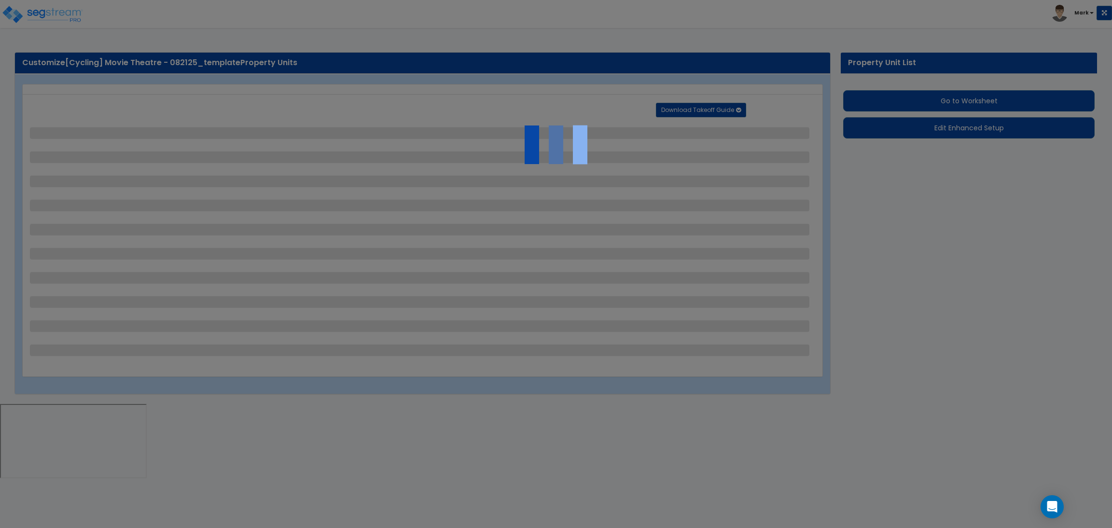
select select "1"
select select "8"
select select "2"
select select "4"
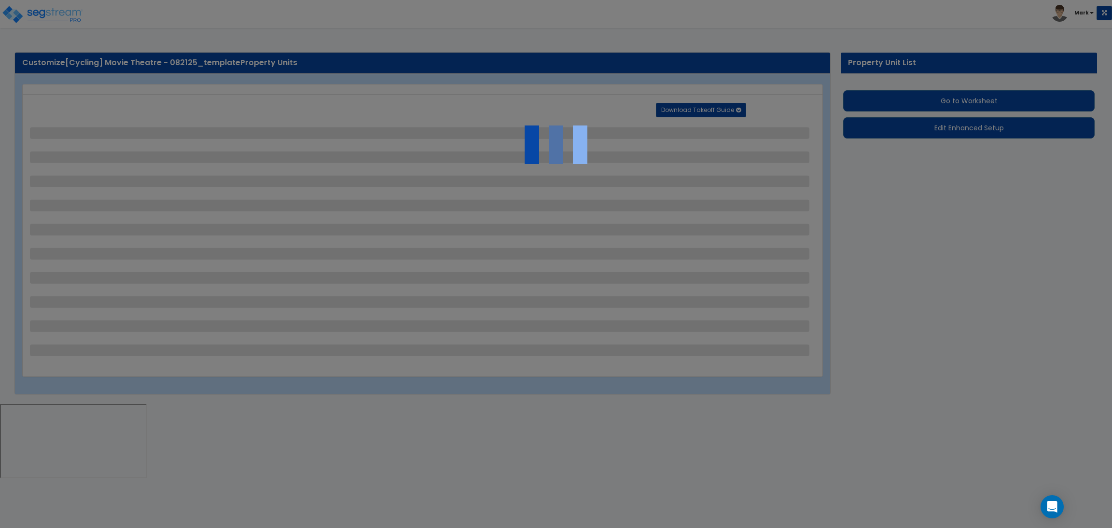
select select "1"
select select "20"
select select "2"
select select "5"
select select "3"
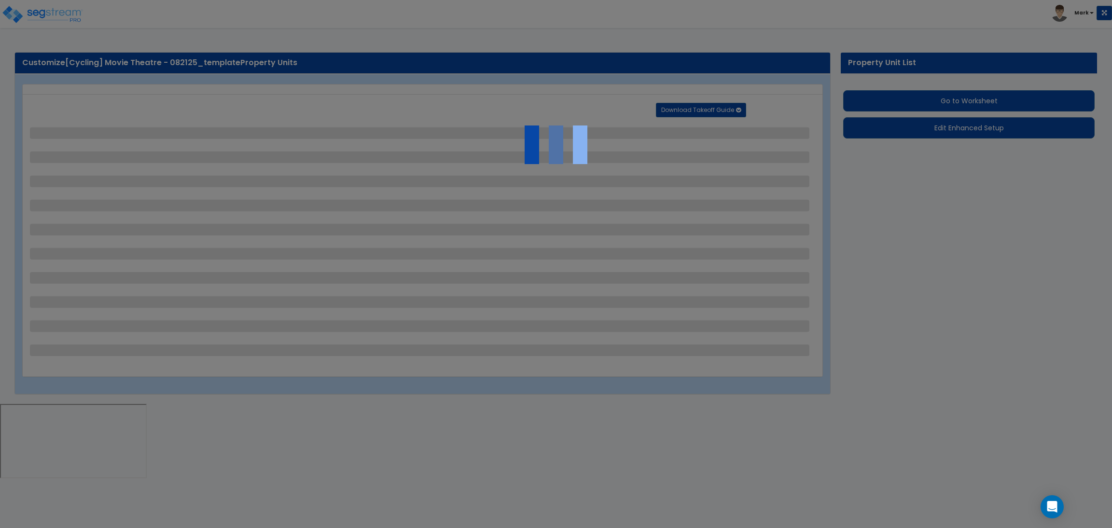
select select "1"
select select "2"
select select "1"
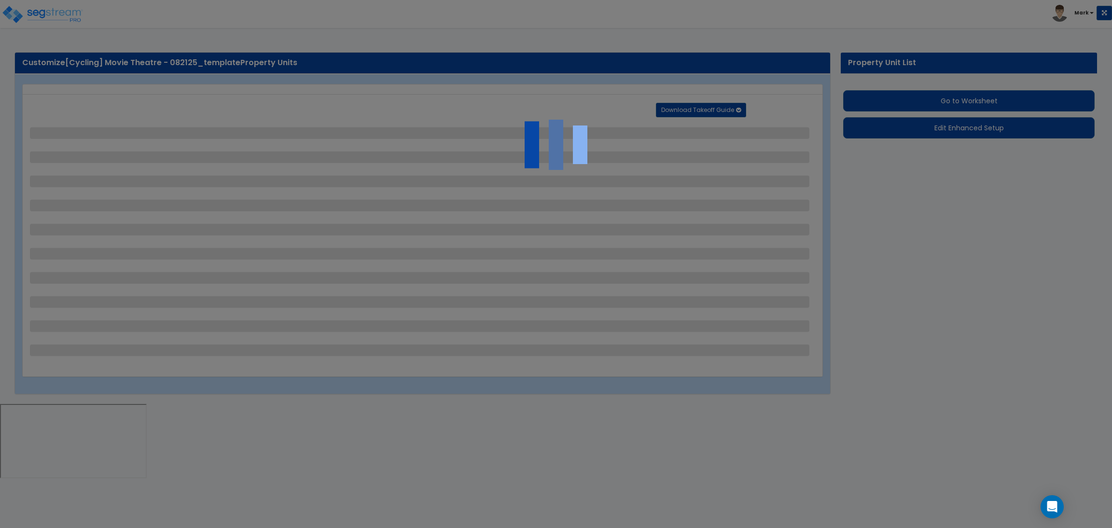
select select "4"
select select "2"
select select "1"
select select "2"
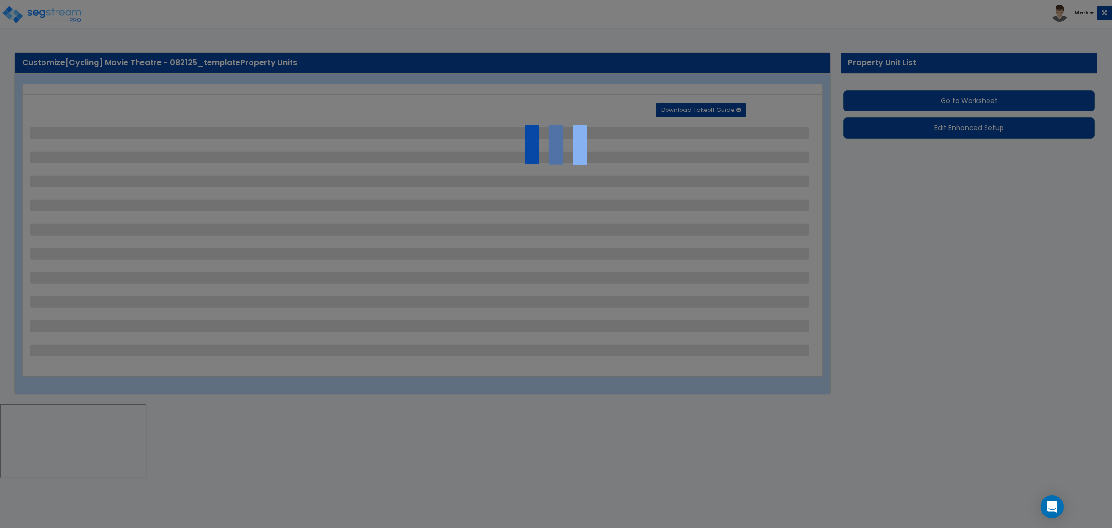
select select "1"
select select "2"
select select "6"
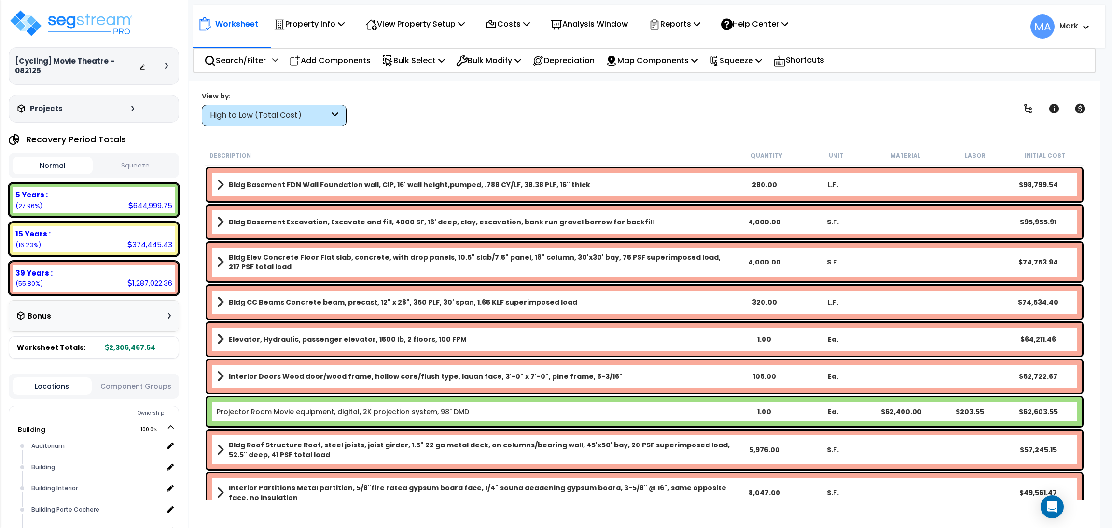
click at [273, 116] on div "High to Low (Total Cost)" at bounding box center [269, 115] width 119 height 11
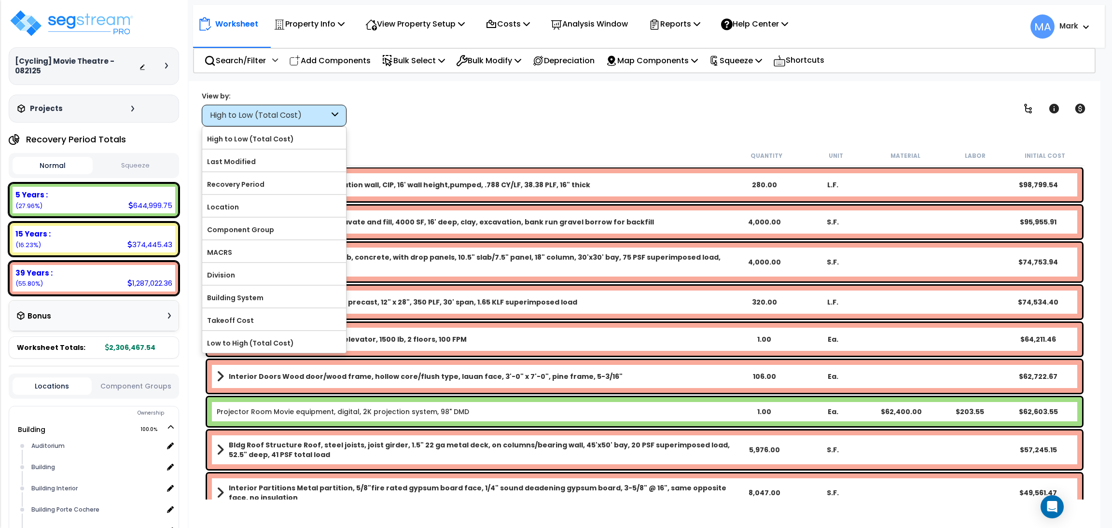
click at [418, 97] on div "View by: High to Low (Total Cost) High to Low (Total Cost)" at bounding box center [644, 109] width 892 height 36
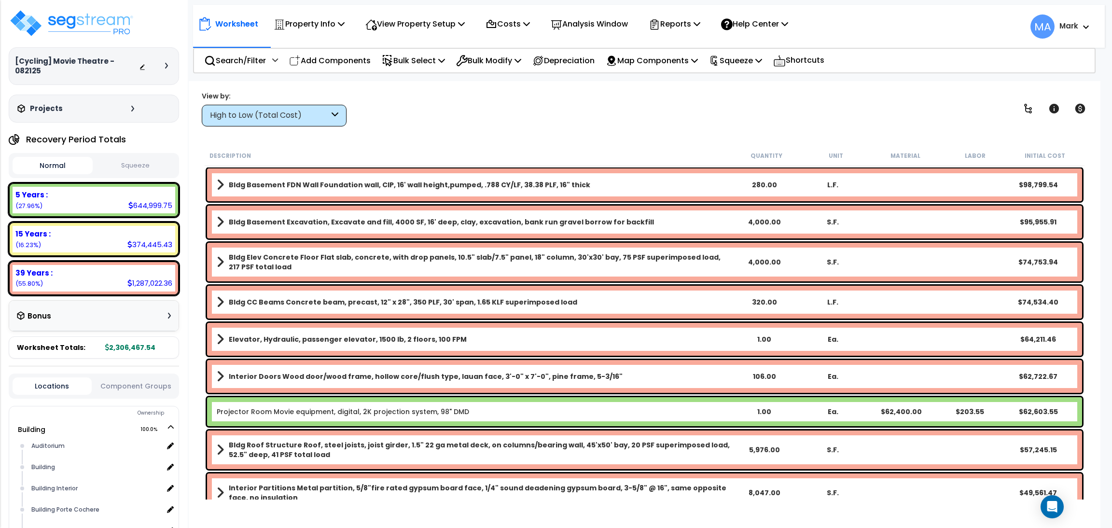
click at [332, 113] on icon at bounding box center [335, 115] width 7 height 11
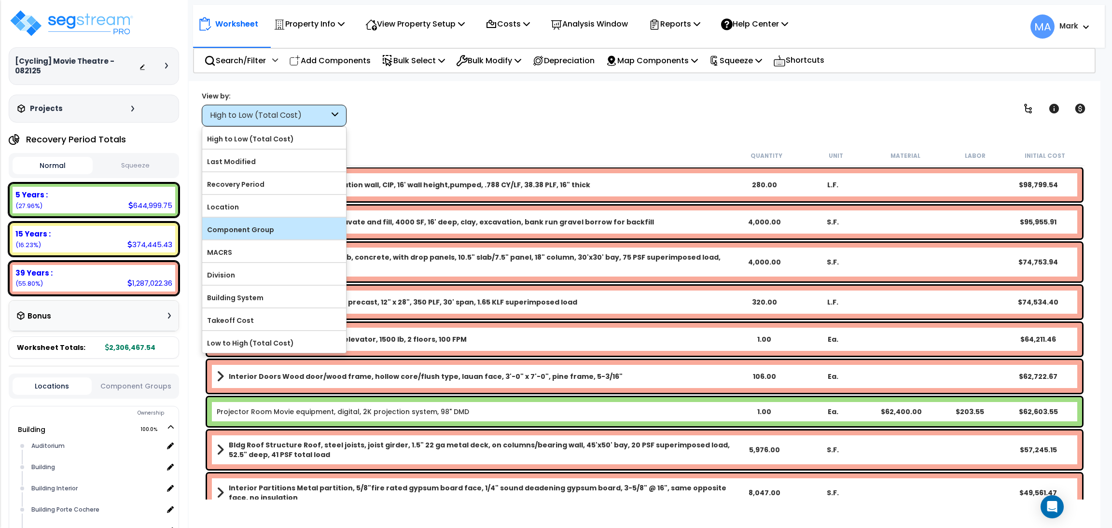
click at [268, 226] on label "Component Group" at bounding box center [274, 229] width 144 height 14
click at [0, 0] on input "Component Group" at bounding box center [0, 0] width 0 height 0
